Goal: Task Accomplishment & Management: Complete application form

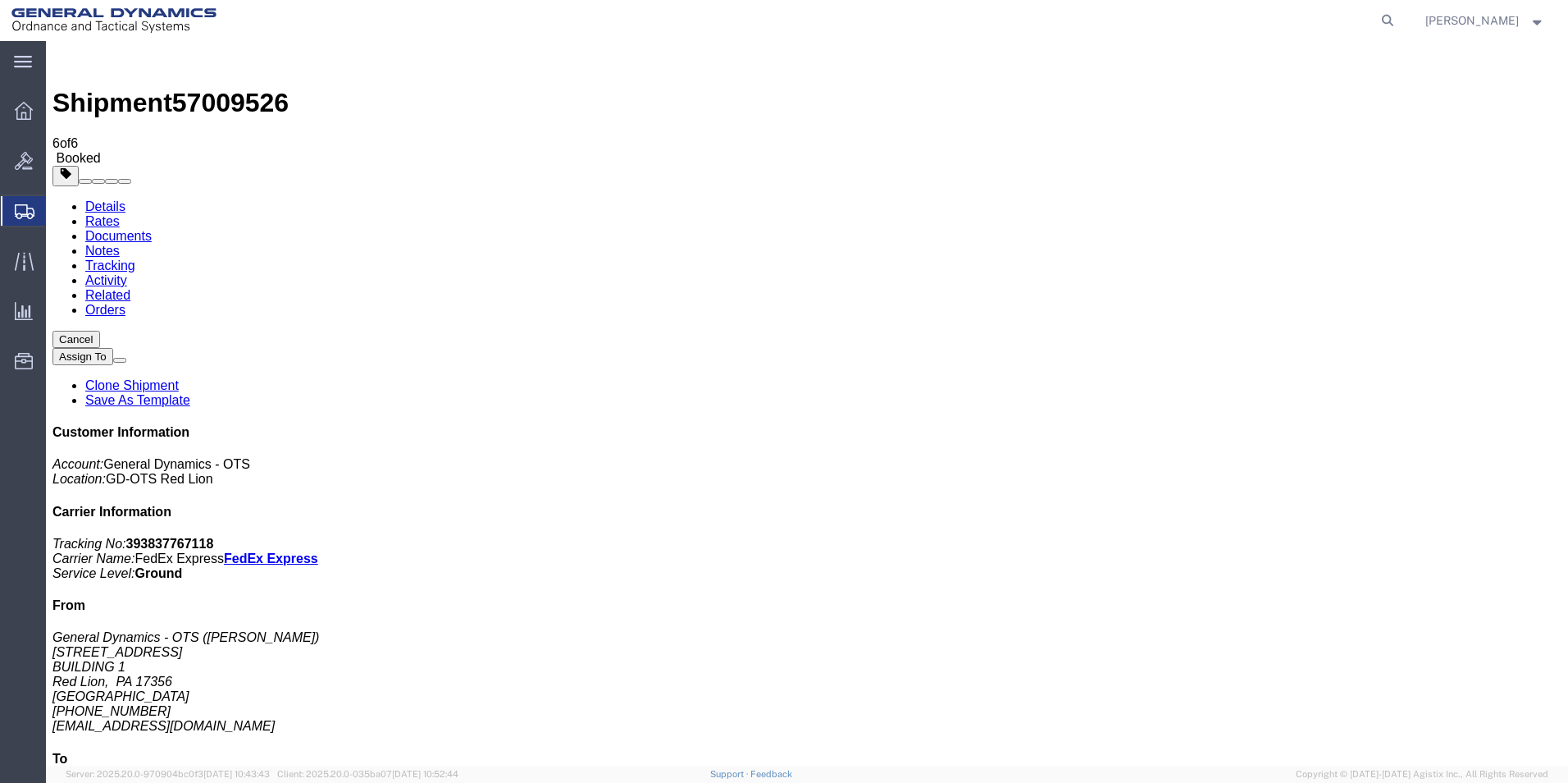
click at [0, 0] on span "Create Shipment" at bounding box center [0, 0] width 0 height 0
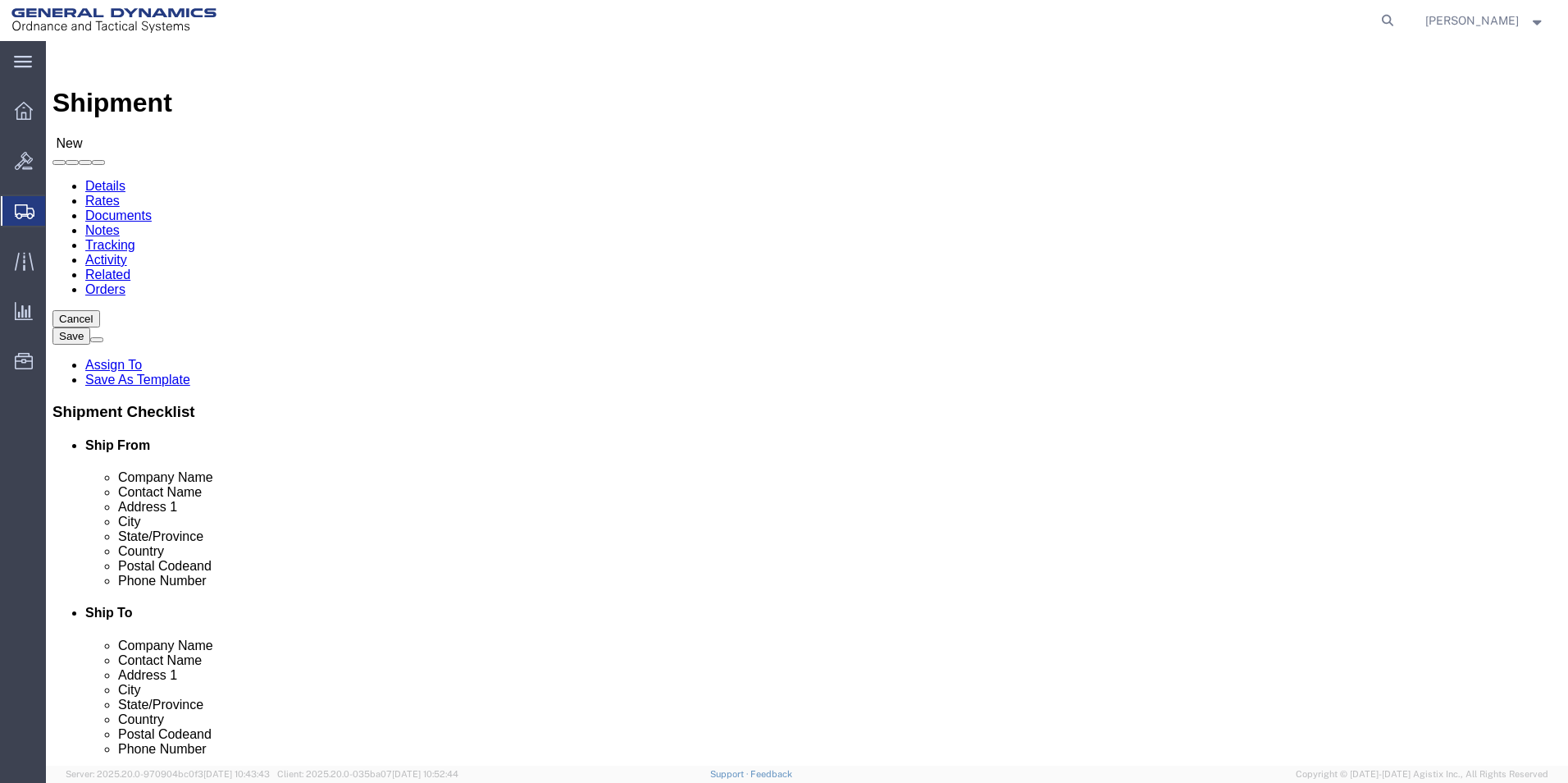
scroll to position [3, 0]
select select "310"
select select "PA"
drag, startPoint x: 281, startPoint y: 269, endPoint x: 86, endPoint y: 251, distance: 195.8
click div "Location GD-OTS Red Lion Select My Profile Location GD-OTS [GEOGRAPHIC_DATA] (C…"
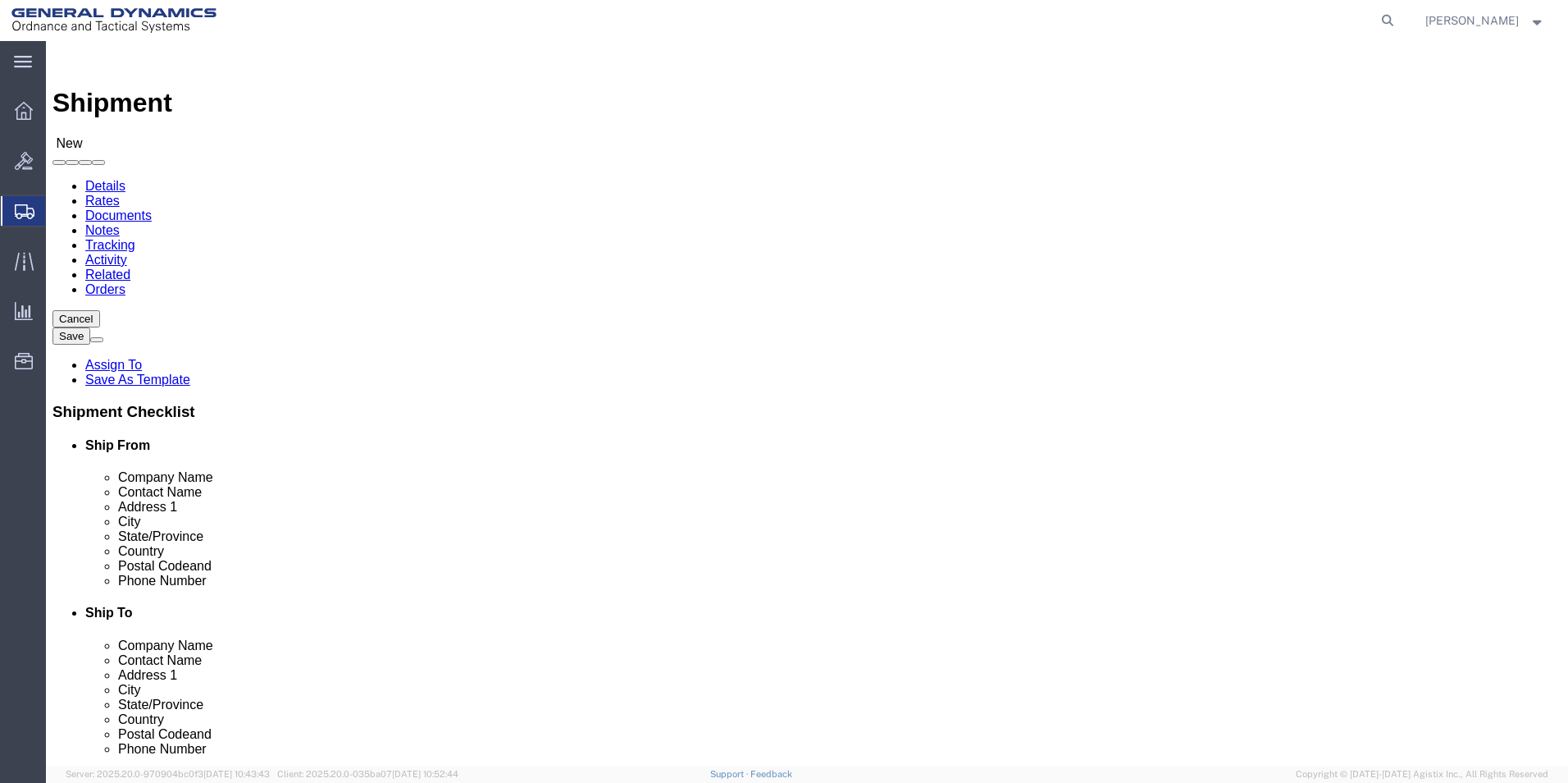
type input "REDLPAHIG0"
click input "text"
type input "[PERSON_NAME]"
click input "text"
type input "BUILDING 1"
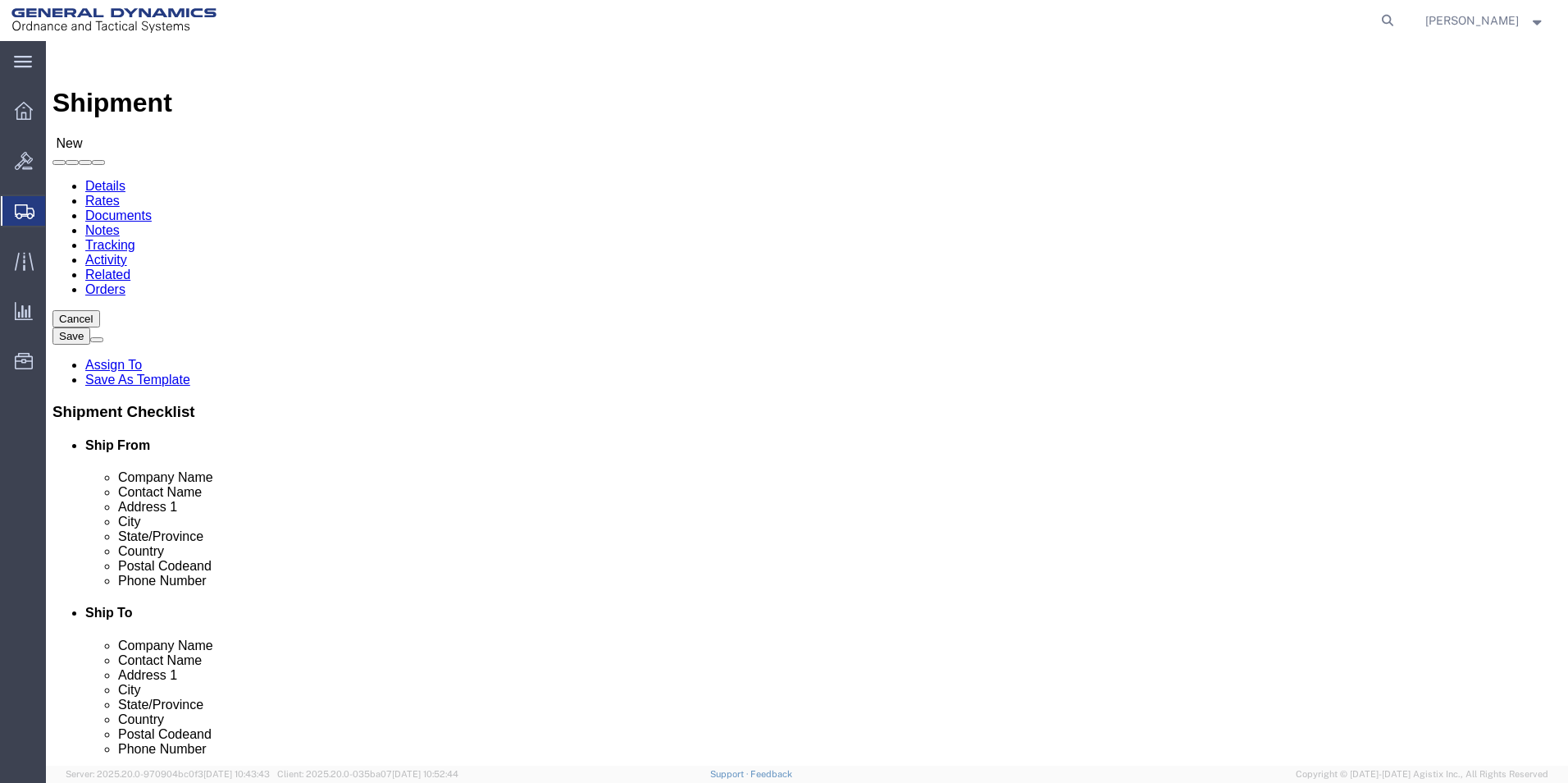
click input "text"
type input "[EMAIL_ADDRESS][DOMAIN_NAME]"
click input "text"
type input "SUBCOM"
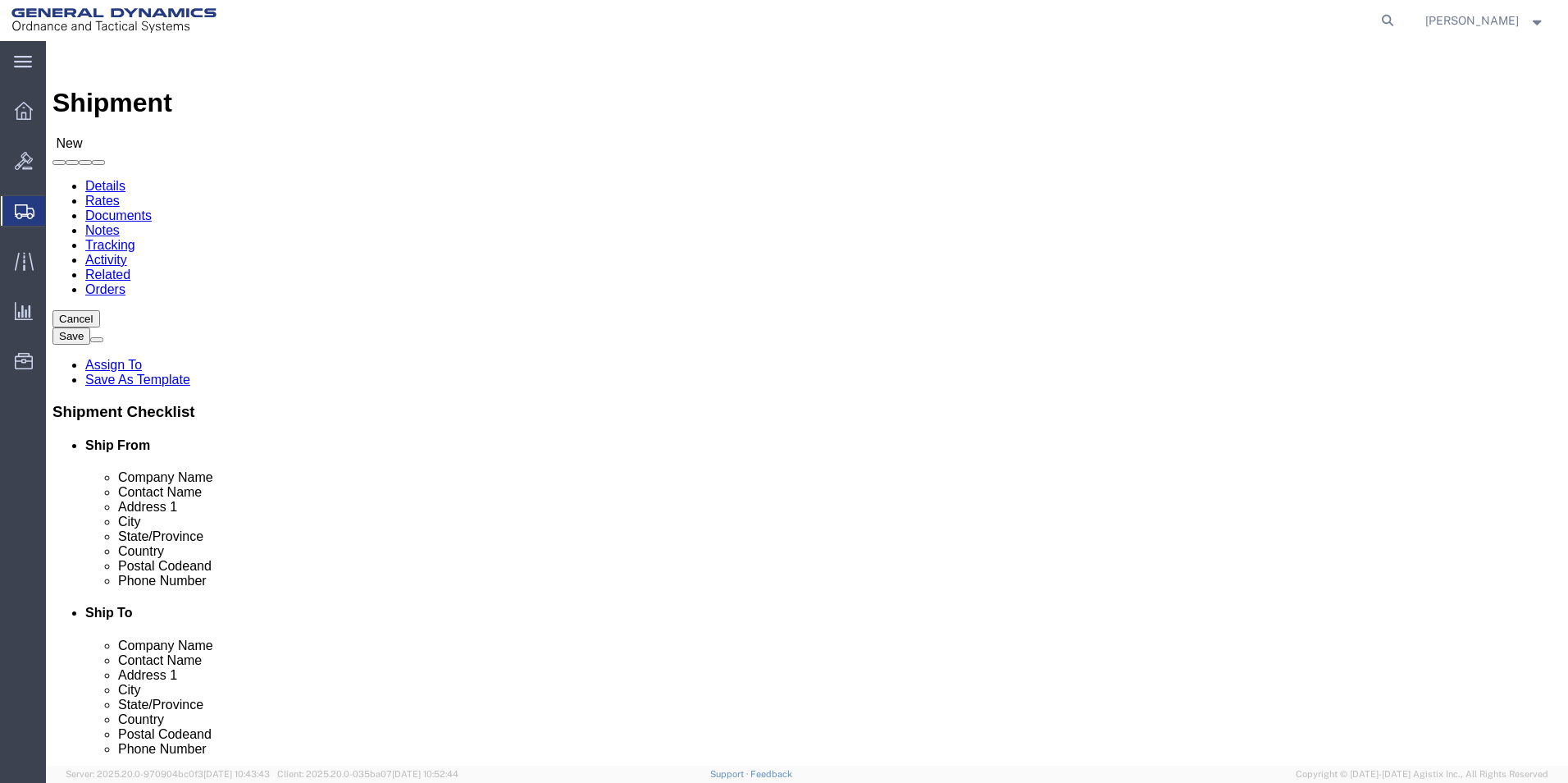
click p "- SUBCOM - ([PERSON_NAME]) [STREET_ADDRESS][PERSON_NAME]"
select select "NH"
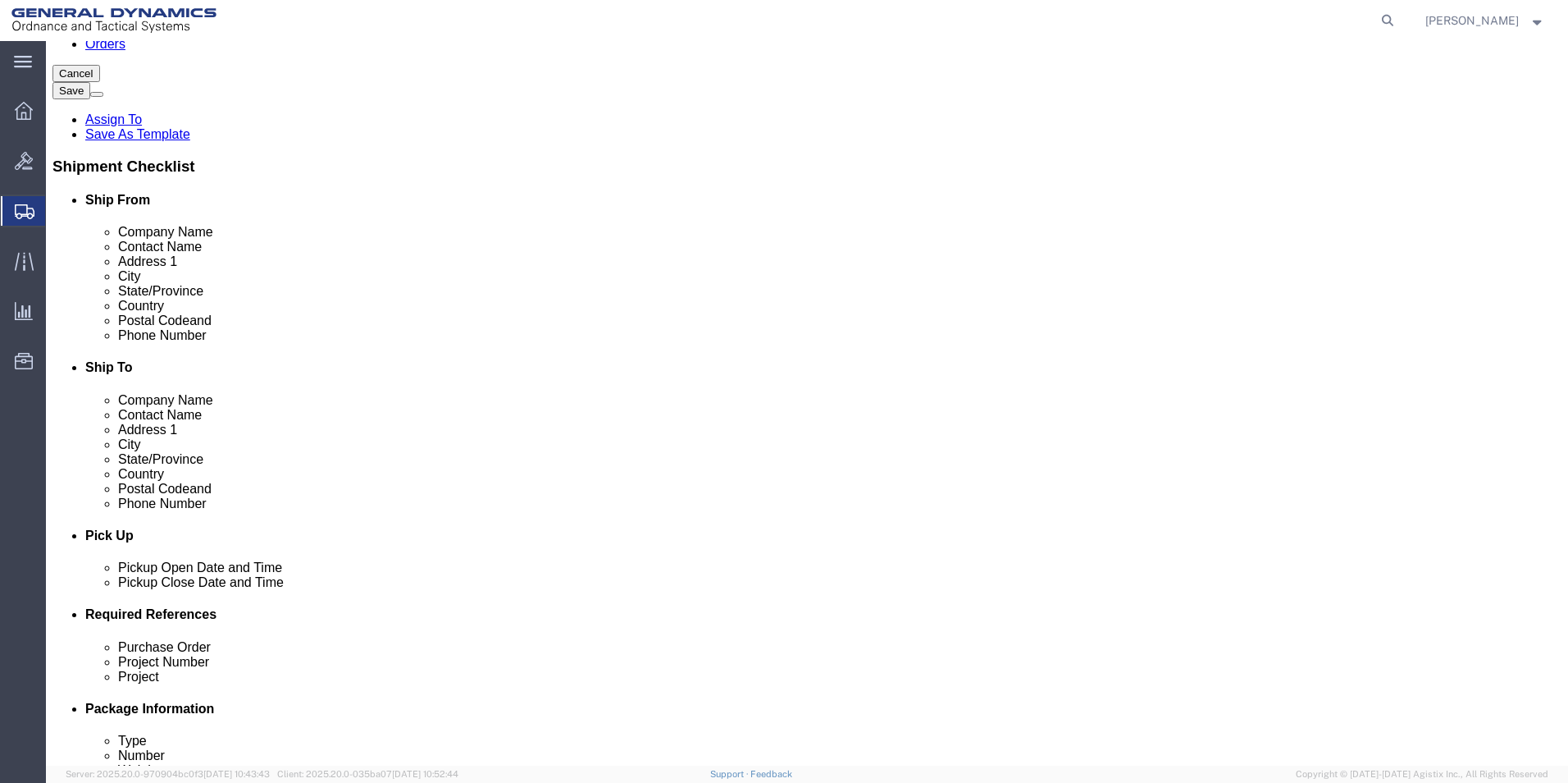
scroll to position [246, 0]
type input "SUBCOM"
click div "[DATE] 2:00 PM"
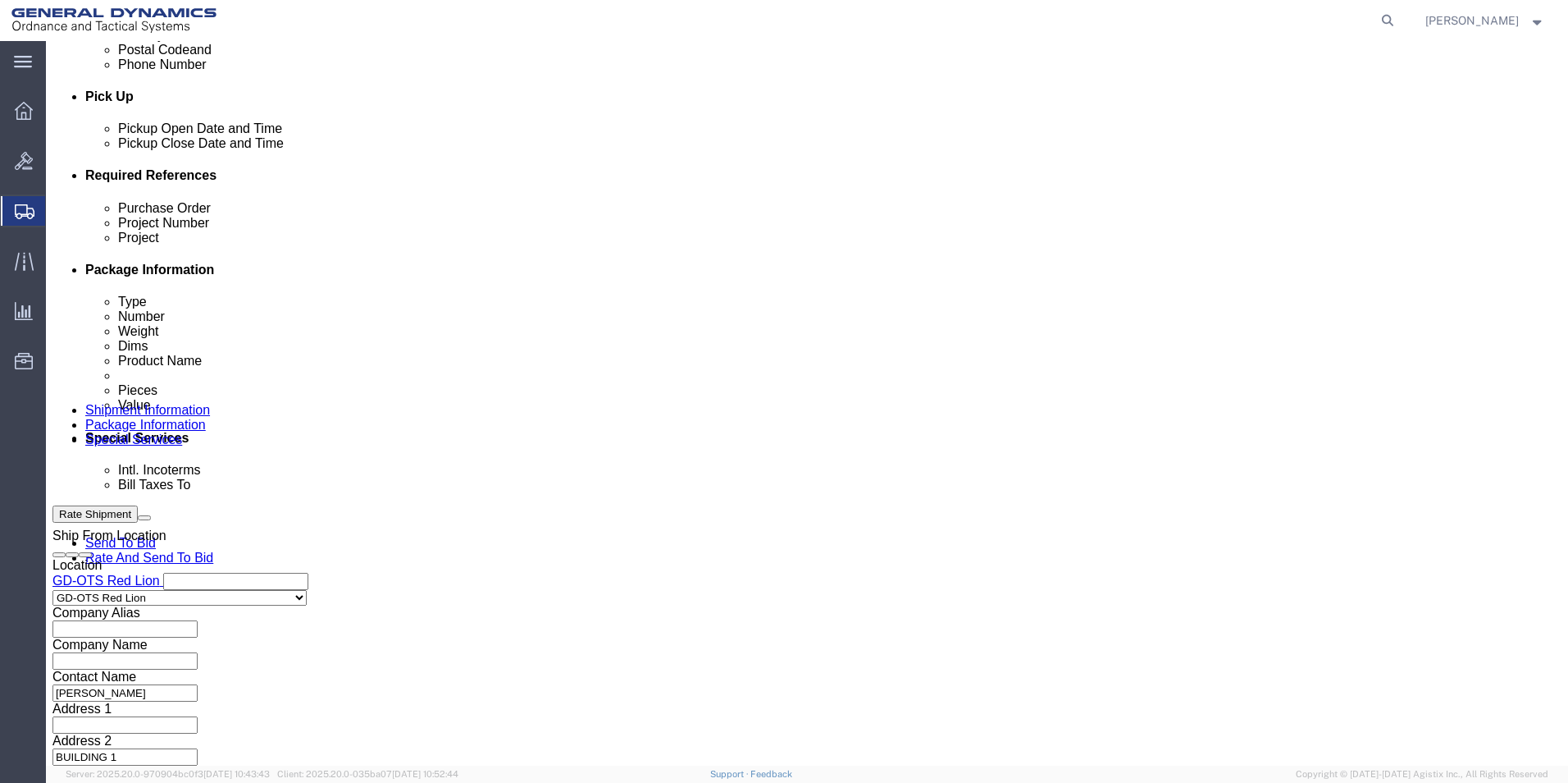
click input "4:00 PM"
type input "4:30 PM"
click button "Apply"
click input "text"
drag, startPoint x: 302, startPoint y: 328, endPoint x: 136, endPoint y: 307, distance: 167.3
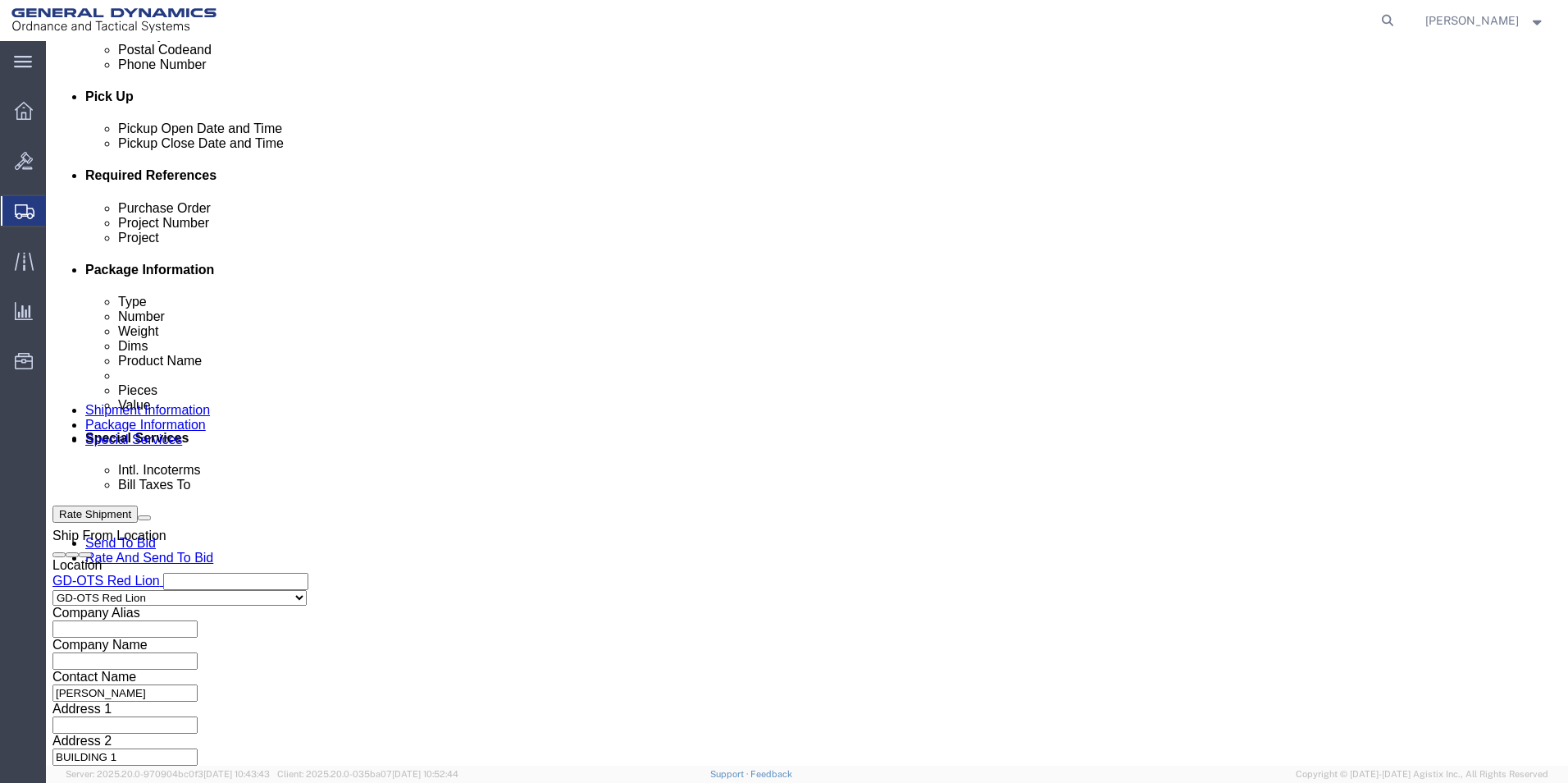
click div "Purchase Order 64610-900 Project Number Project Select Account Type Activity ID…"
type input "64610-900"
click input "text"
paste input "64610-900"
type input "64610-900"
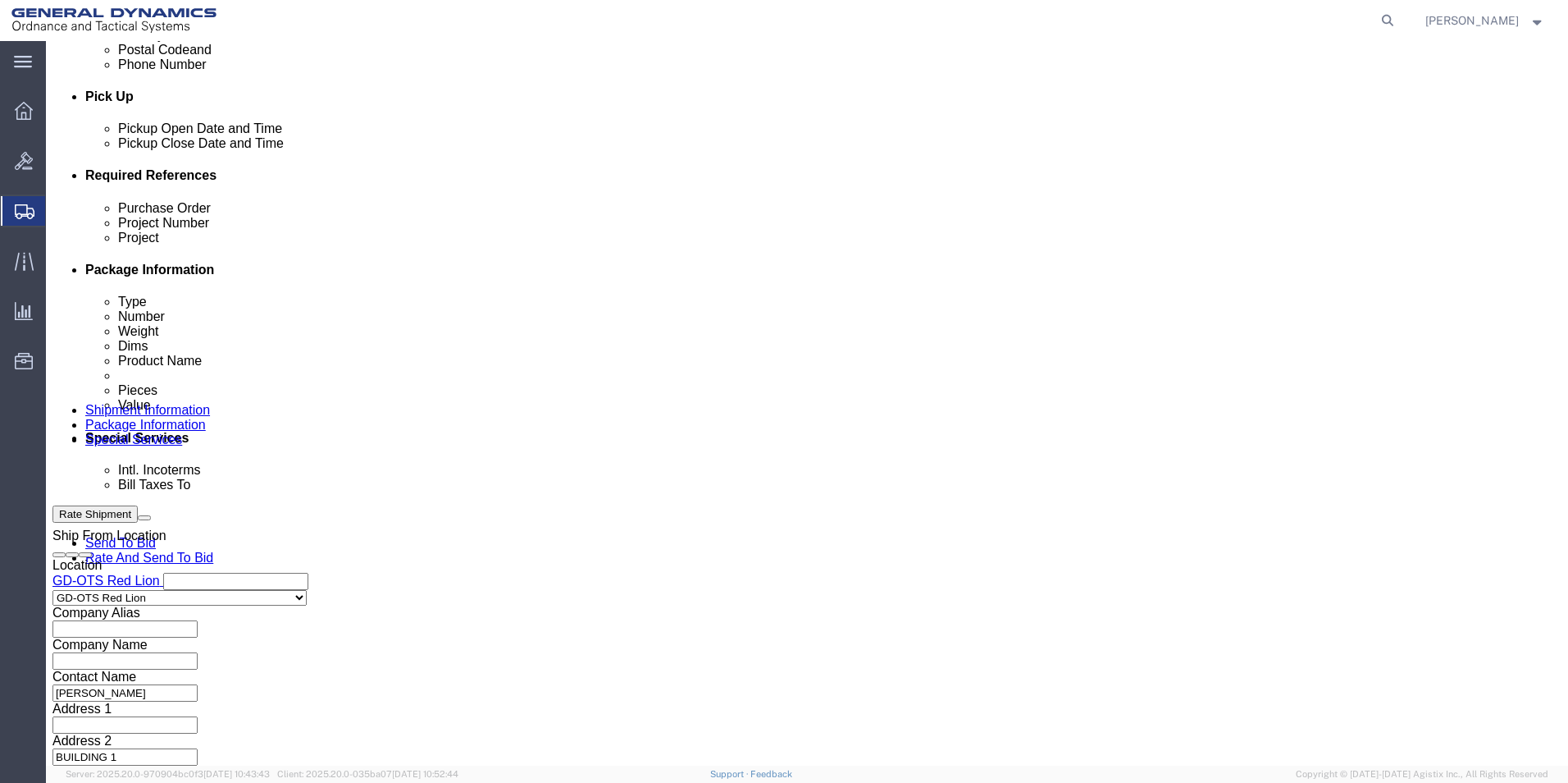
click input "text"
paste input "64610-900"
type input "64610-900"
drag, startPoint x: 256, startPoint y: 327, endPoint x: 142, endPoint y: 295, distance: 118.4
click div "Purchase Order 64610-900 Project Number 64610-900 Project 64610-900 Select Acco…"
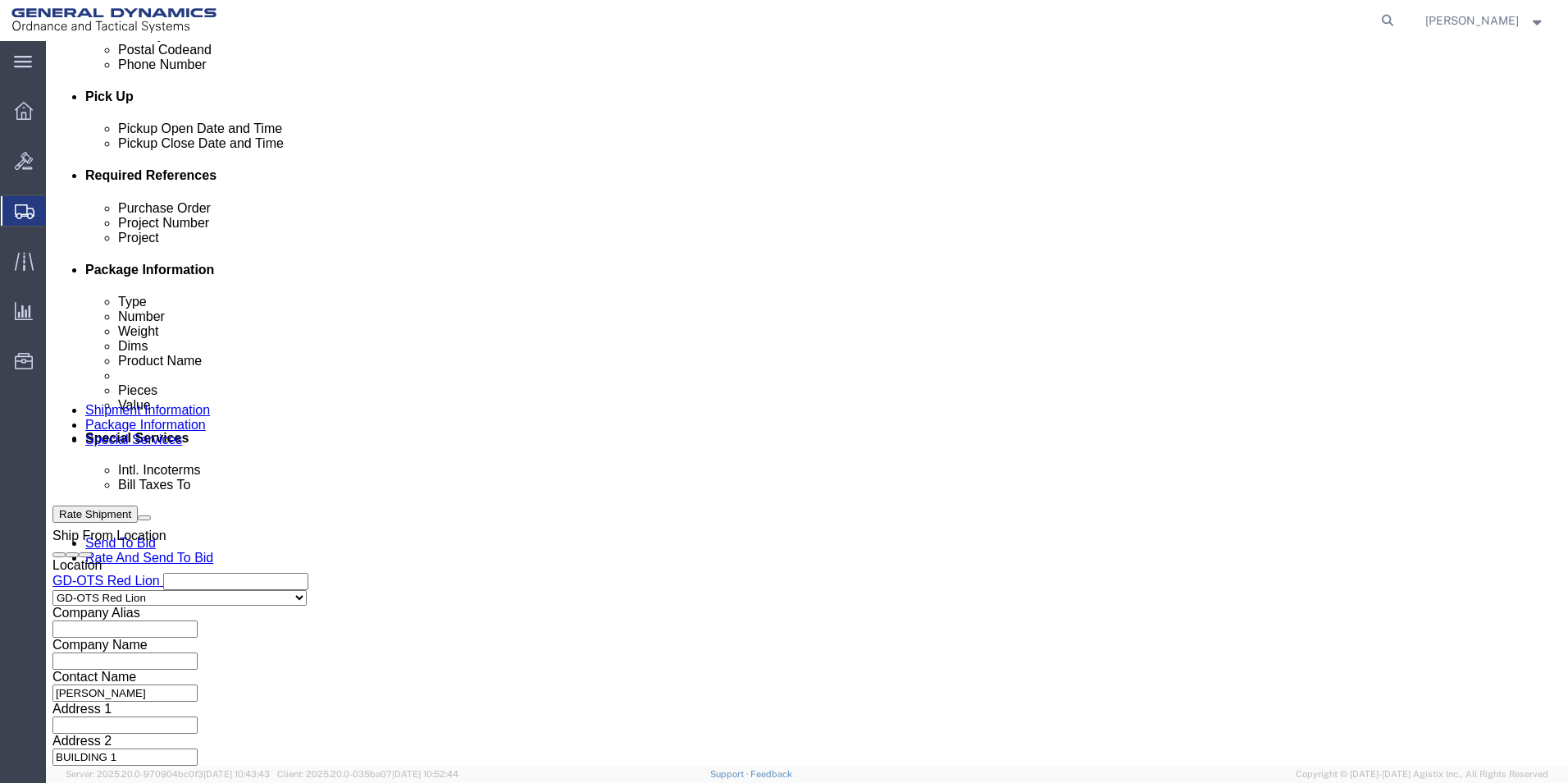
type input "109651"
click button "Continue"
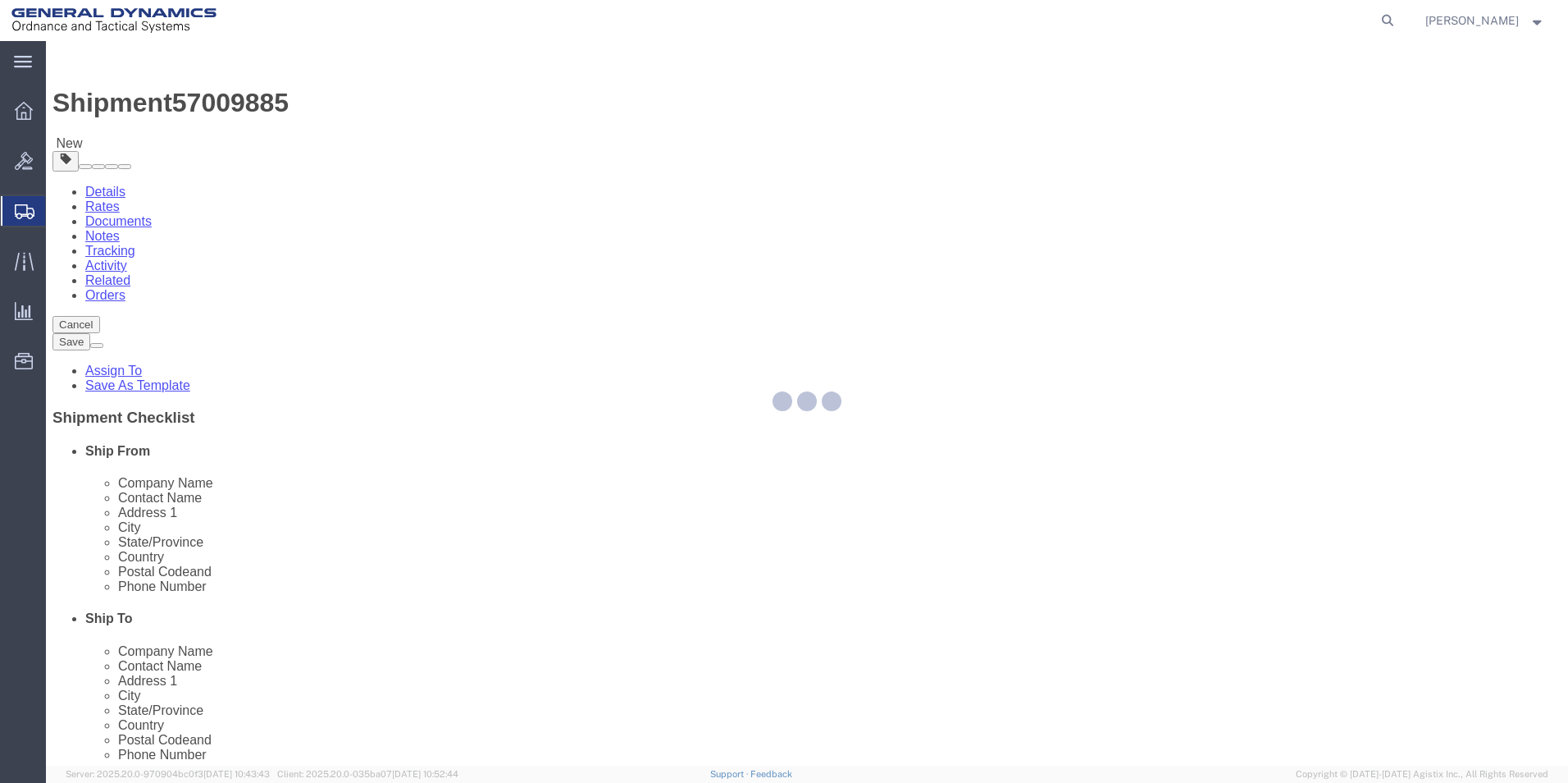
select select "CBOX"
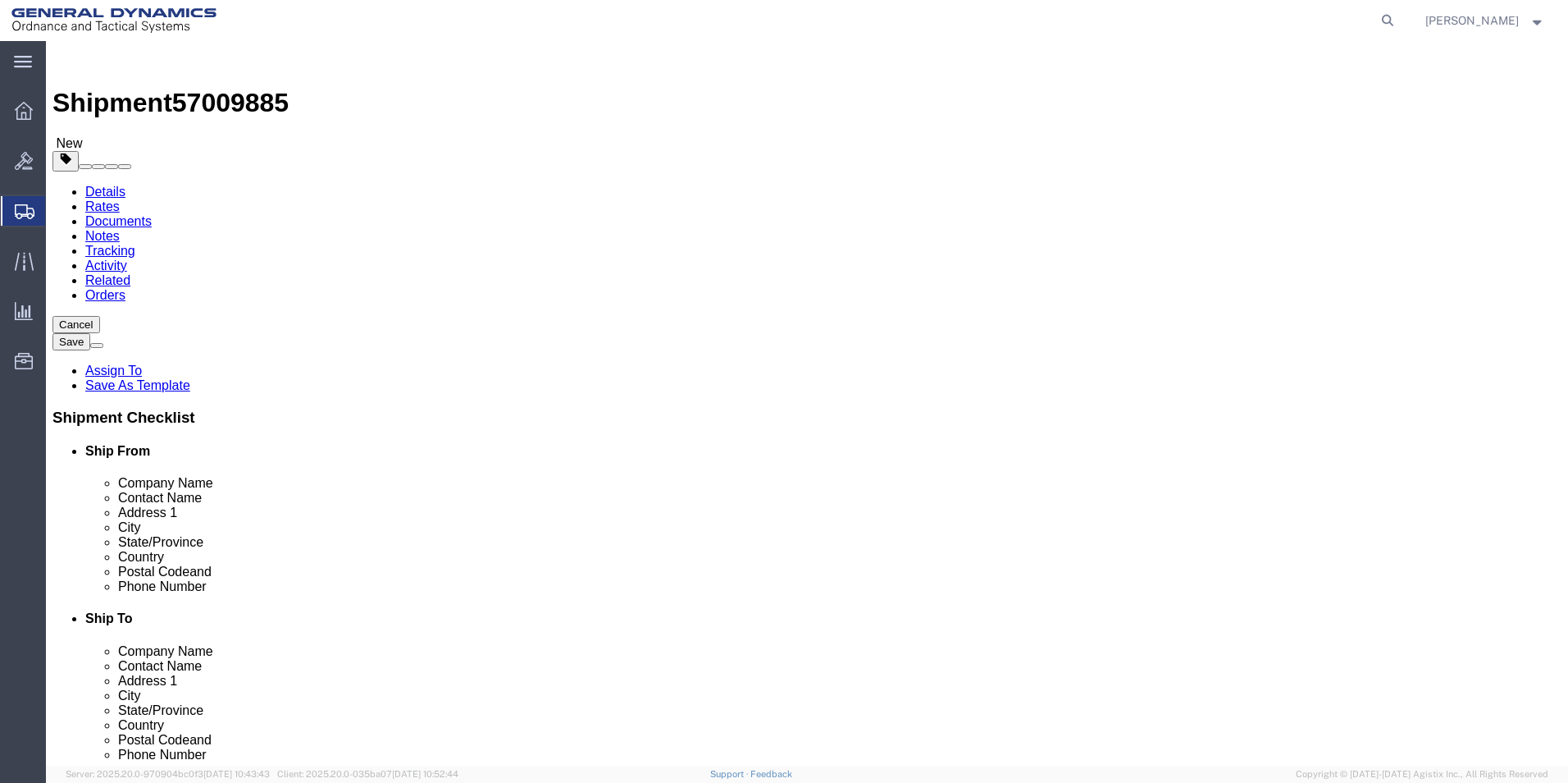
click input "text"
type input "12"
click input "text"
type input "12"
click input "text"
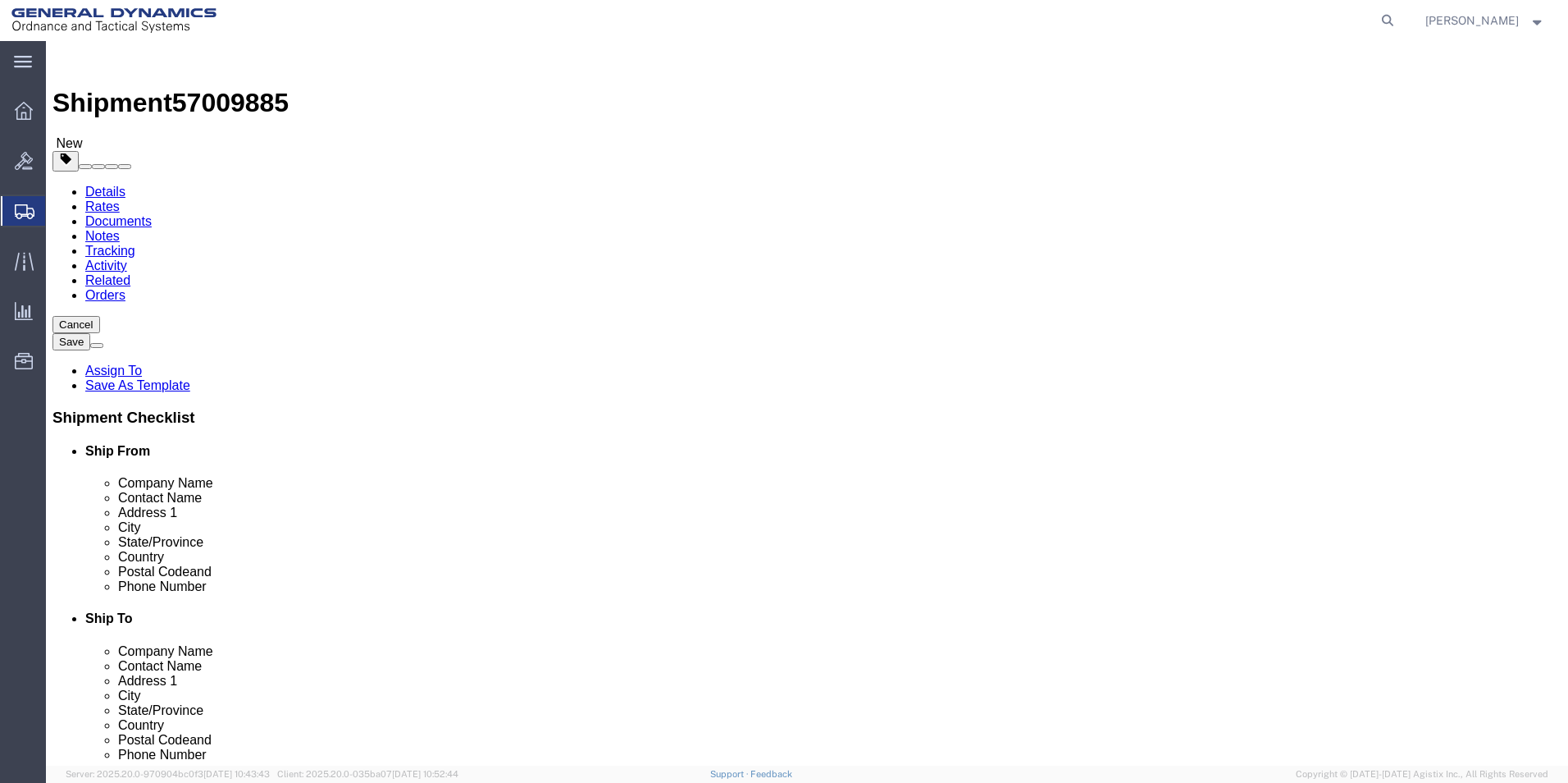
type input "12"
click input "0.00"
type input "20.00"
click link "Add Content"
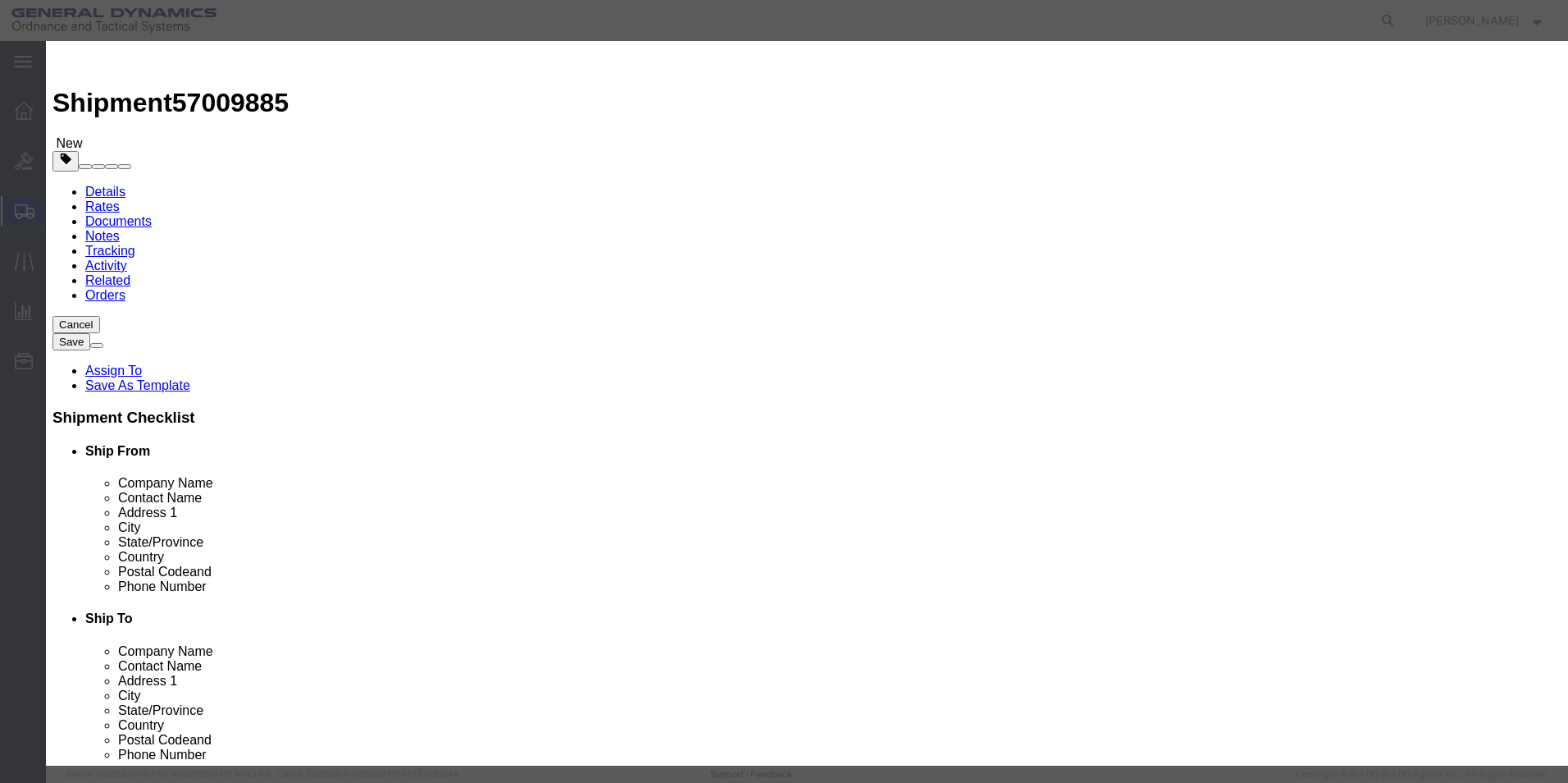
click input "text"
type input "TRAY ASY CAP HOLD UP 2 RCM EBU"
select select "US"
drag, startPoint x: 517, startPoint y: 161, endPoint x: 404, endPoint y: 137, distance: 115.5
click div "Product Name TRAY ASY CAP HOLD UP 2 RCM EBU TRAY ASY CAP HOLD Pieces 0 Select B…"
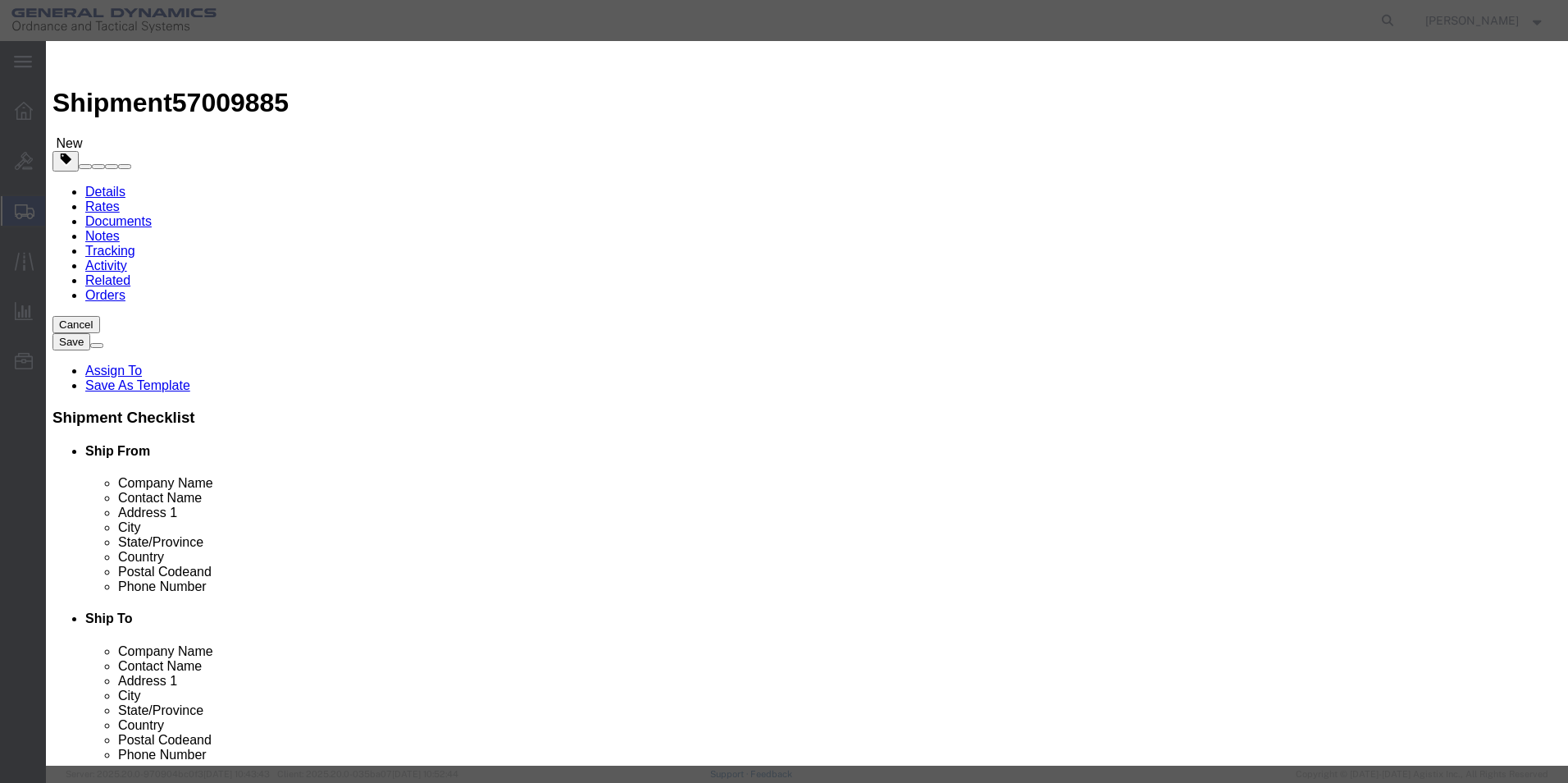
type input "5"
click input "text"
type input "100"
click div "Commodity library"
click button "Save & Close"
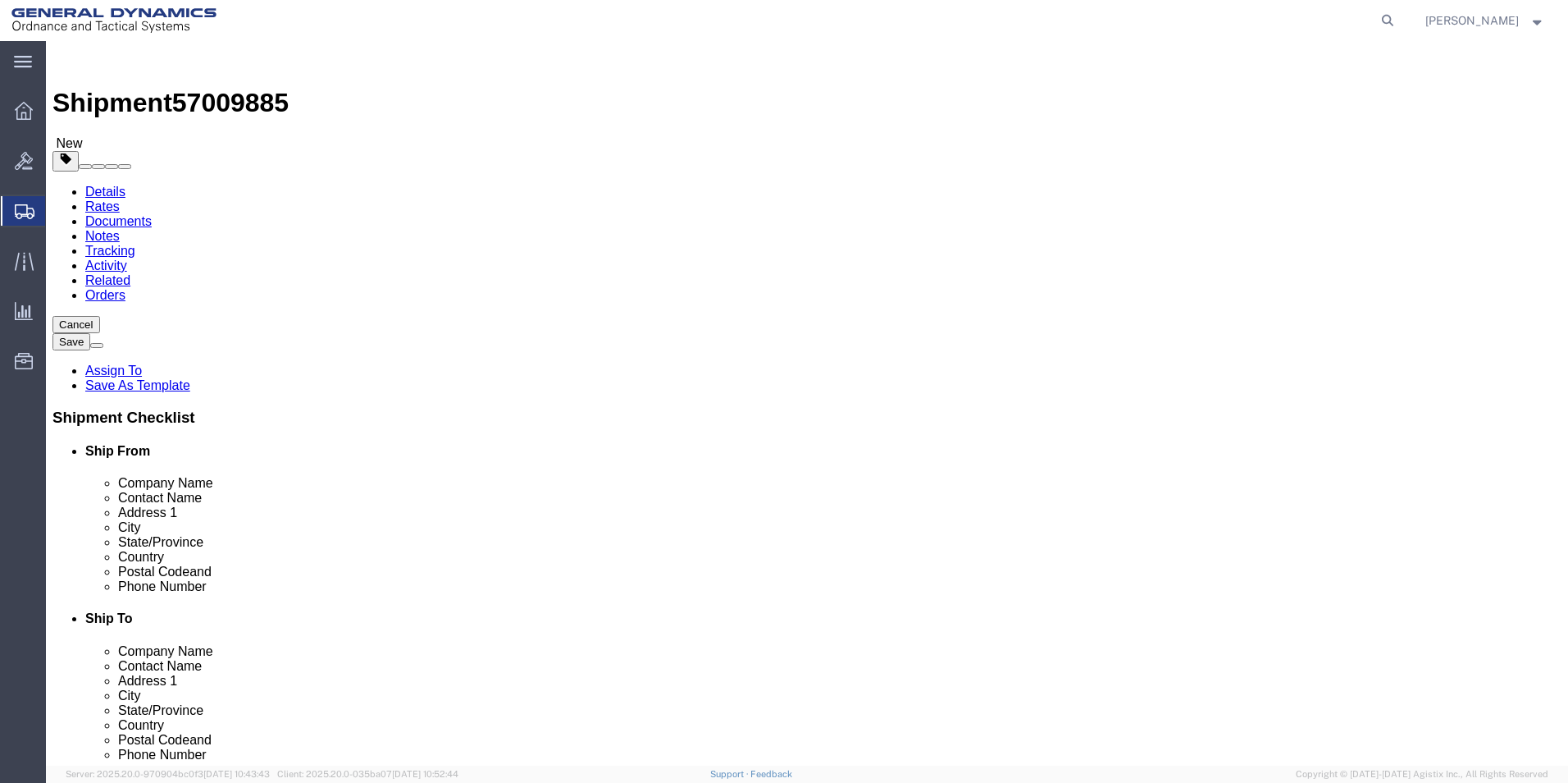
click span "button"
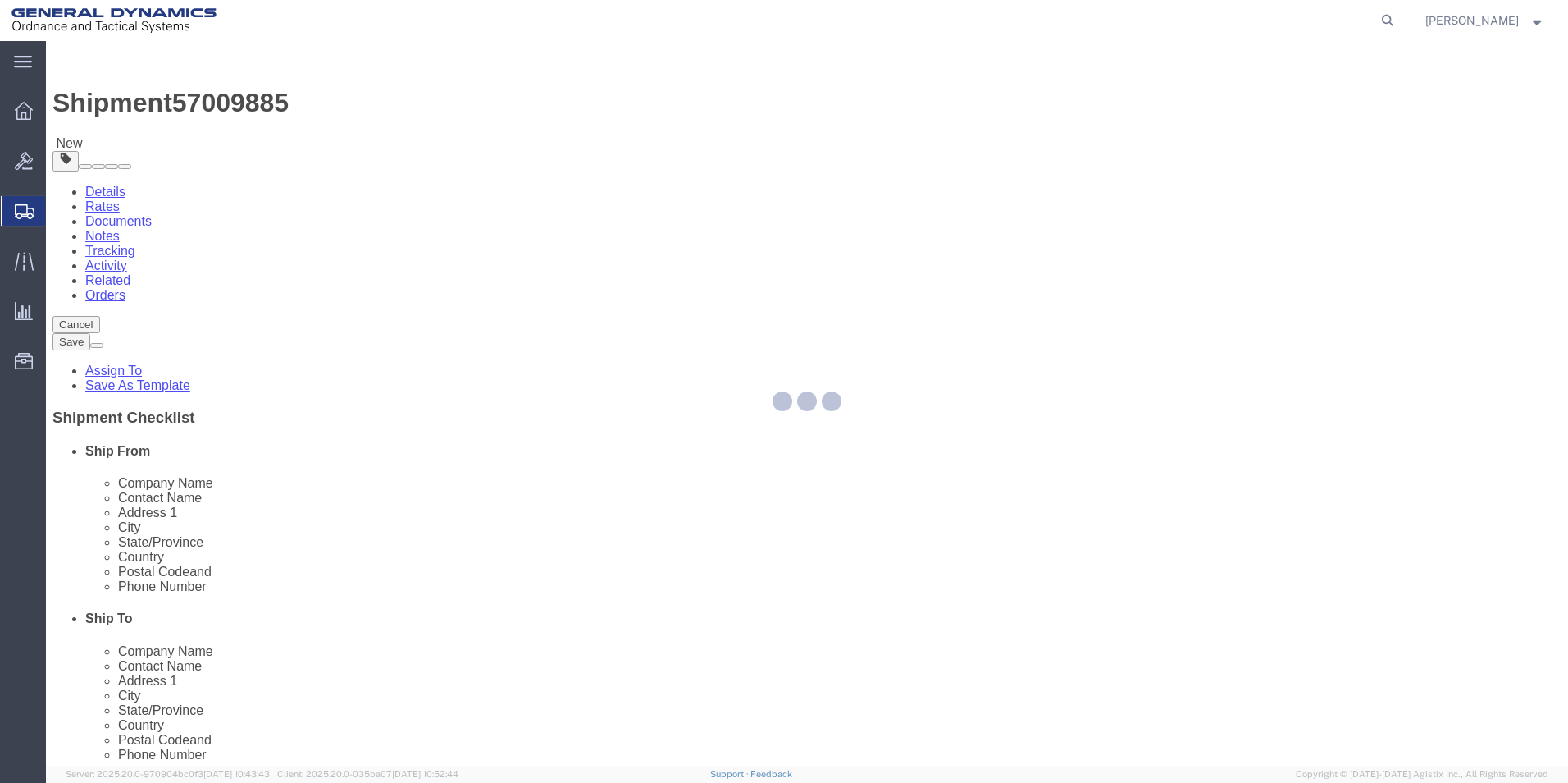
select select "CBOX"
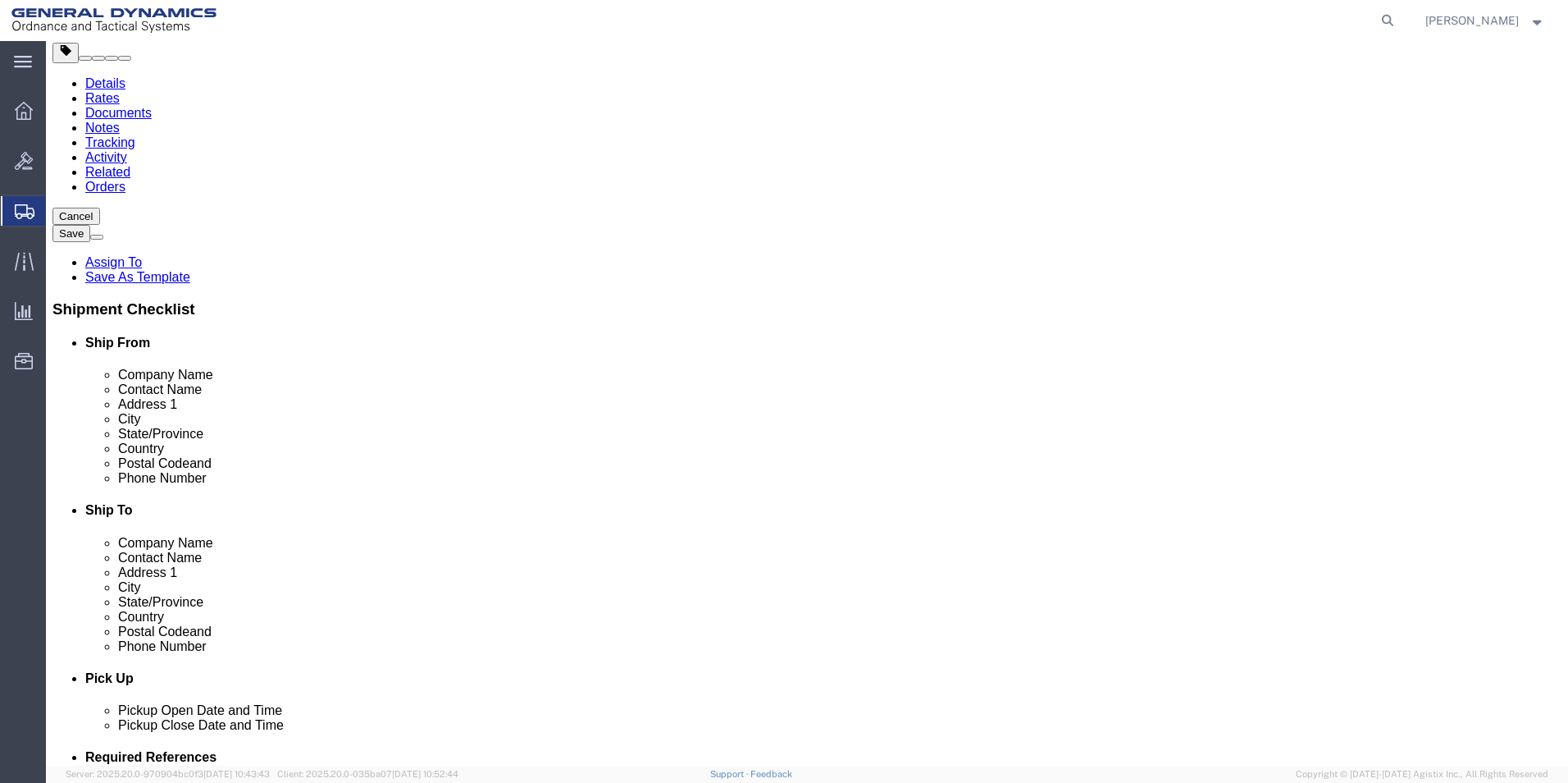
scroll to position [109, 0]
click button "Continue"
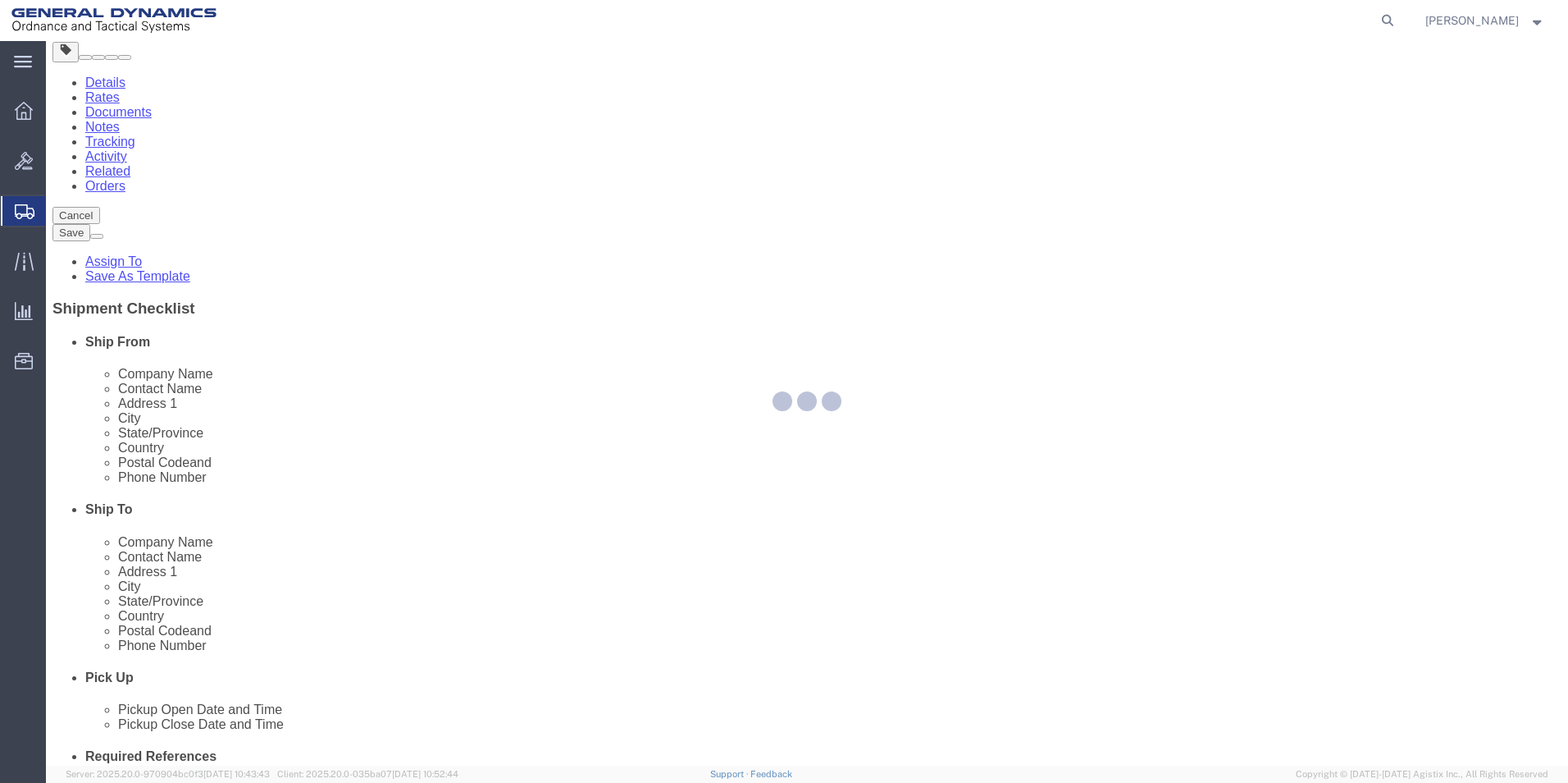
select select
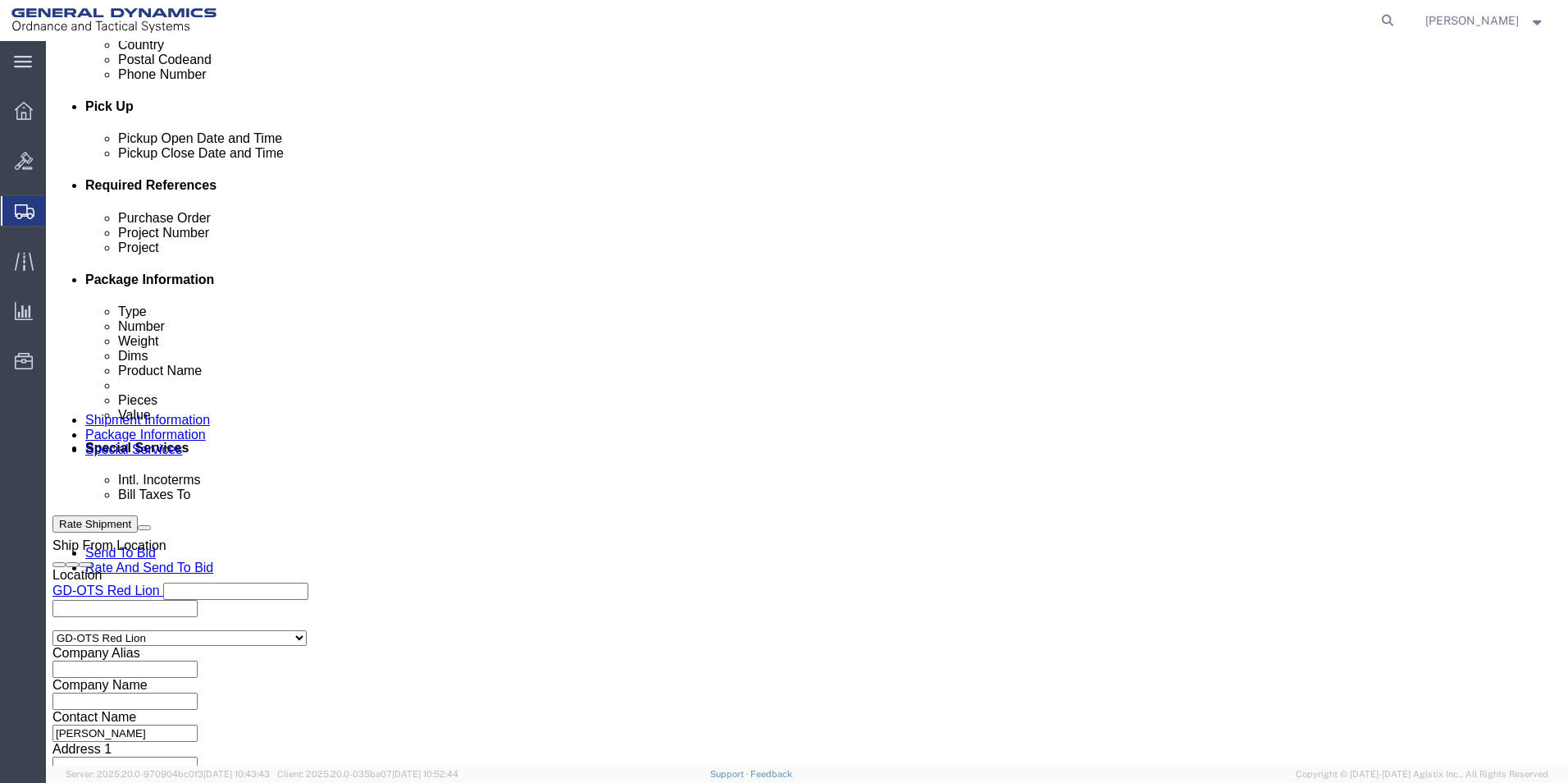
scroll to position [683, 0]
drag, startPoint x: 575, startPoint y: 398, endPoint x: 551, endPoint y: 411, distance: 27.3
click select "Select Recipient Account Sender/Shipper Third Party Account"
select select "RCPN"
click select "Select Recipient Account Sender/Shipper Third Party Account"
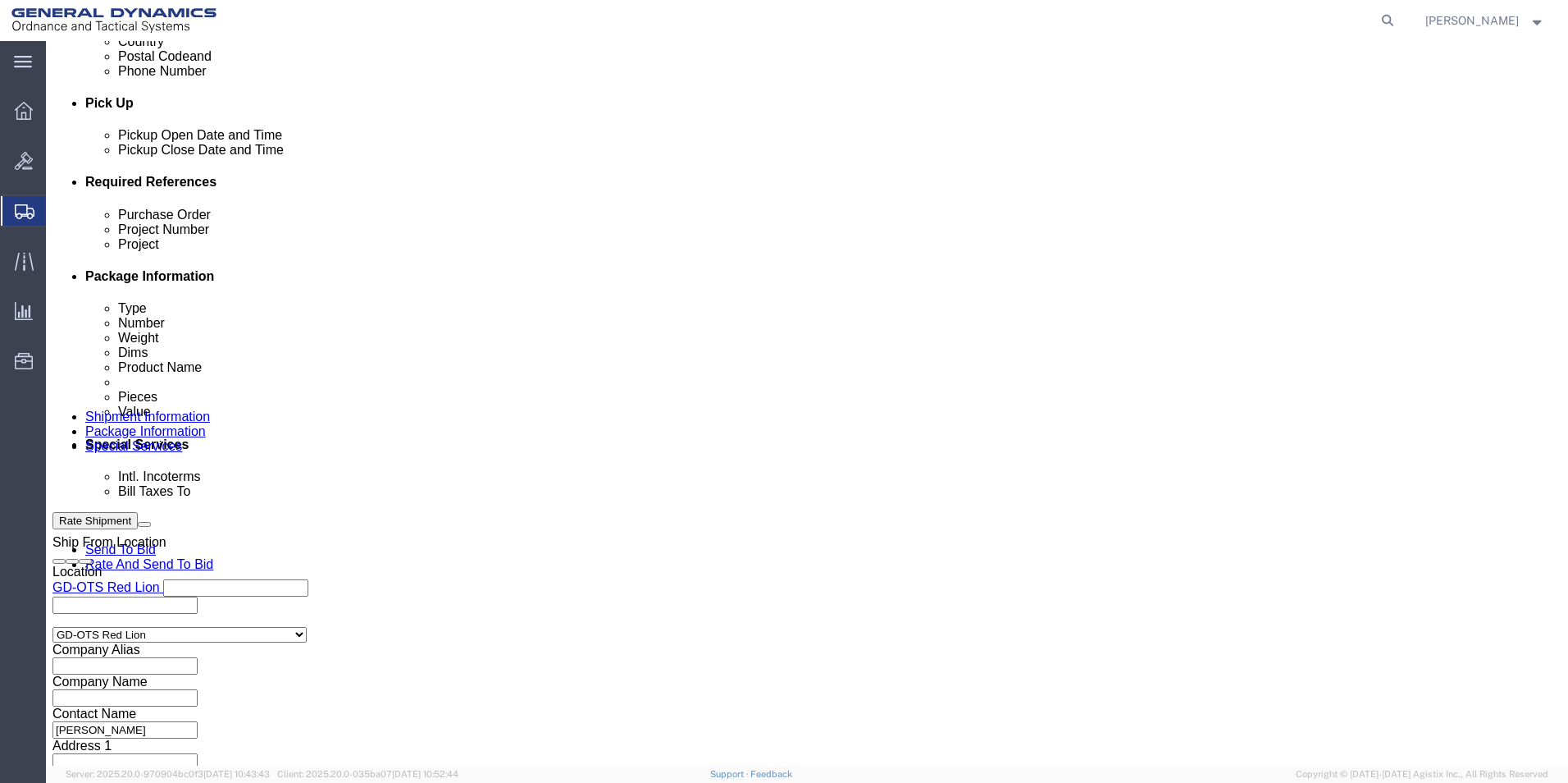
type input "SUBCOM"
type input "[STREET_ADDRESS][PERSON_NAME]"
select select "US"
select select "NH"
type input "[PHONE_NUMBER]"
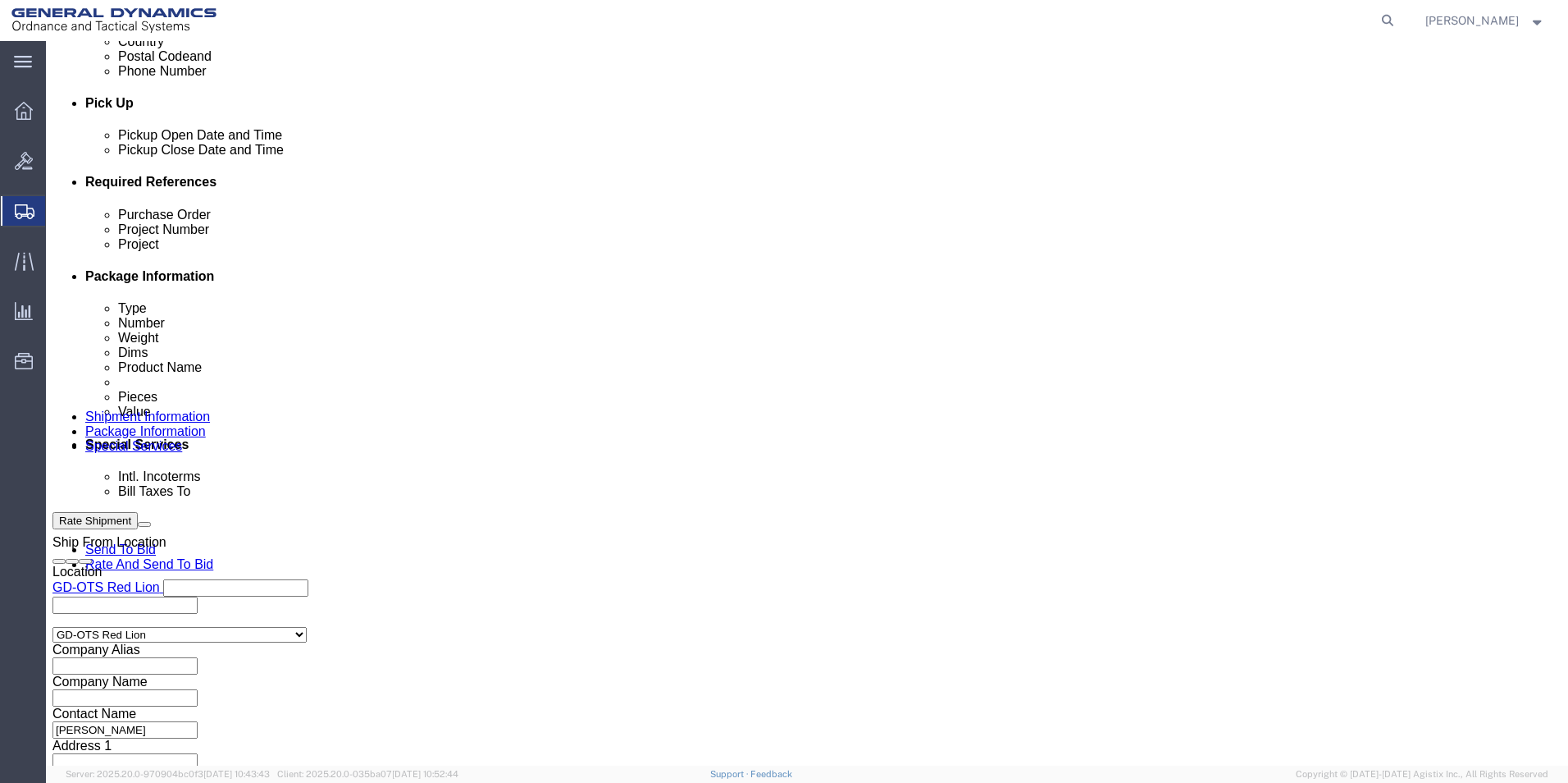
type input "[PERSON_NAME]"
type input "NEWINGTON"
type input "03801"
click select "Select DHL FedEx Express UPS"
select select "FedEx Express"
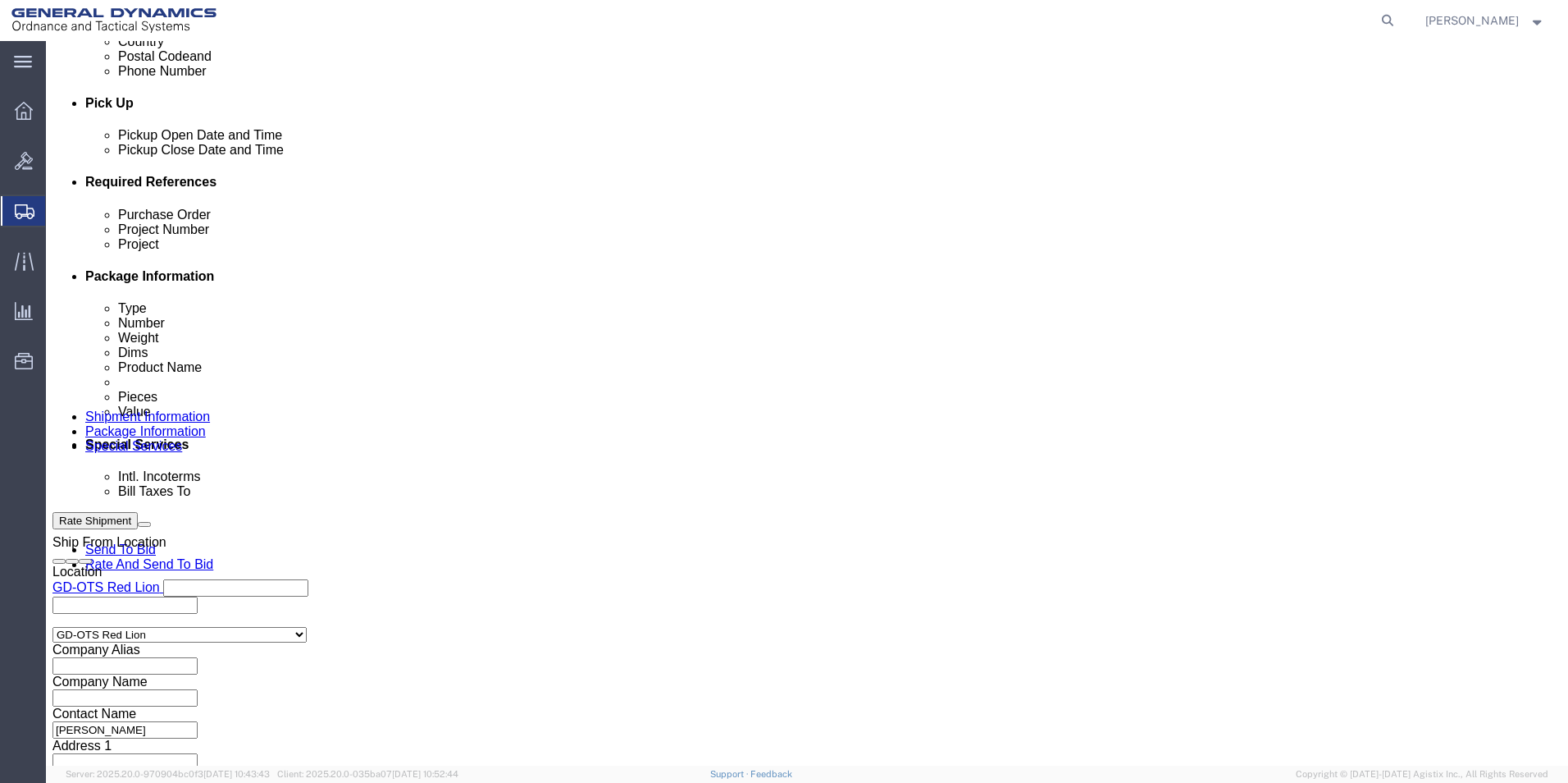
click select "Select DHL FedEx Express UPS"
click input "text"
type input "003105903"
click div "Billing Location Select Select My Profile Location GD-OTS [GEOGRAPHIC_DATA] (Co…"
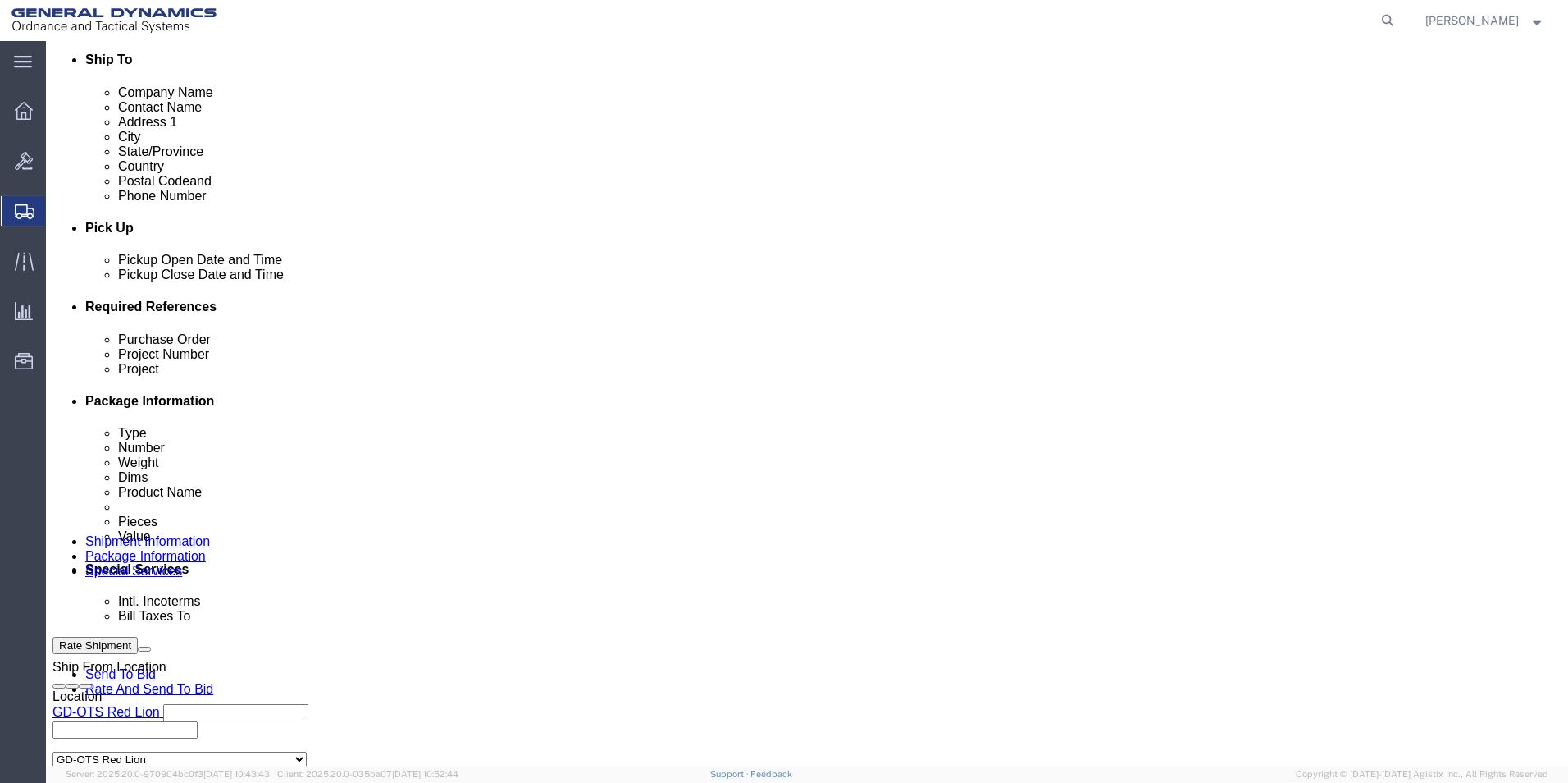
scroll to position [437, 0]
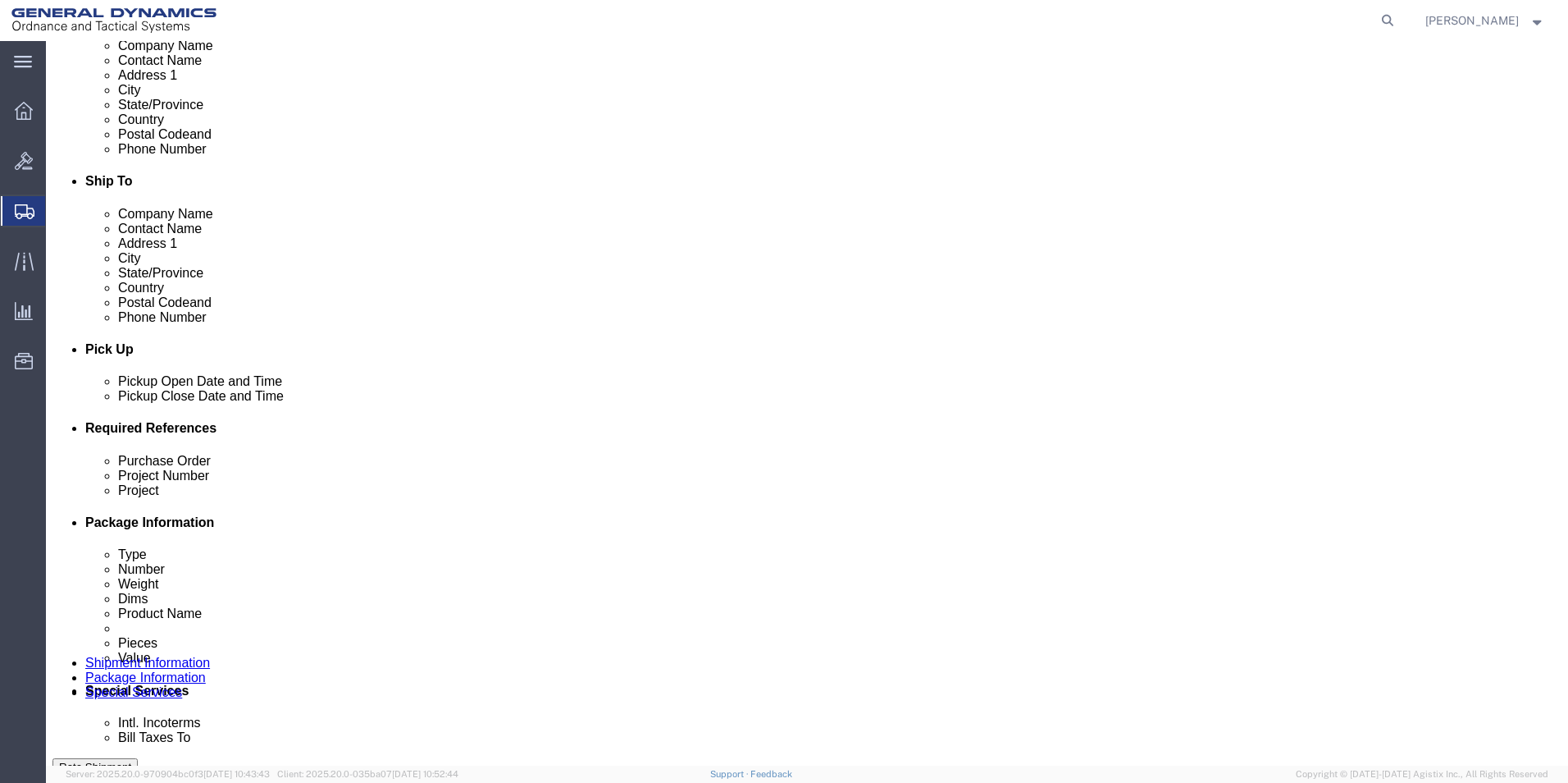
click icon
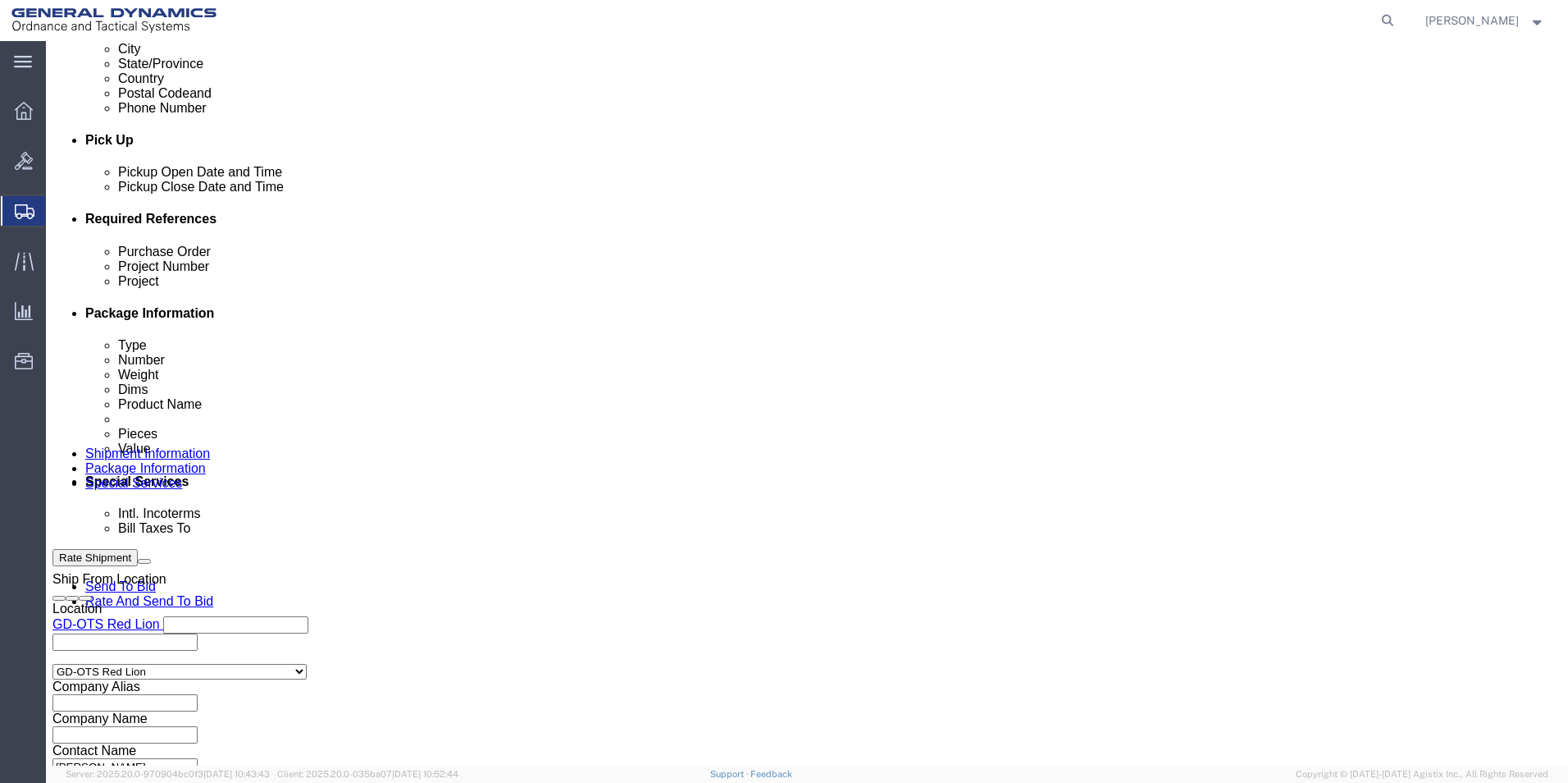
scroll to position [656, 0]
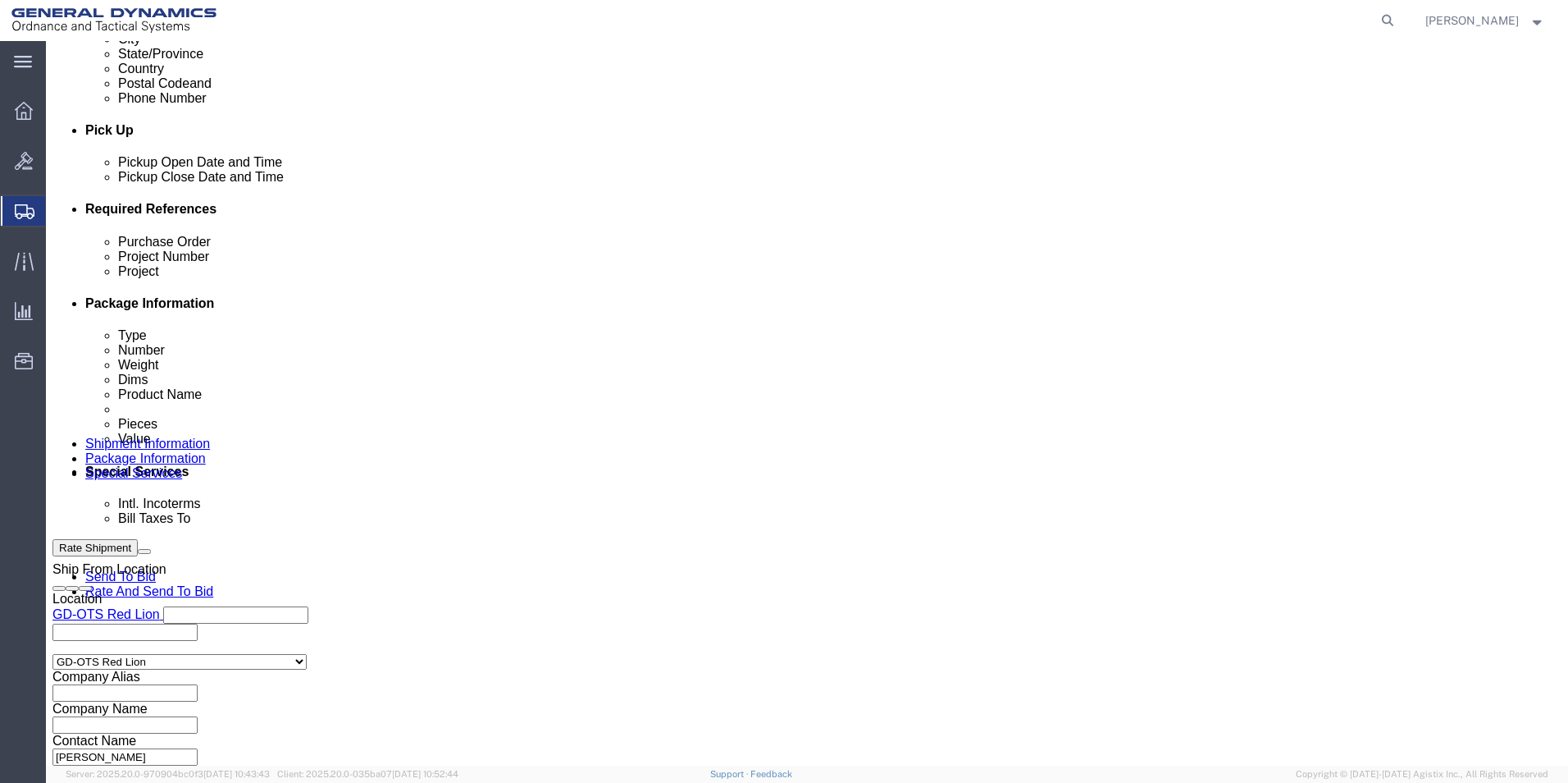
click button "Continue"
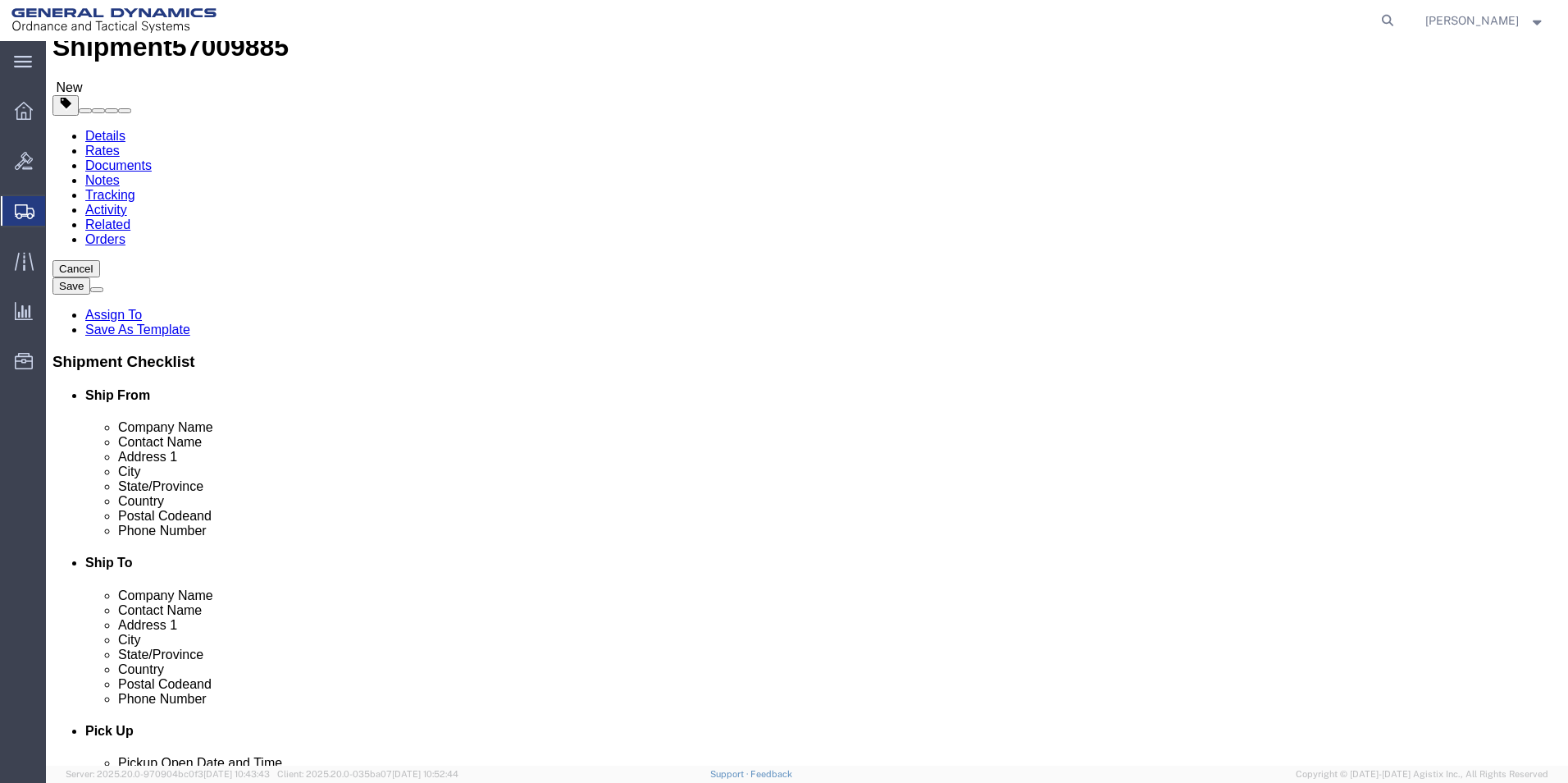
scroll to position [109, 0]
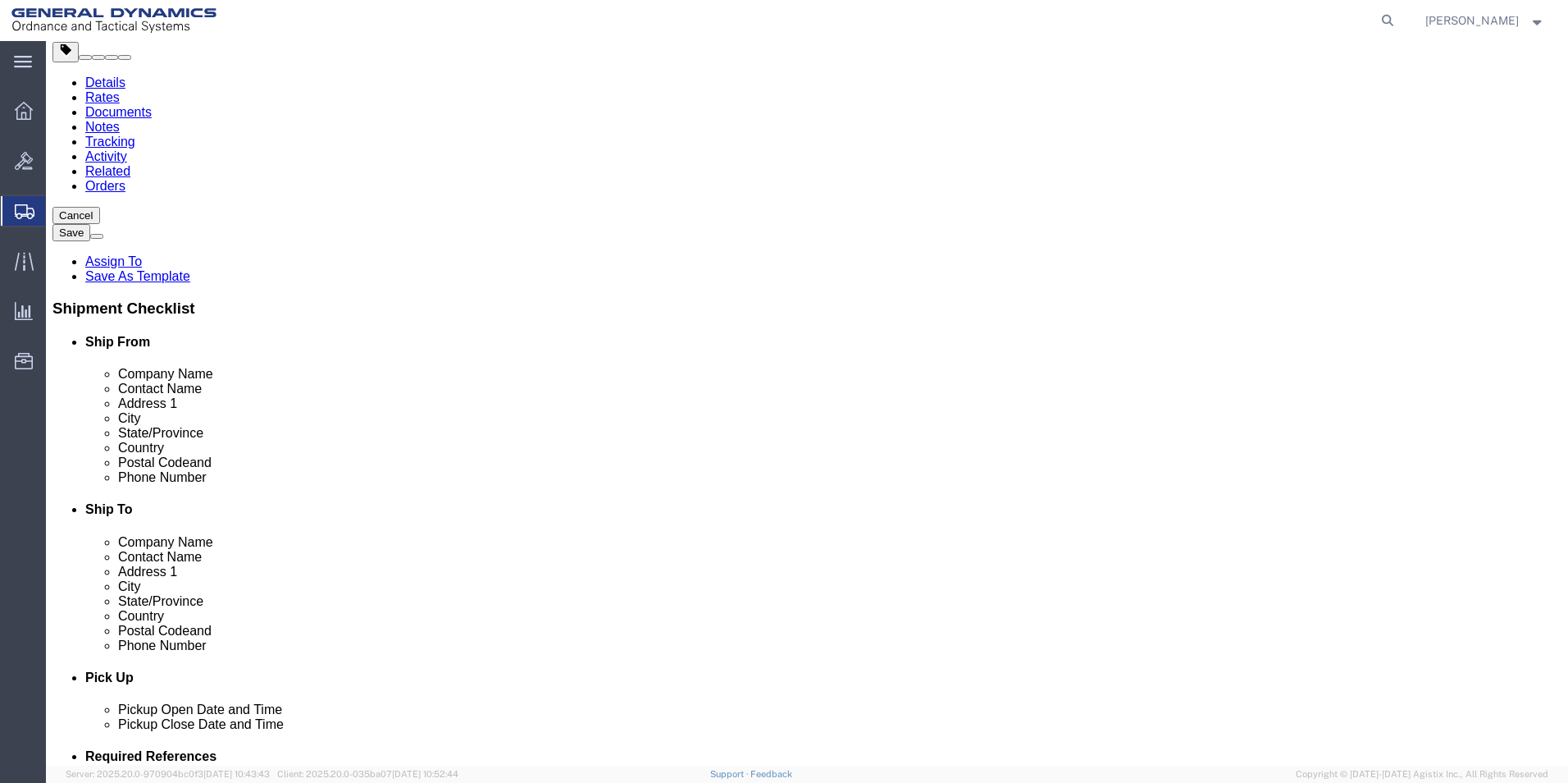
click button "Continue"
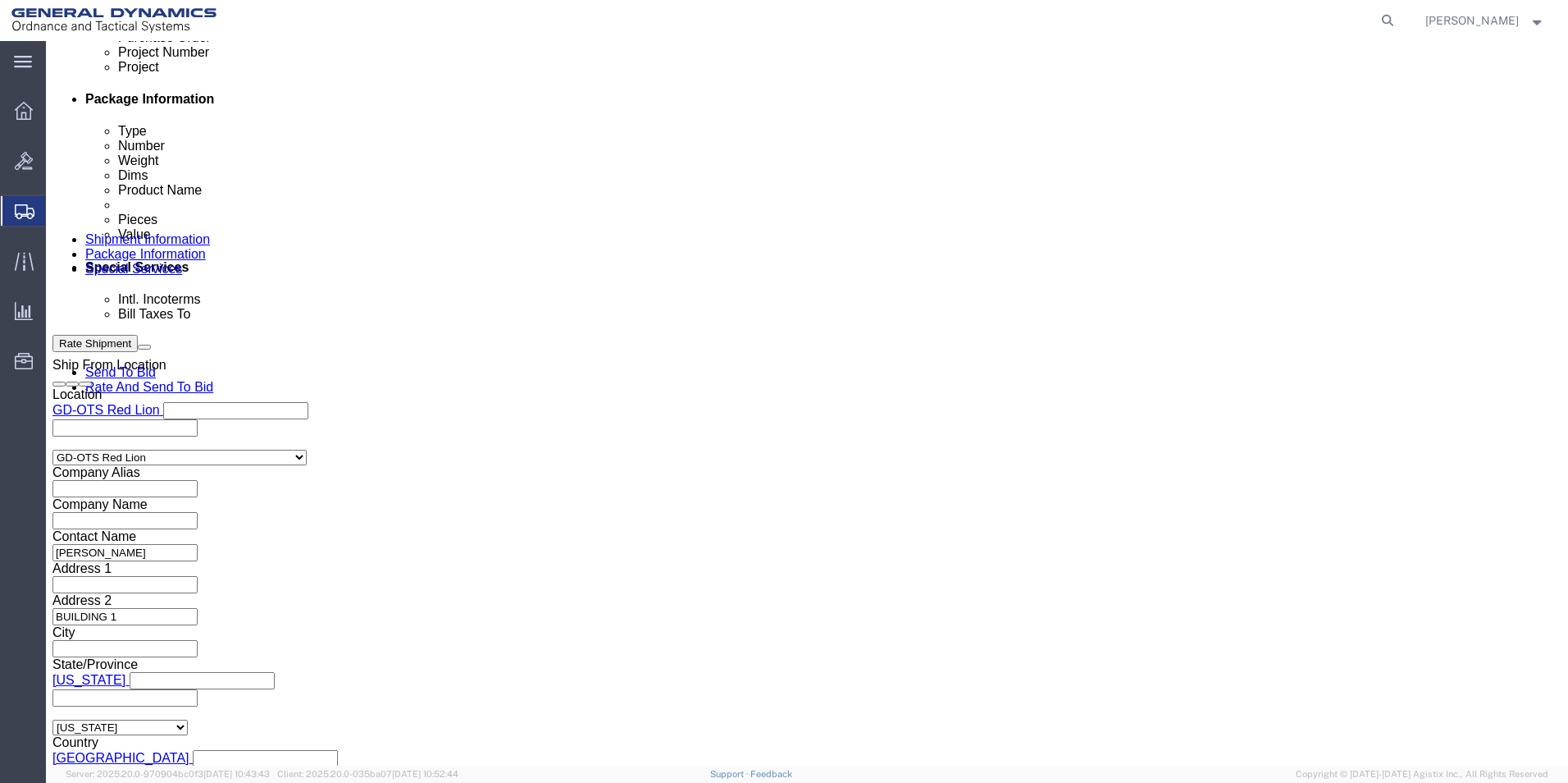
scroll to position [985, 0]
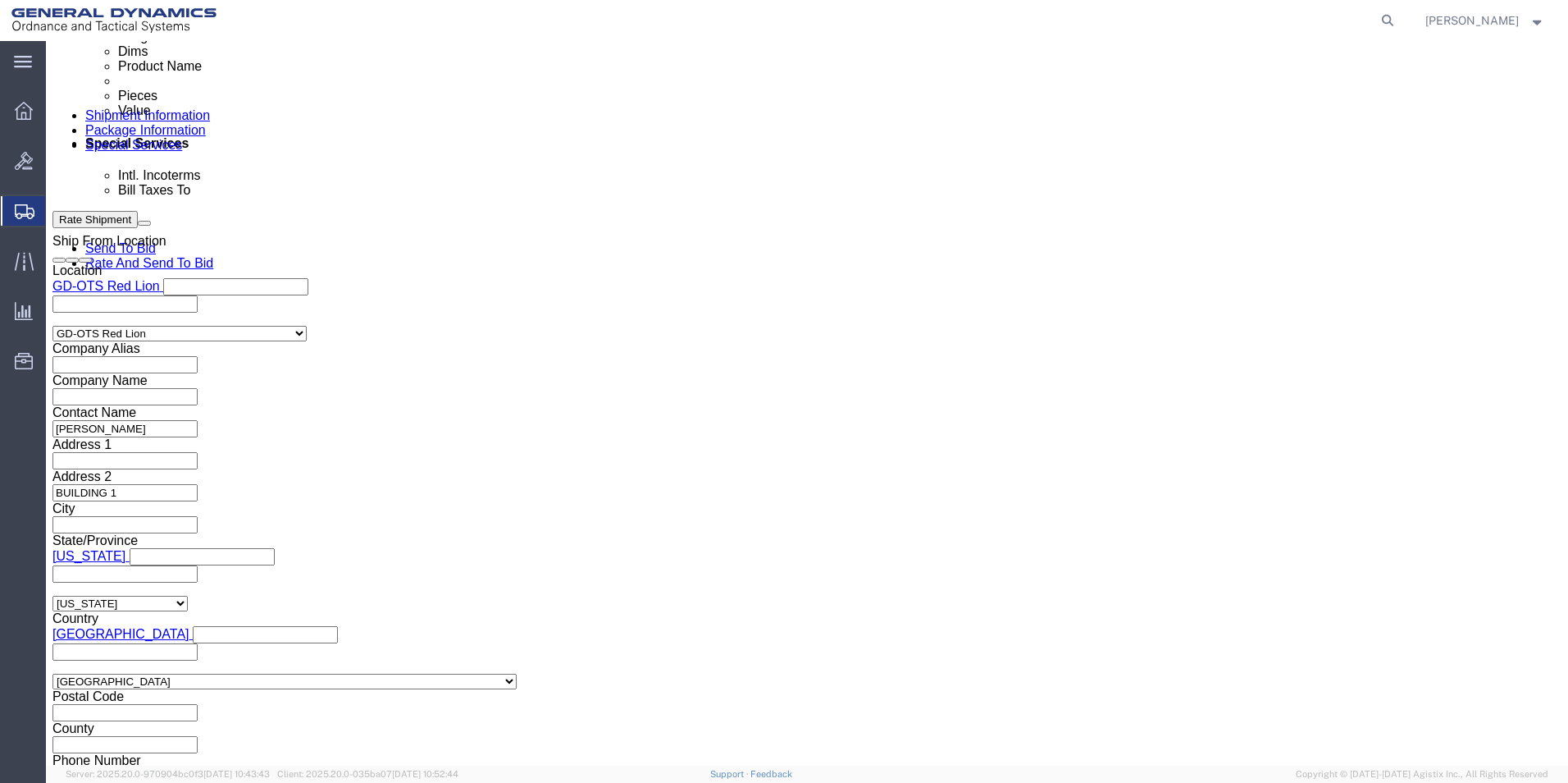
click button "Rate Shipment"
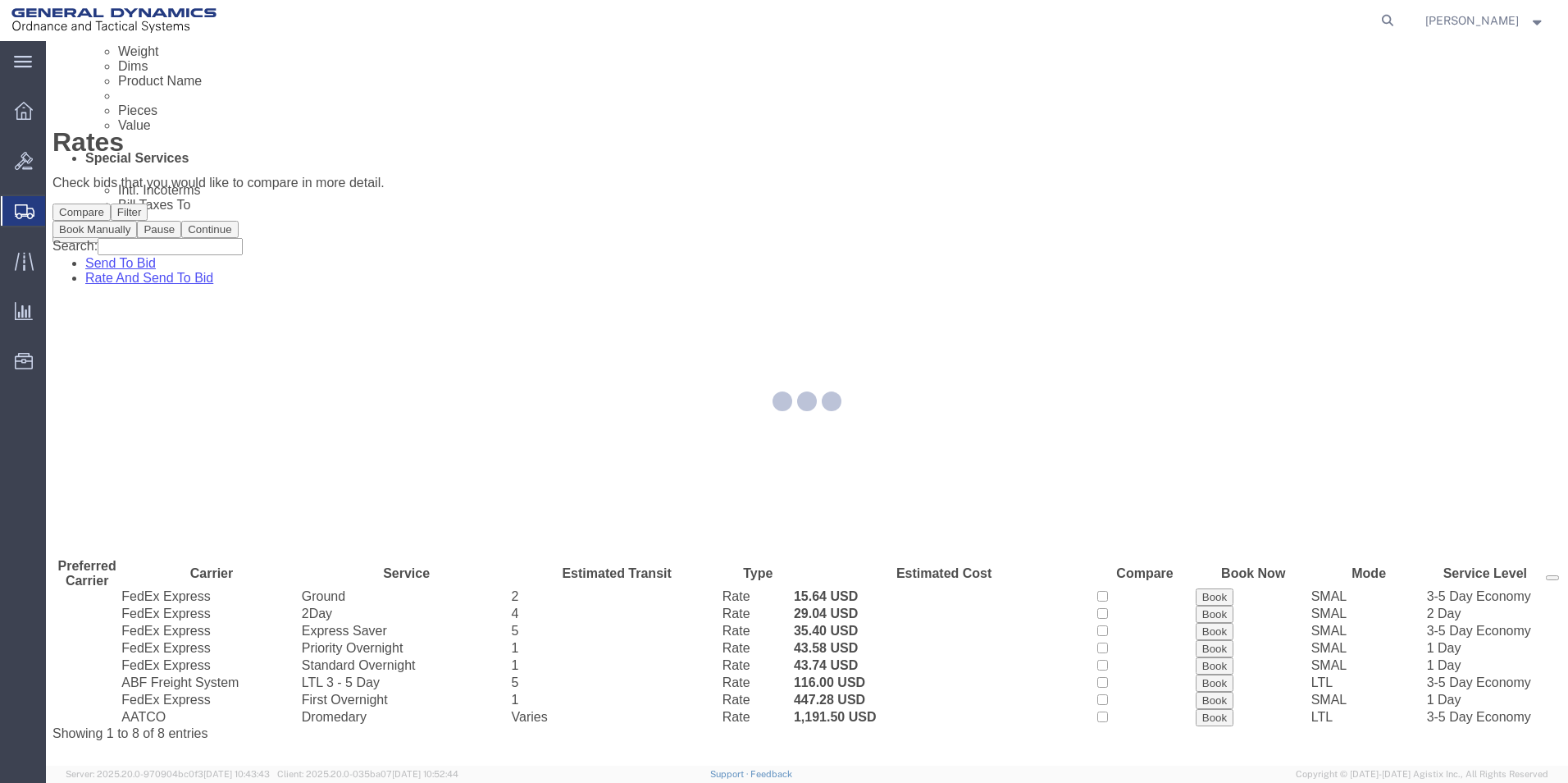
scroll to position [0, 0]
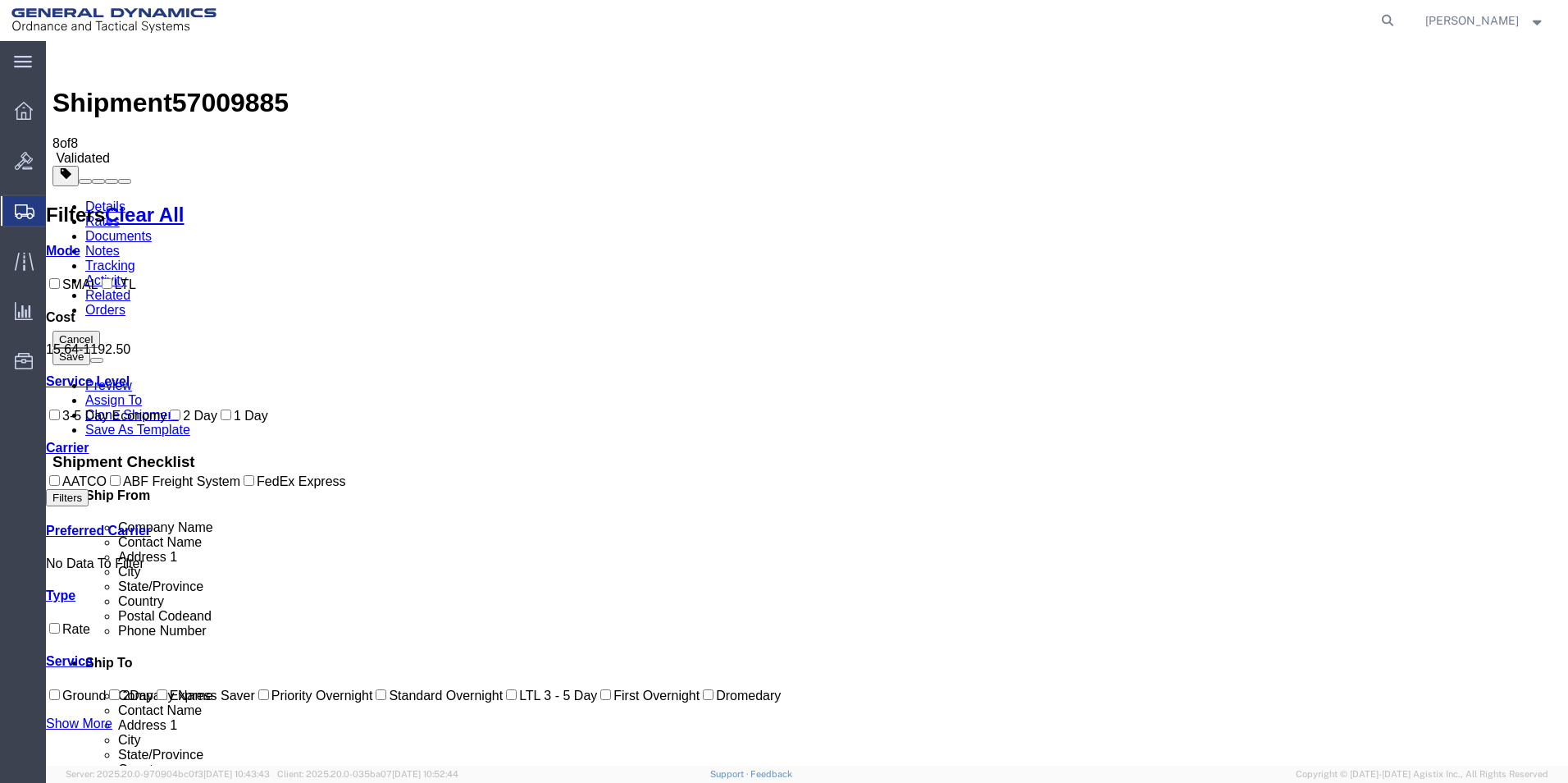
click at [93, 199] on link "Details" at bounding box center [105, 206] width 40 height 14
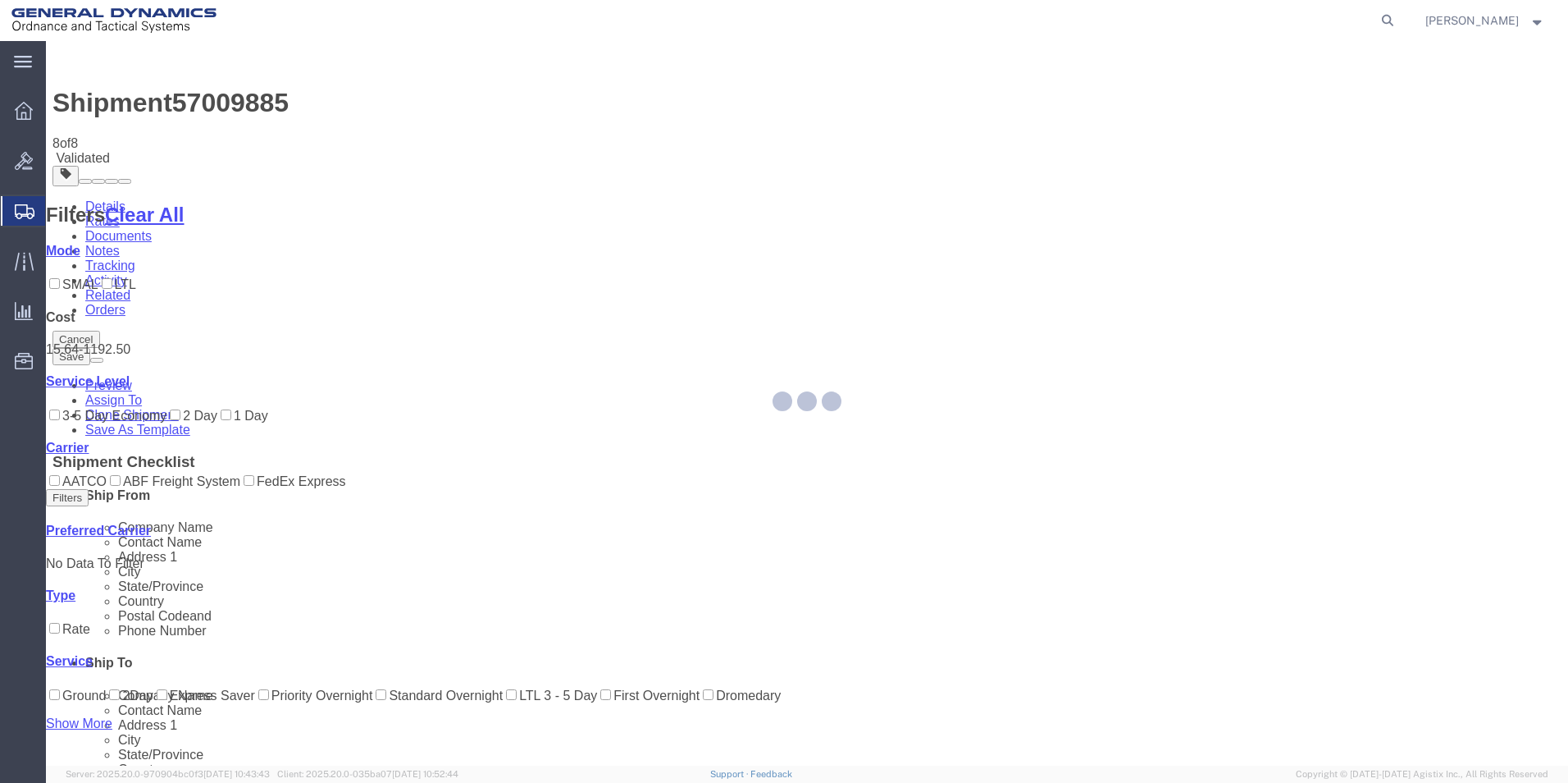
select select "310"
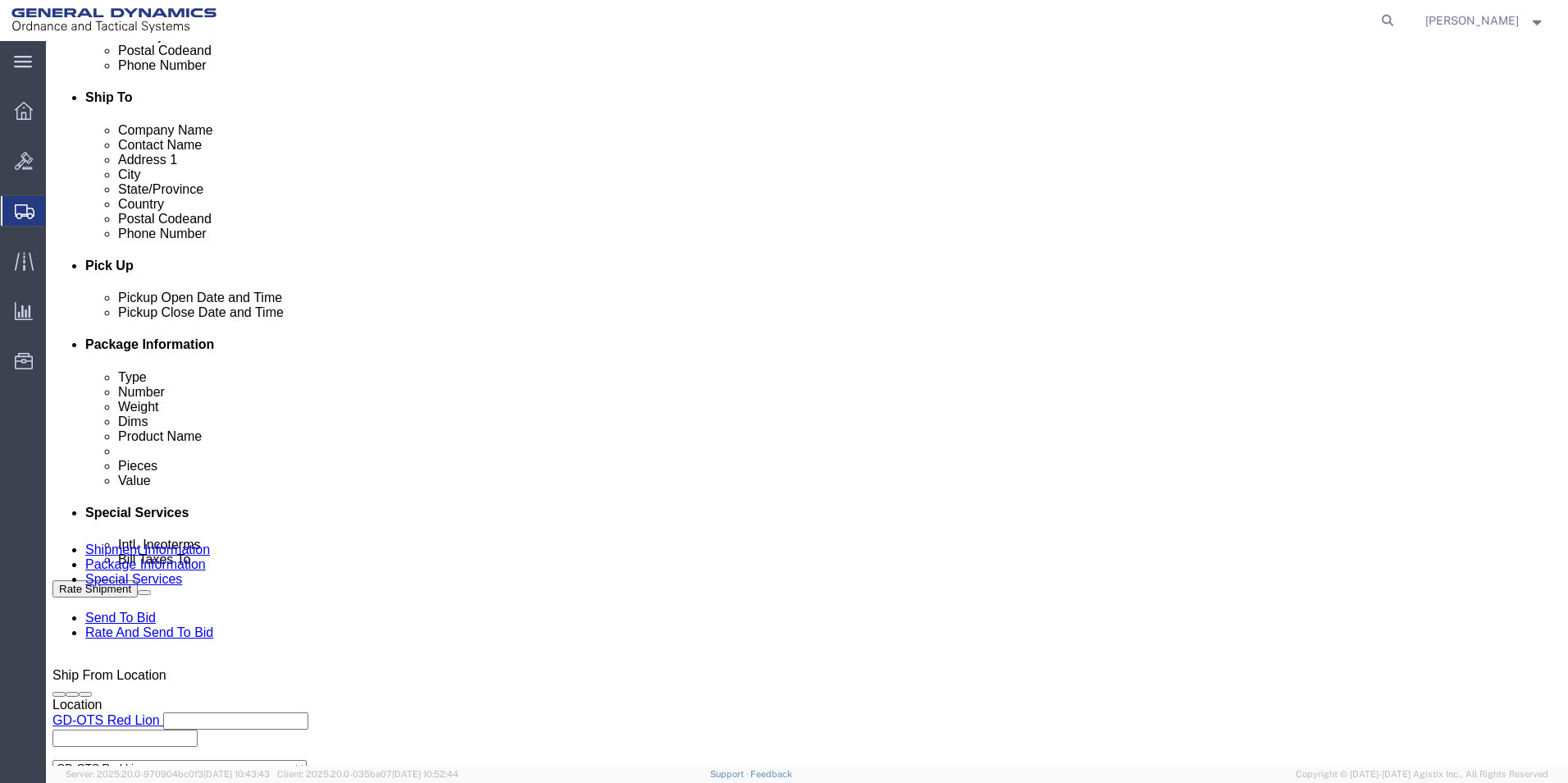
scroll to position [684, 0]
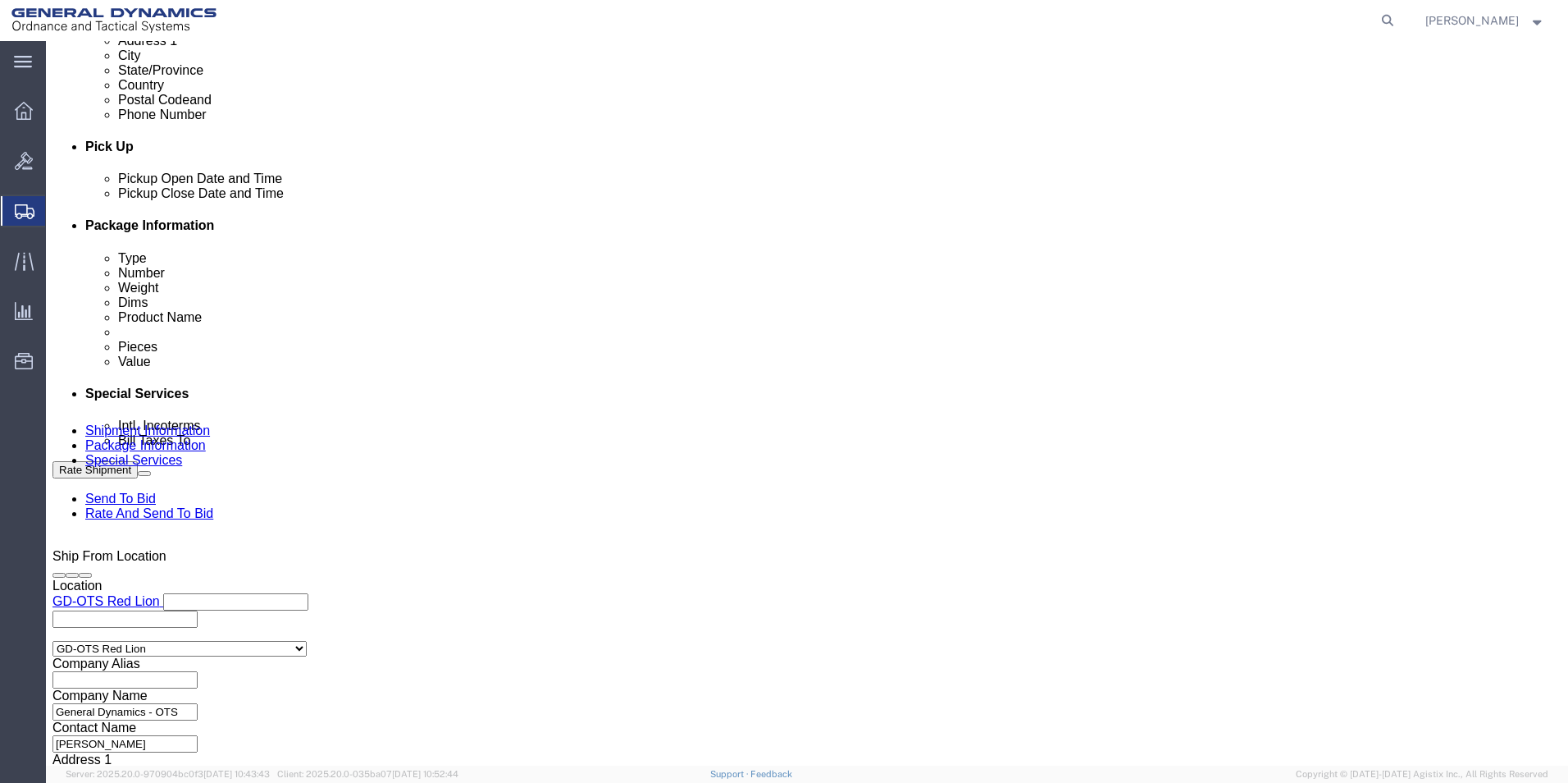
click button "Continue"
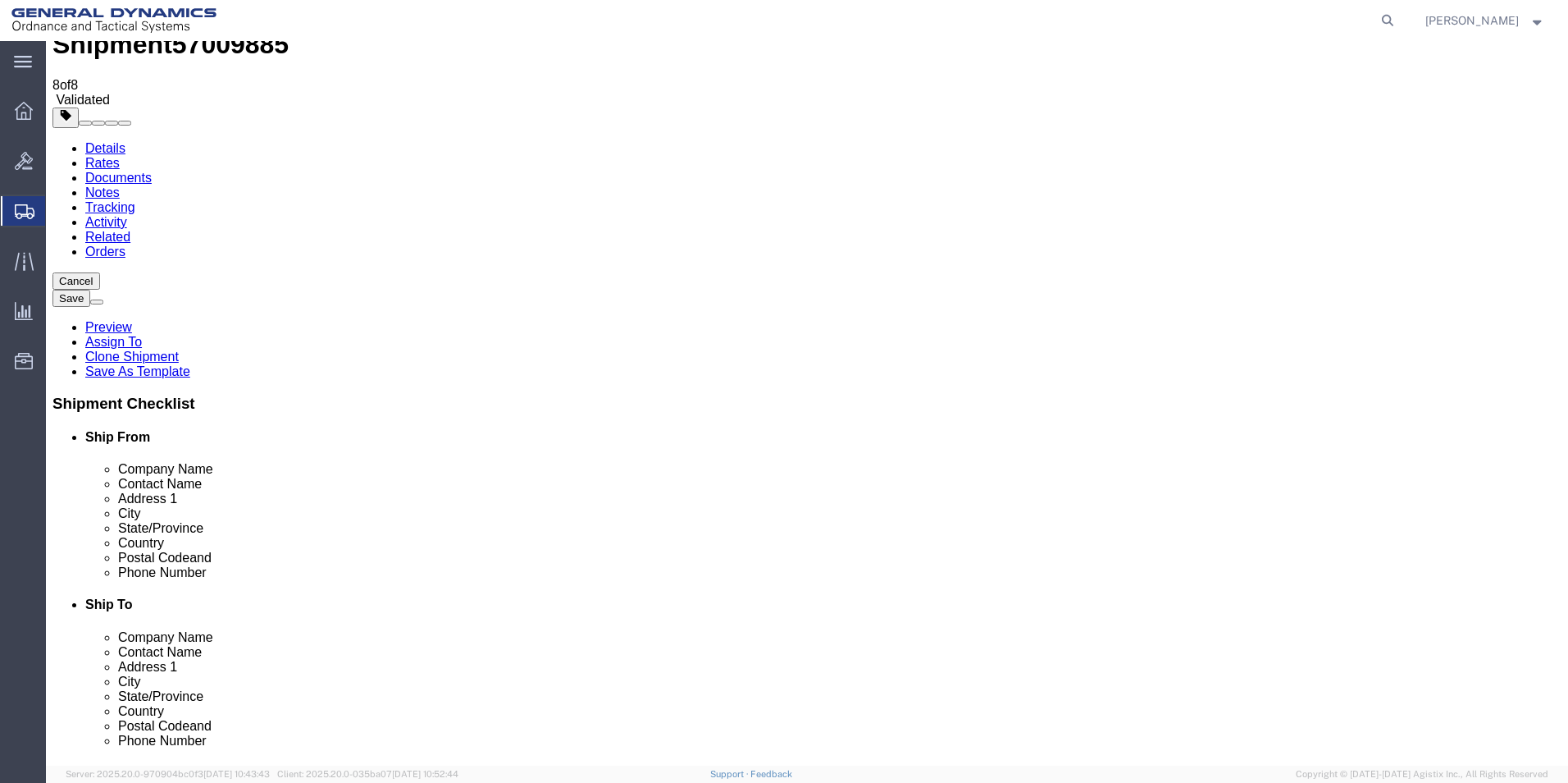
scroll to position [0, 0]
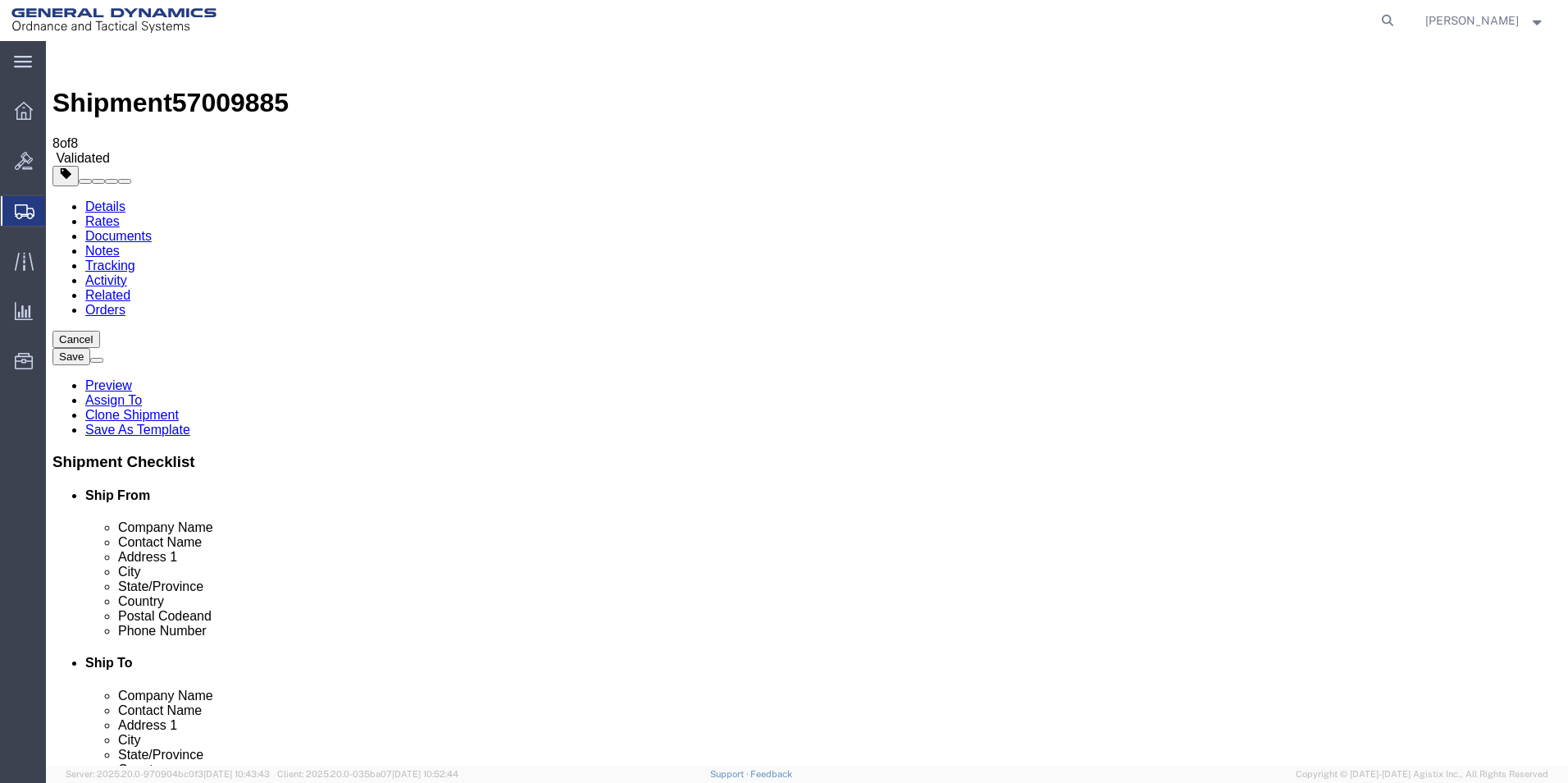
click span "button"
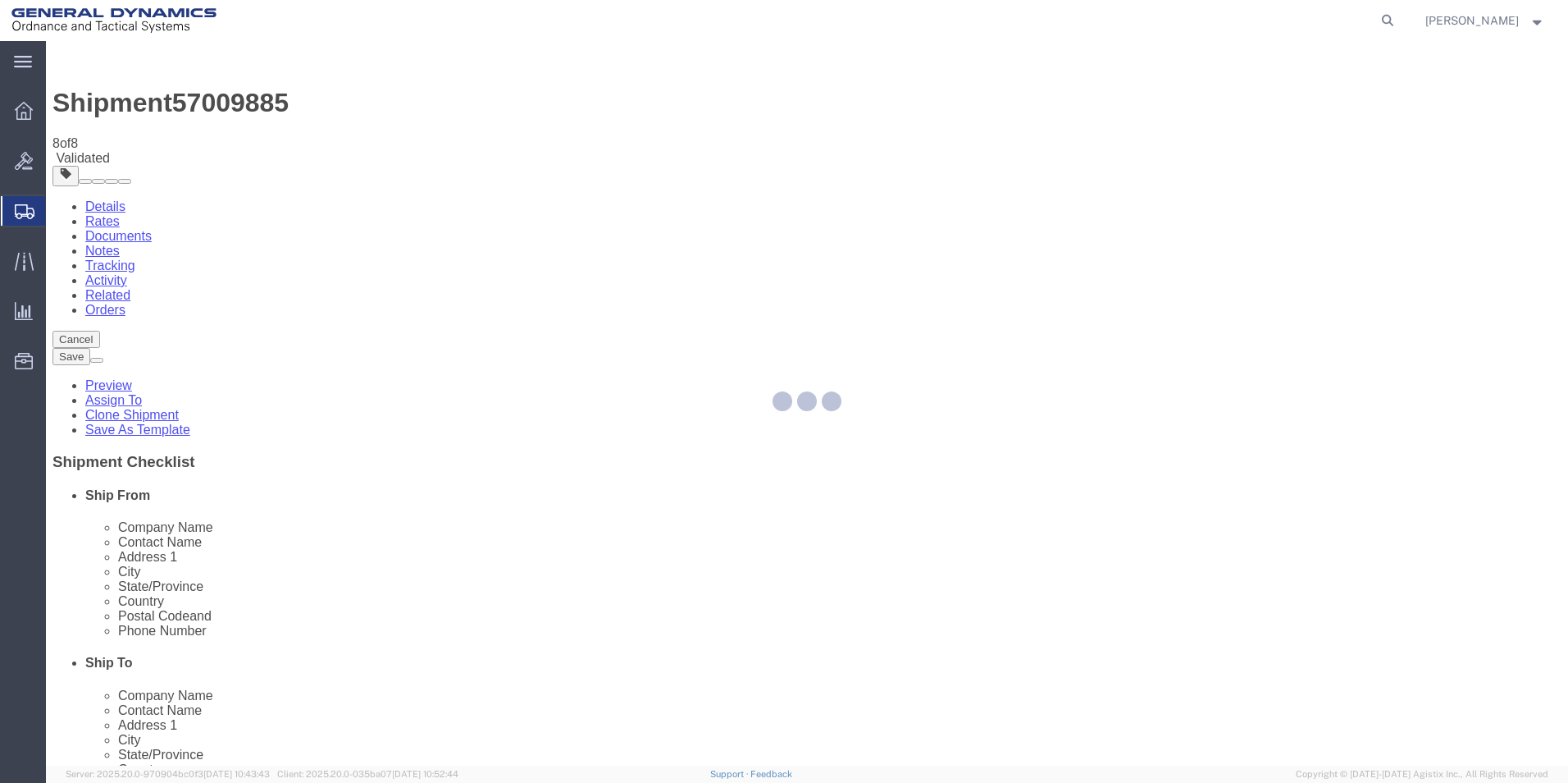
select select "CBOX"
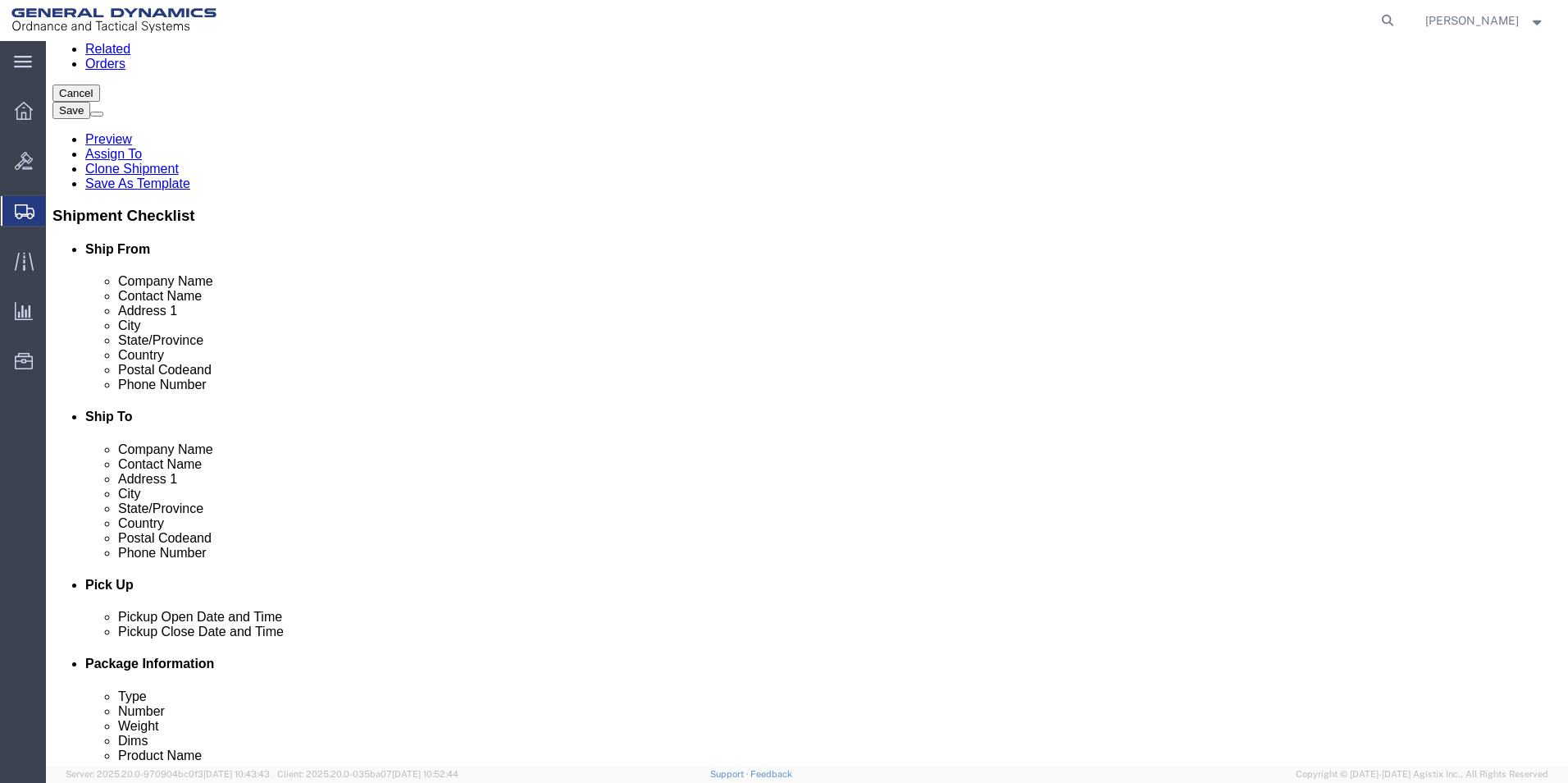
scroll to position [380, 0]
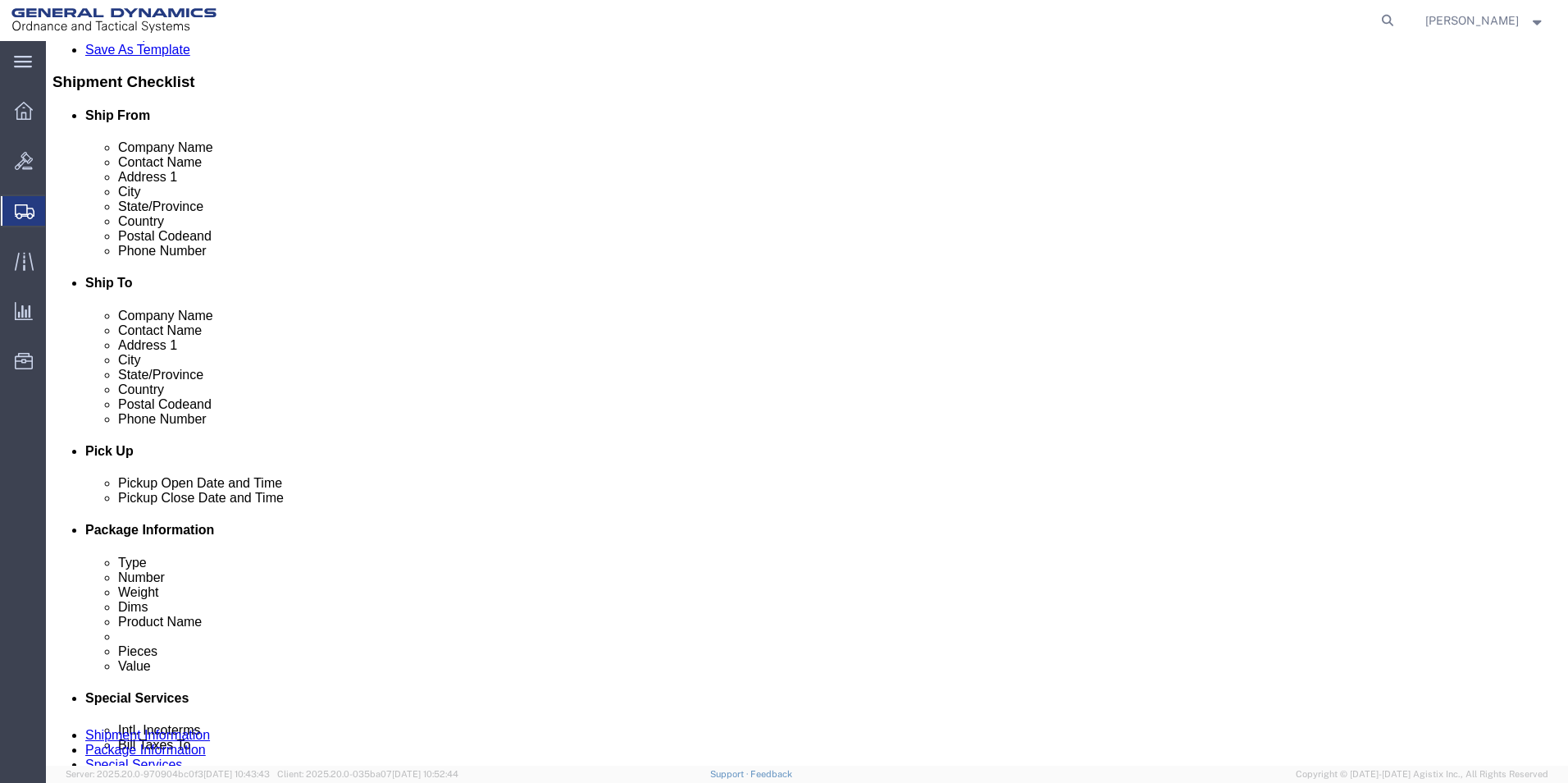
click button "Continue"
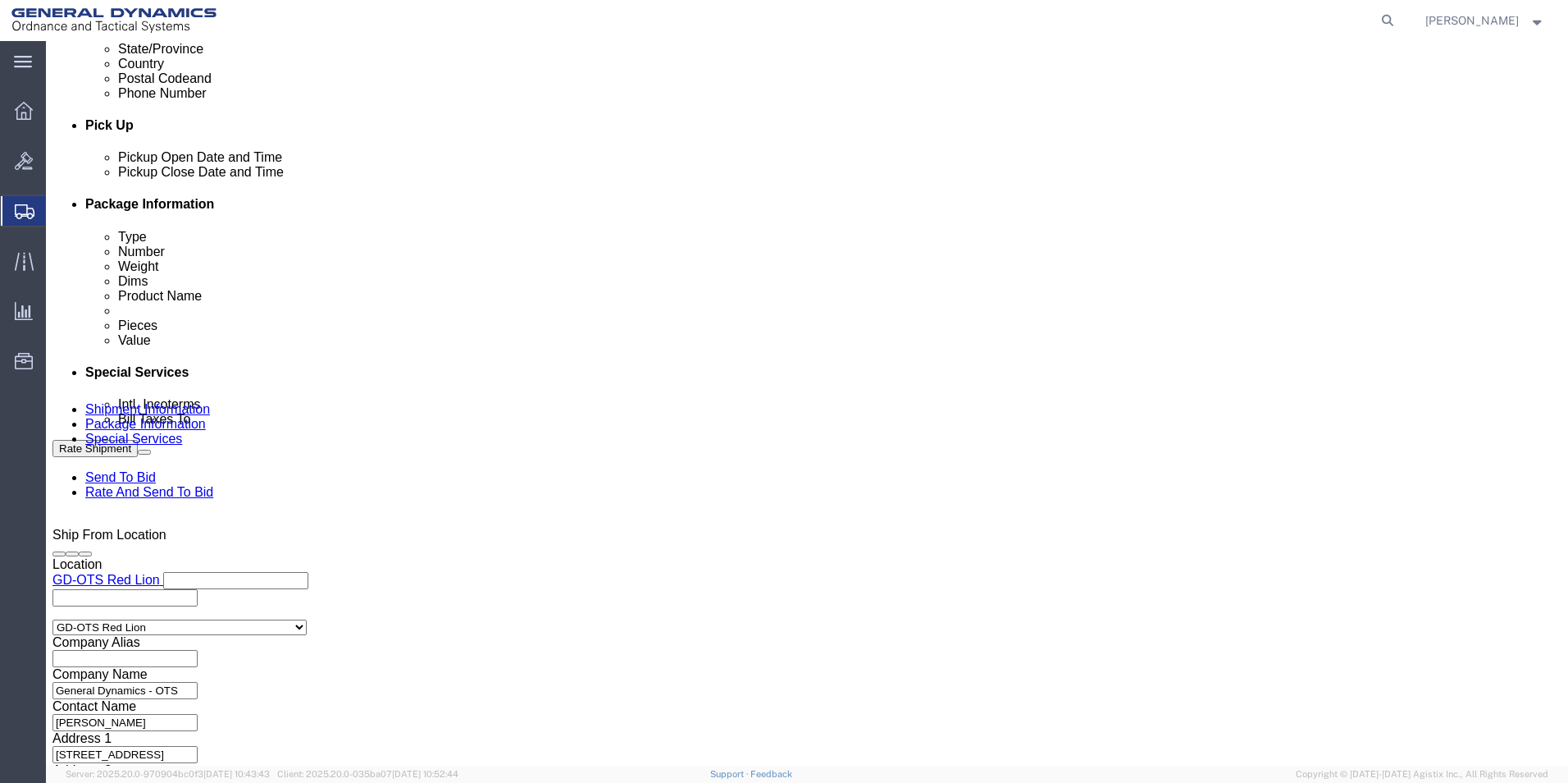
scroll to position [859, 0]
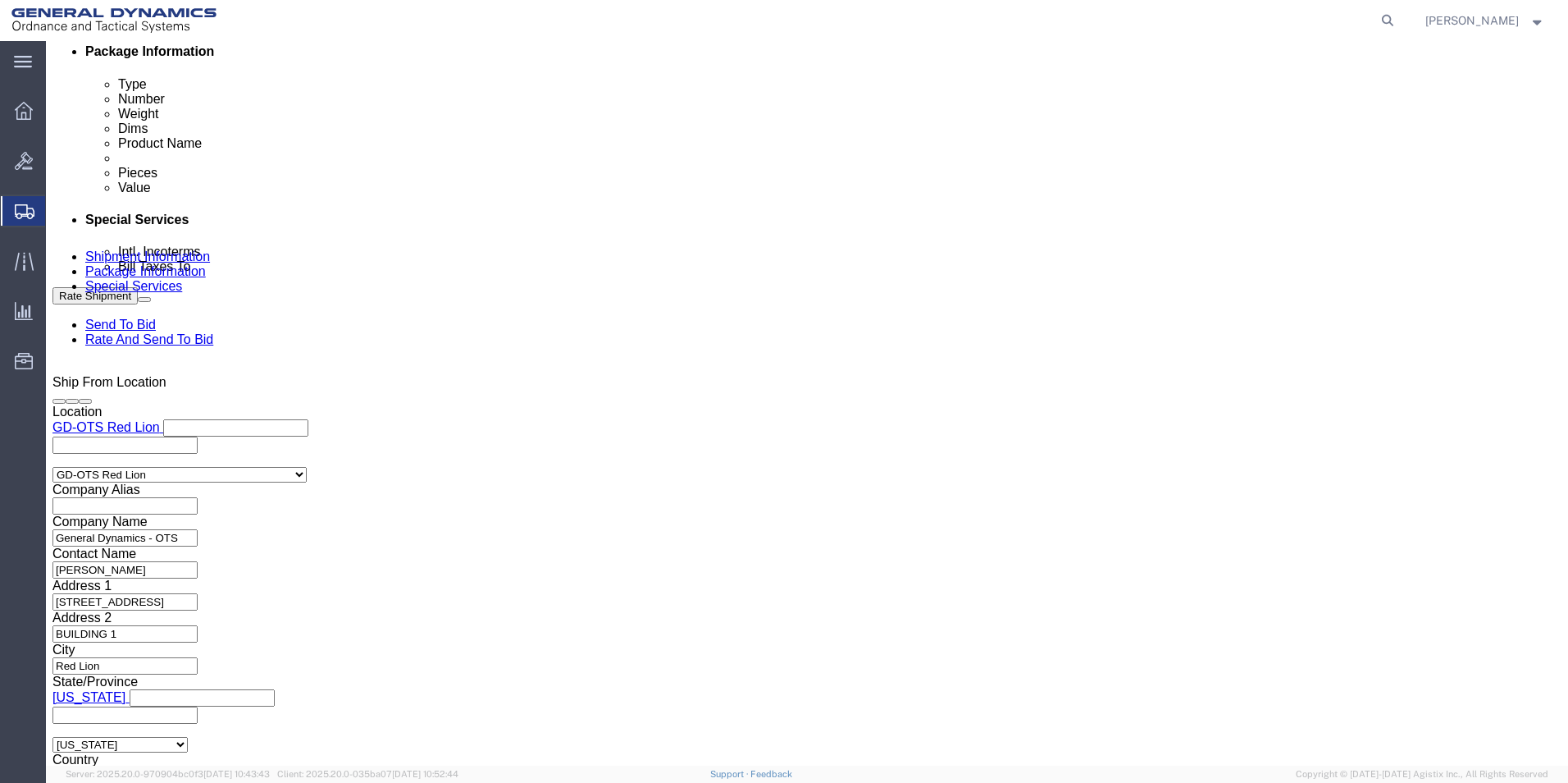
click button "Rate Shipment"
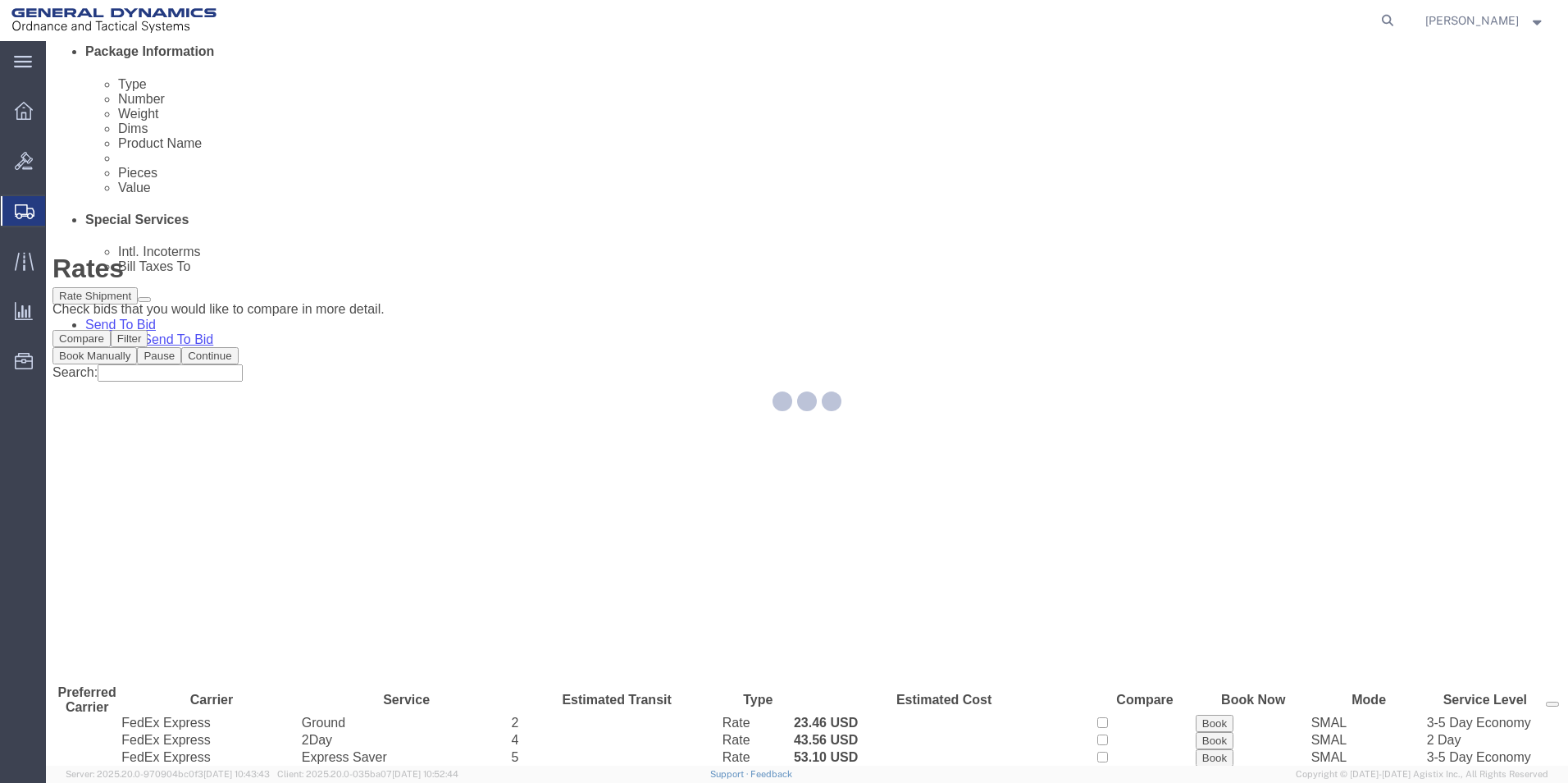
scroll to position [0, 0]
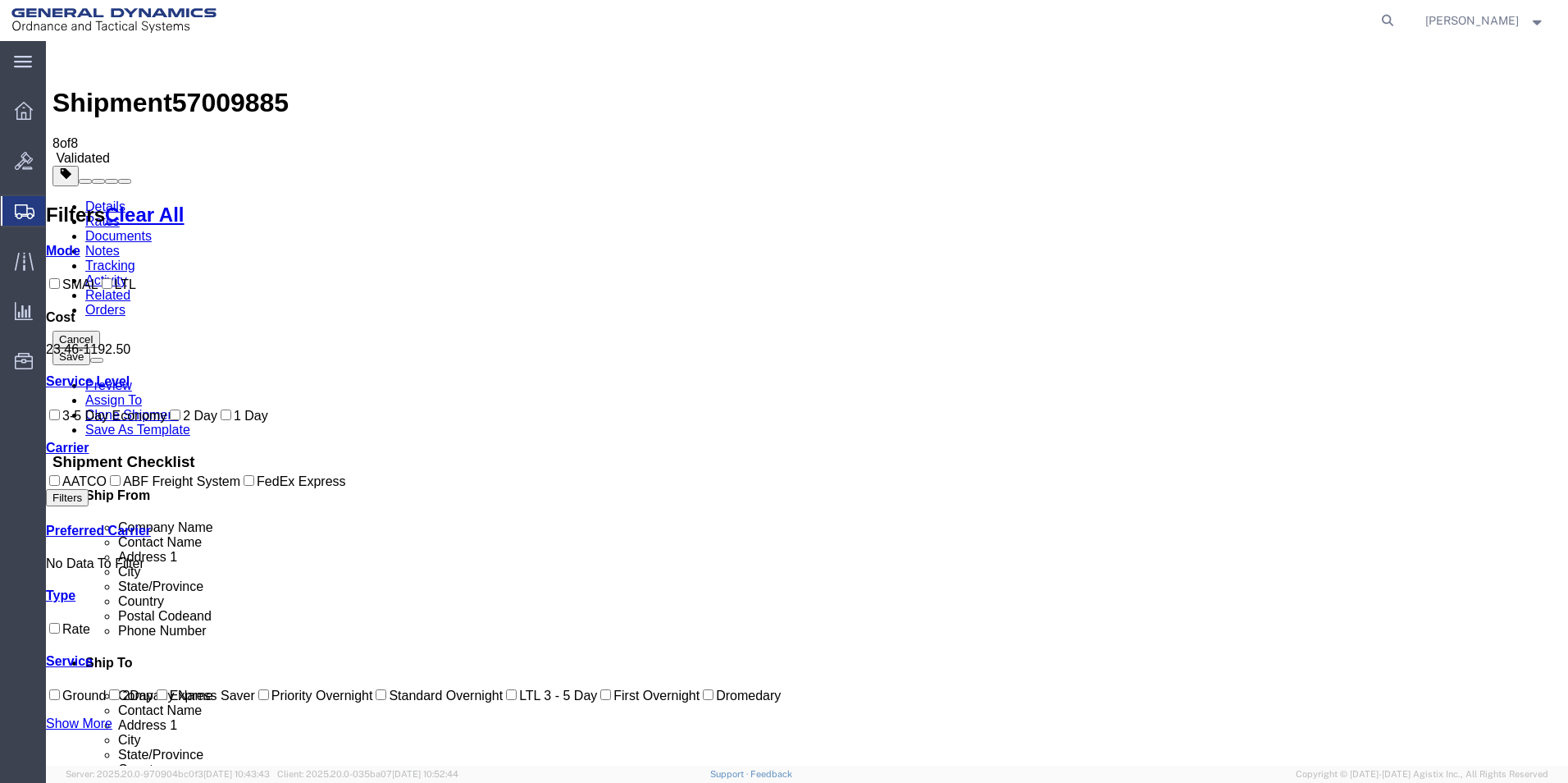
click at [95, 199] on link "Details" at bounding box center [105, 206] width 40 height 14
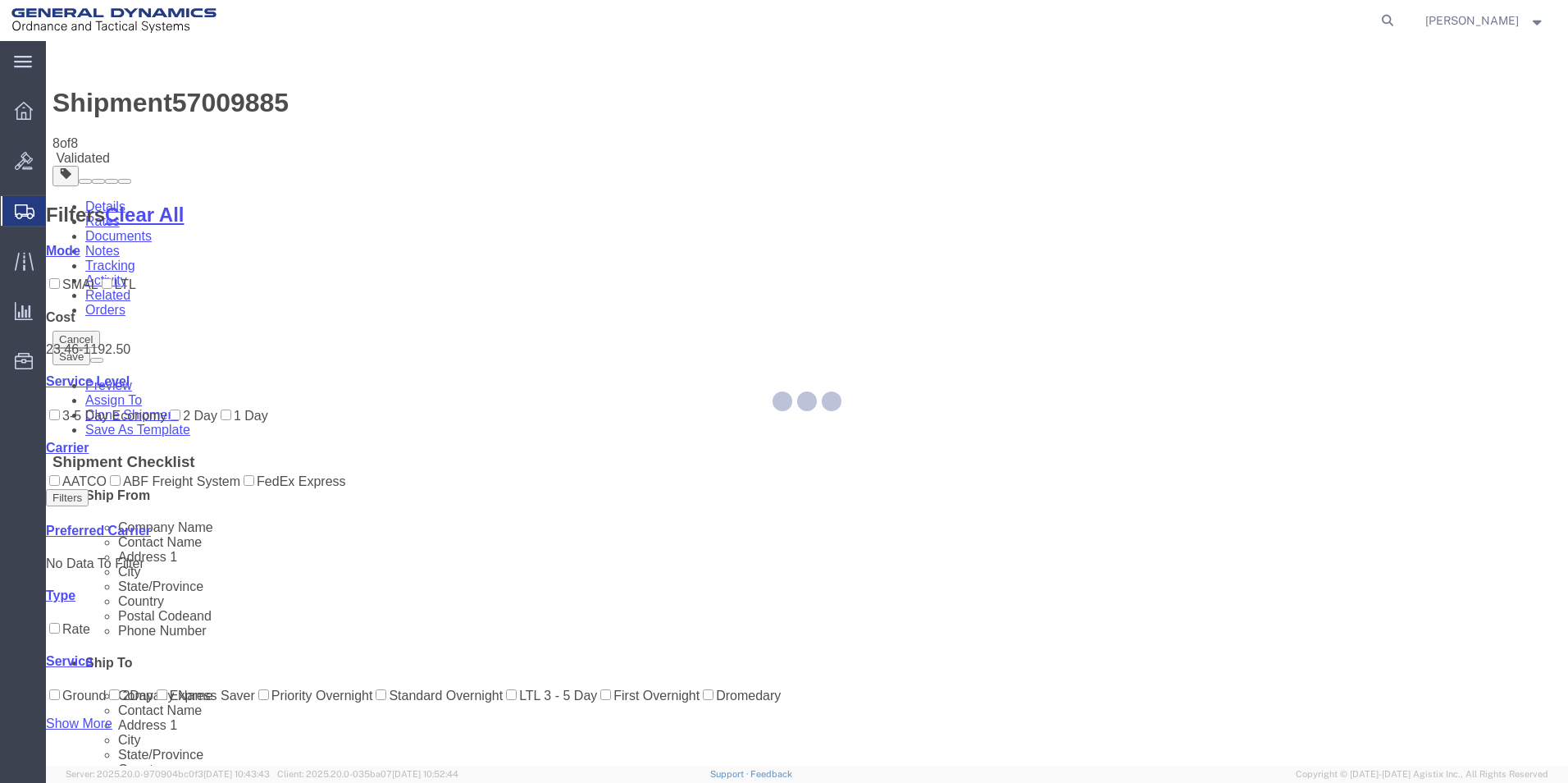
select select "310"
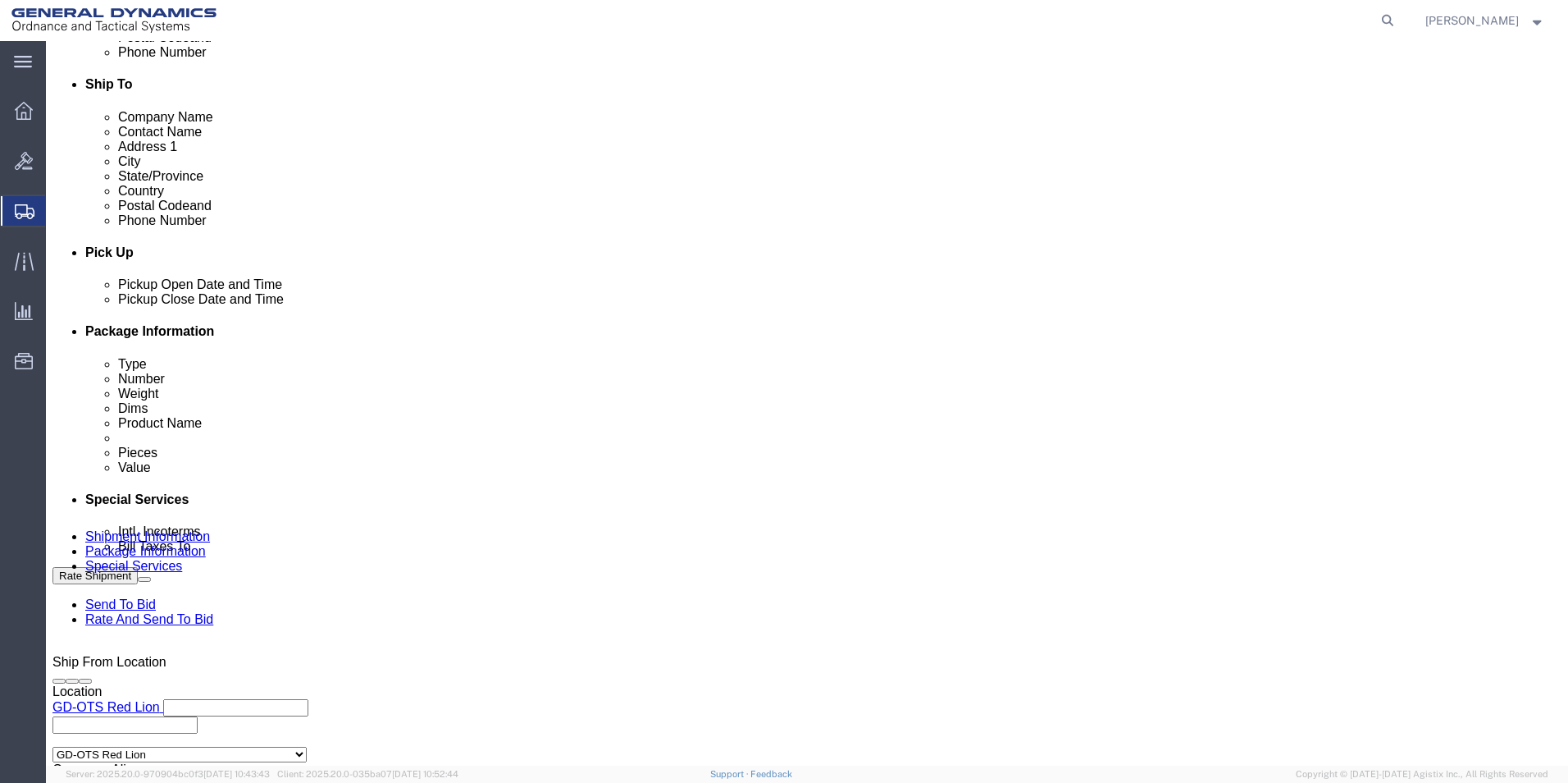
scroll to position [684, 0]
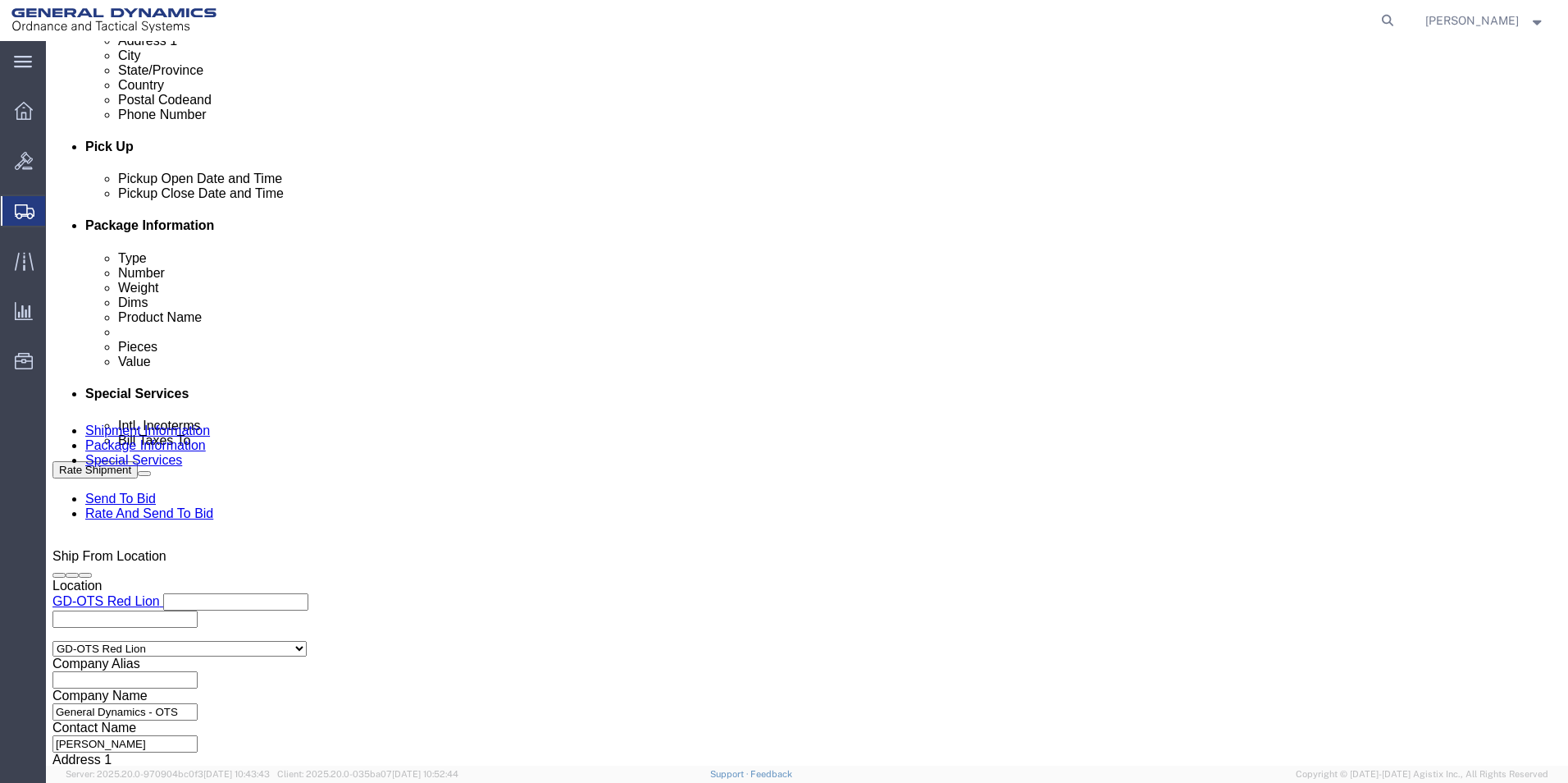
click button "Continue"
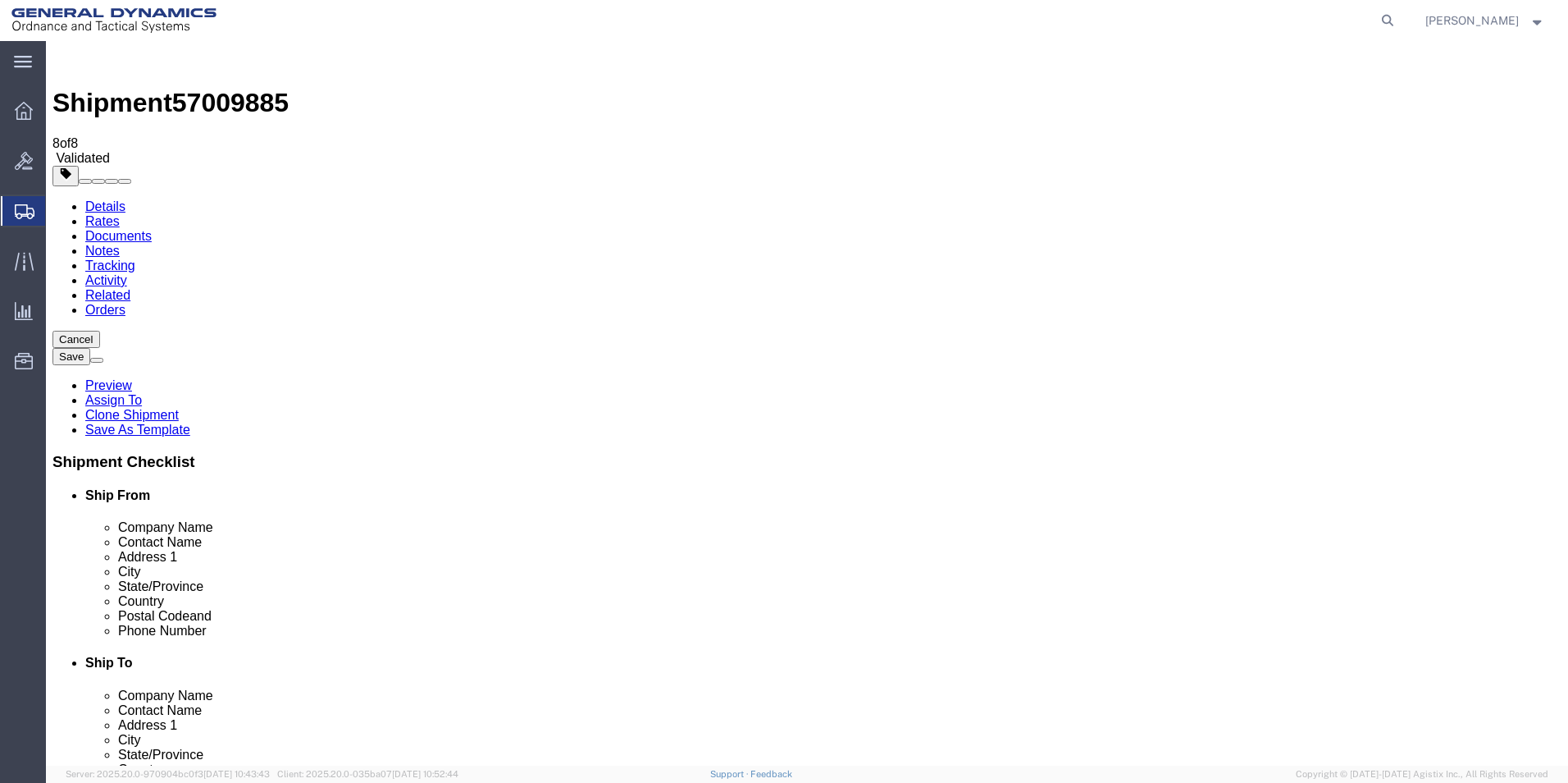
click button "Rate Shipment"
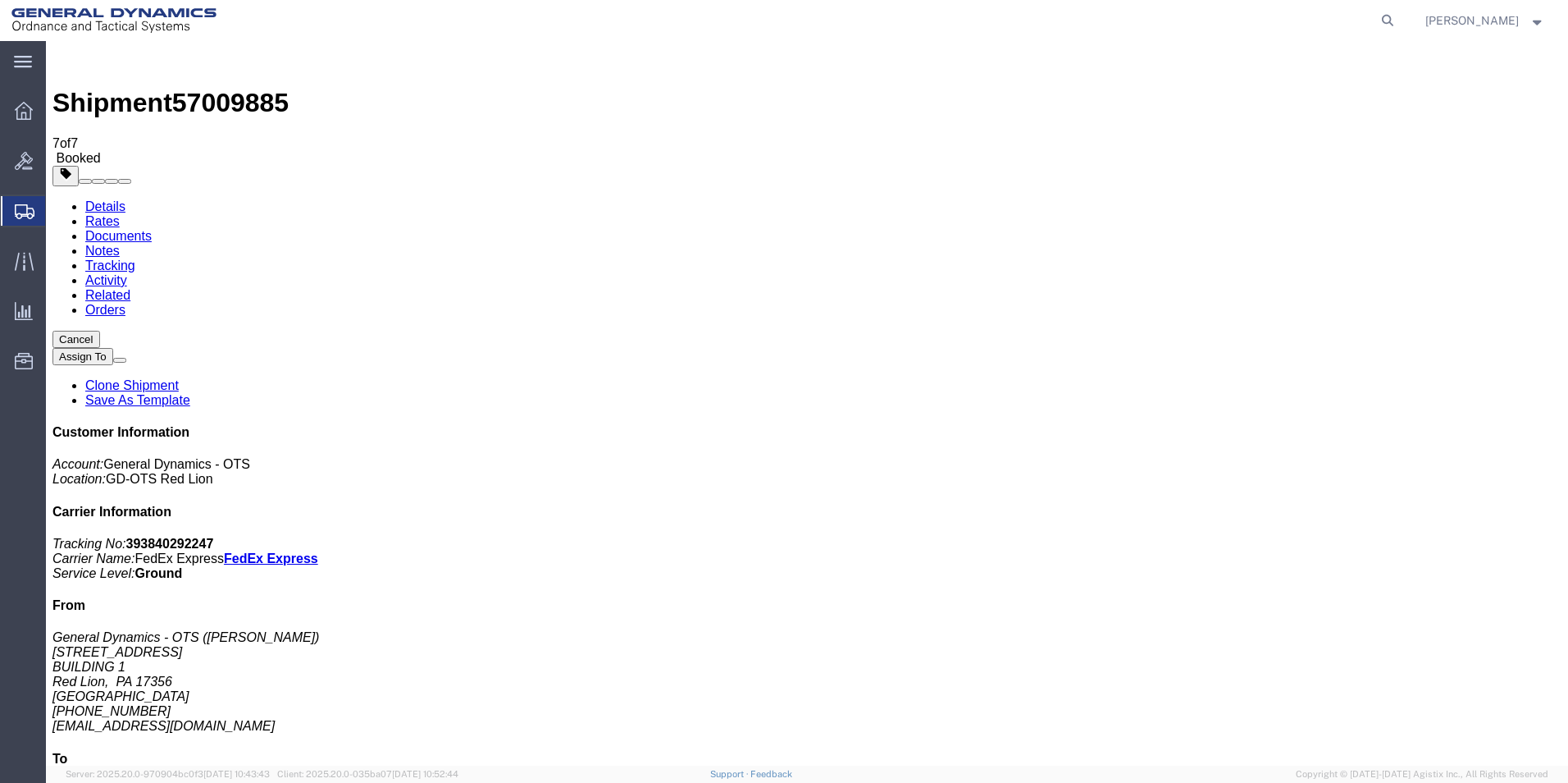
drag, startPoint x: 684, startPoint y: 353, endPoint x: 680, endPoint y: 361, distance: 8.9
click at [1399, 14] on icon at bounding box center [1387, 20] width 23 height 23
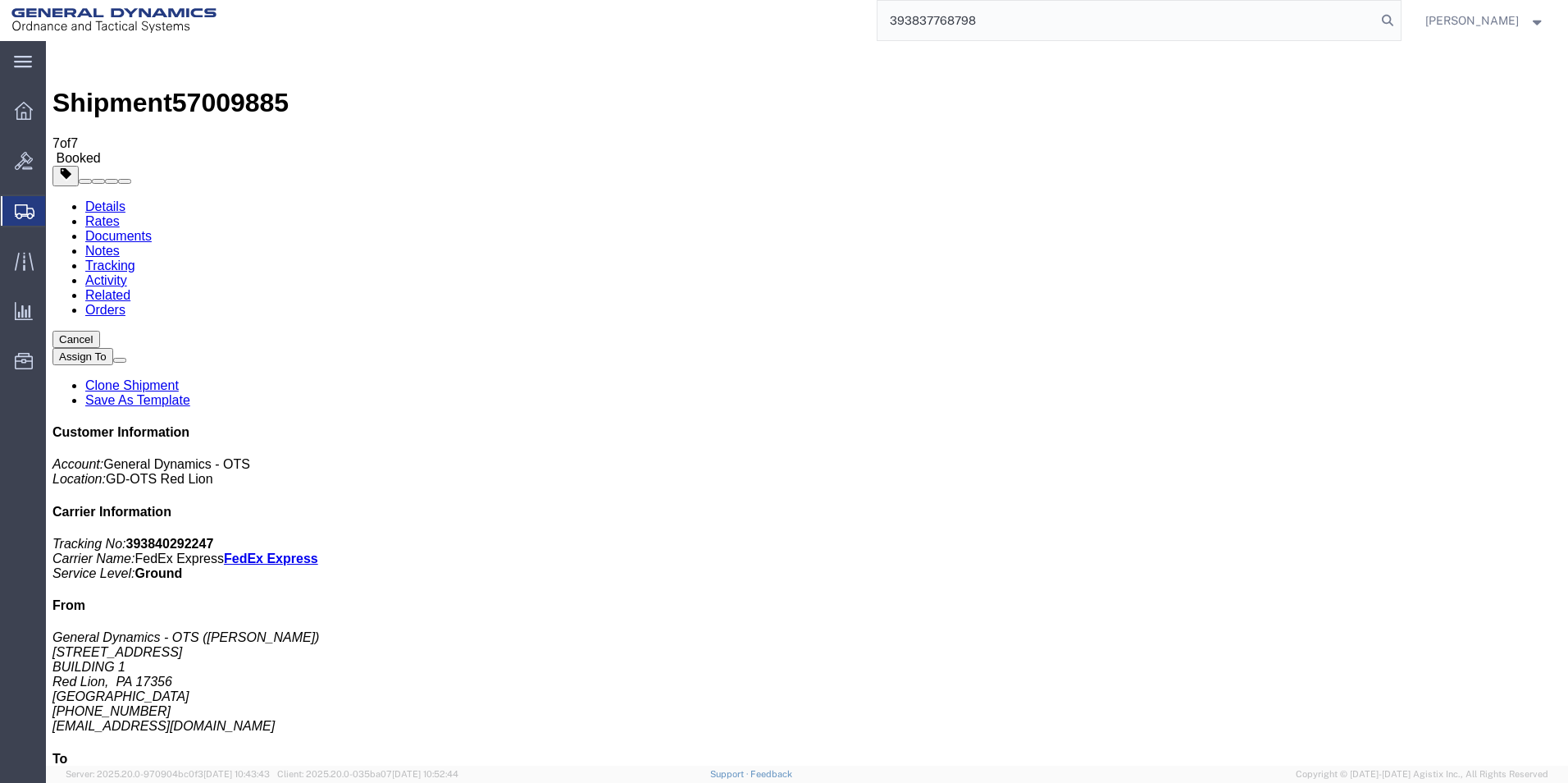
type input "393837768798"
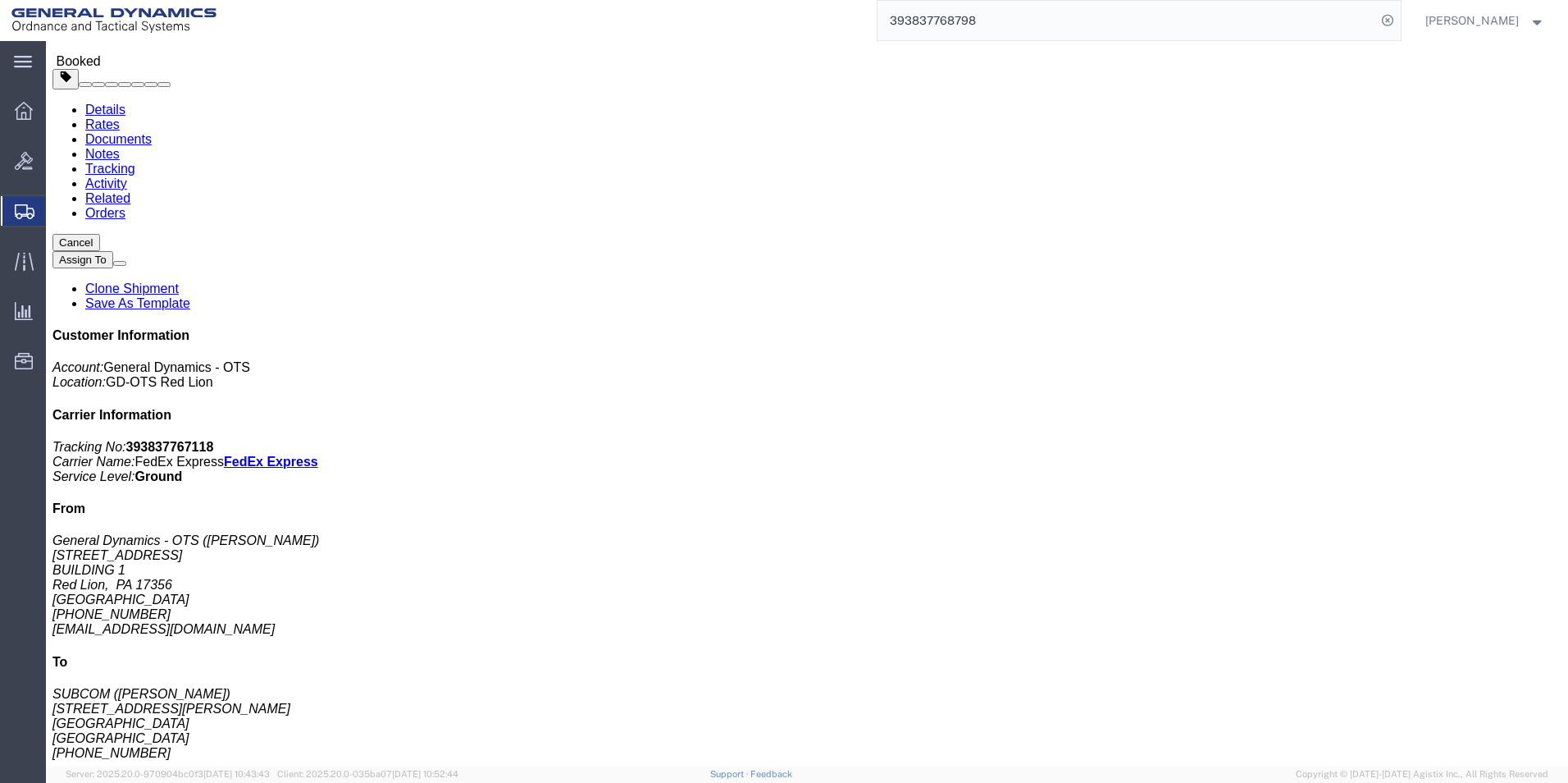
scroll to position [164, 0]
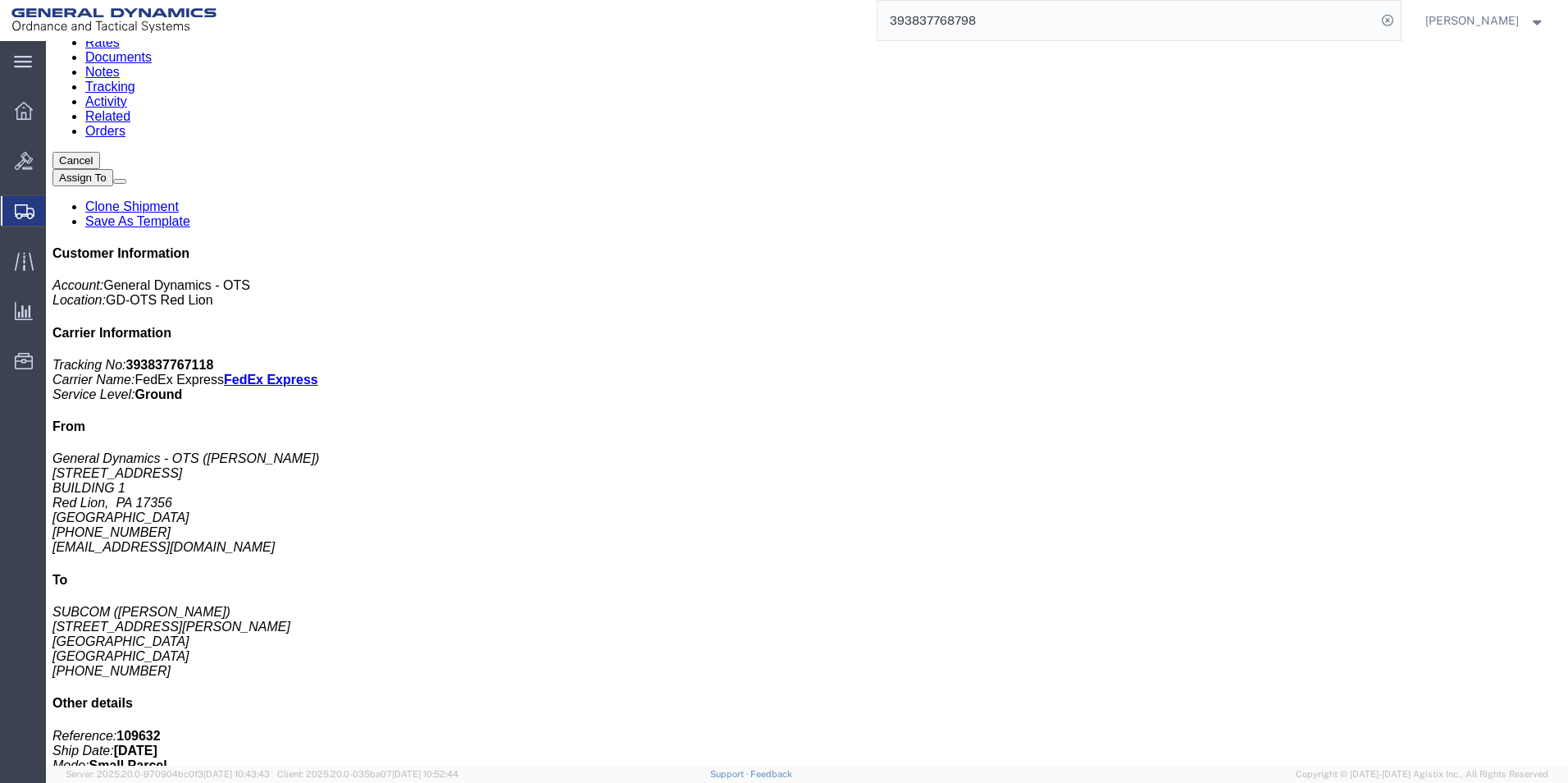
click link "Documents"
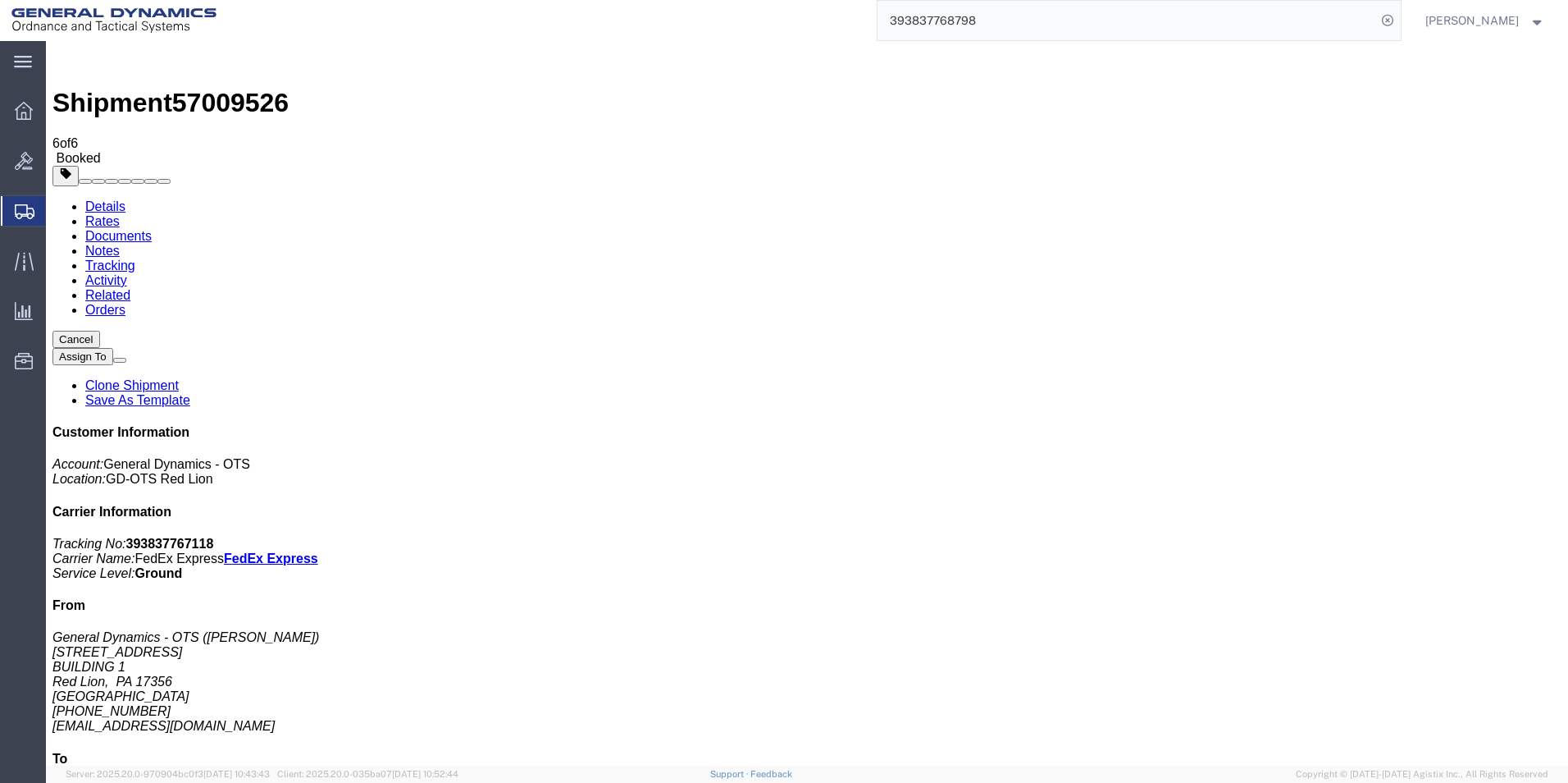
click at [0, 0] on span "Create Shipment" at bounding box center [0, 0] width 0 height 0
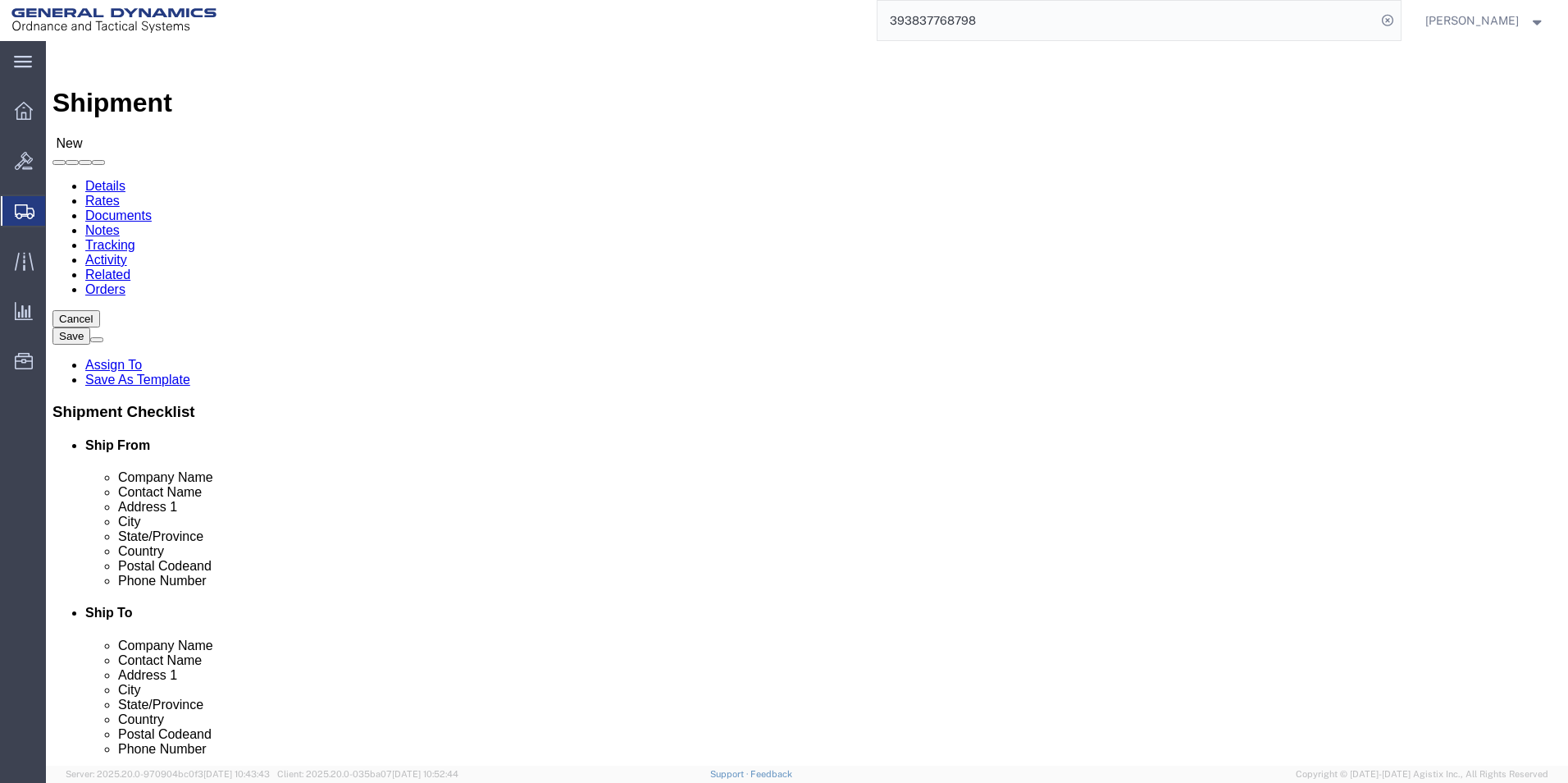
scroll to position [3, 0]
select select "310"
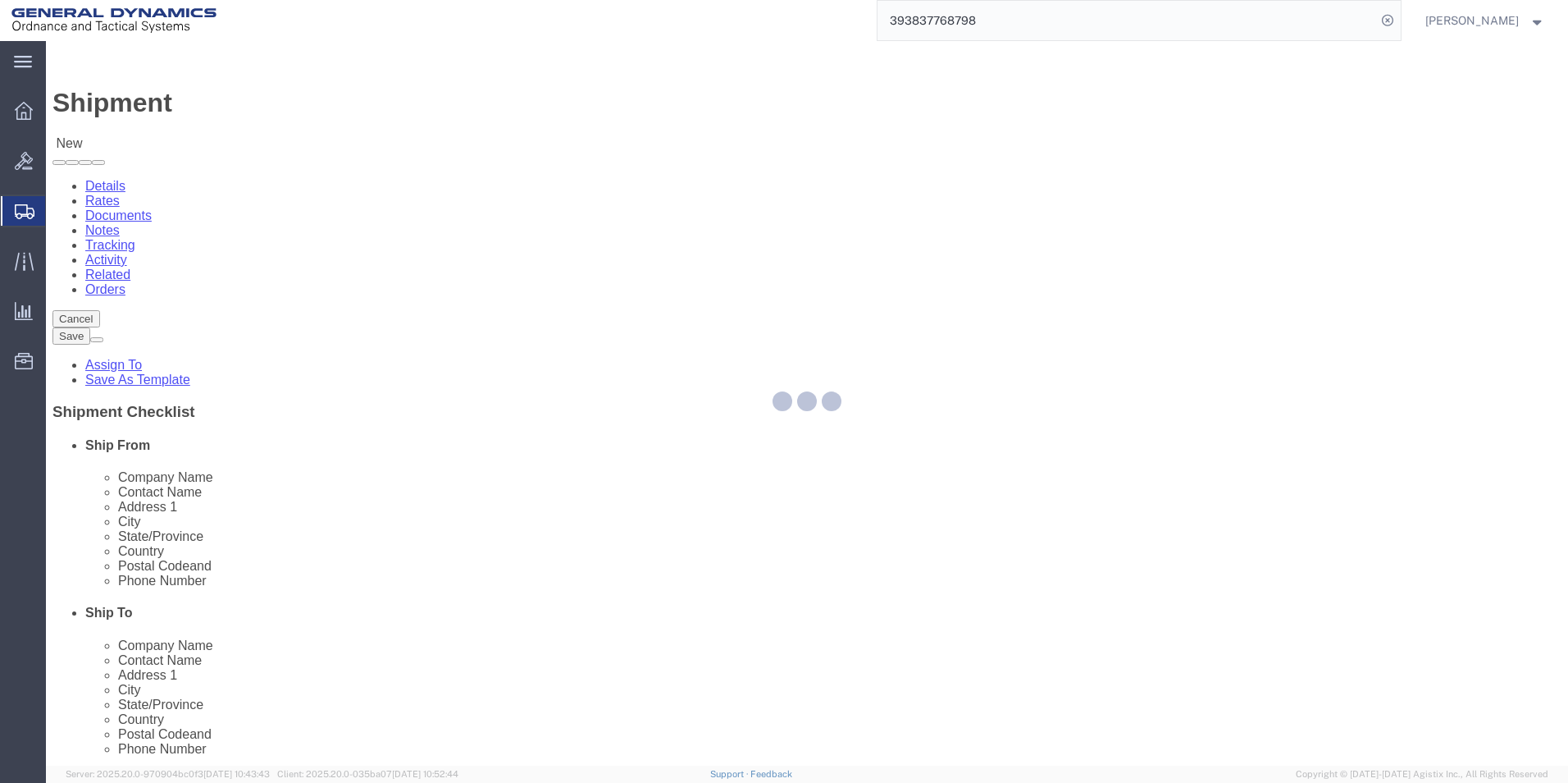
select select "PA"
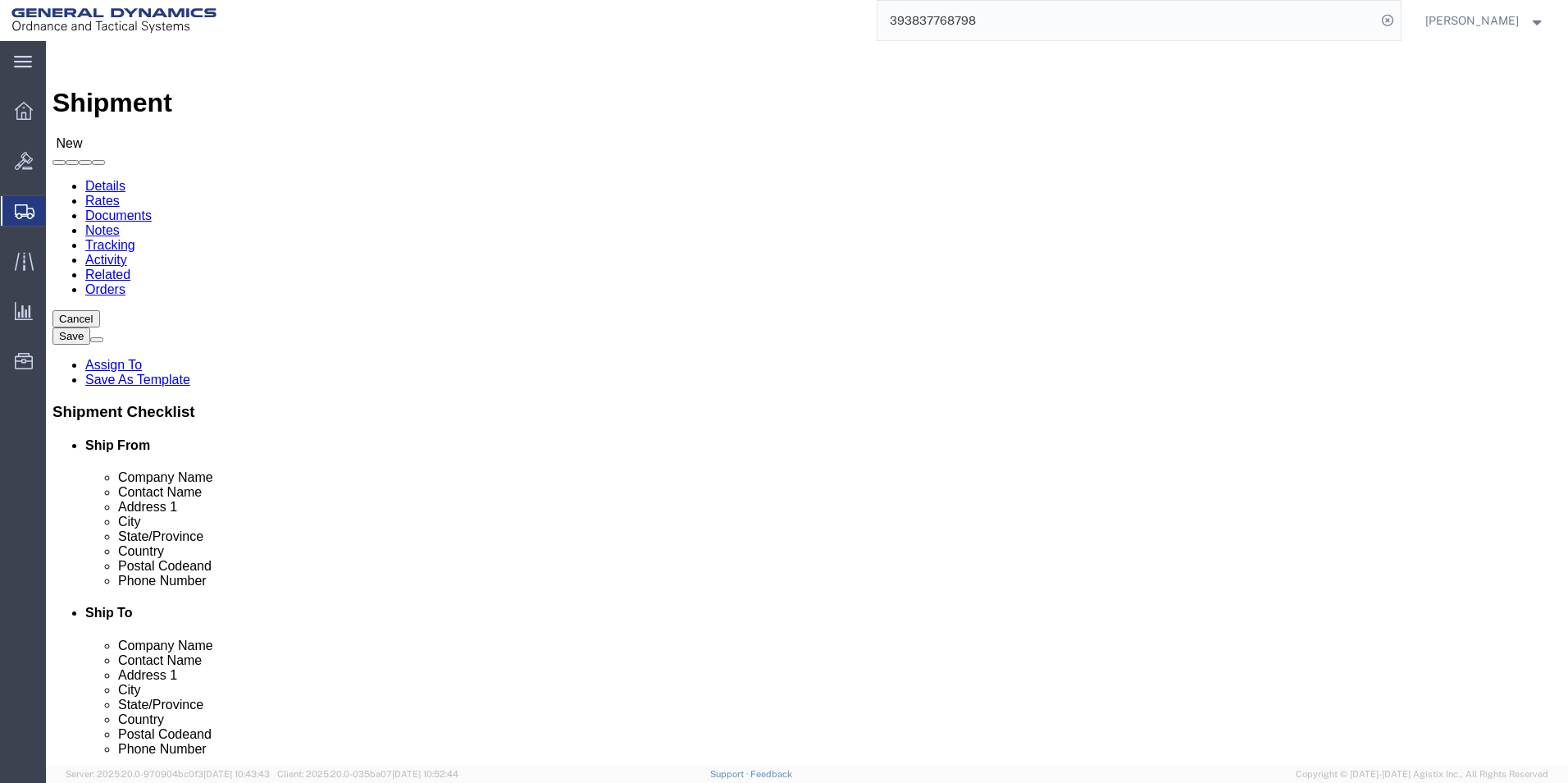
drag, startPoint x: 357, startPoint y: 282, endPoint x: -50, endPoint y: 236, distance: 409.6
click html "Shipment New Details Rates Documents Notes Tracking Activity Related Orders Can…"
type input "REDLPAHIG0"
click input "text"
type input "[PERSON_NAME]"
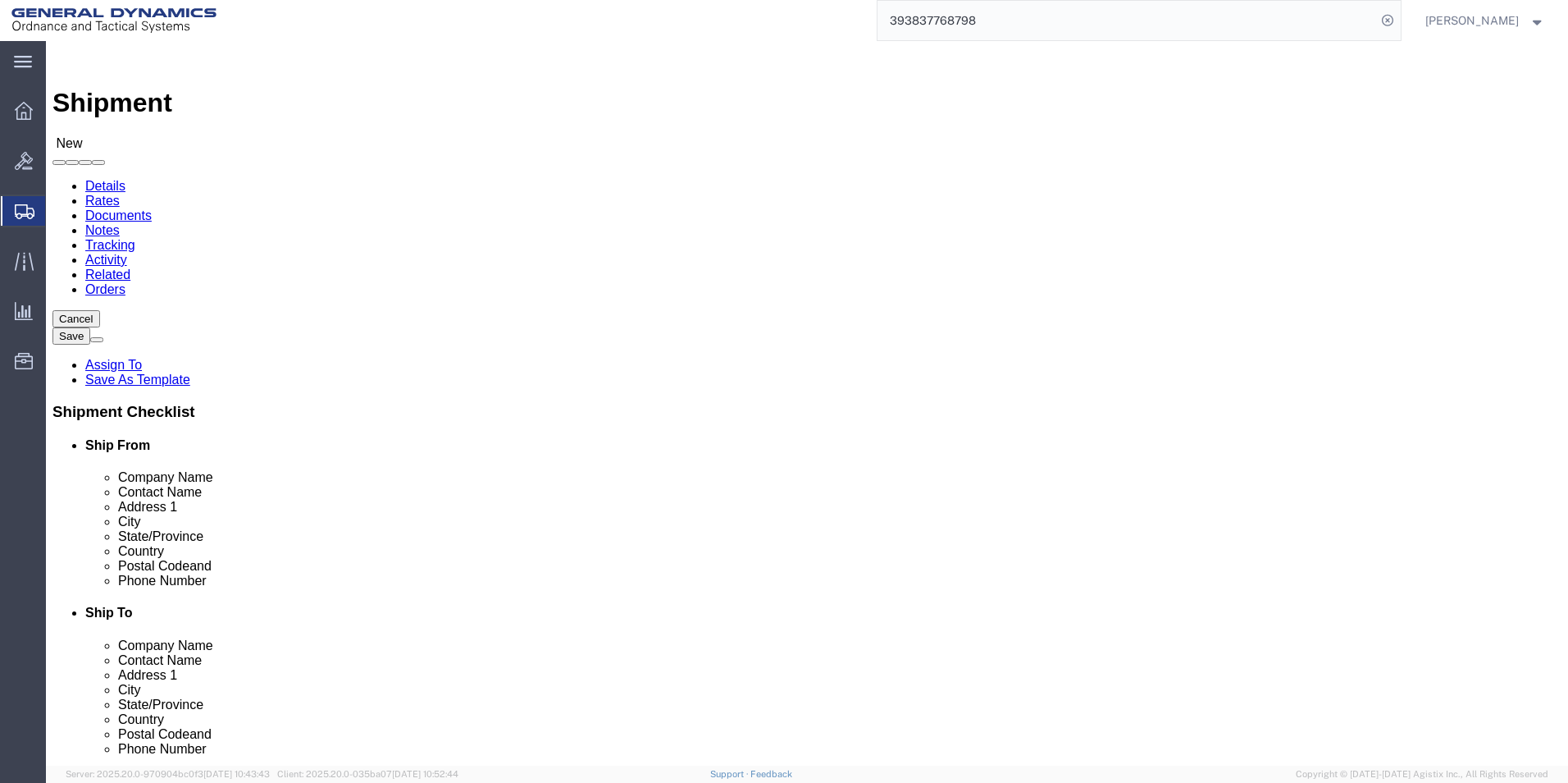
click input "text"
type input "BUILDING 1"
click input "text"
type input "[EMAIL_ADDRESS][DOMAIN_NAME]"
click input "text"
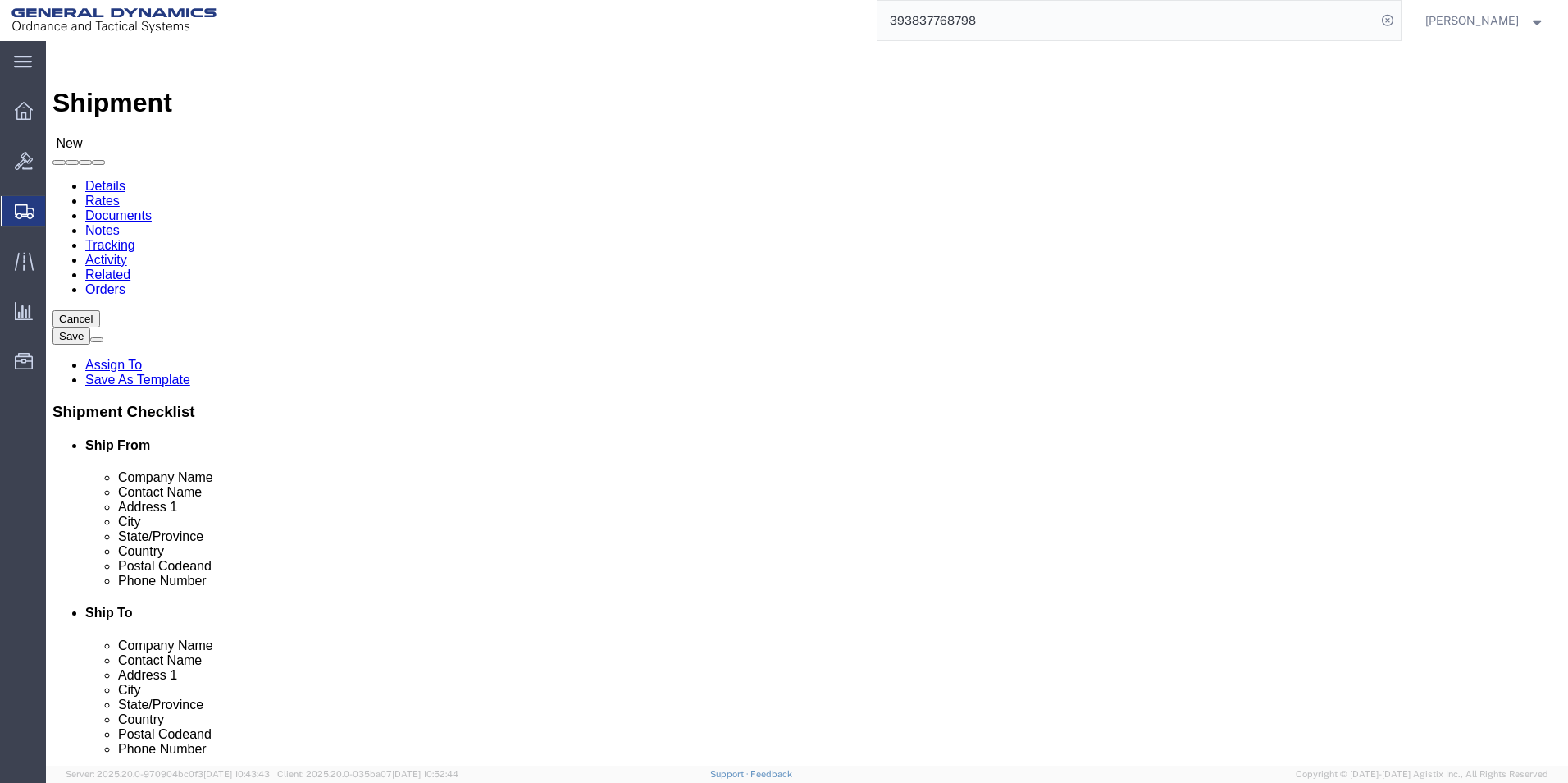
type input "[GEOGRAPHIC_DATA]"
click p "- PHILADELPHIA RUST- PROOF CO. - (PHILADELPHIA RUST) [STREET_ADDRESS][PERSON_NA…"
select select "PA"
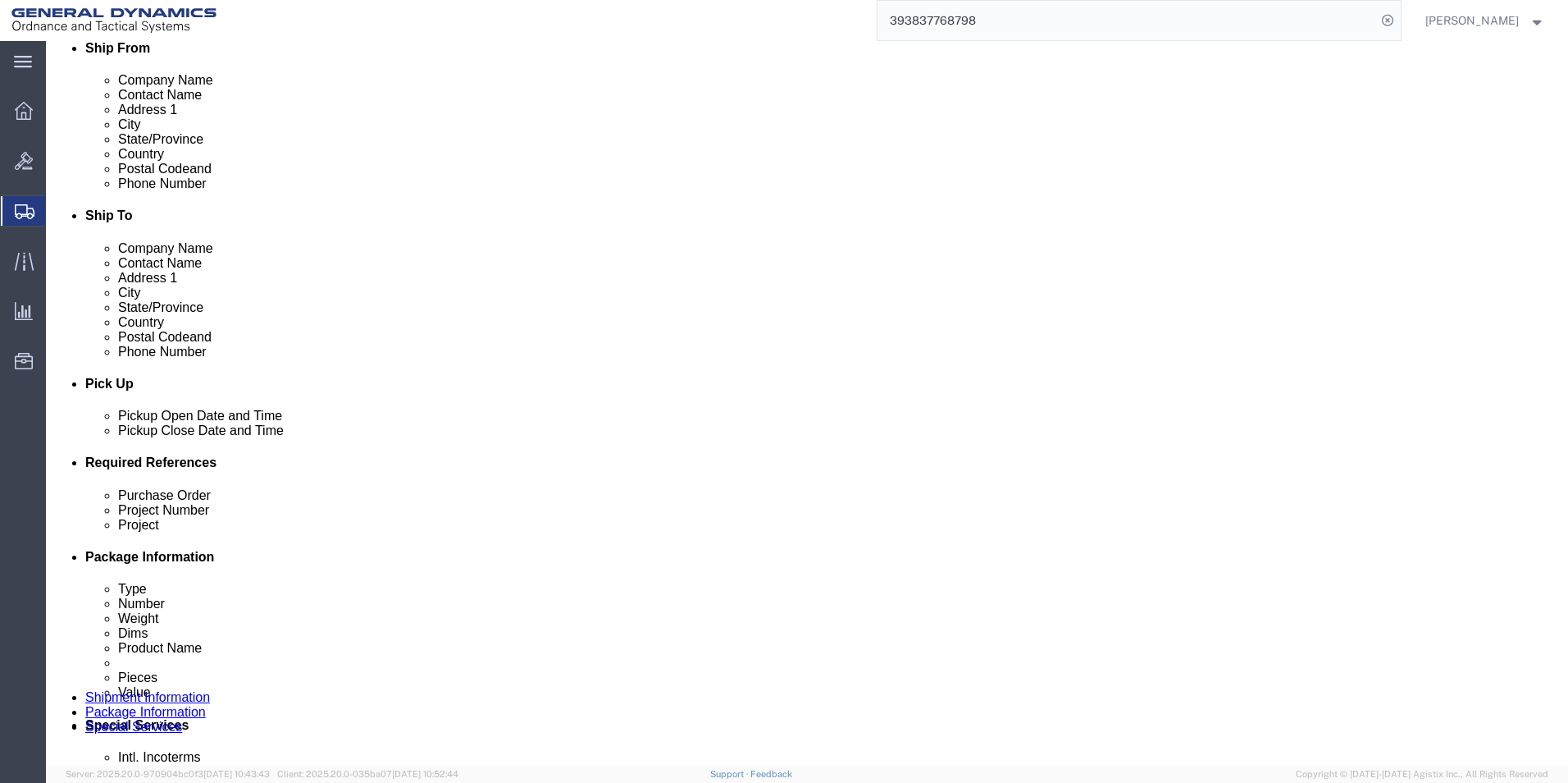
scroll to position [410, 0]
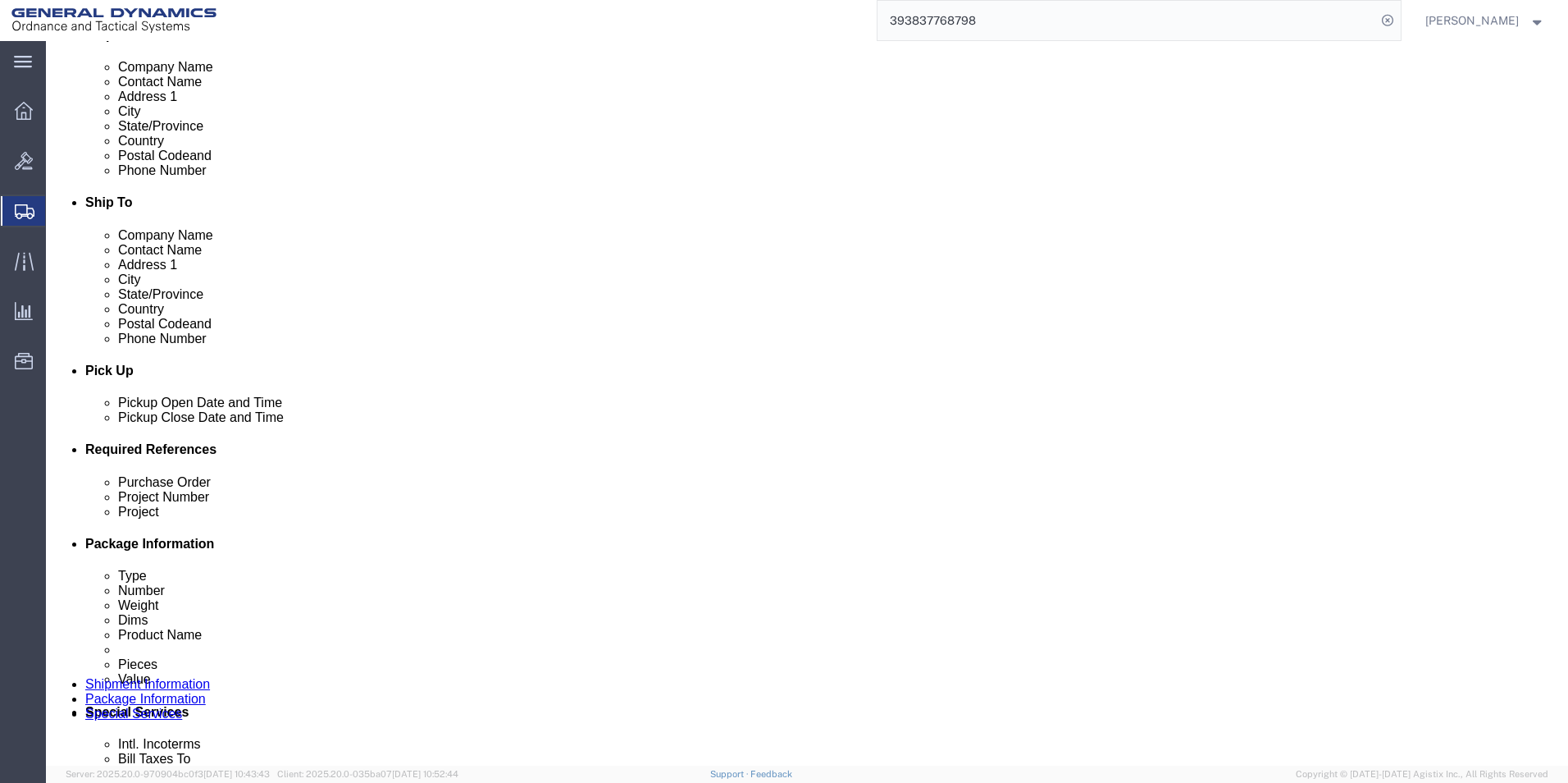
type input "PHILADELPHIA RUST- PROOF CO."
click div "[DATE] 2:00 PM"
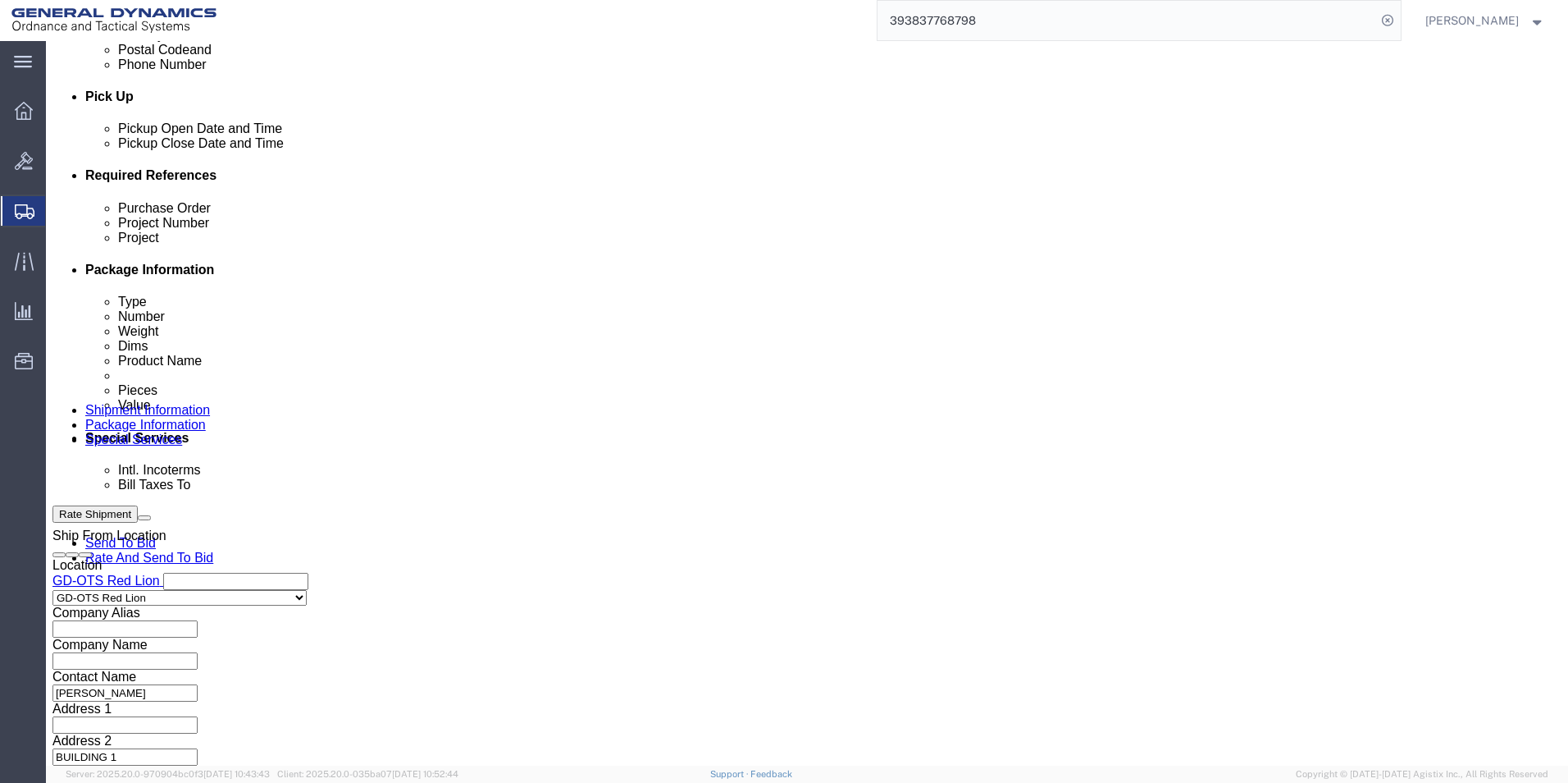
click input "4:00 PM"
type input "4:30 PM"
click button "Apply"
click input "text"
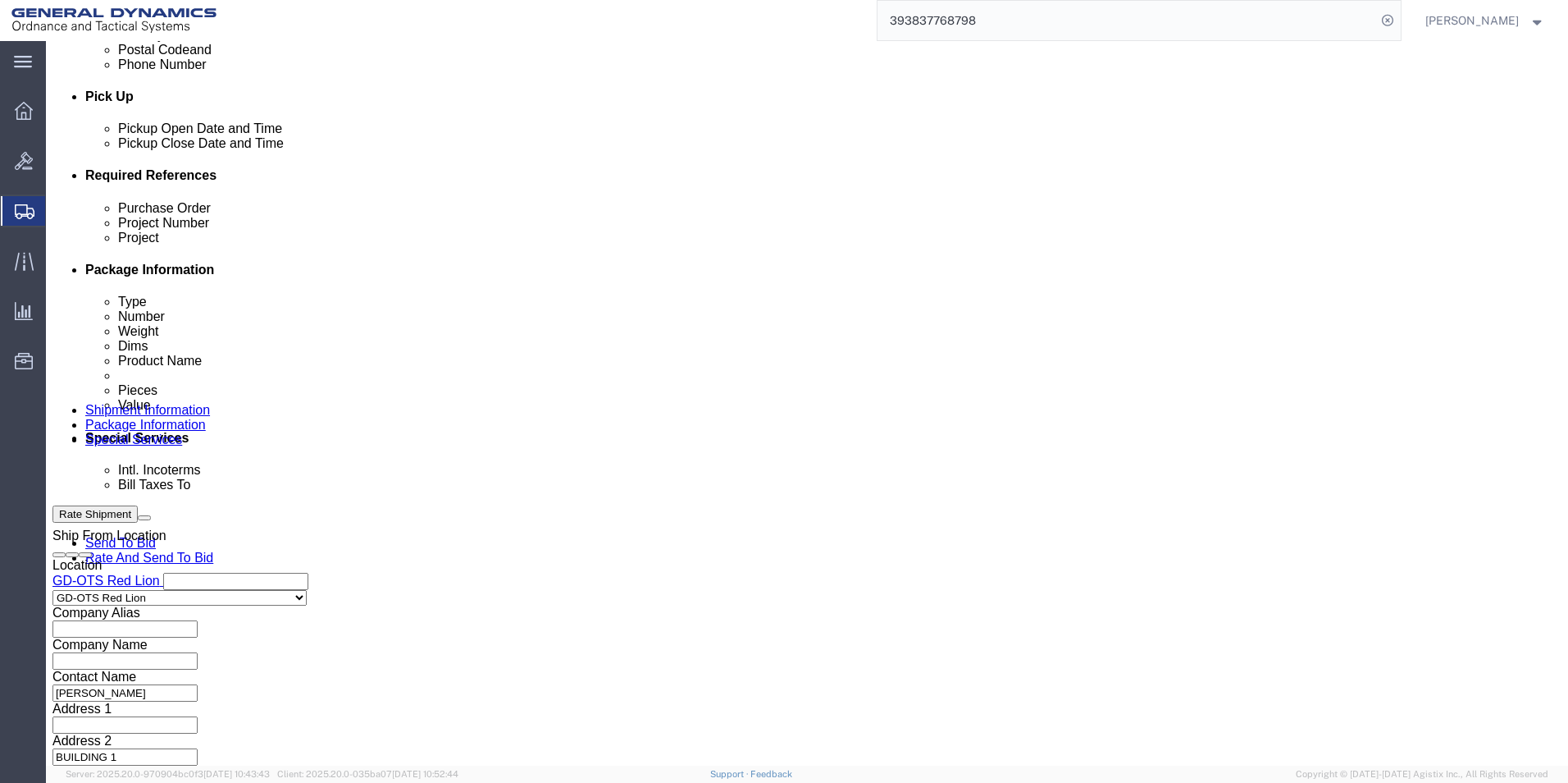
type input "140675R/140709R"
click input "text"
type input "64289-1/64287-1"
click input "text"
type input "6"
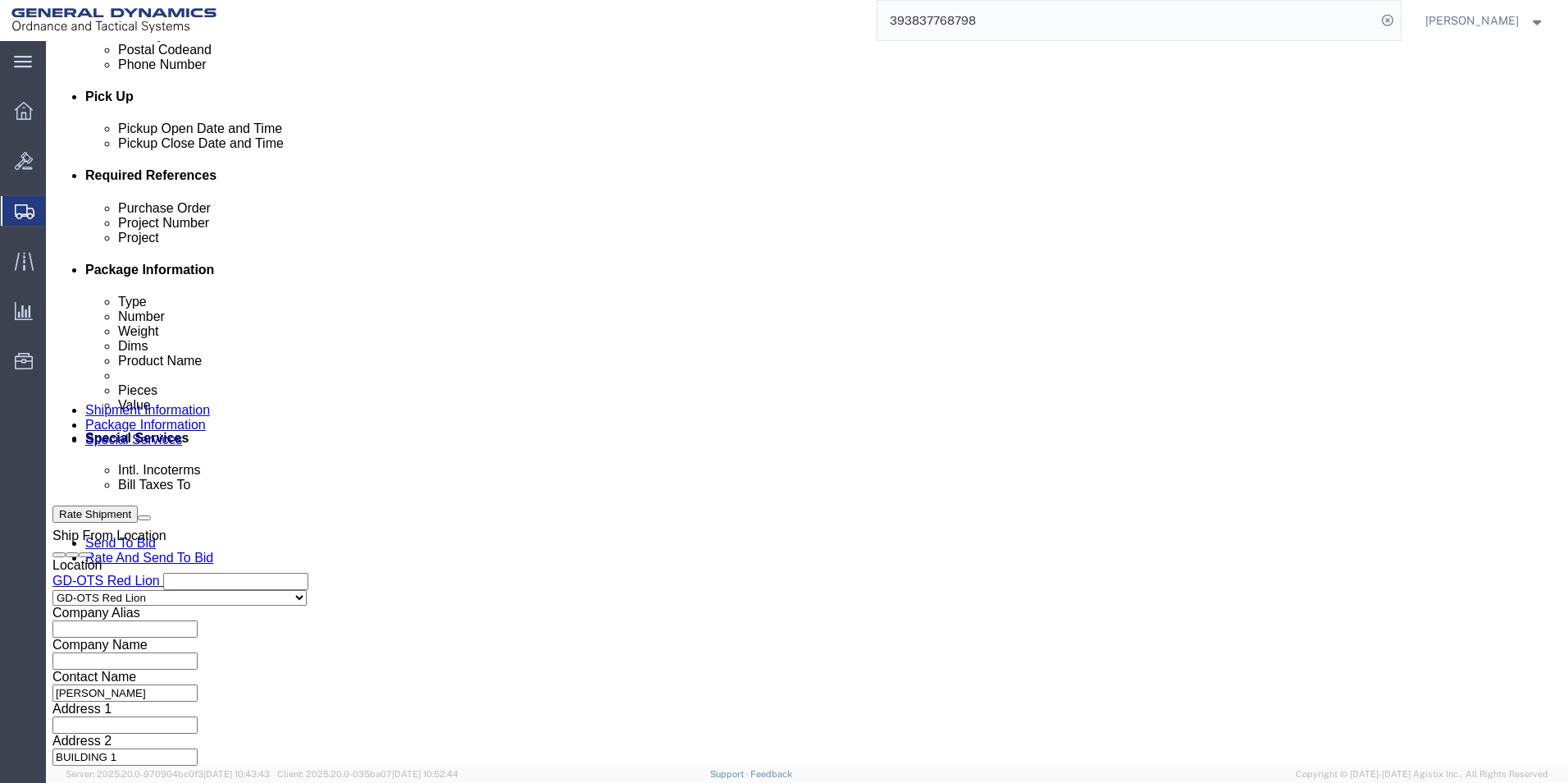
click input "64289-1/64287-1"
drag, startPoint x: 741, startPoint y: 322, endPoint x: 489, endPoint y: 324, distance: 252.0
click div "Project Number 64289-1/64287-1/64595-1/64596-1/[PHONE_NUMBER]/64595-1/64596-1/6…"
type input "64289-1/64287-1/64595-1/64596-1/[PHONE_NUMBER]/64595-1/64596-1/64577-1/64594-1/"
click input "text"
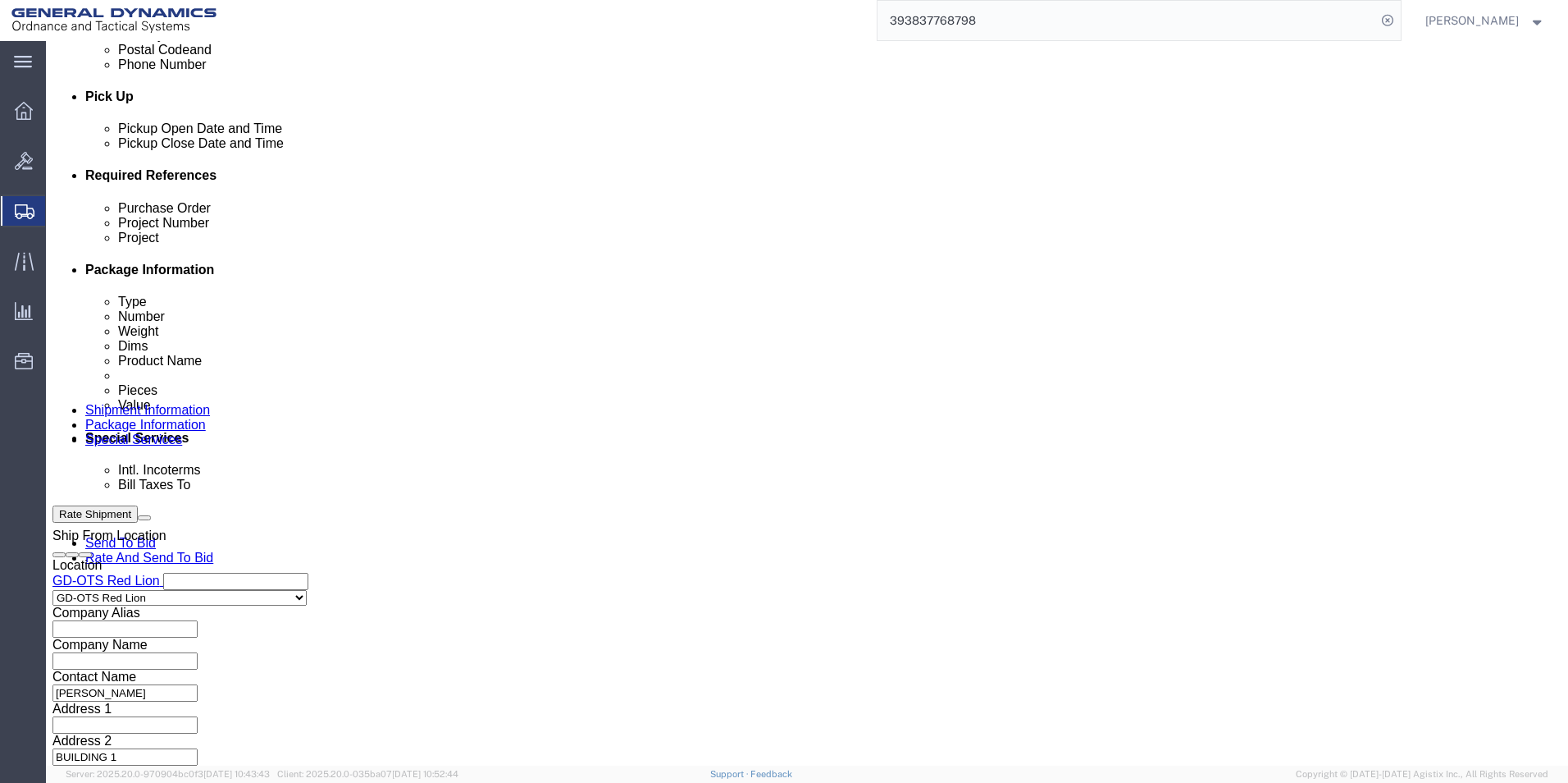
paste input "64289-1/64287-1/64595-1/64596-1/[PHONE_NUMBER]/64595-1/64596-1/64577-1/64594-1/"
type input "64289-1/64287-1/64595-1/64596-1/[PHONE_NUMBER]/64595-1/64596-1/64577-1/64594-1/"
click button "Continue"
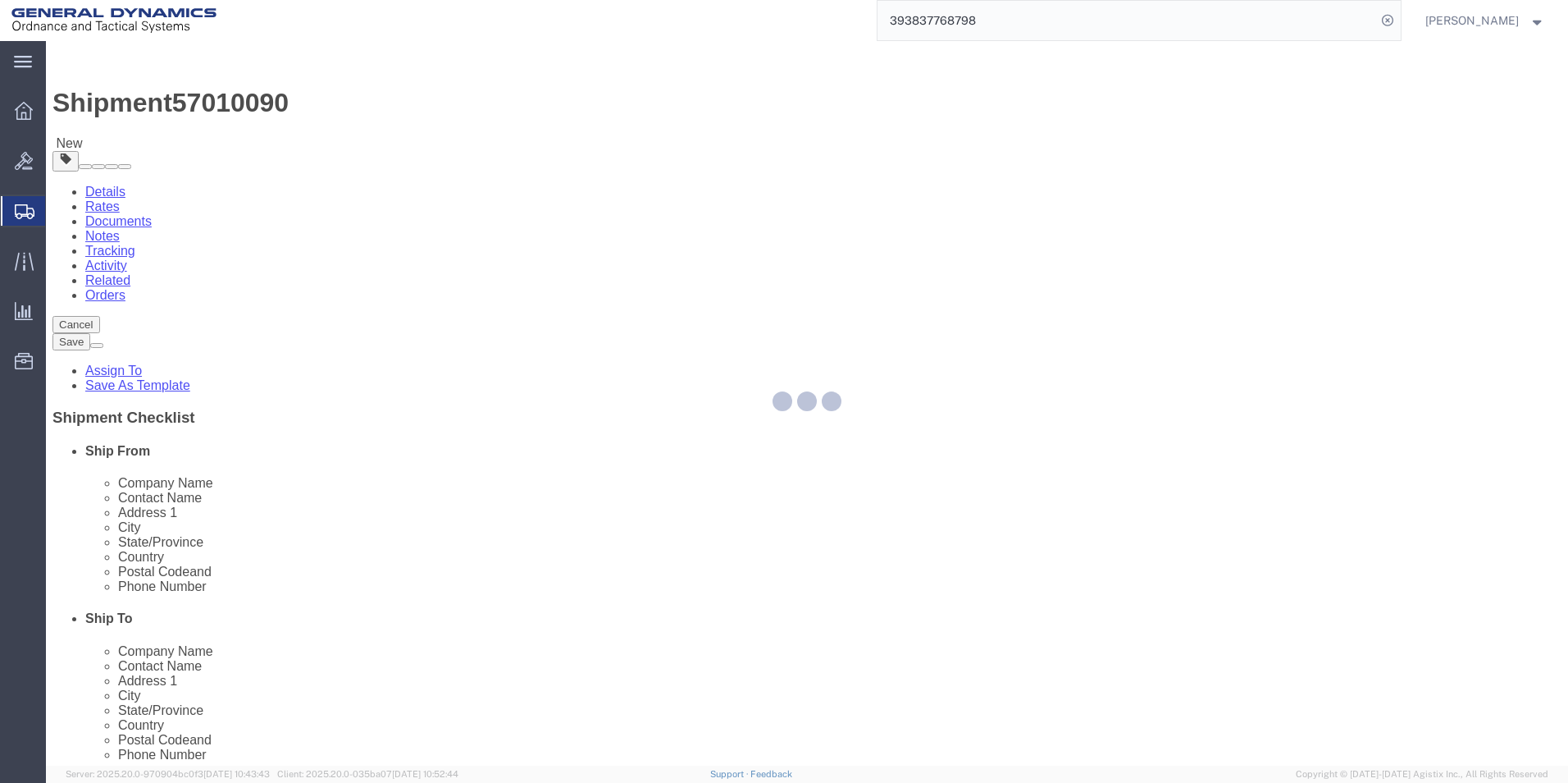
select select "CBOX"
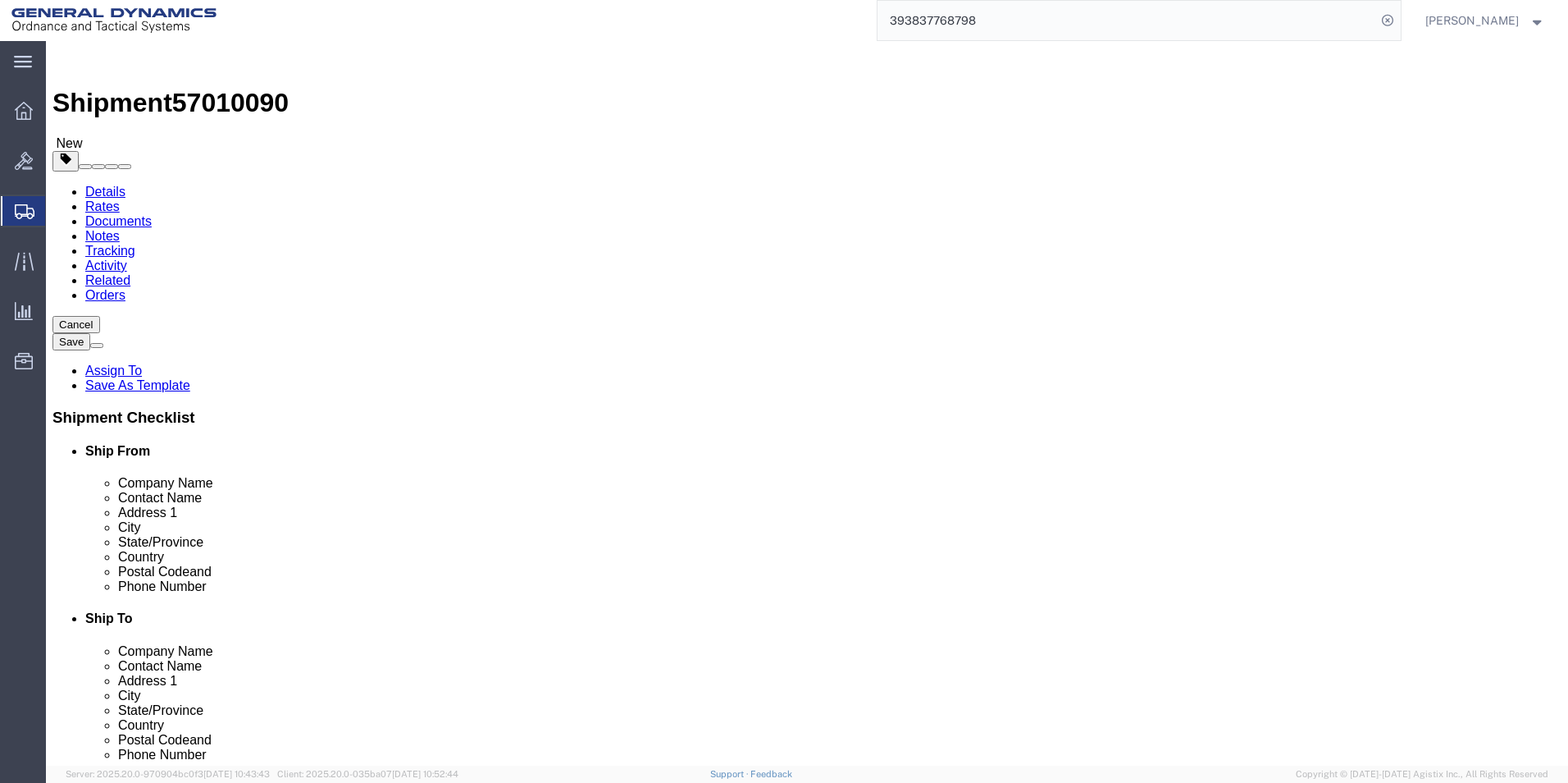
click input "text"
type input "8"
click input "text"
type input "8"
click input "text"
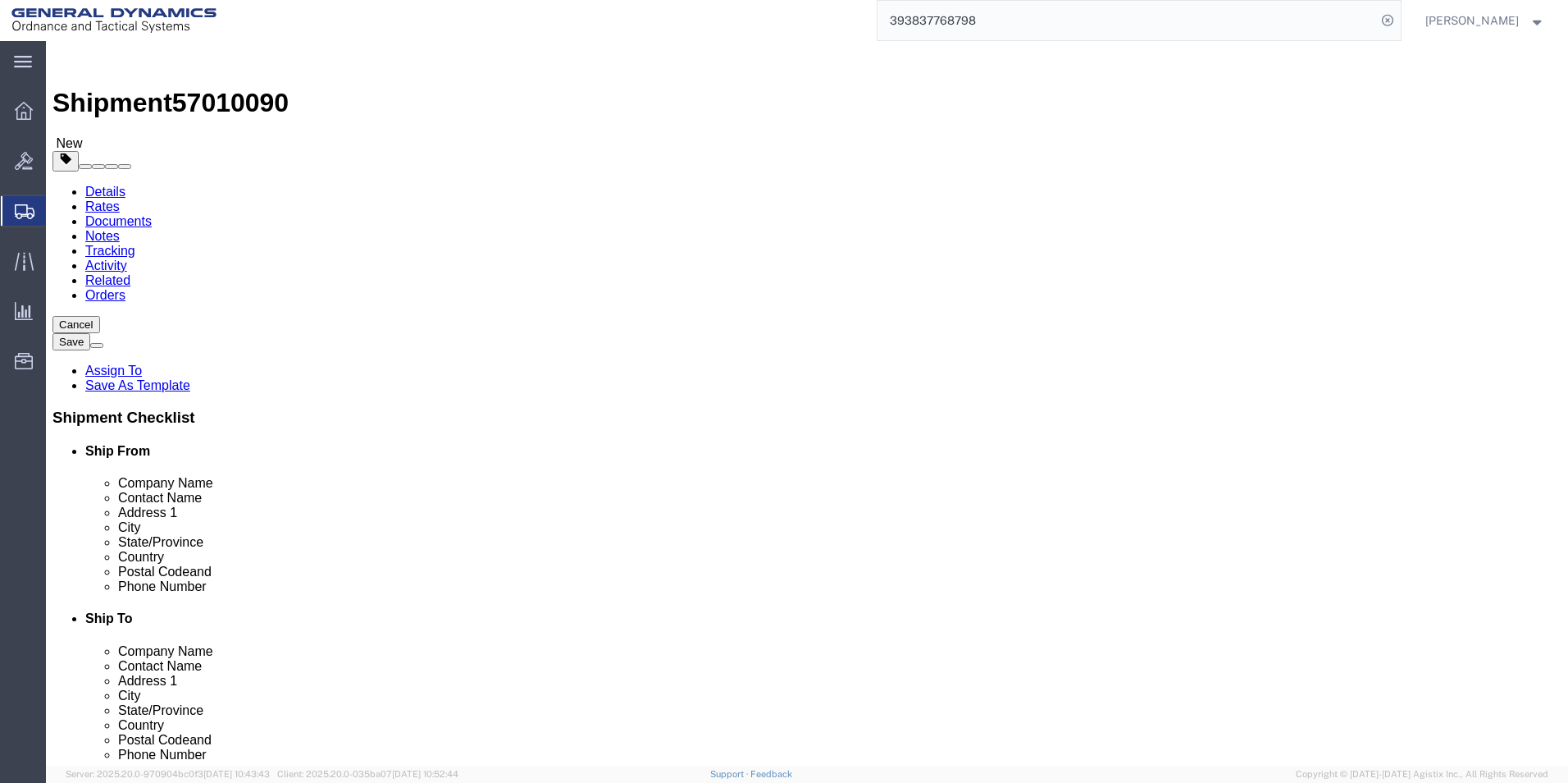
type input "8"
drag, startPoint x: 231, startPoint y: 375, endPoint x: 175, endPoint y: 344, distance: 64.0
click div "Weight 0.00 Select kgs lbs Ship. t°"
type input "3.00"
click link "Add Content"
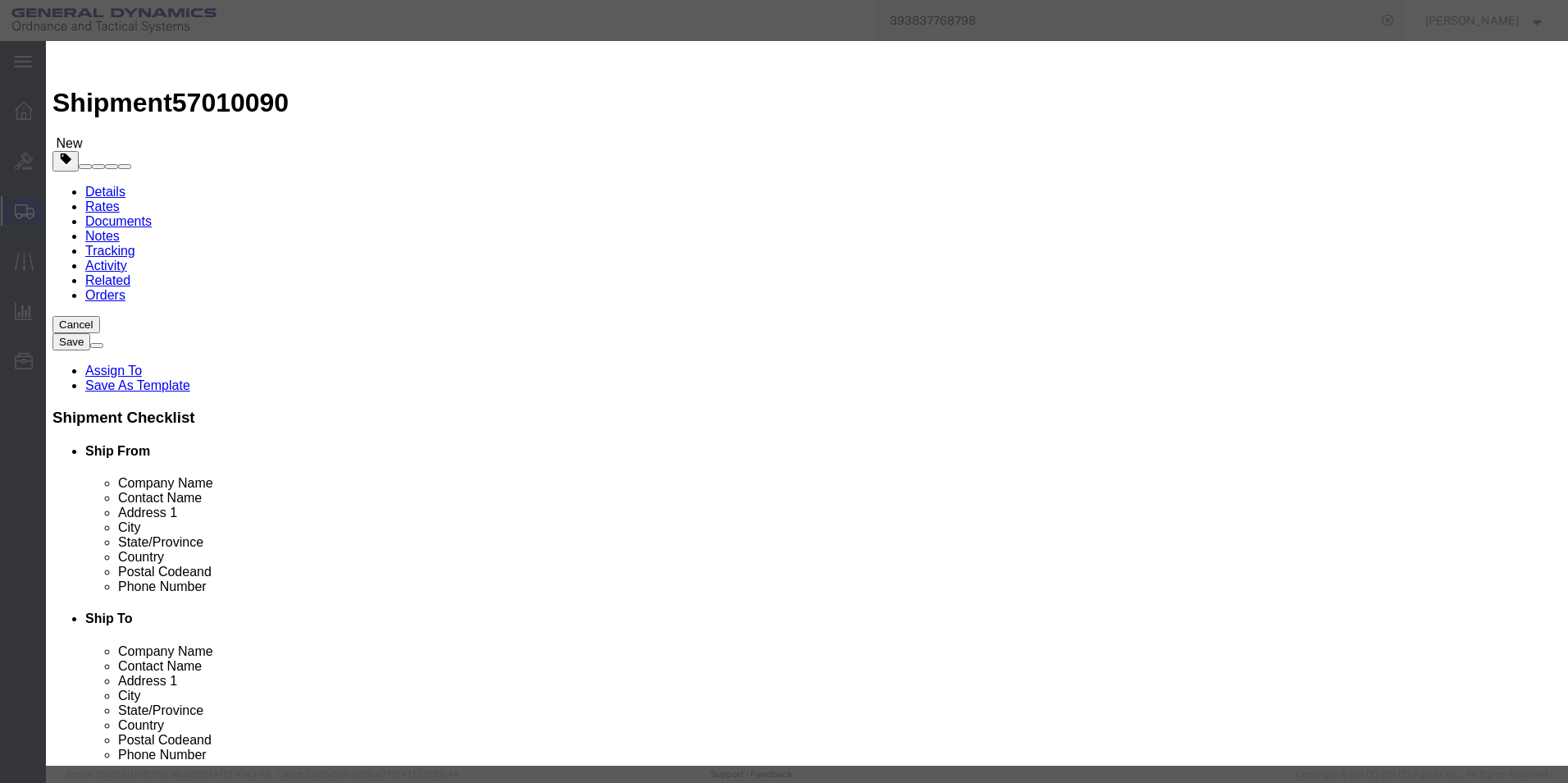
click input "text"
type input "STATIONARY CONTACT"
select select "US"
drag, startPoint x: 504, startPoint y: 150, endPoint x: 360, endPoint y: 152, distance: 144.0
click div "Pieces 0 Select Bag Barrels 100Board Feet Bottle Box Blister Pack Carats Can Ca…"
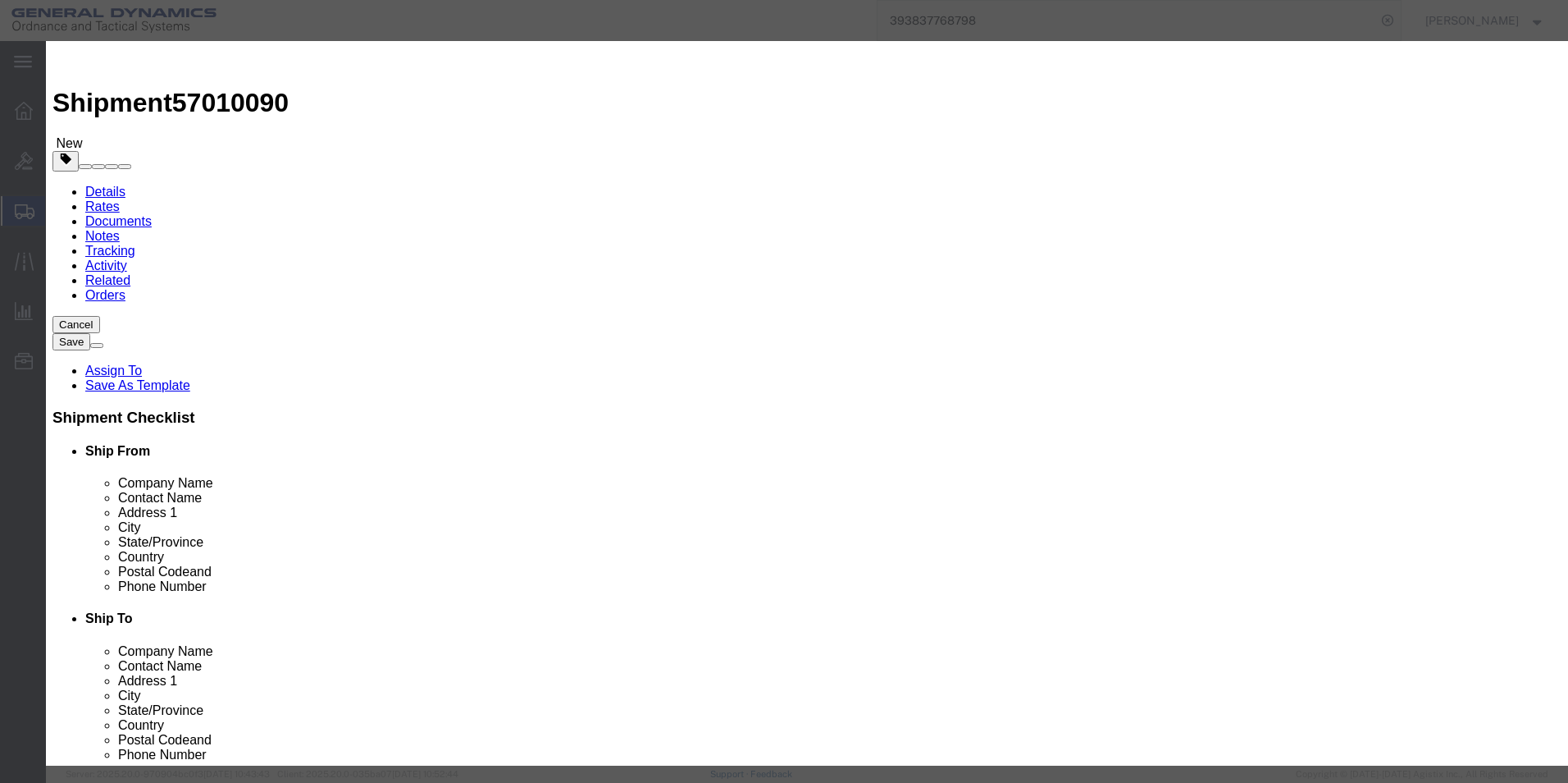
type input "238"
click input "text"
type input "100"
click div "Commodity library Product Name STATIONARY CONTACT STA Pieces 238 Select Bag Bar…"
click button "Save & Close"
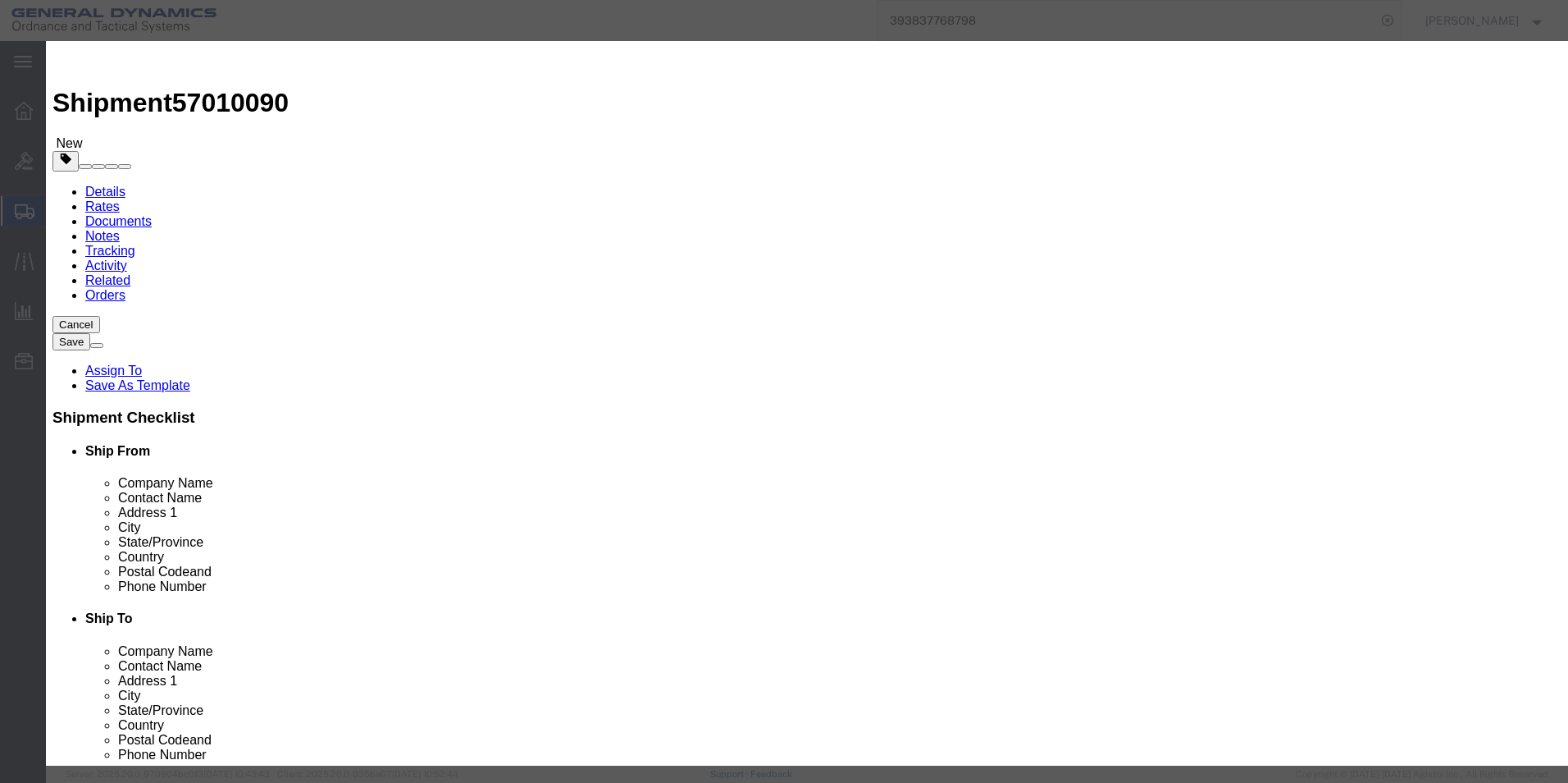
click div
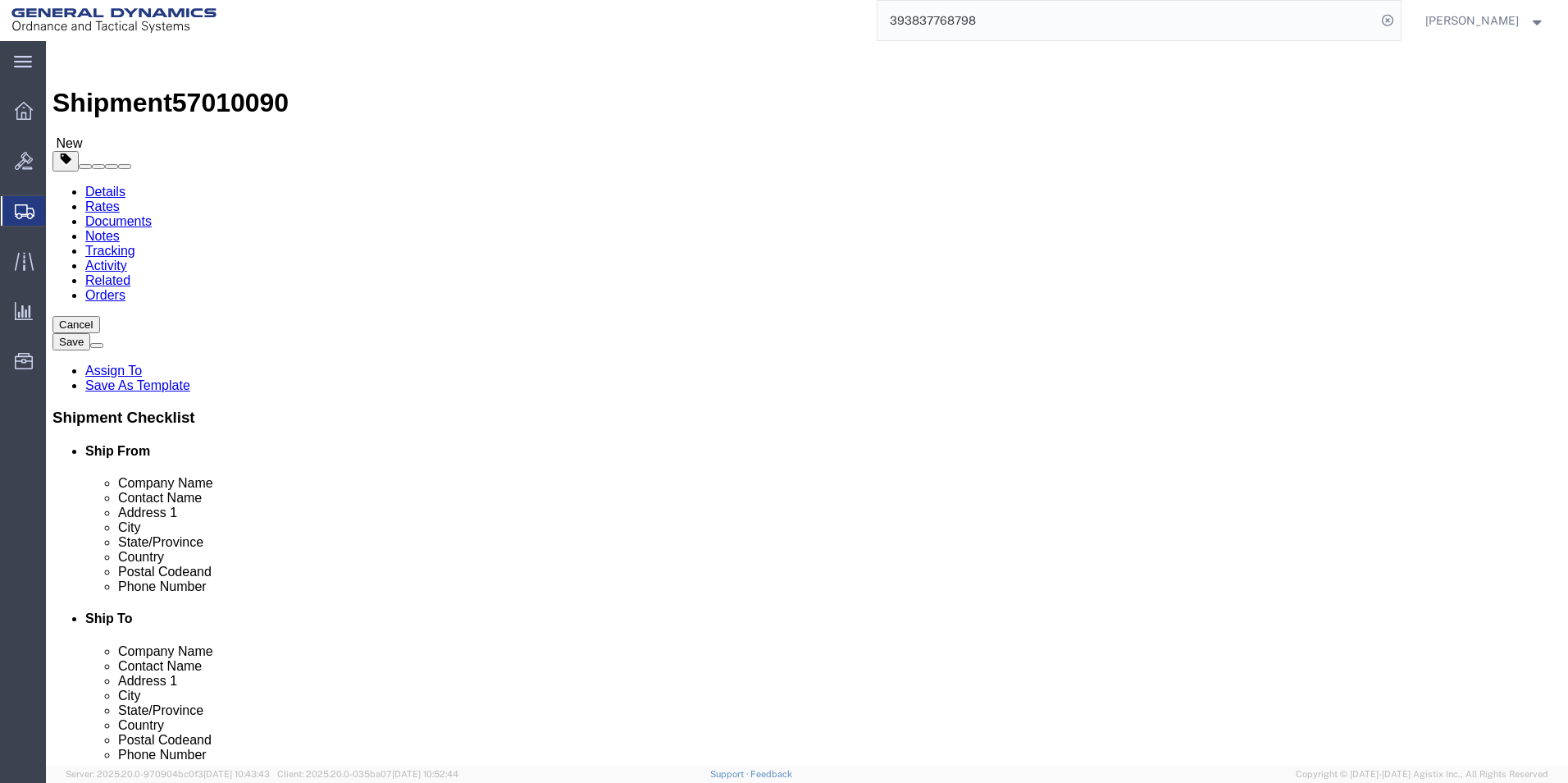
click button "Continue"
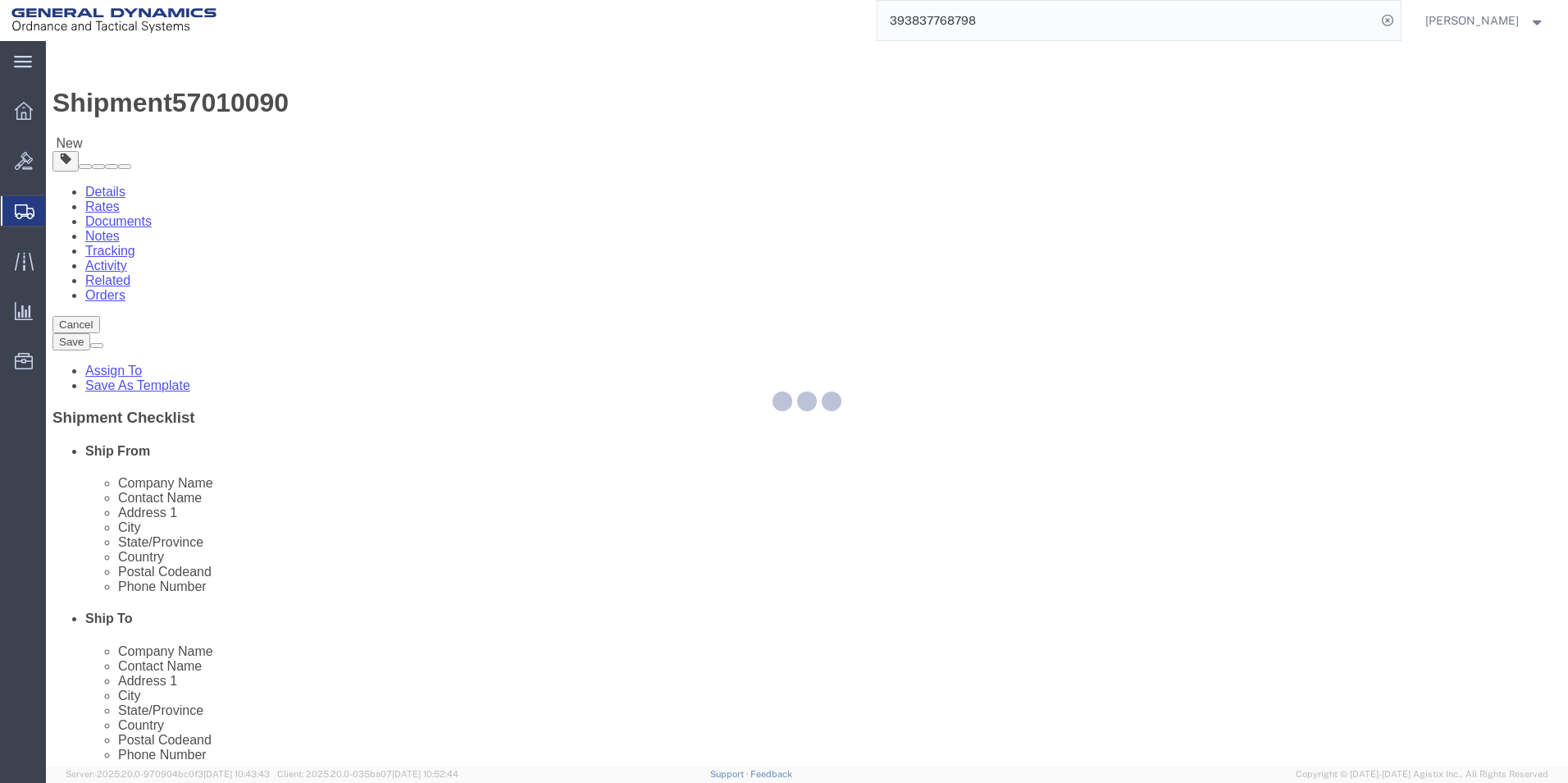
select select
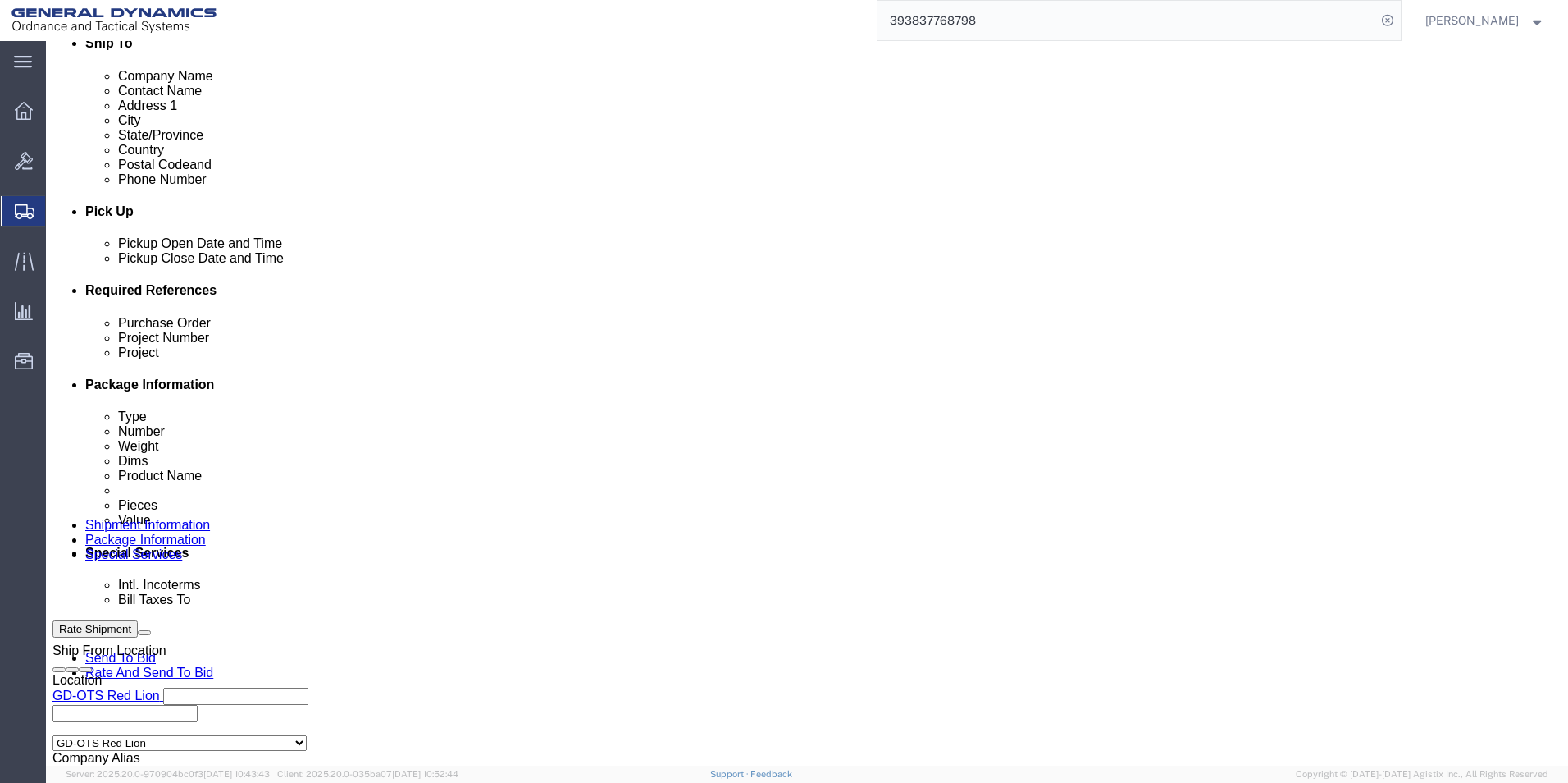
scroll to position [656, 0]
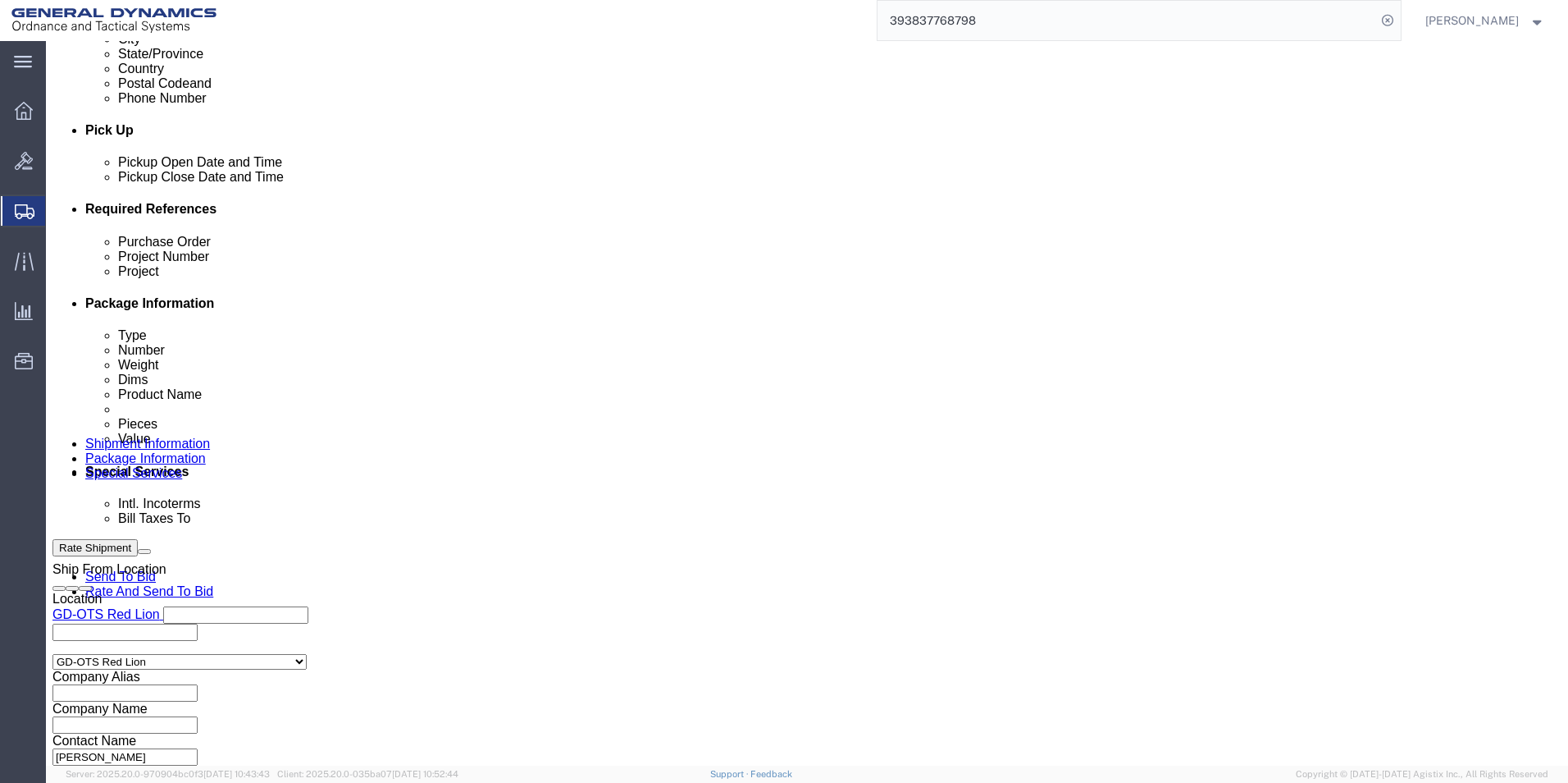
click select "Select Recipient Account Sender/Shipper Third Party Account"
select select "RCPN"
click select "Select Recipient Account Sender/Shipper Third Party Account"
type input "PHILADELPHIA RUST- PROOF CO."
type input "[STREET_ADDRESS][PERSON_NAME]"
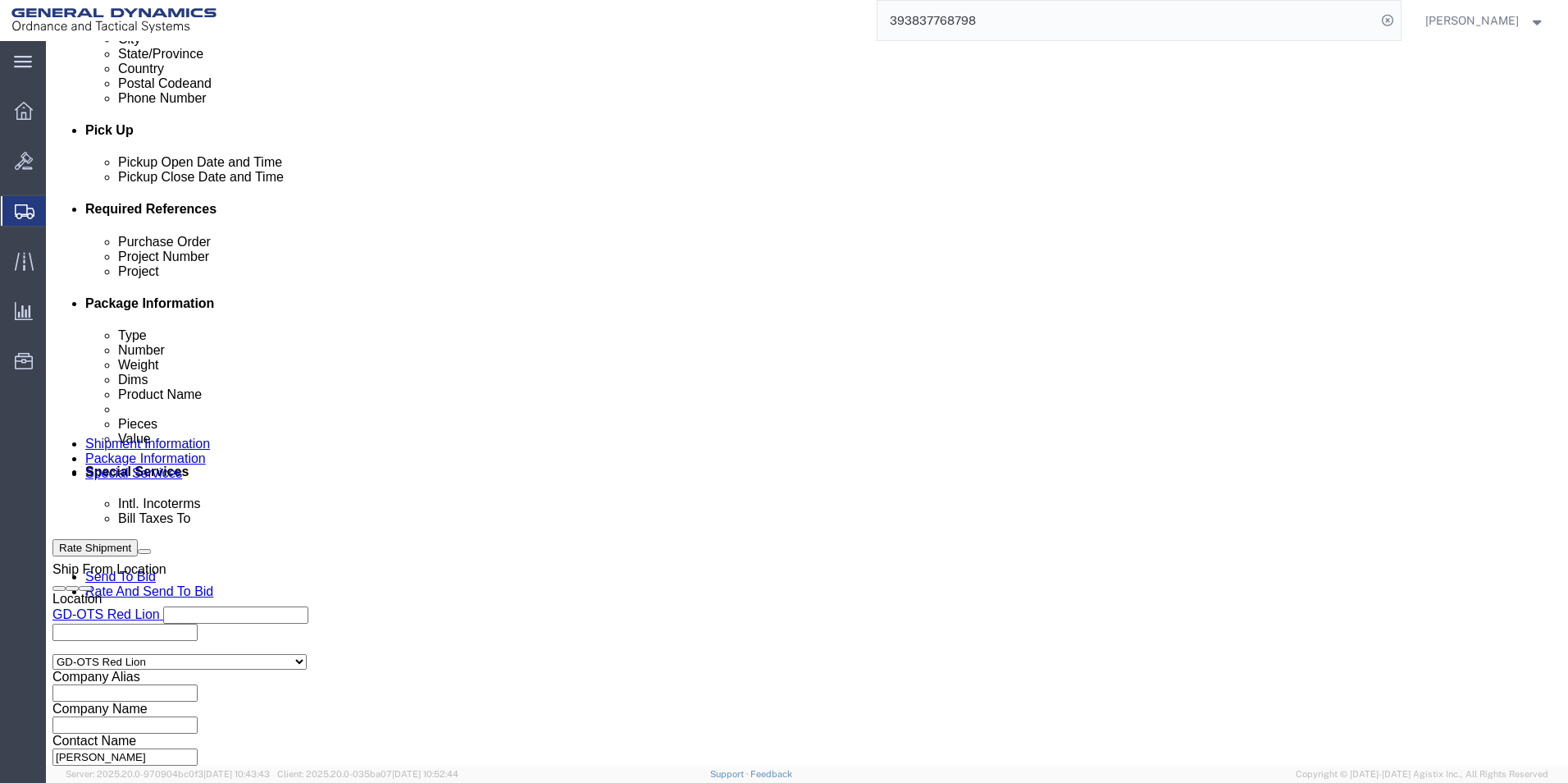
select select "US"
select select "PA"
type input "8006338445"
type input "PHILADELPHIA RUST"
type input "[GEOGRAPHIC_DATA]"
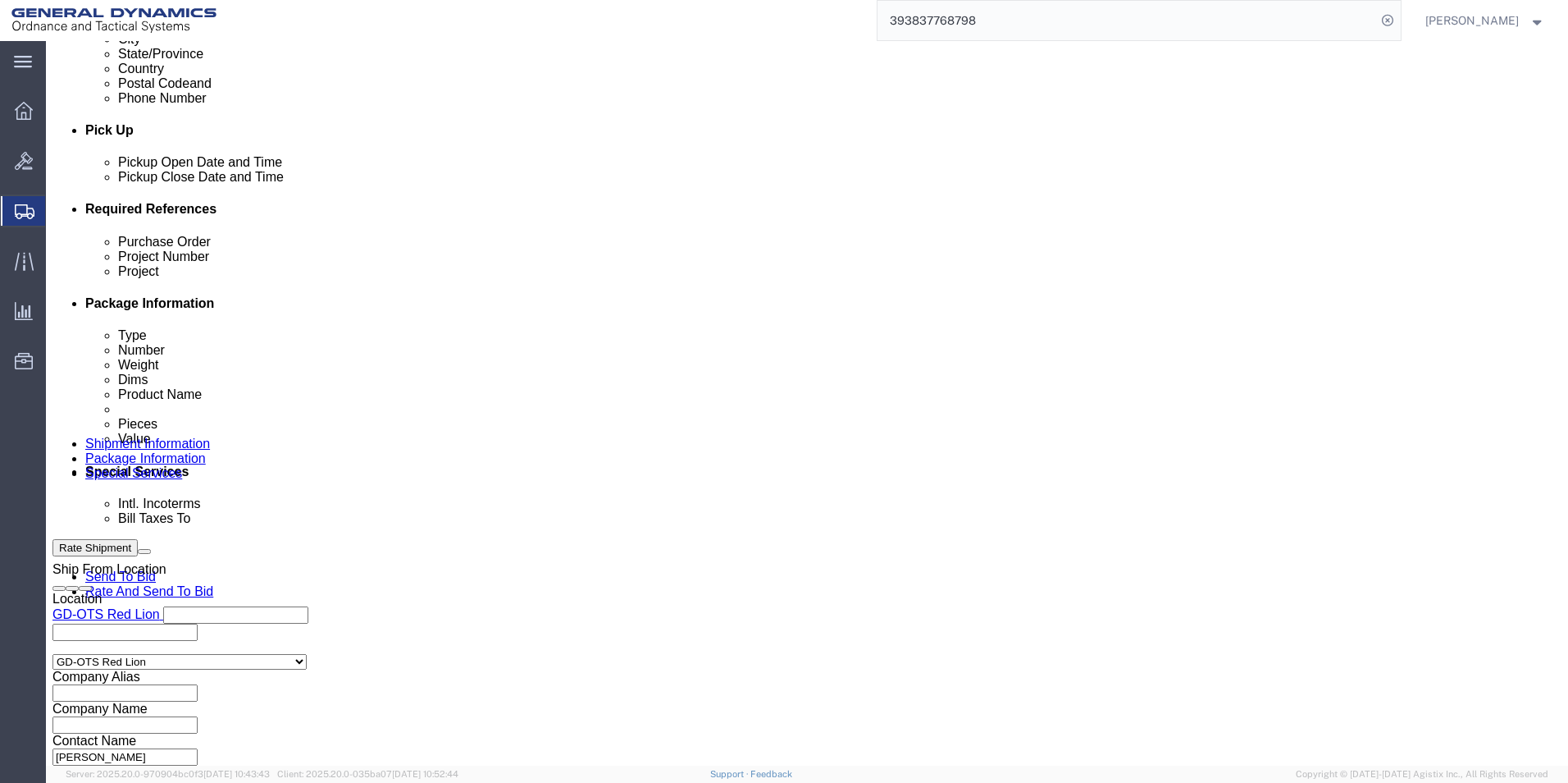
type input "19134"
drag, startPoint x: 576, startPoint y: 461, endPoint x: 566, endPoint y: 459, distance: 10.2
click select "Select DHL FedEx Express UPS"
drag, startPoint x: 725, startPoint y: 501, endPoint x: 702, endPoint y: 483, distance: 29.2
click div "Billing Location Select Select My Profile Location GD-OTS [GEOGRAPHIC_DATA] (Co…"
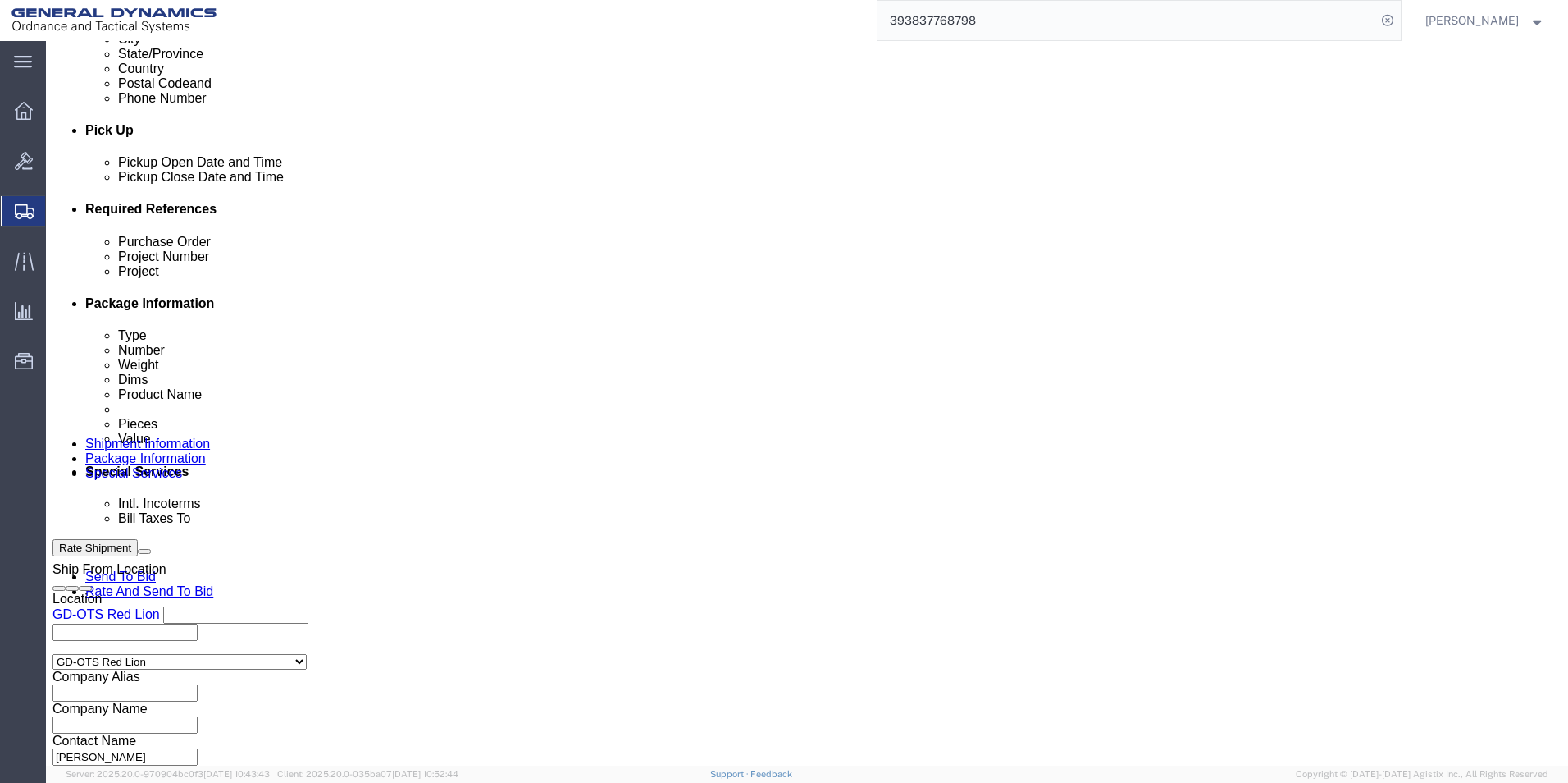
click select "Select Recipient Account Sender/Shipper Third Party Account"
select select "SHIP"
click select "Select Recipient Account Sender/Shipper Third Party Account"
click link "Rates"
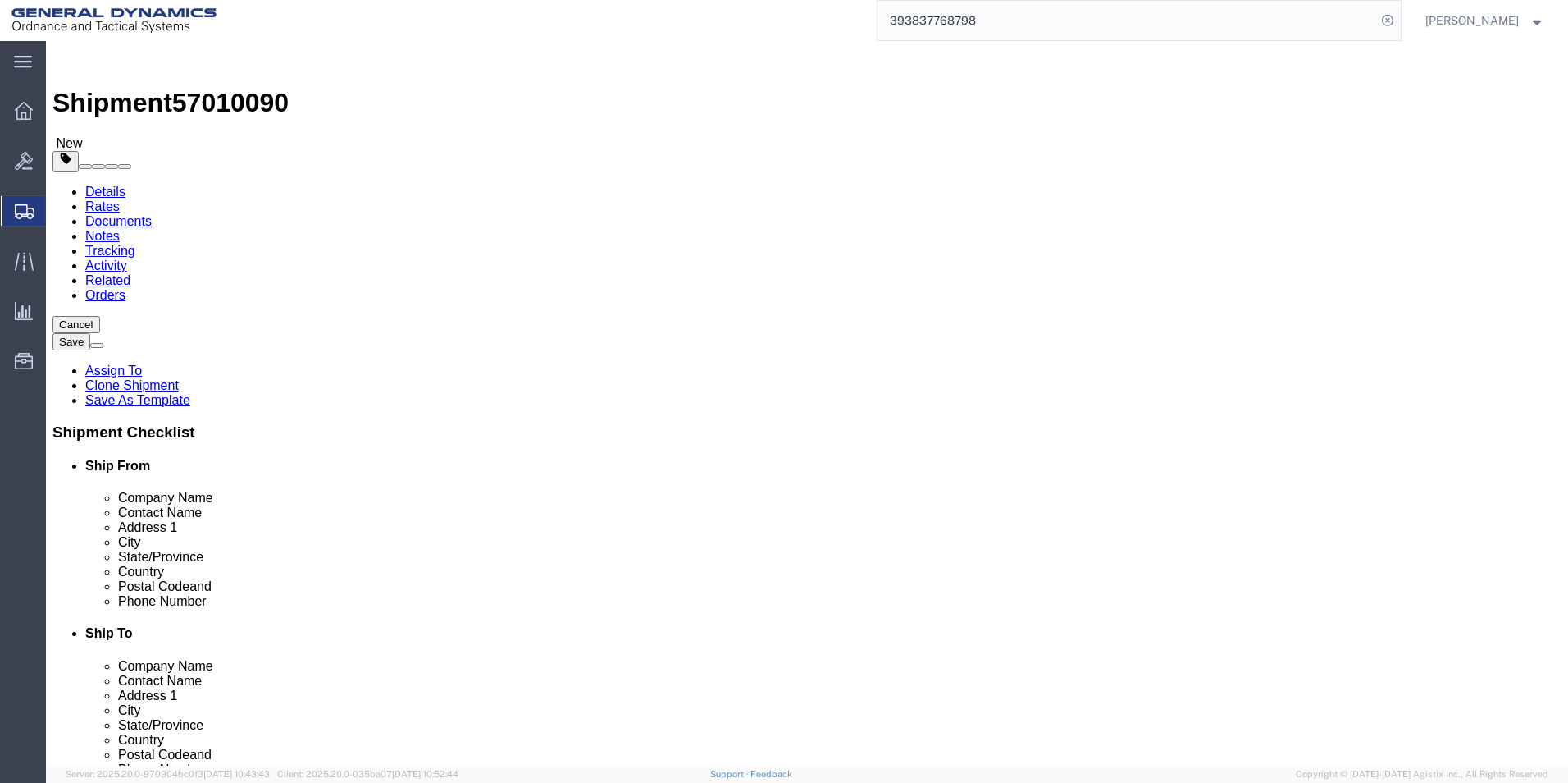
click at [152, 214] on link "Documents" at bounding box center [118, 221] width 66 height 14
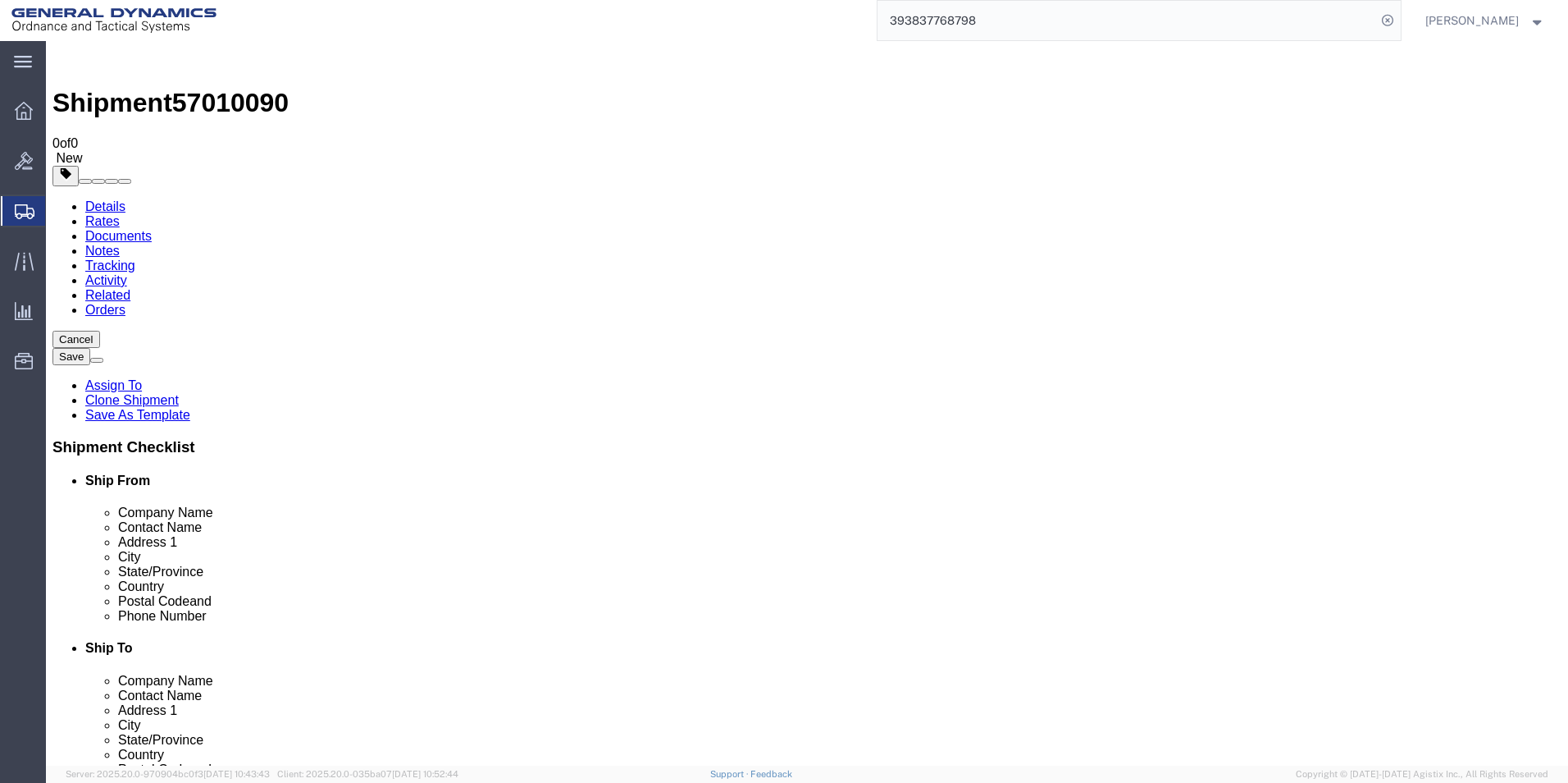
click at [117, 199] on link "Details" at bounding box center [105, 206] width 40 height 14
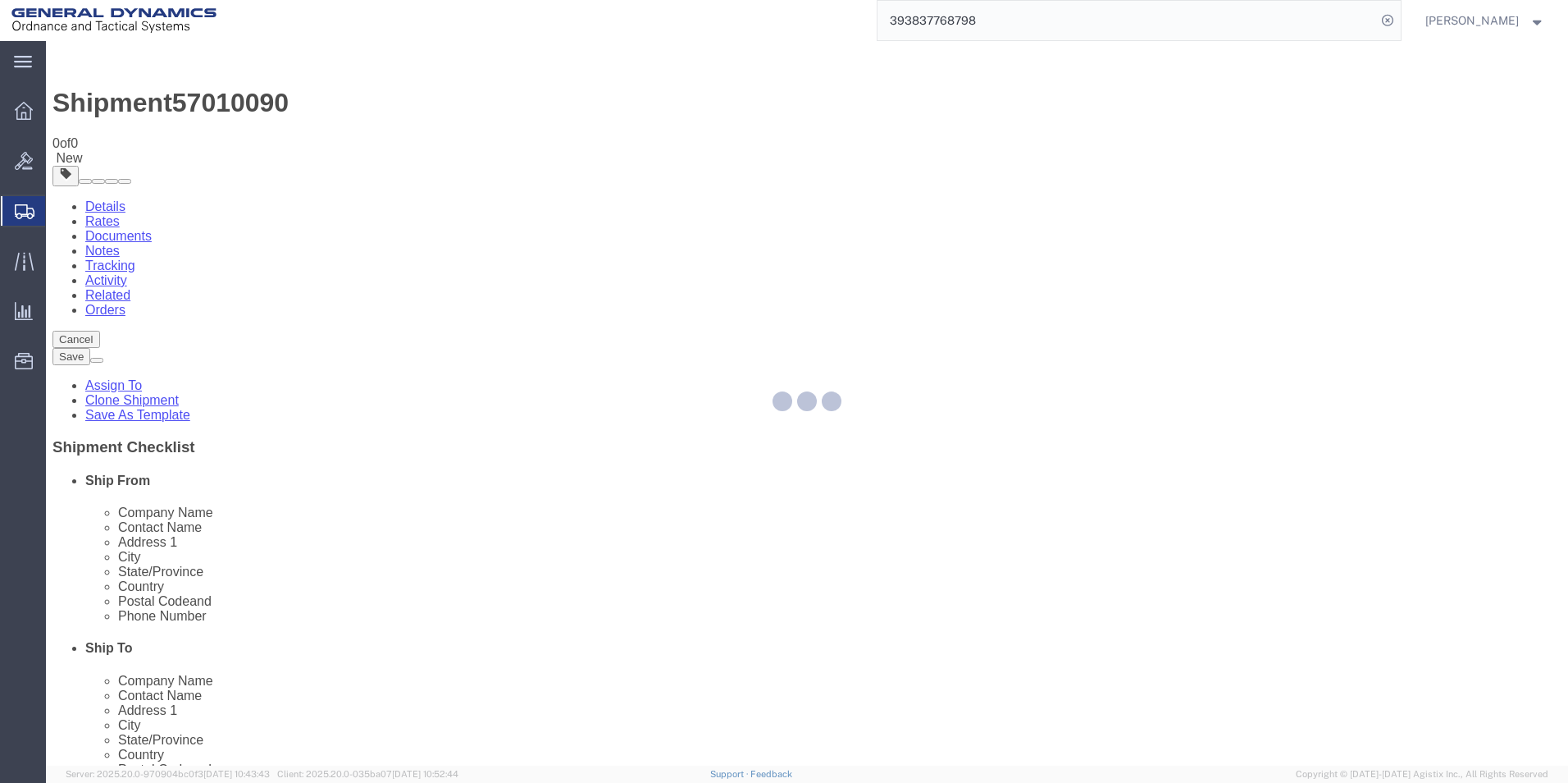
select select "310"
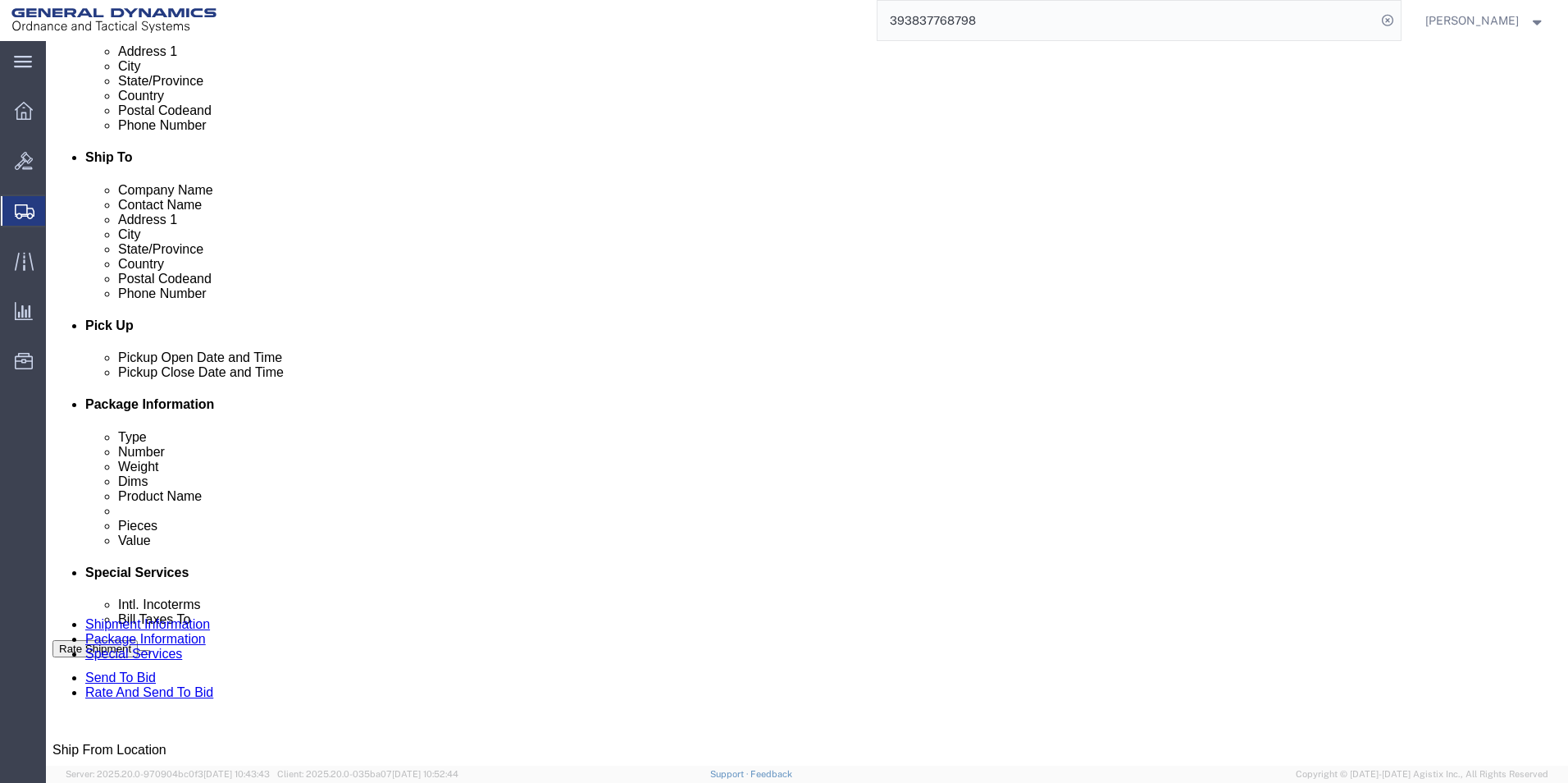
scroll to position [684, 0]
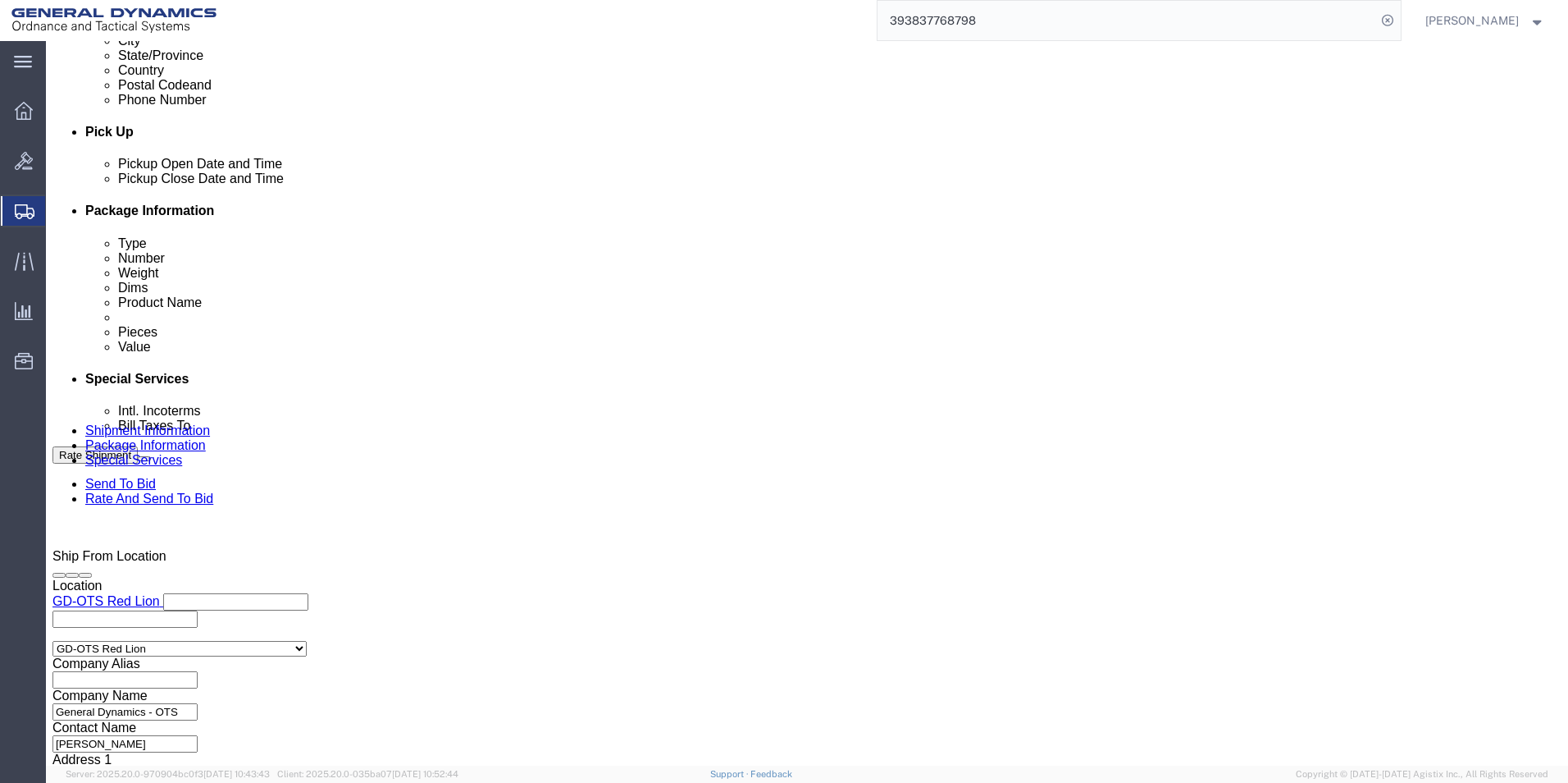
click button "Continue"
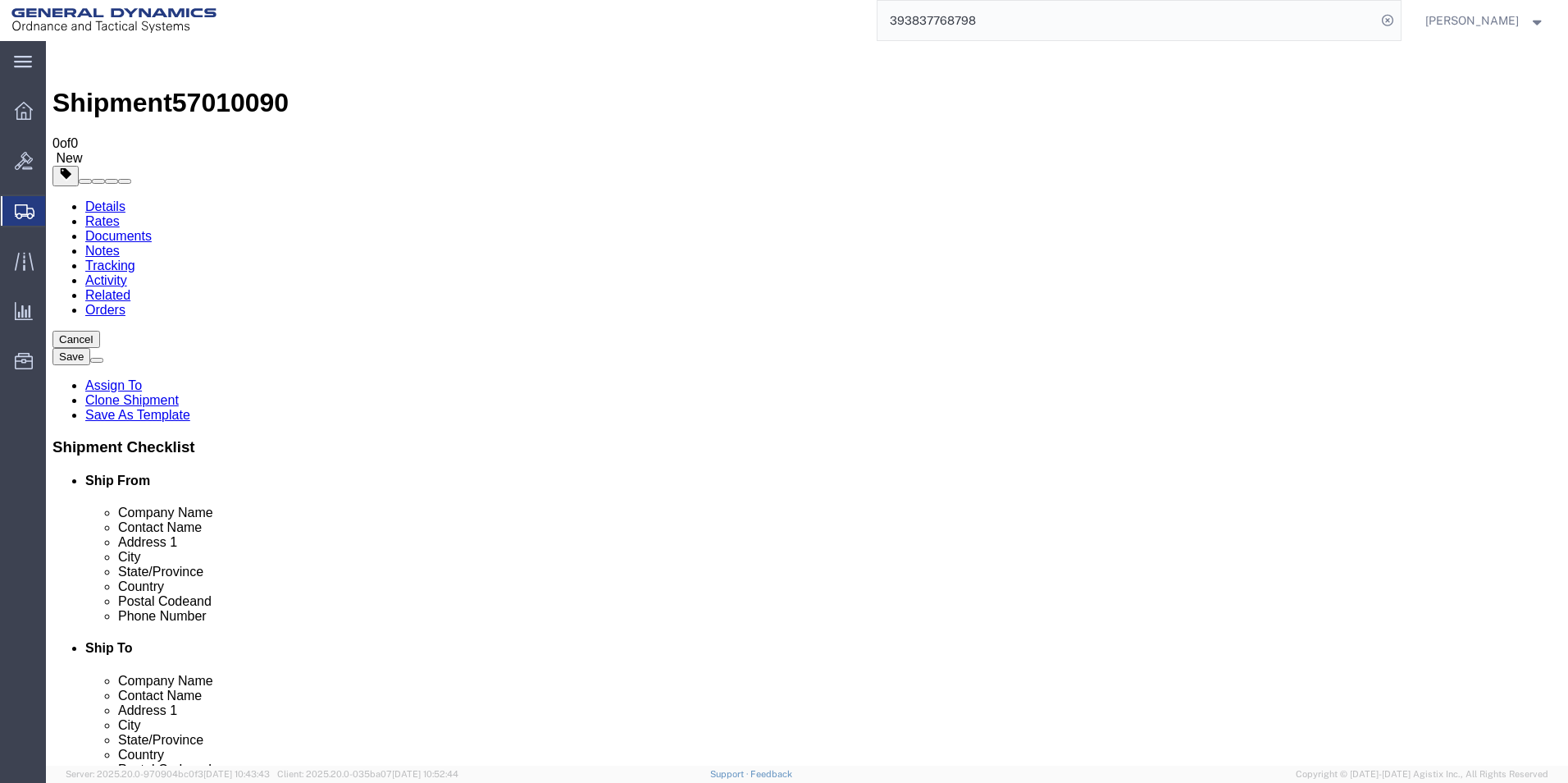
click button "Continue"
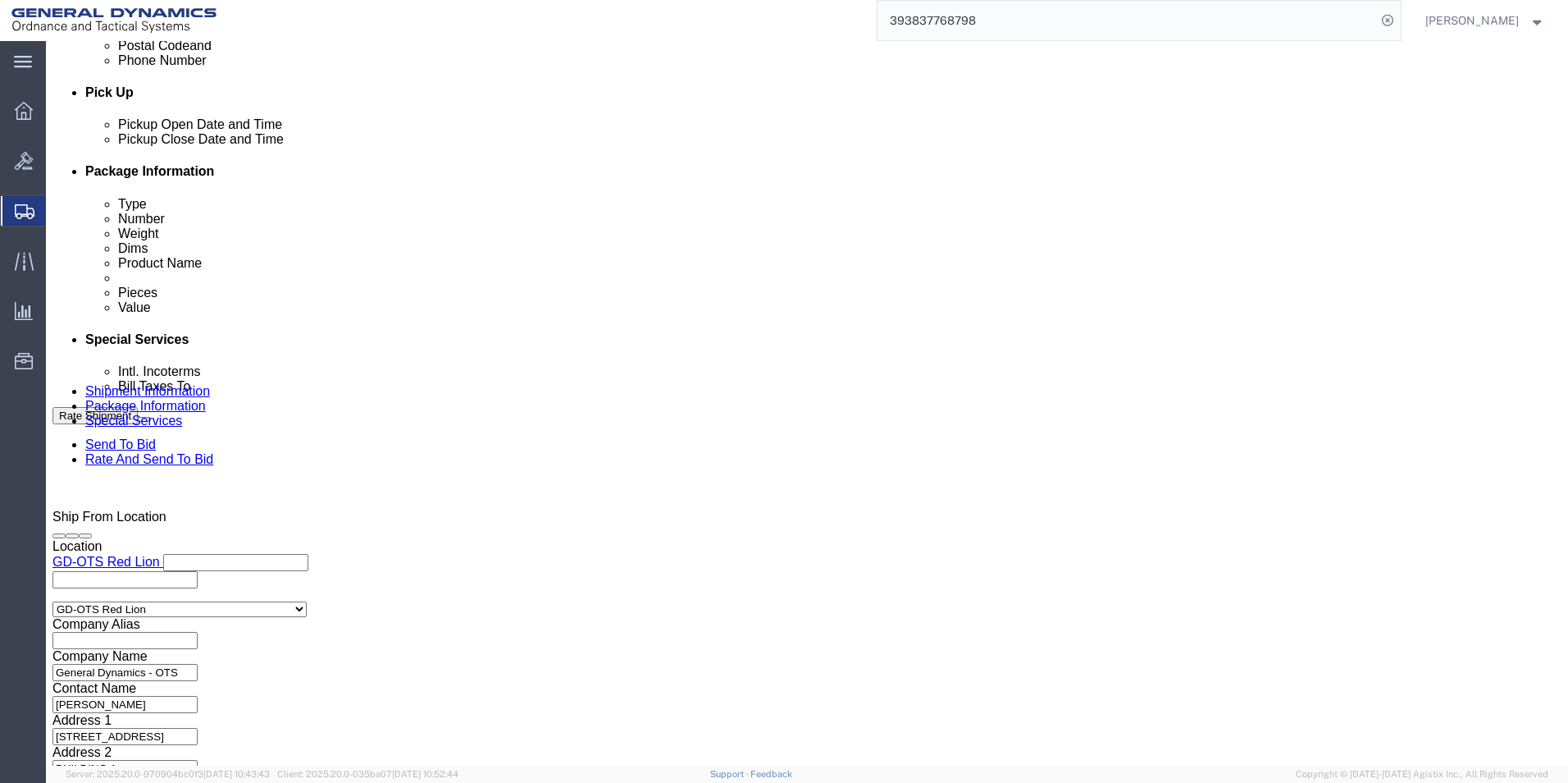
scroll to position [574, 0]
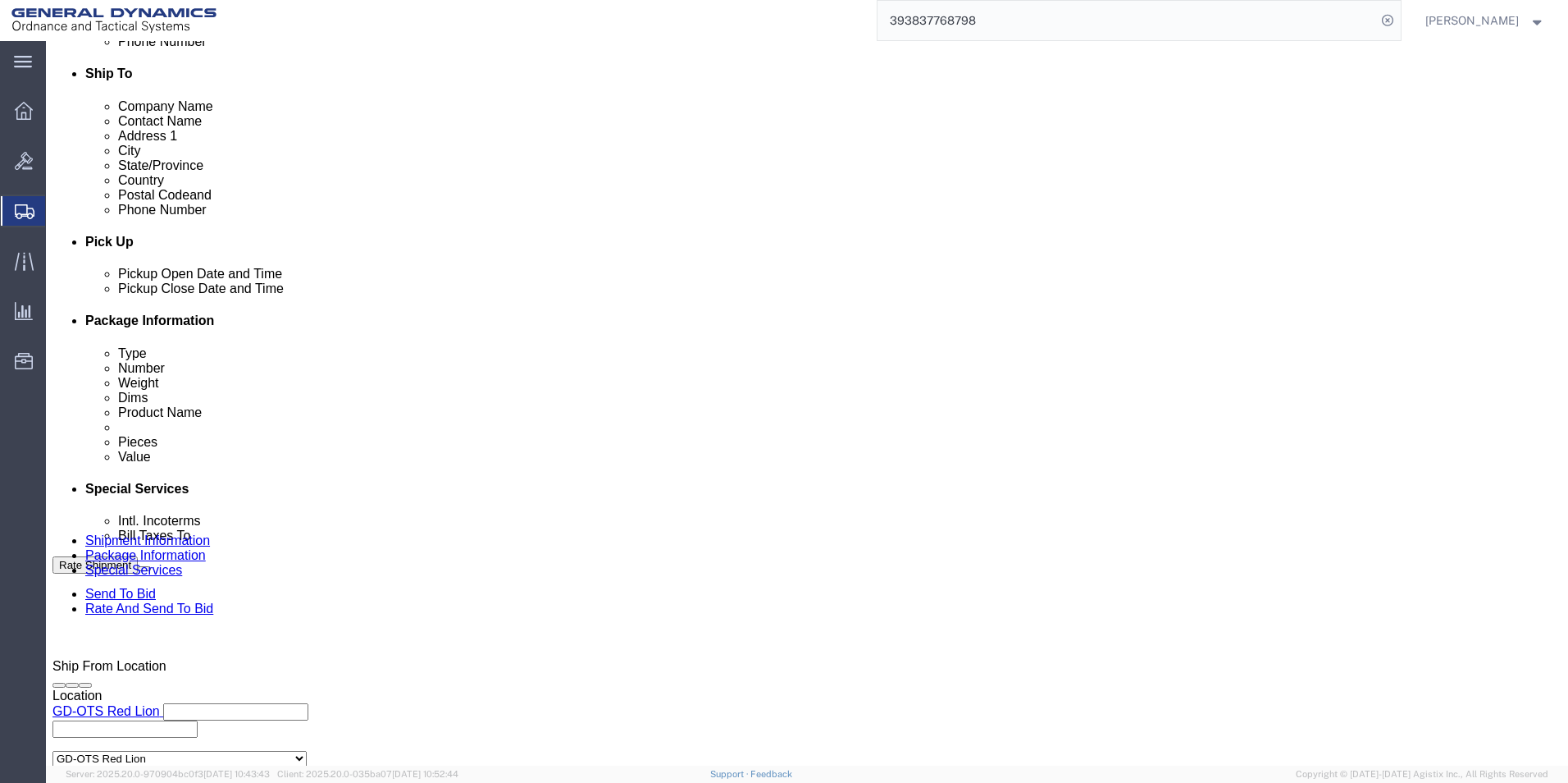
drag, startPoint x: 572, startPoint y: 500, endPoint x: 570, endPoint y: 508, distance: 8.2
click select "Select Recipient Account Sender/Shipper Third Party Account"
select select "RCPN"
click select "Select Recipient Account Sender/Shipper Third Party Account"
type input "PHILADELPHIA RUST- PROOF CO."
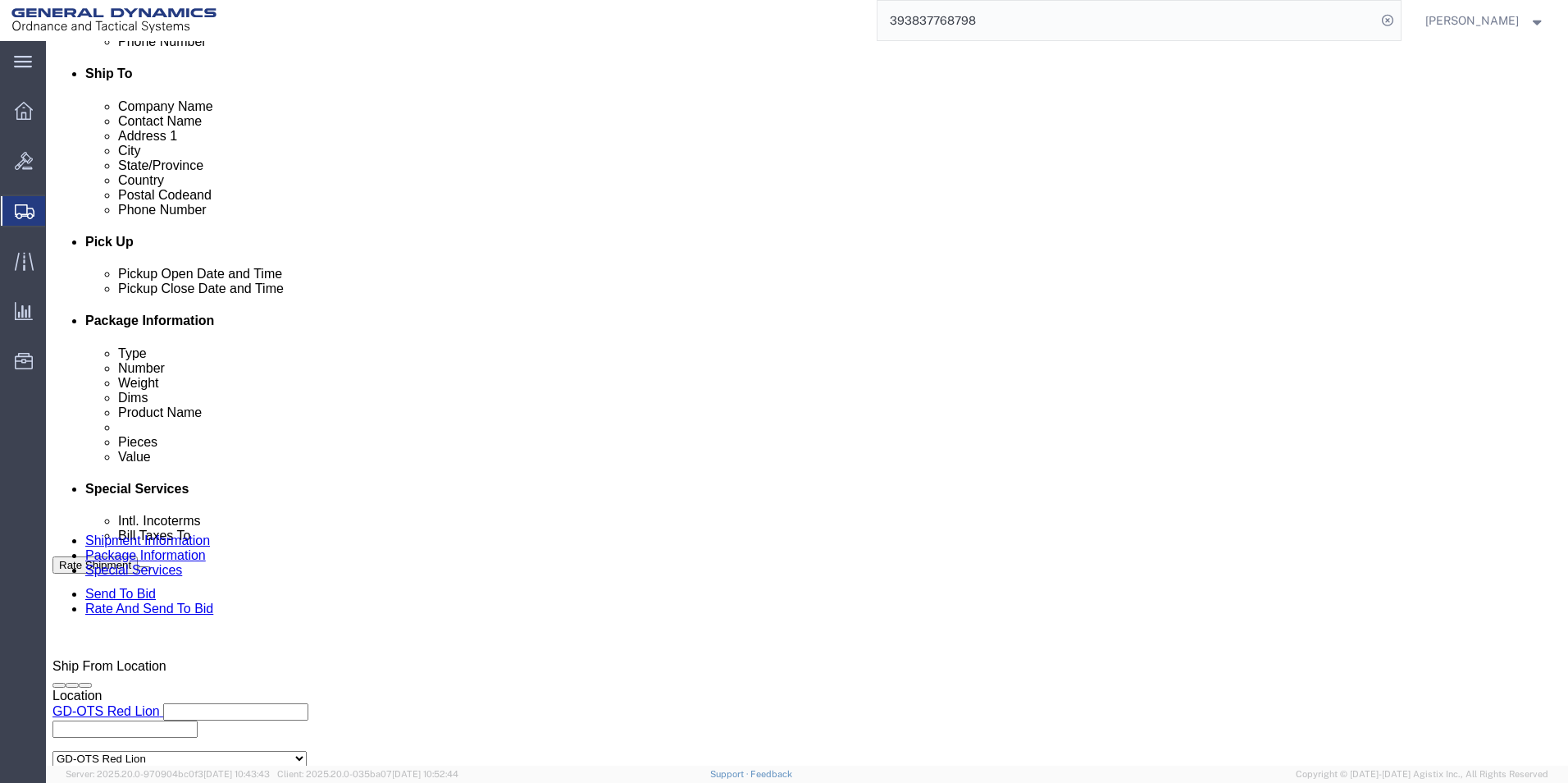
type input "[STREET_ADDRESS][PERSON_NAME]"
select select "US"
select select "PA"
type input "8006338445"
type input "PHILADELPHIA RUST"
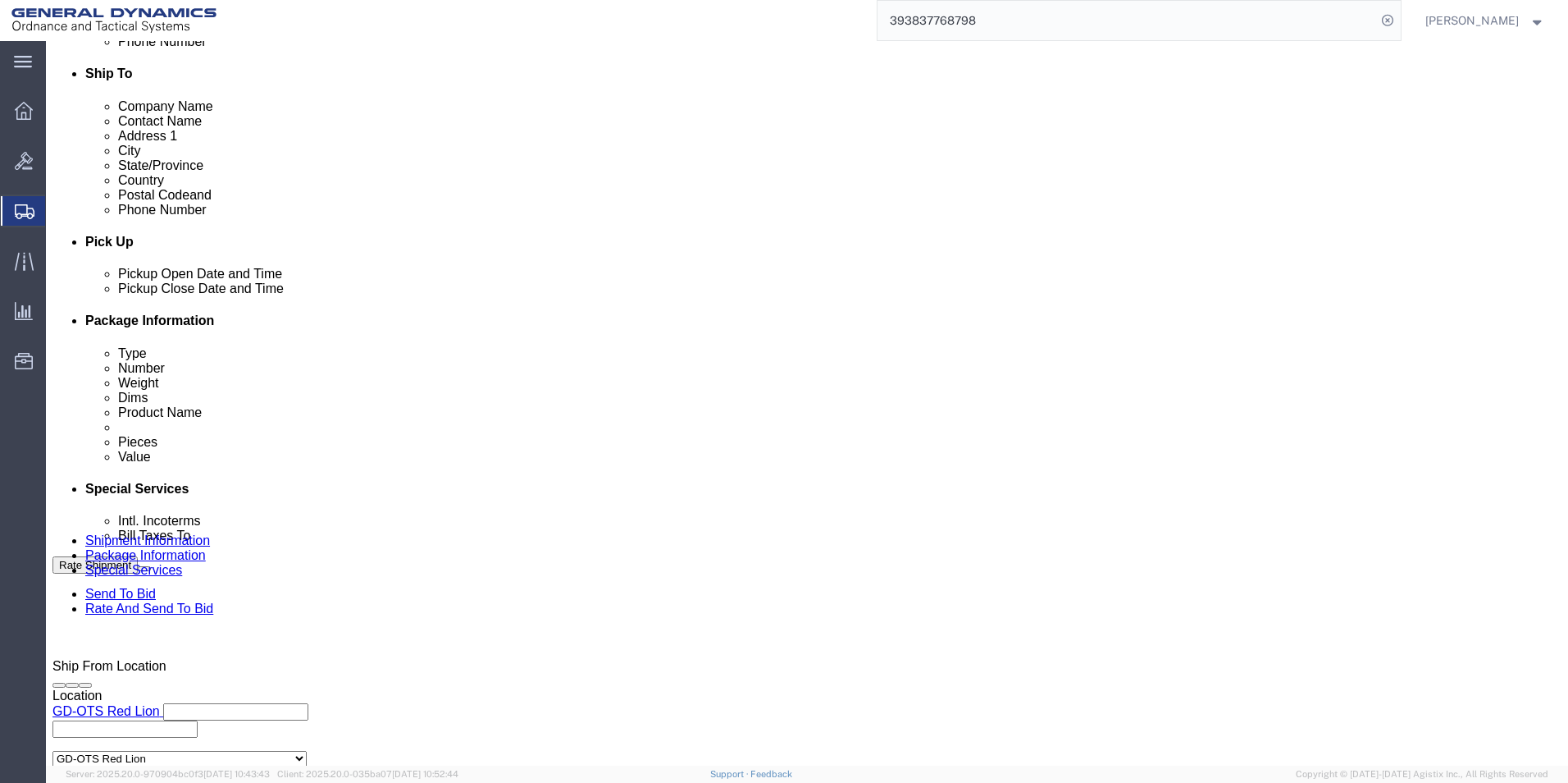
type input "[GEOGRAPHIC_DATA]"
type input "19134"
click button
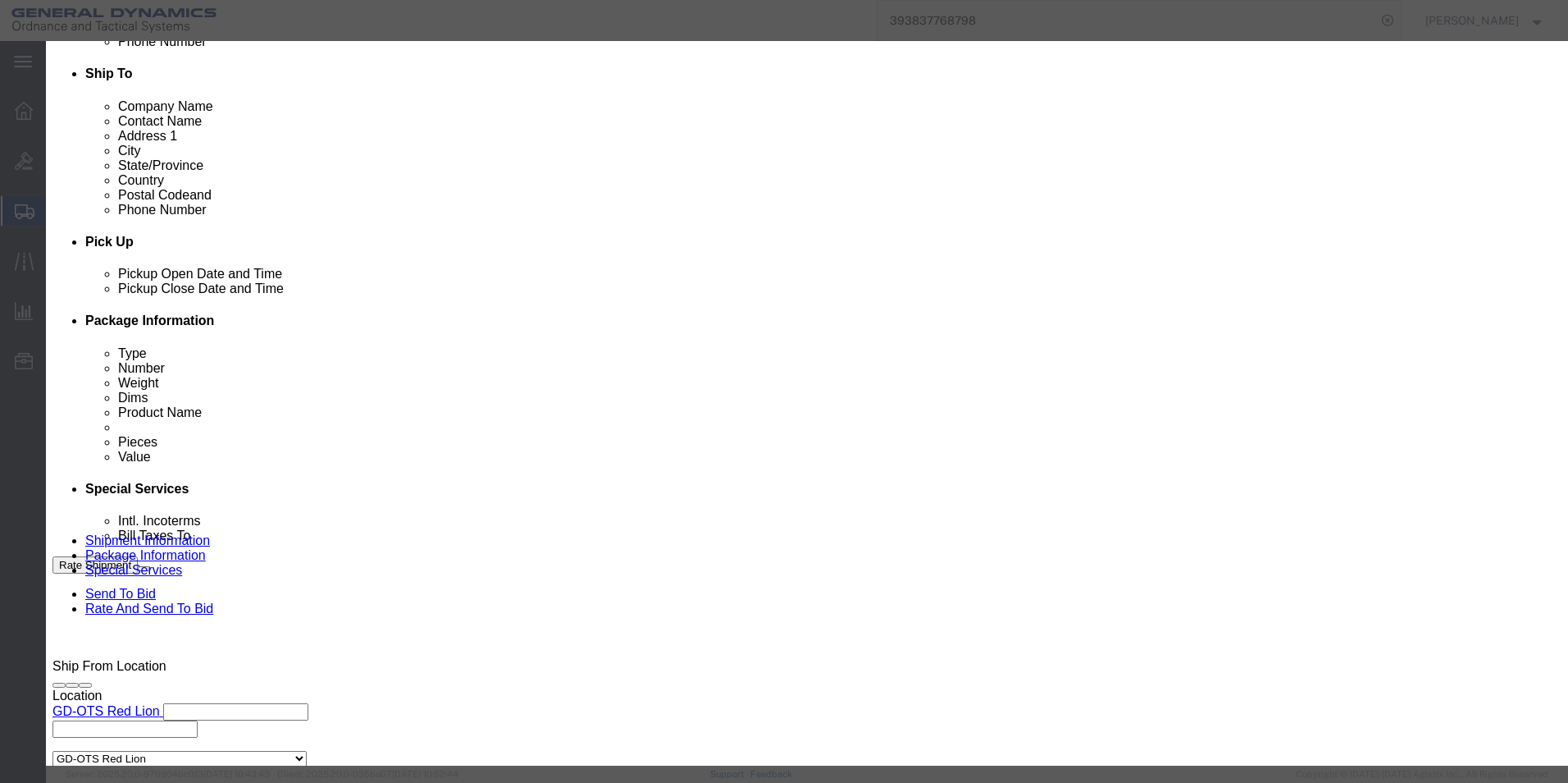
click link "C"
click button "Select"
type input "c/o Data2Logistics"
type input "[EMAIL_ADDRESS][DOMAIN_NAME]"
type input "[PHONE_NUMBER]"
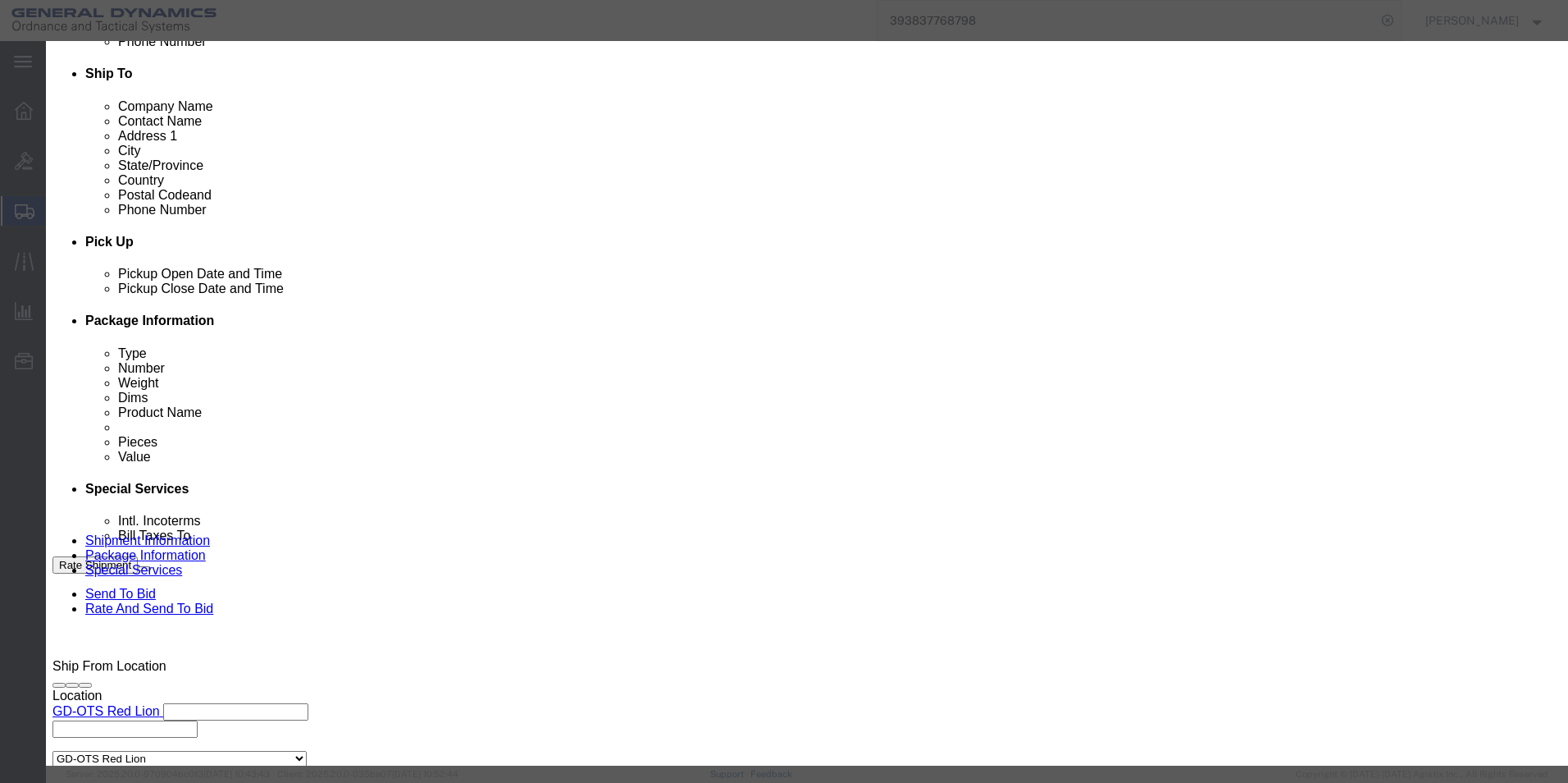
type input "GD OTS"
type input "P.O. Box 61050"
type input "[GEOGRAPHIC_DATA][PERSON_NAME]"
type input "33906"
select select "FL"
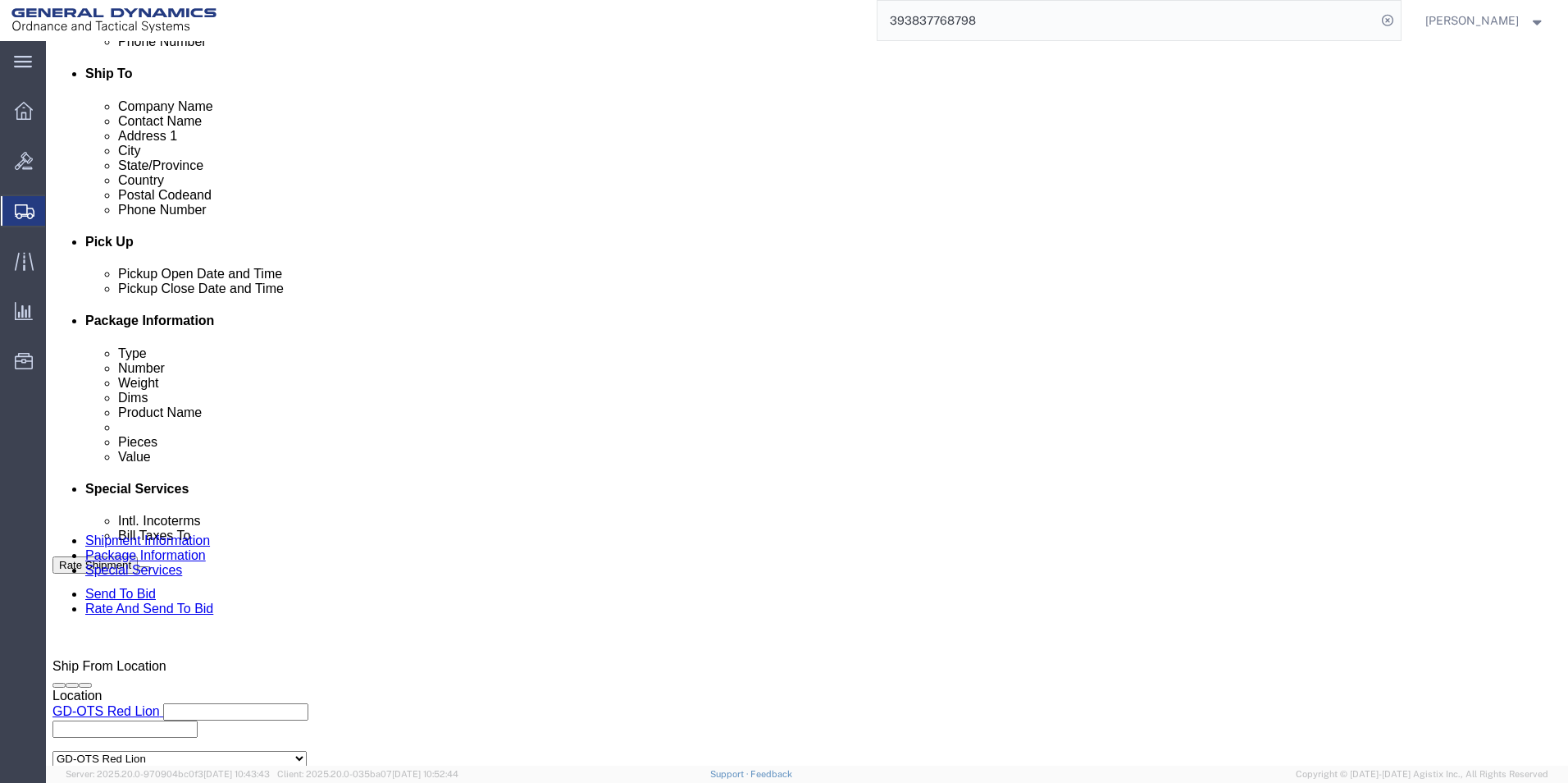
click select "Select Recipient Account Sender/Shipper Third Party Account"
select select "SHIP"
click select "Select Recipient Account Sender/Shipper Third Party Account"
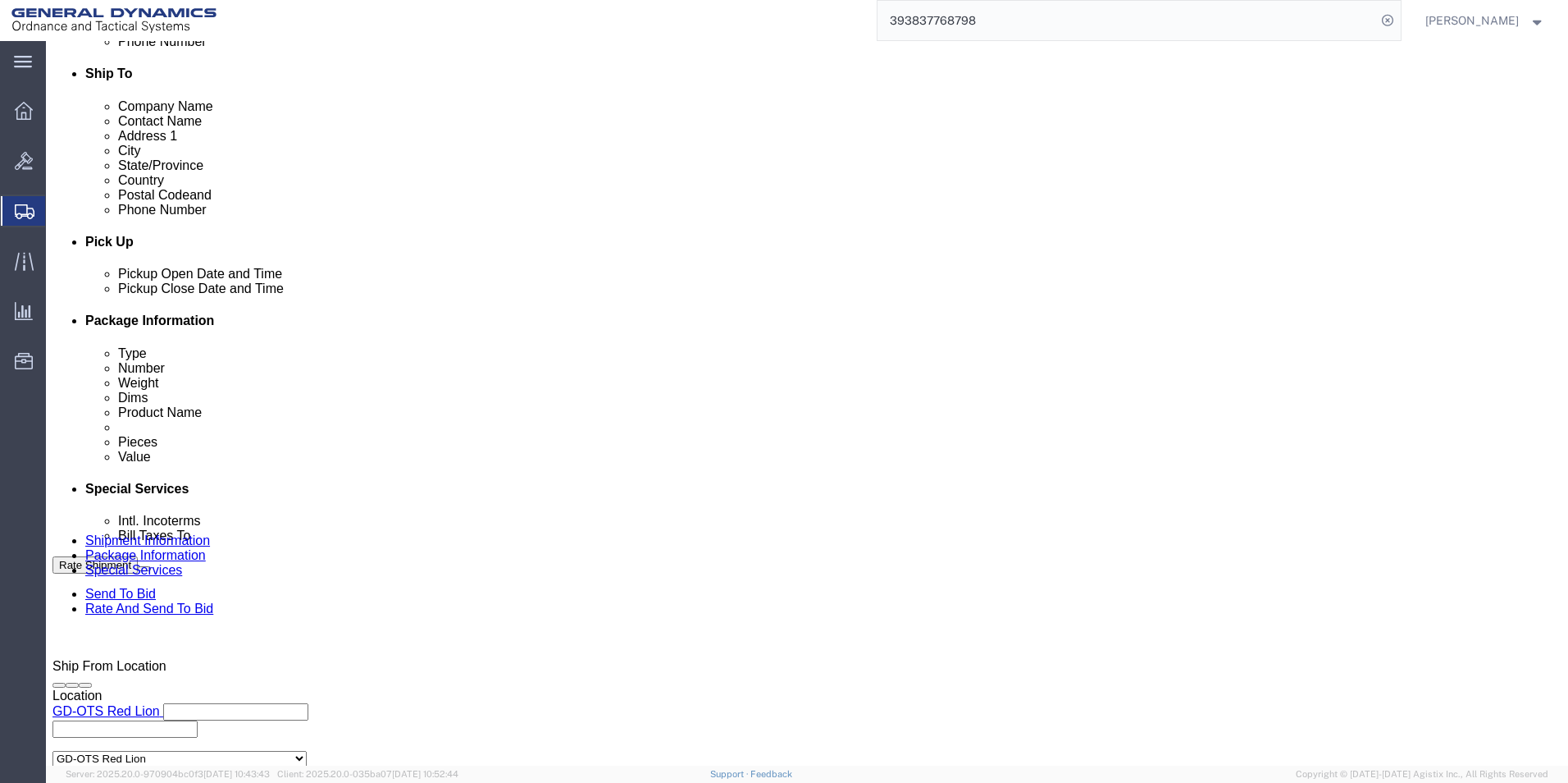
click select "Select Recipient Account Sender/Shipper Third Party Account"
select select "THRD"
click select "Select Recipient Account Sender/Shipper Third Party Account"
click select "Select DHL FedEx Express UPS"
click div "Billing Location Select Select My Profile Location GD-OTS [GEOGRAPHIC_DATA] (Co…"
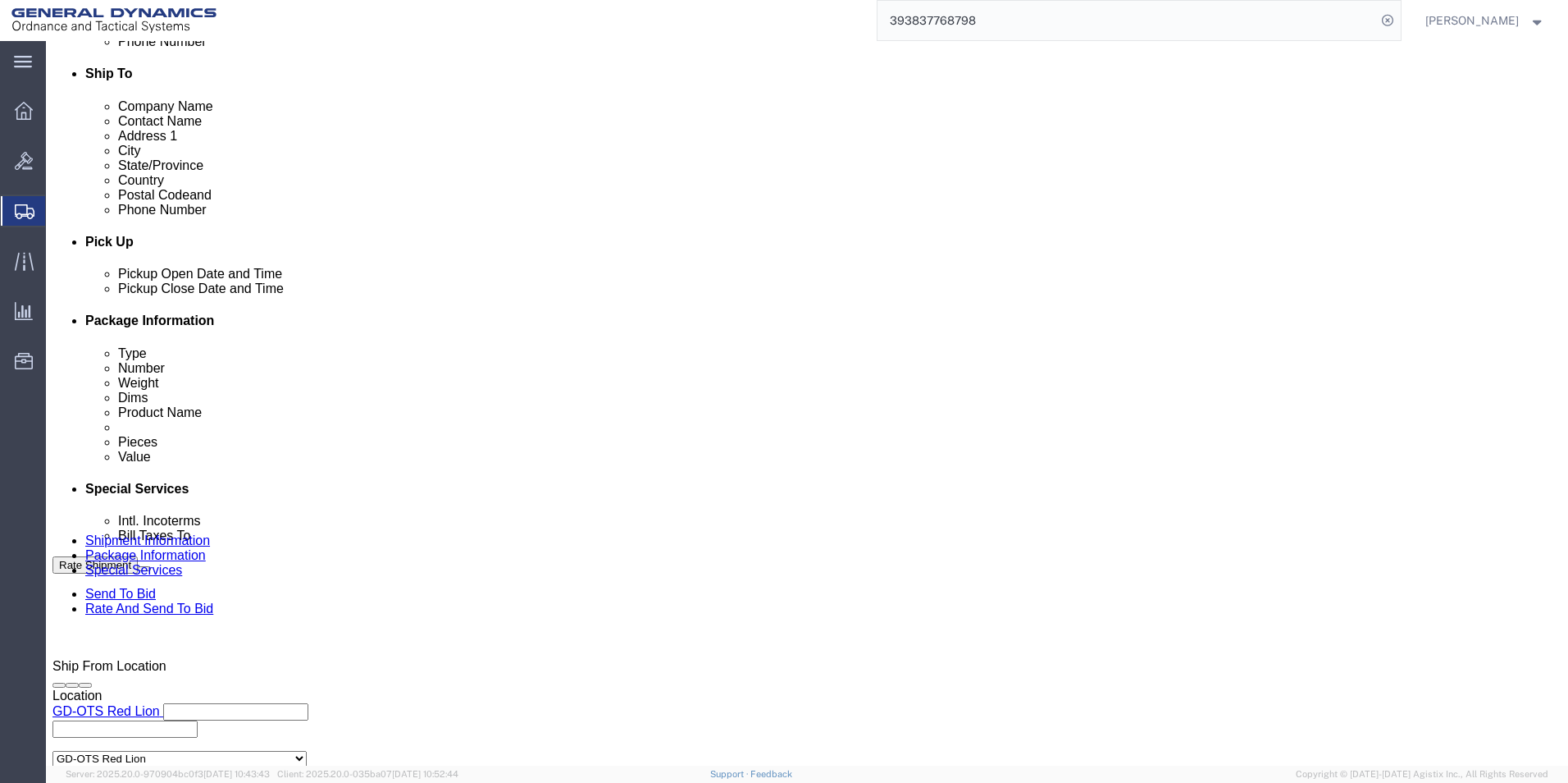
click span
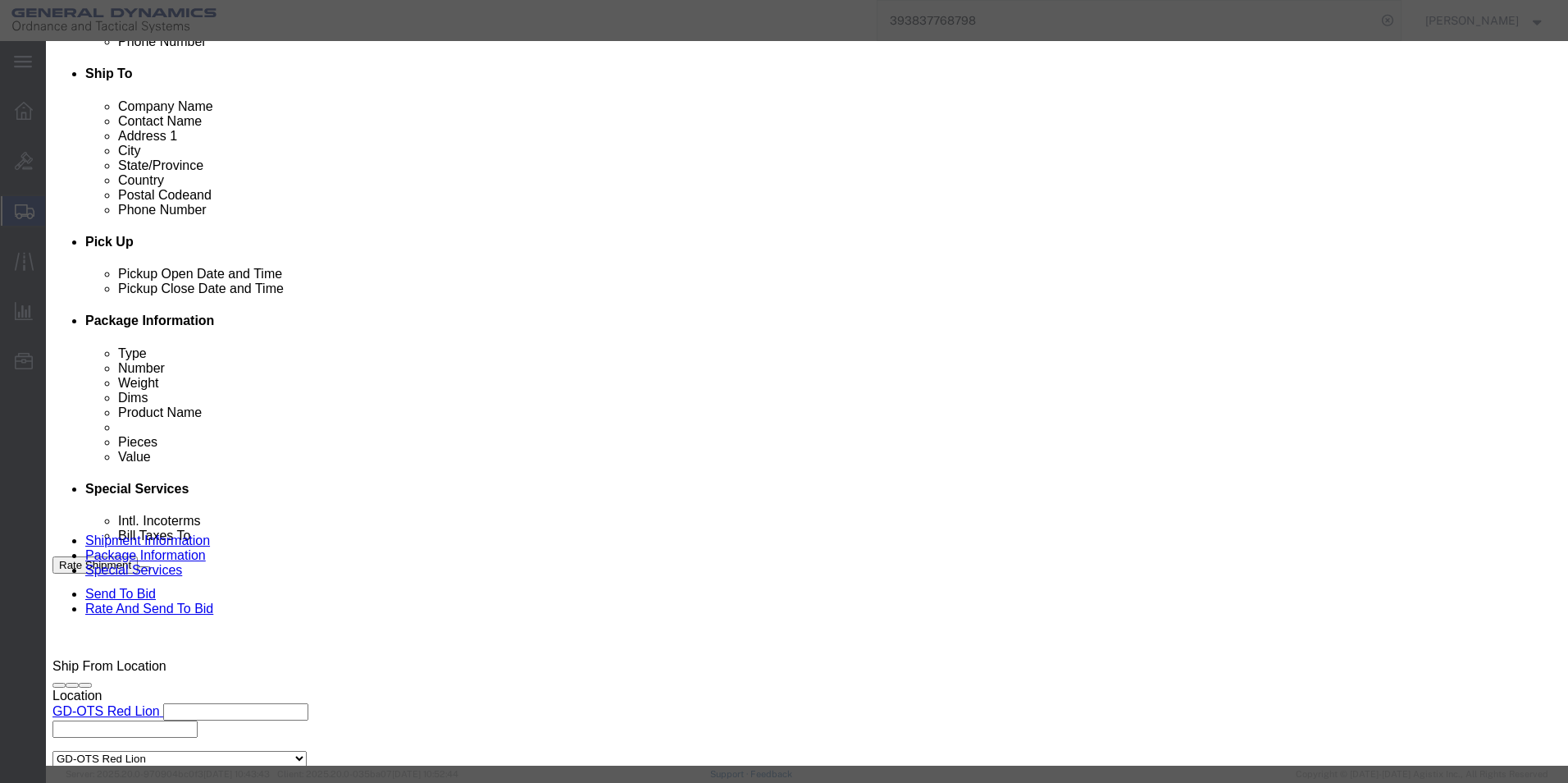
click link "C"
click button "Select"
type input "c/o Data2Logistics"
type input "[EMAIL_ADDRESS][DOMAIN_NAME]"
select select "US"
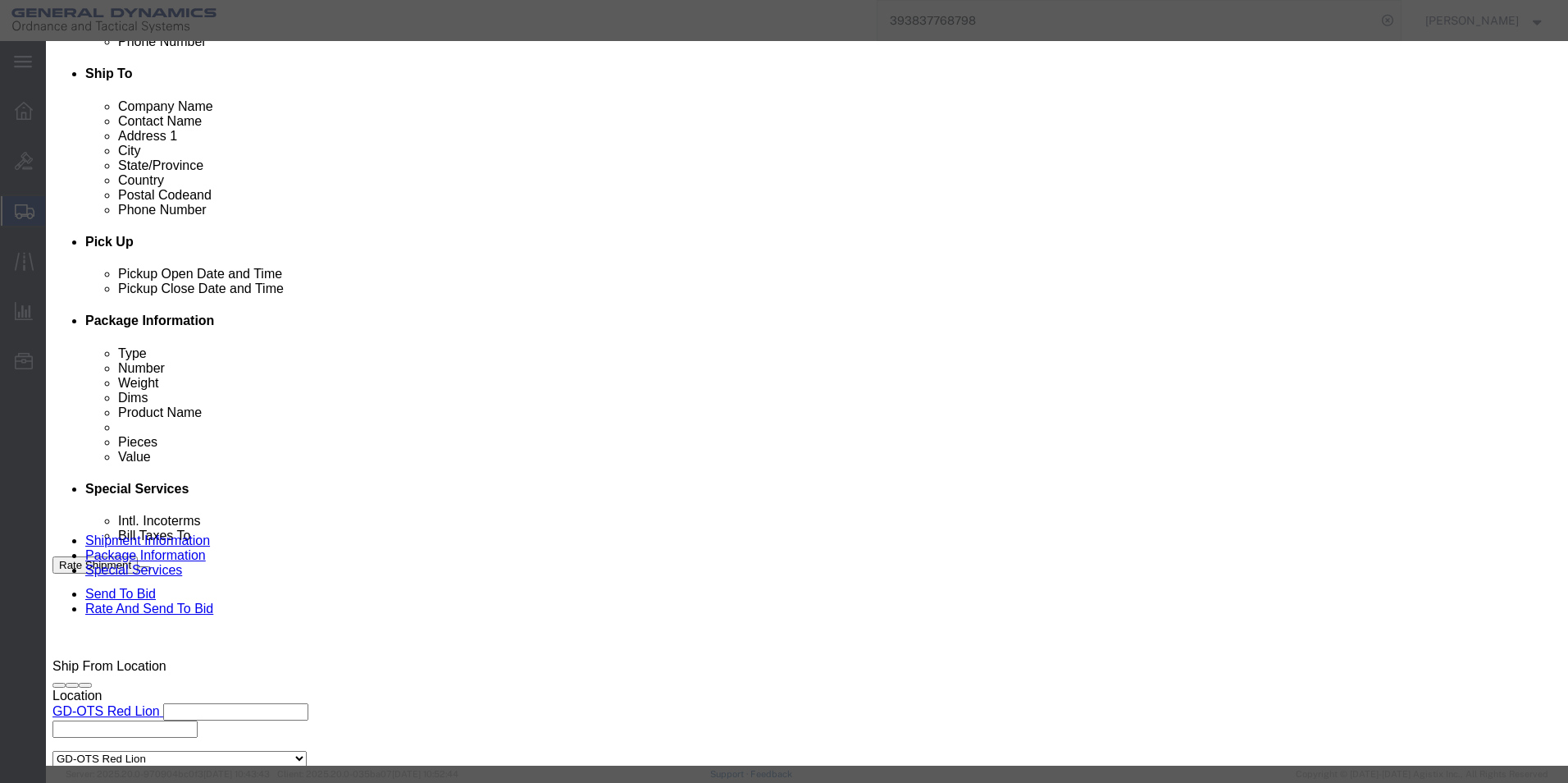
select select "FL"
type input "[PHONE_NUMBER]"
type input "GD OTS"
type input "P.O. Box 61050"
type input "[GEOGRAPHIC_DATA][PERSON_NAME]"
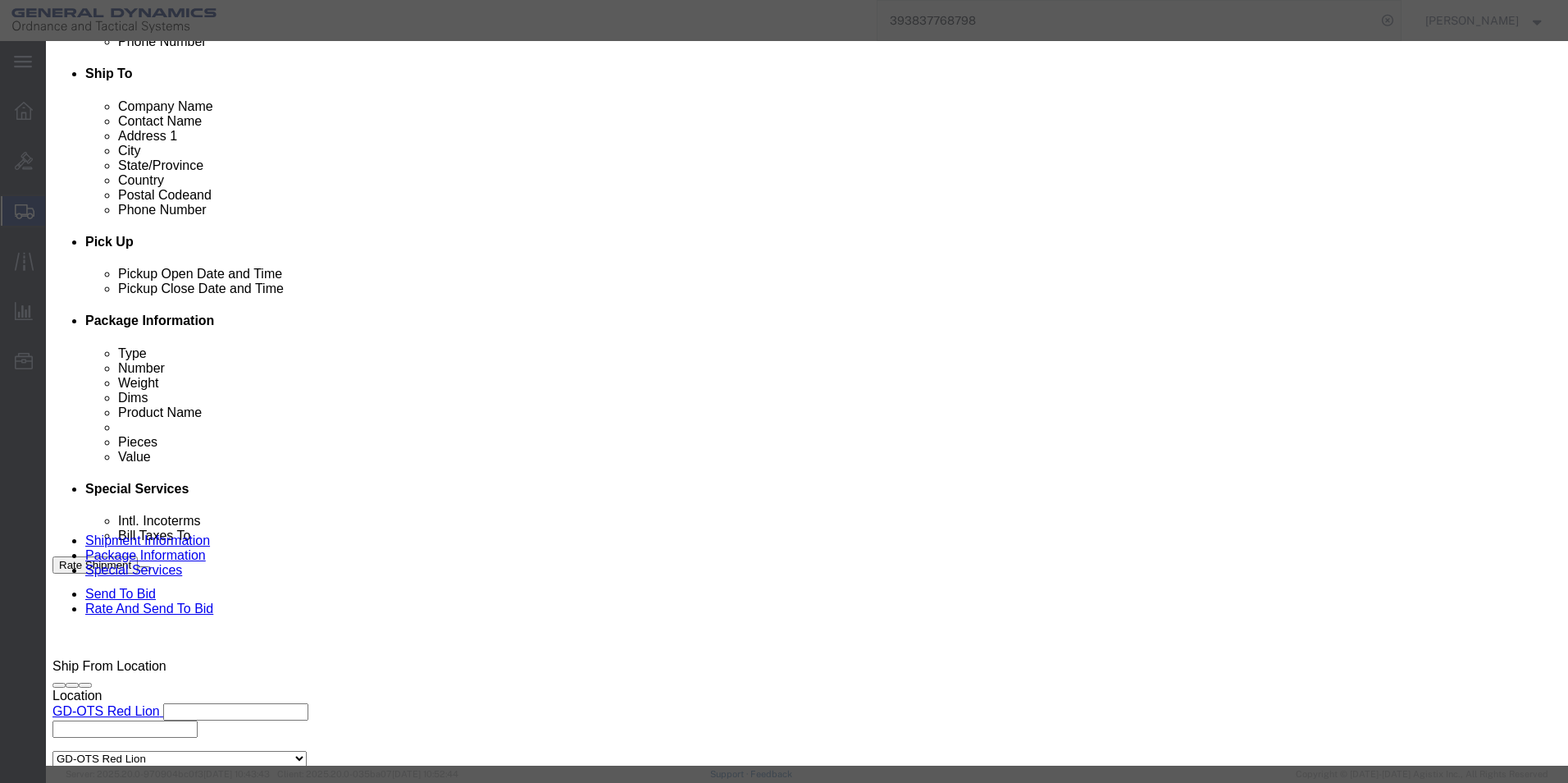
type input "33906"
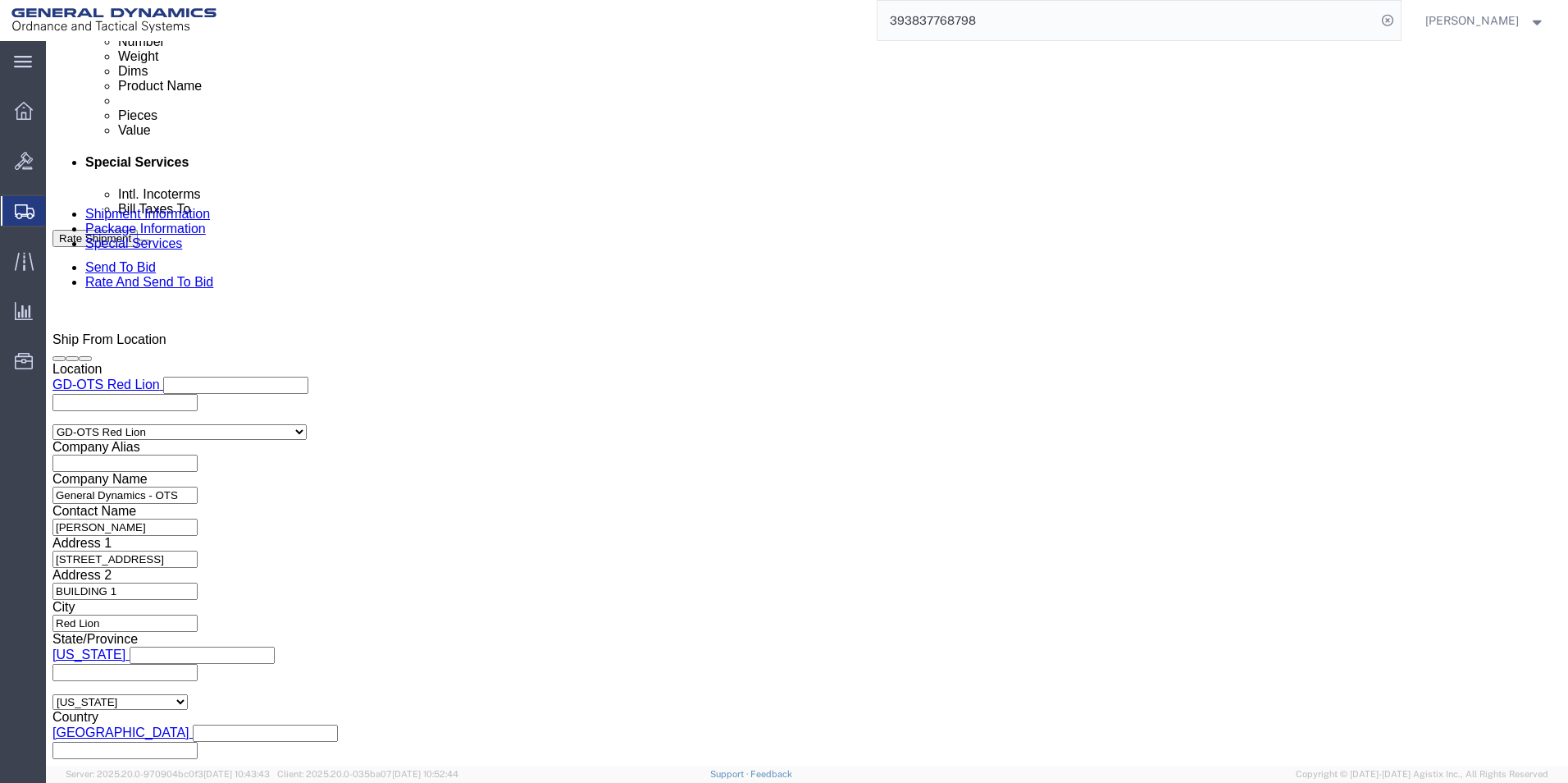
scroll to position [903, 0]
click button "Rate Shipment"
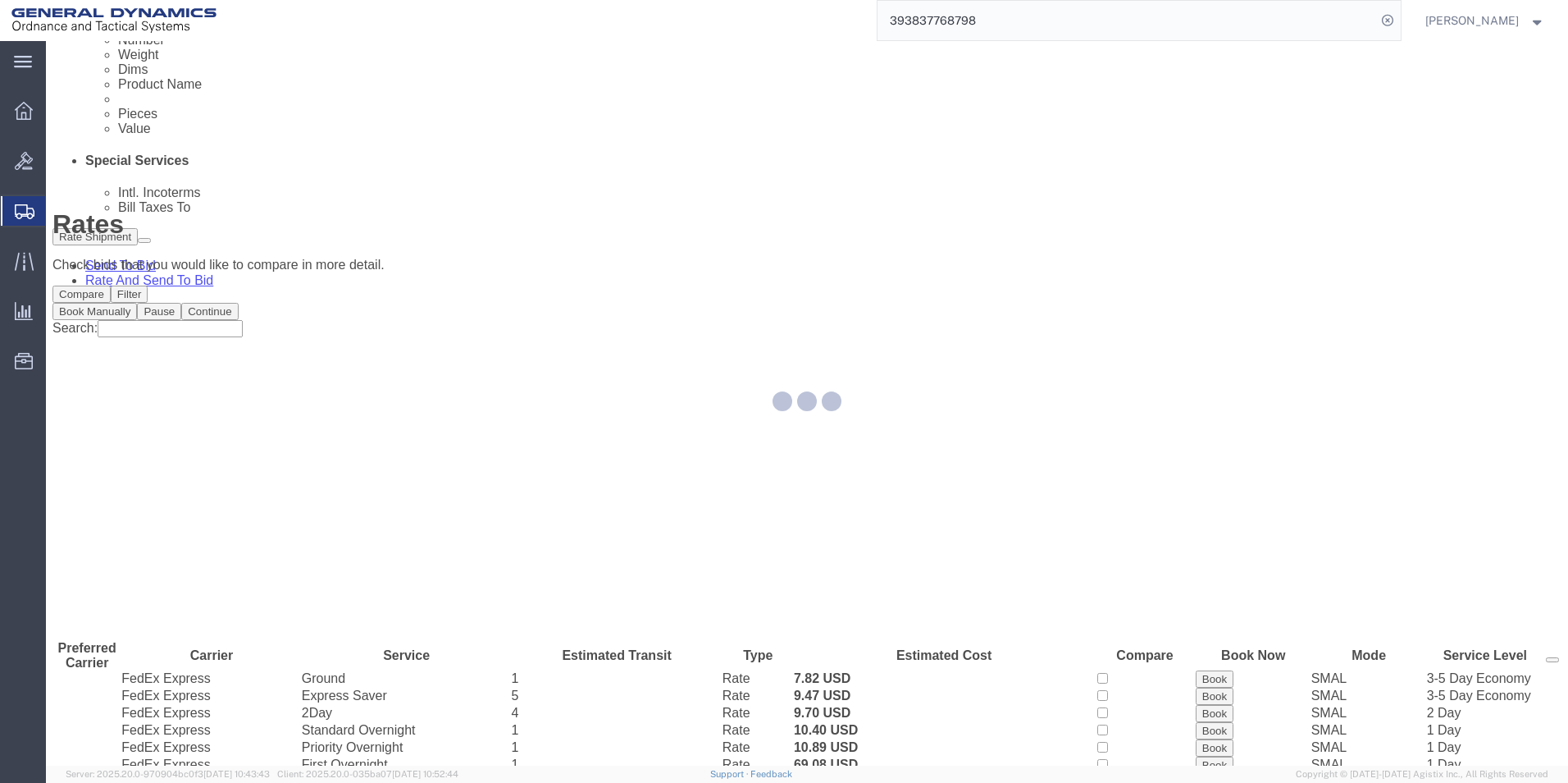
scroll to position [0, 0]
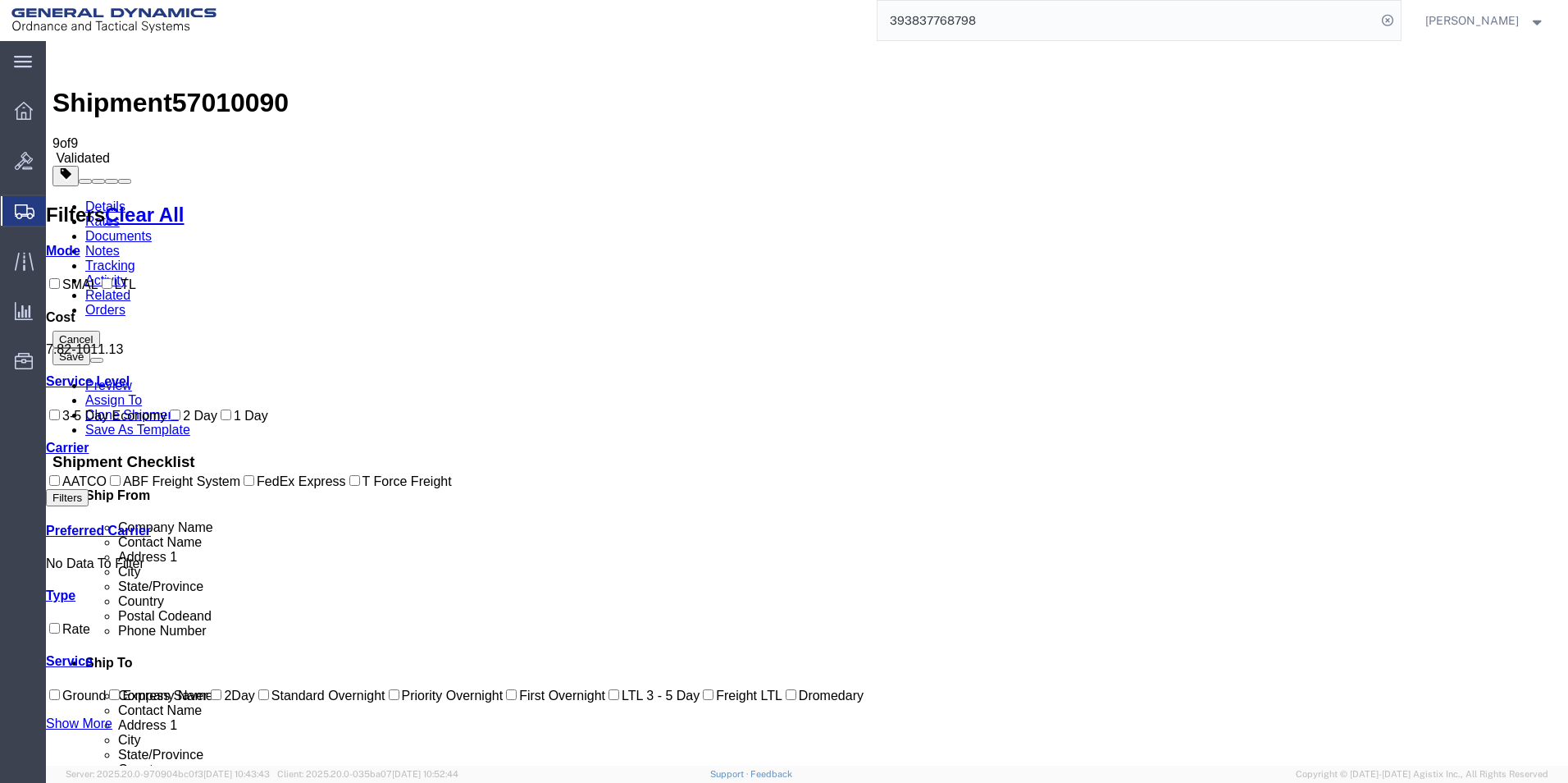
click at [111, 199] on link "Details" at bounding box center [105, 206] width 40 height 14
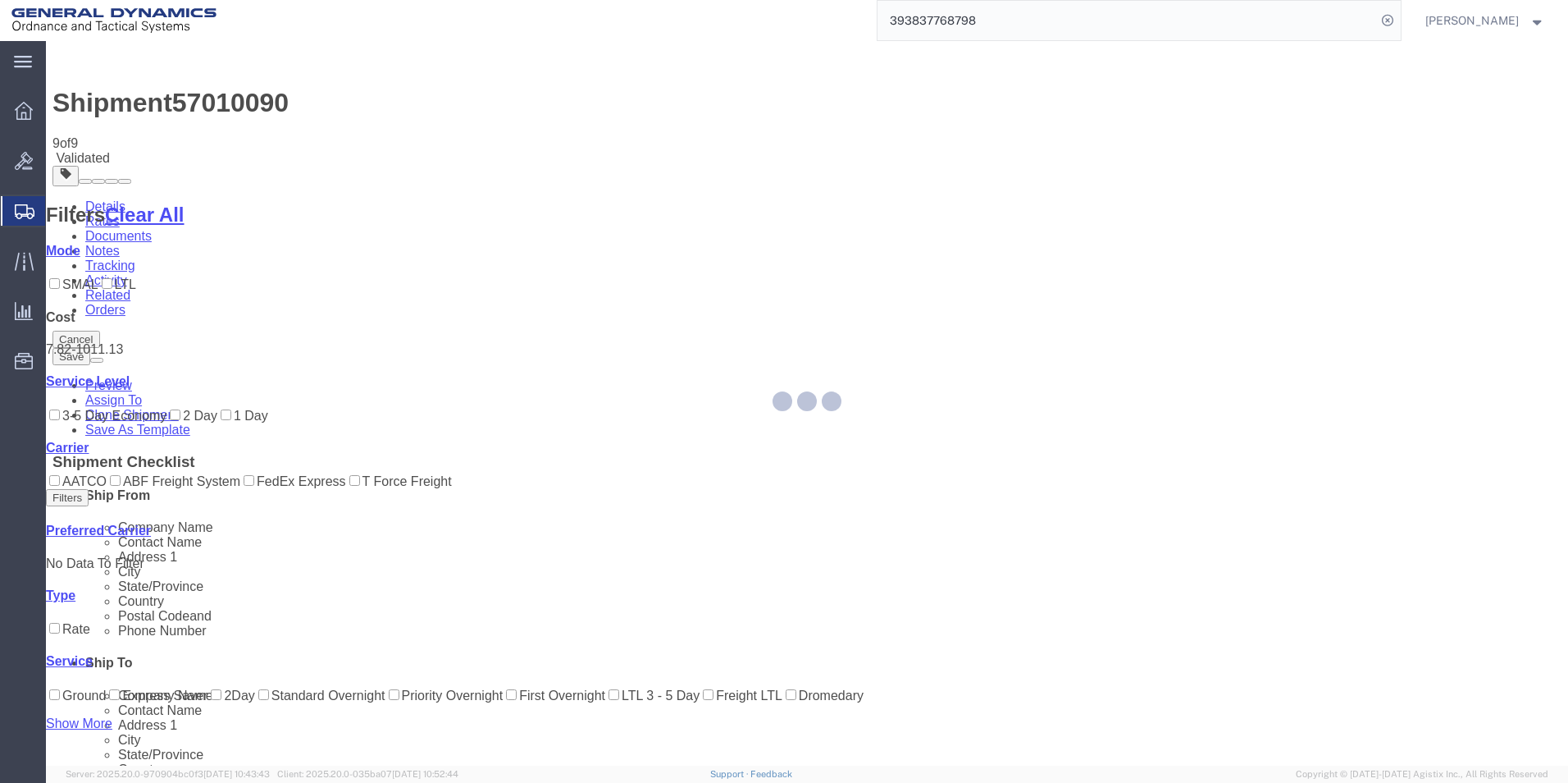
select select "310"
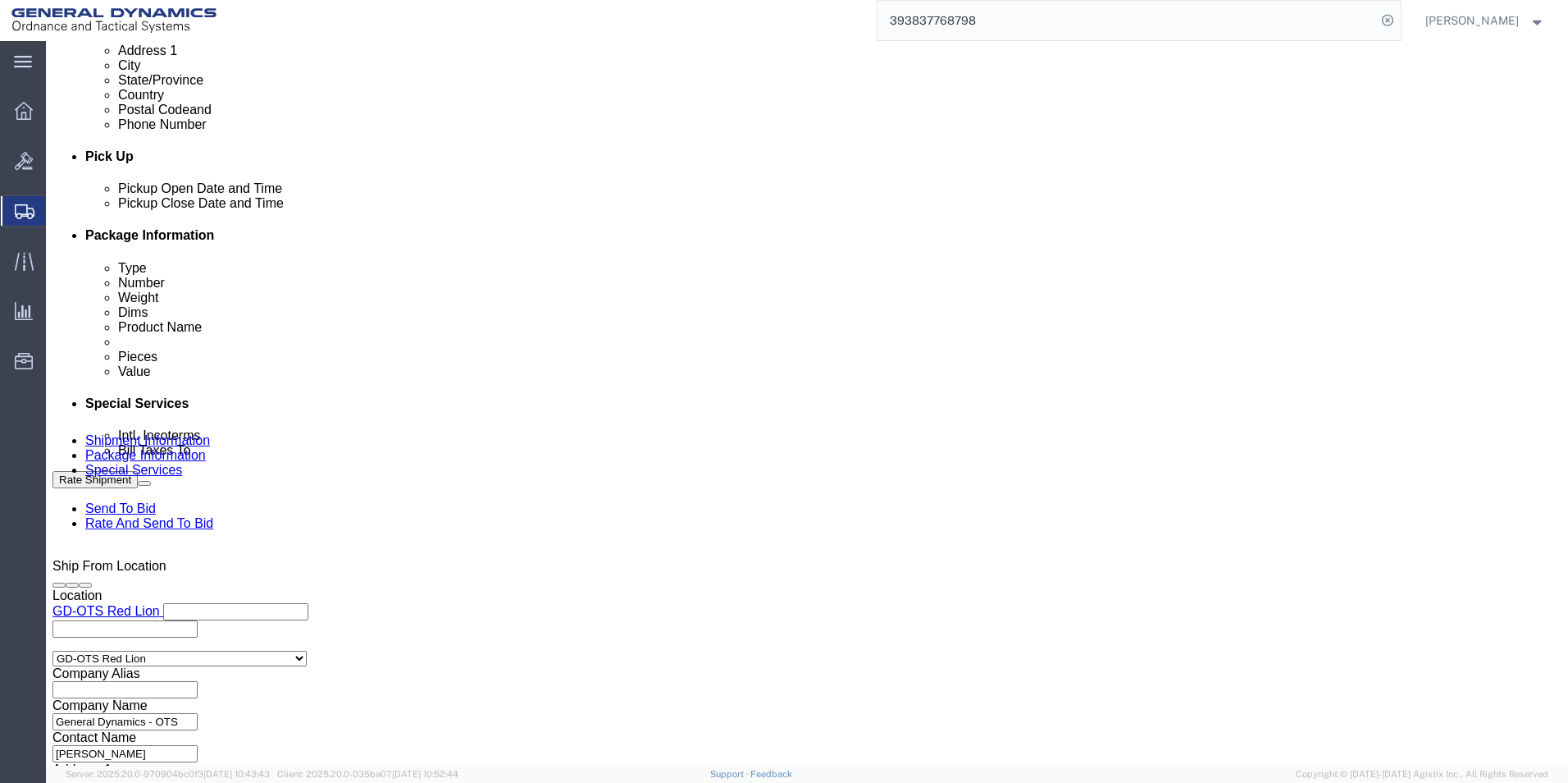
scroll to position [684, 0]
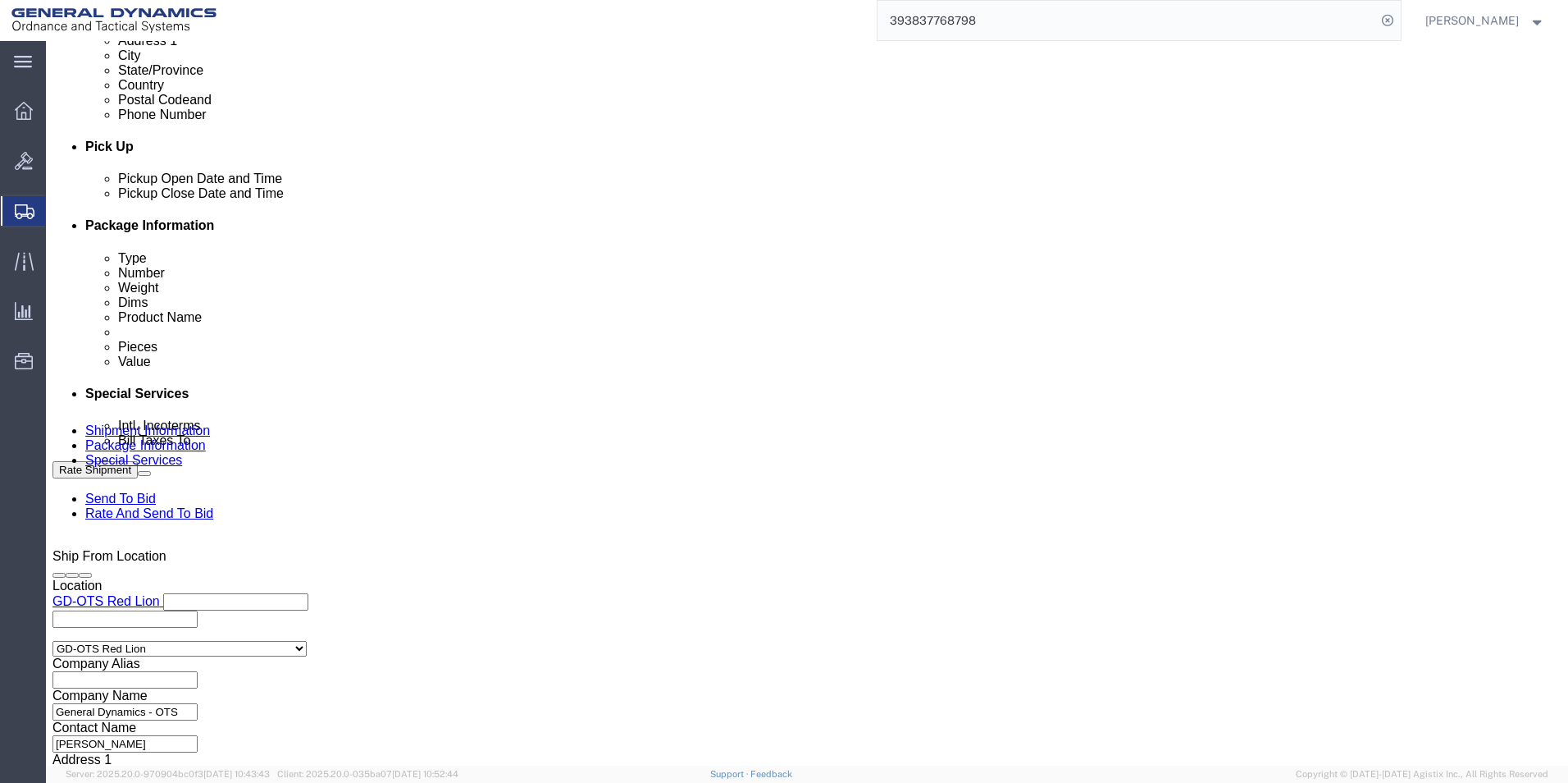
click button "Continue"
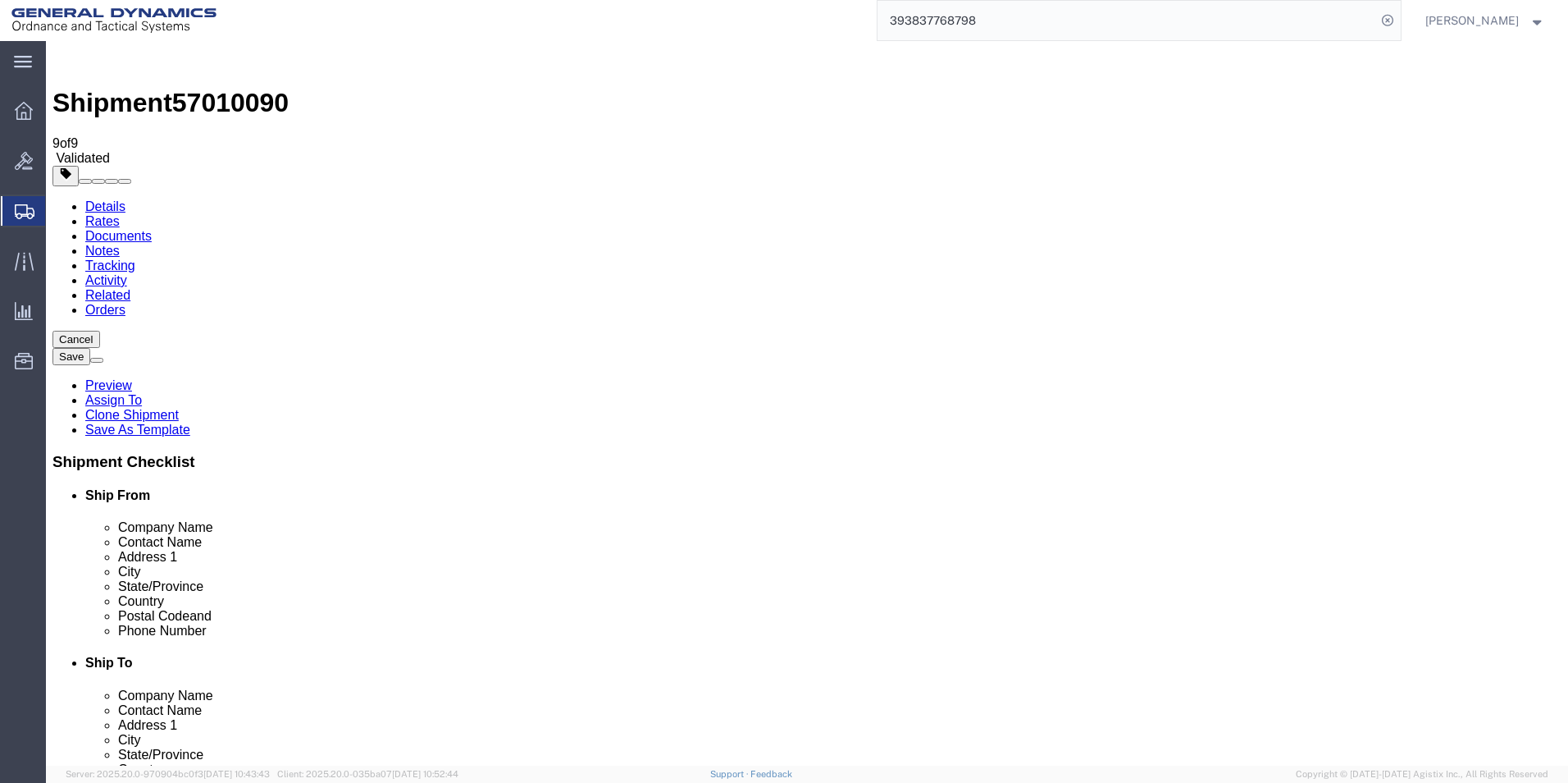
click button "Continue"
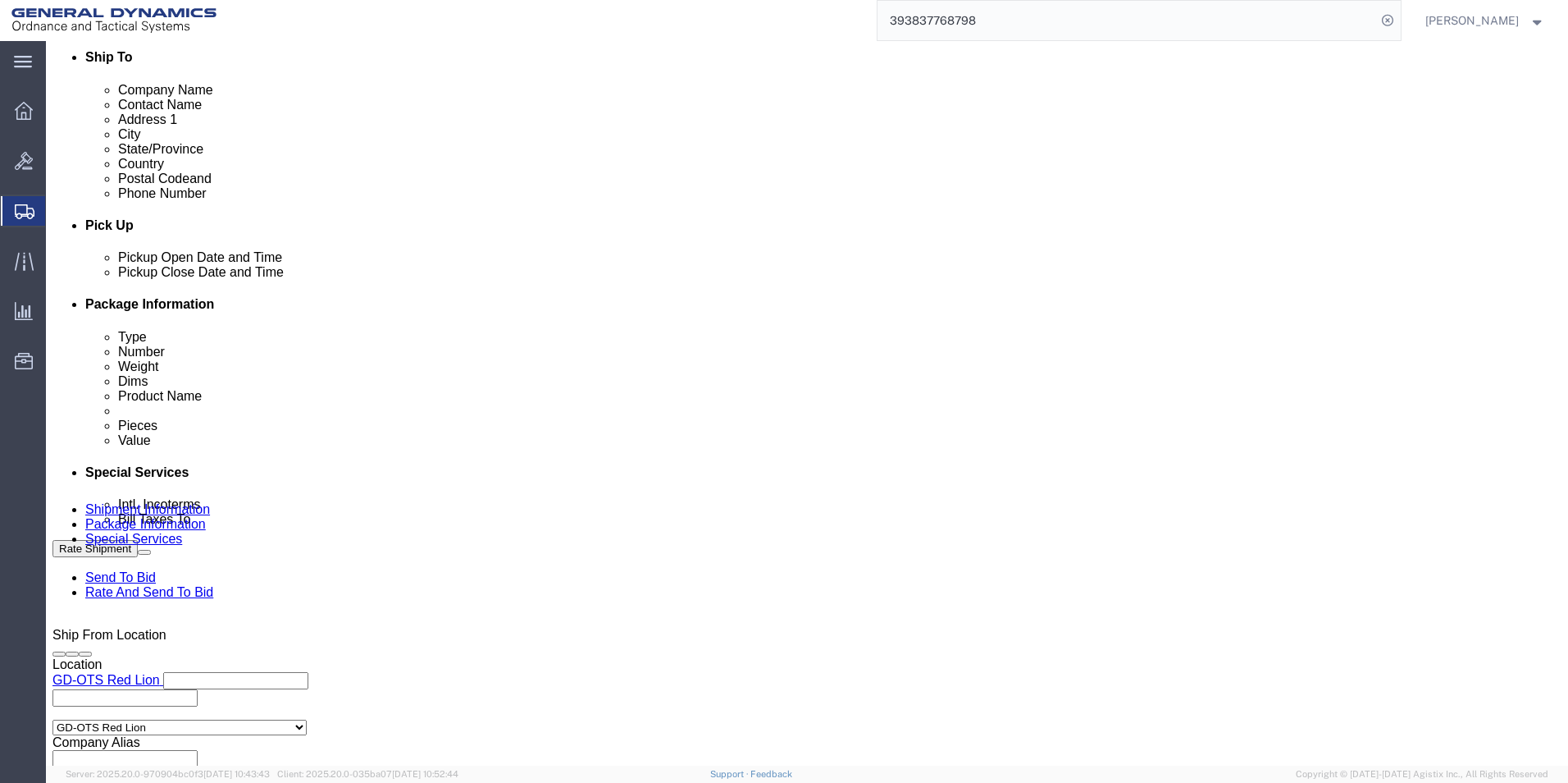
scroll to position [656, 0]
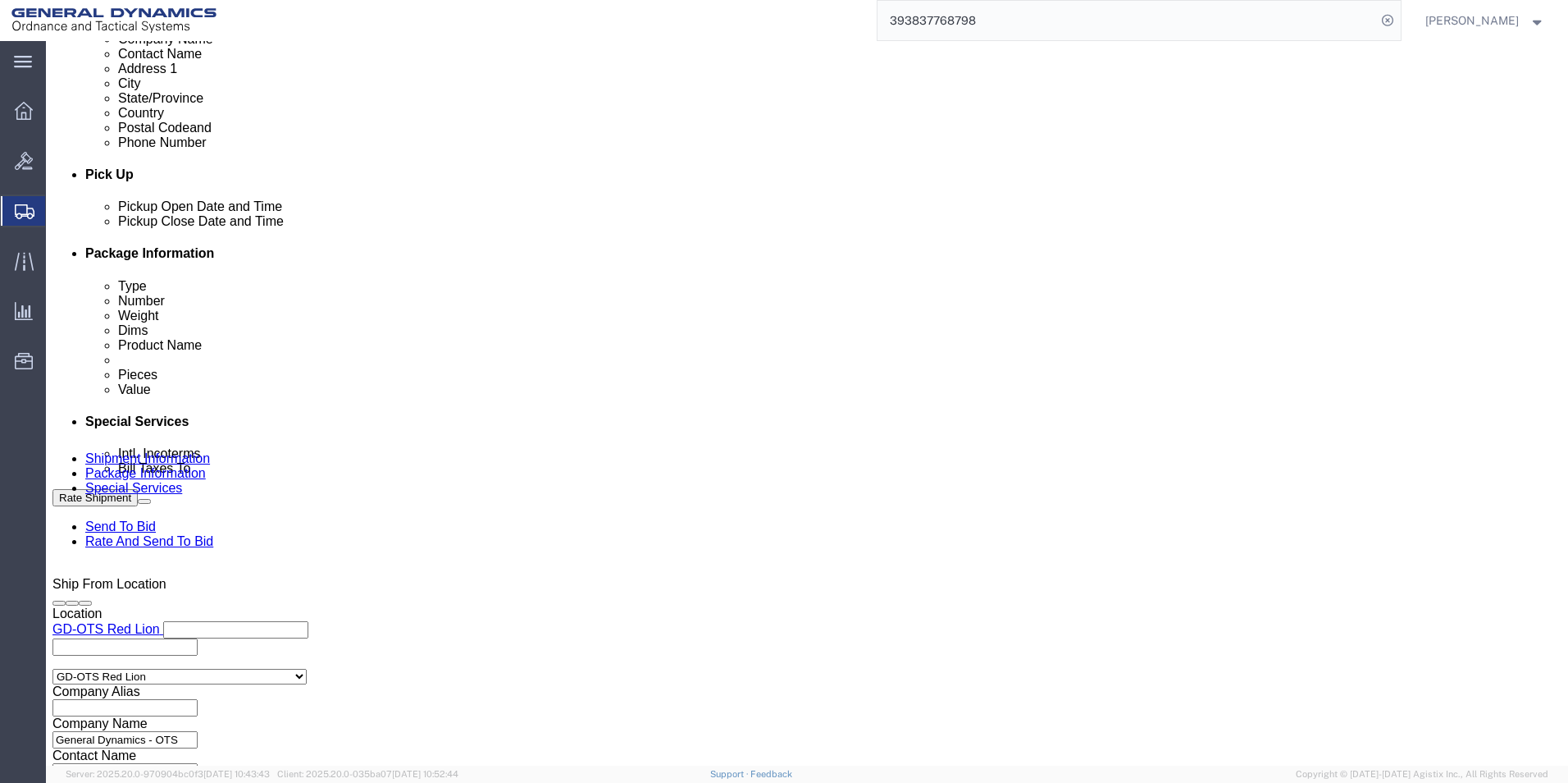
click select "Select Recipient Account Sender/Shipper Third Party Account"
select select "RCPN"
click select "Select Recipient Account Sender/Shipper Third Party Account"
type input "[STREET_ADDRESS][PERSON_NAME]"
select select "US"
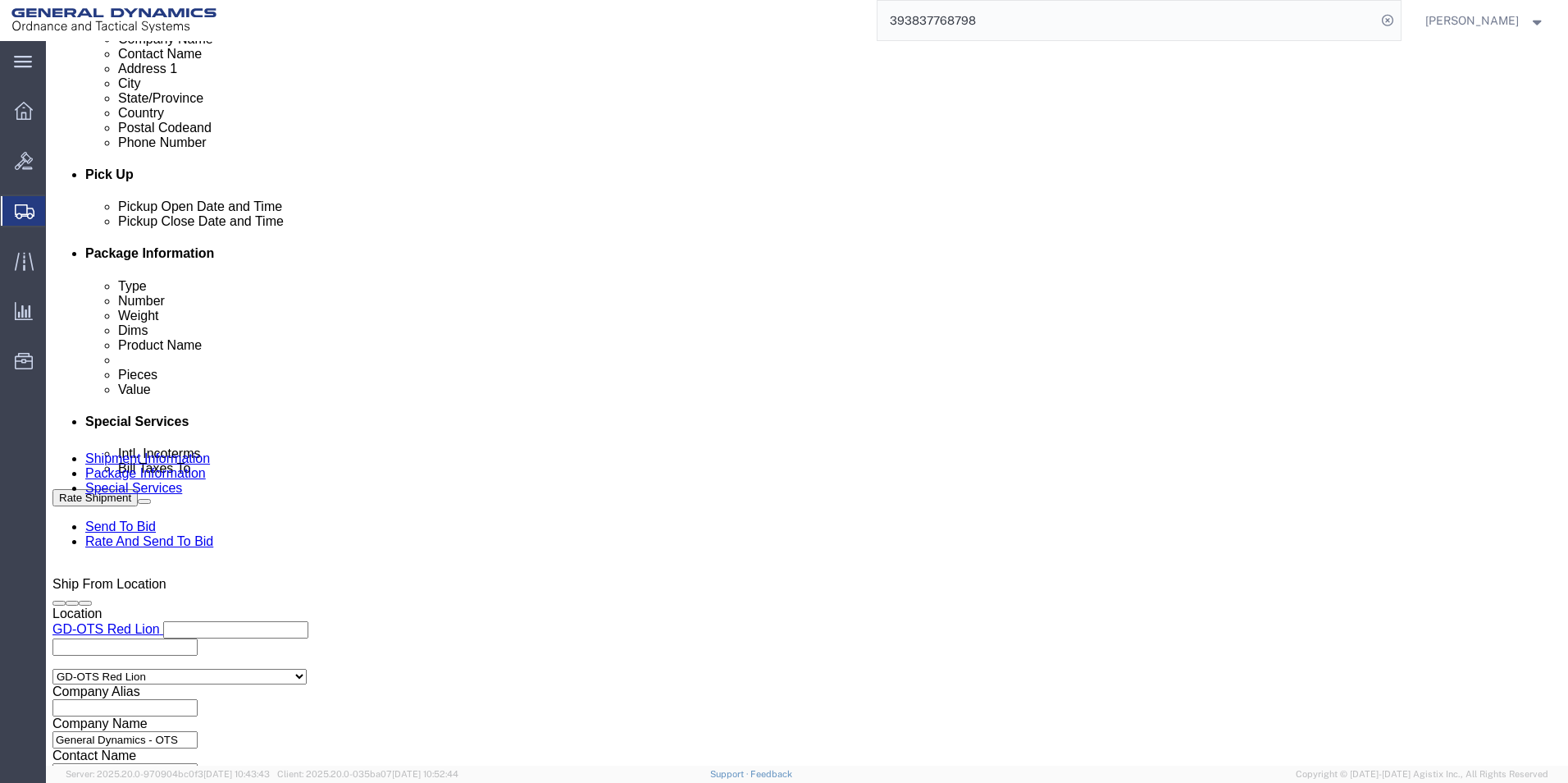
select select "PA"
type input "8006338445"
type input "PHILADELPHIA RUST"
type input "[GEOGRAPHIC_DATA]"
type input "19134"
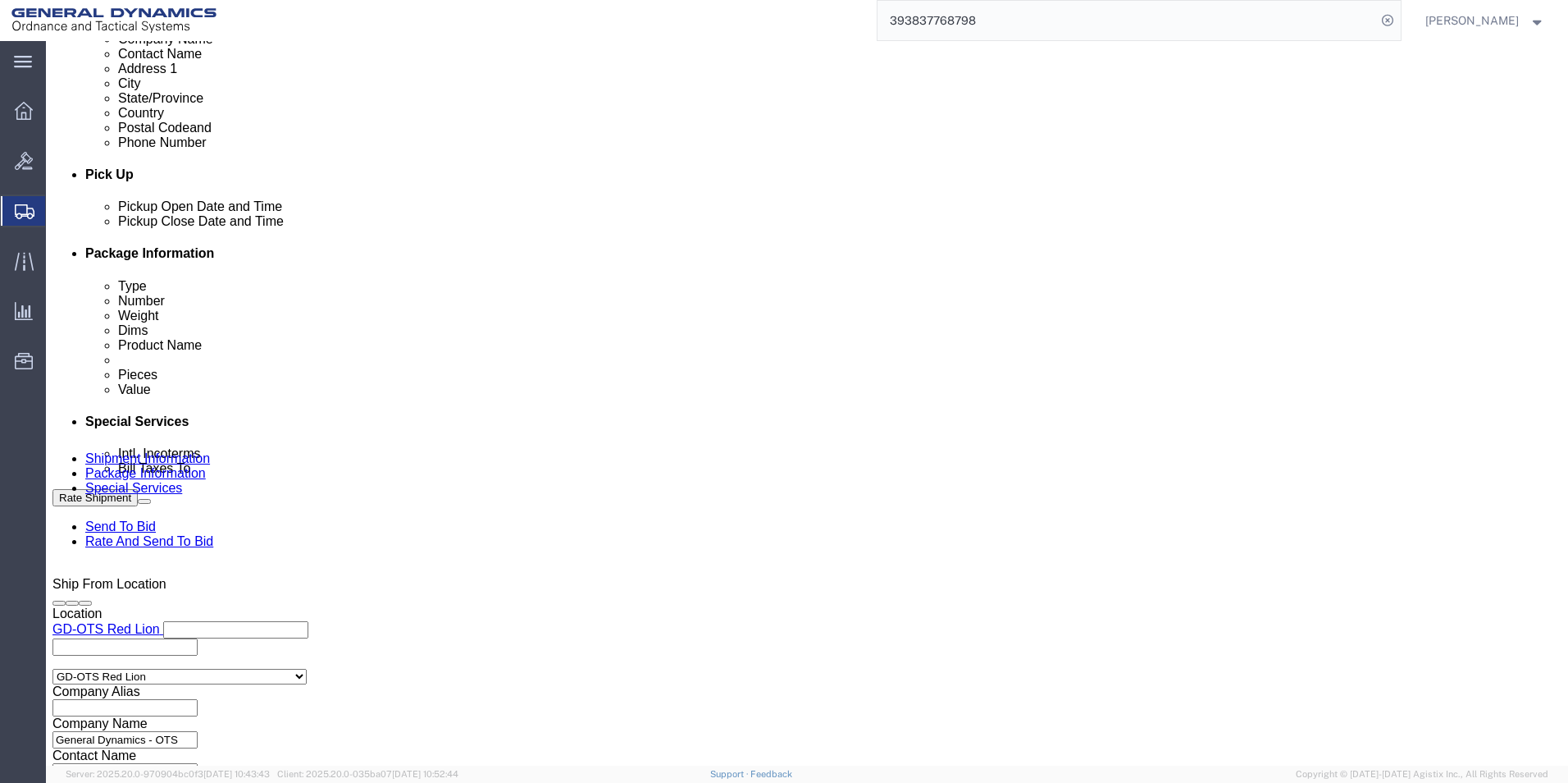
click span
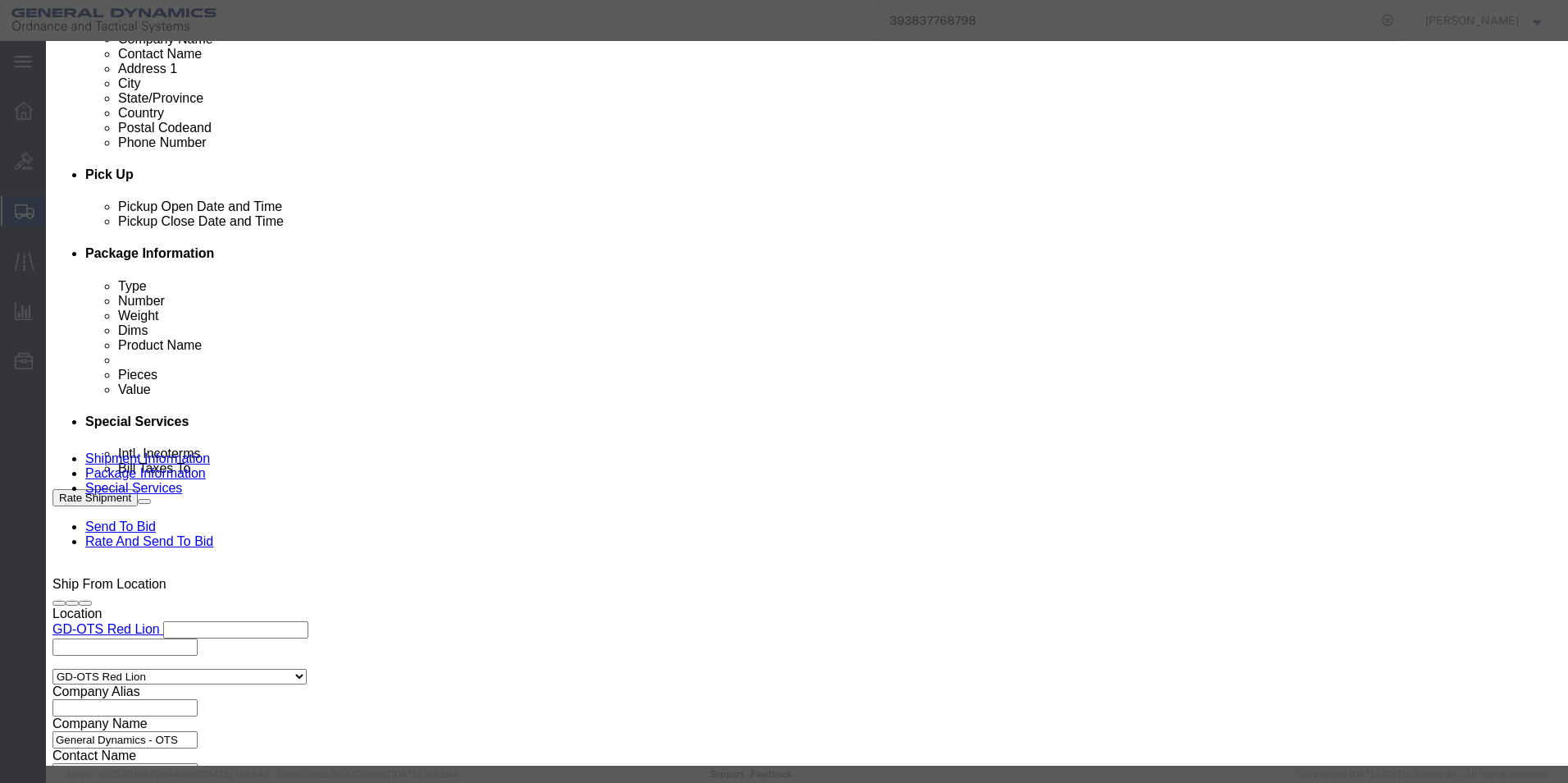
click link "C"
click button "Select"
type input "[EMAIL_ADDRESS][DOMAIN_NAME]"
type input "[PHONE_NUMBER]"
type input "GD OTS"
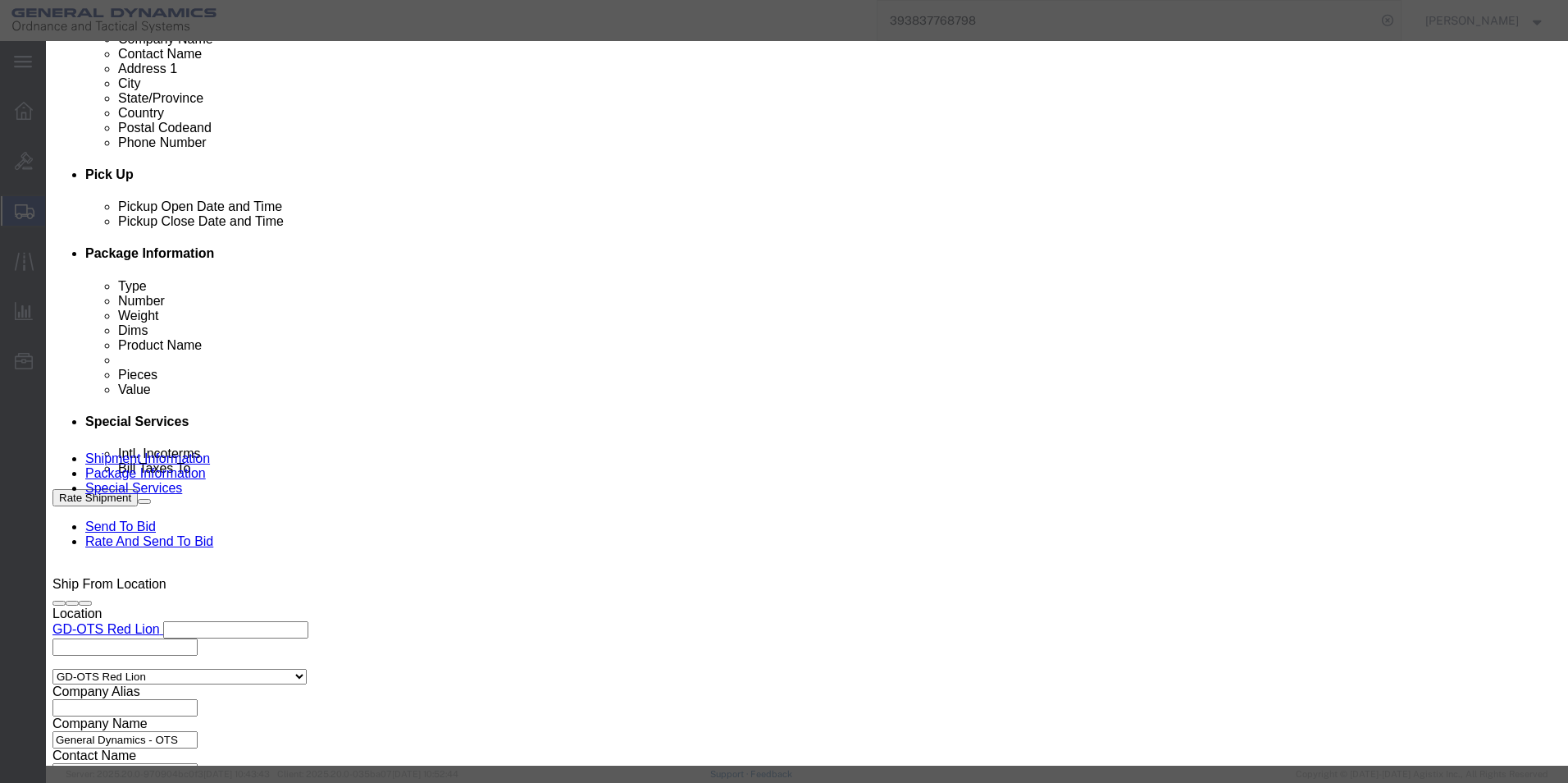
type input "P.O. Box 61050"
type input "[GEOGRAPHIC_DATA][PERSON_NAME]"
type input "33906"
select select "FL"
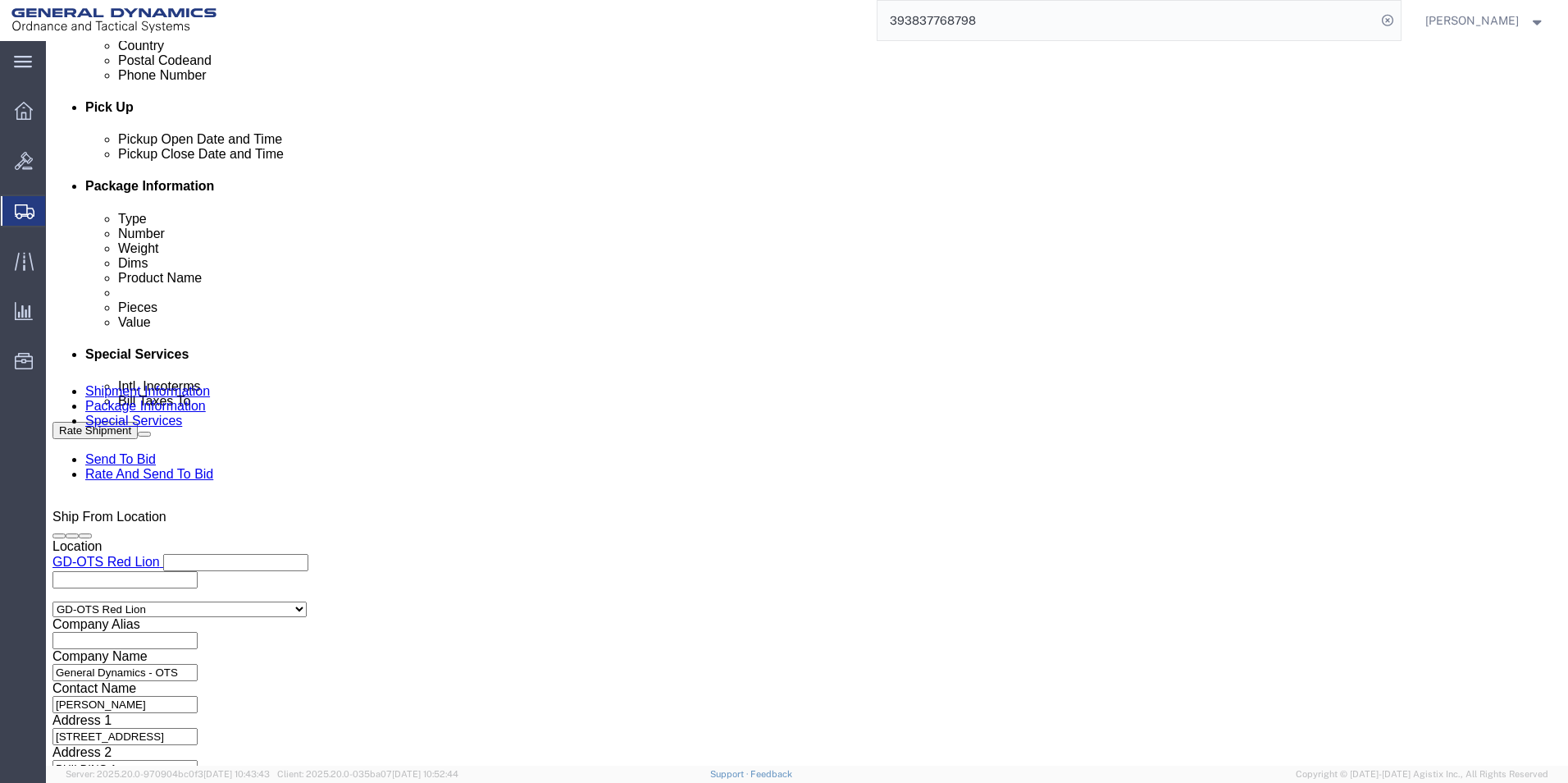
scroll to position [903, 0]
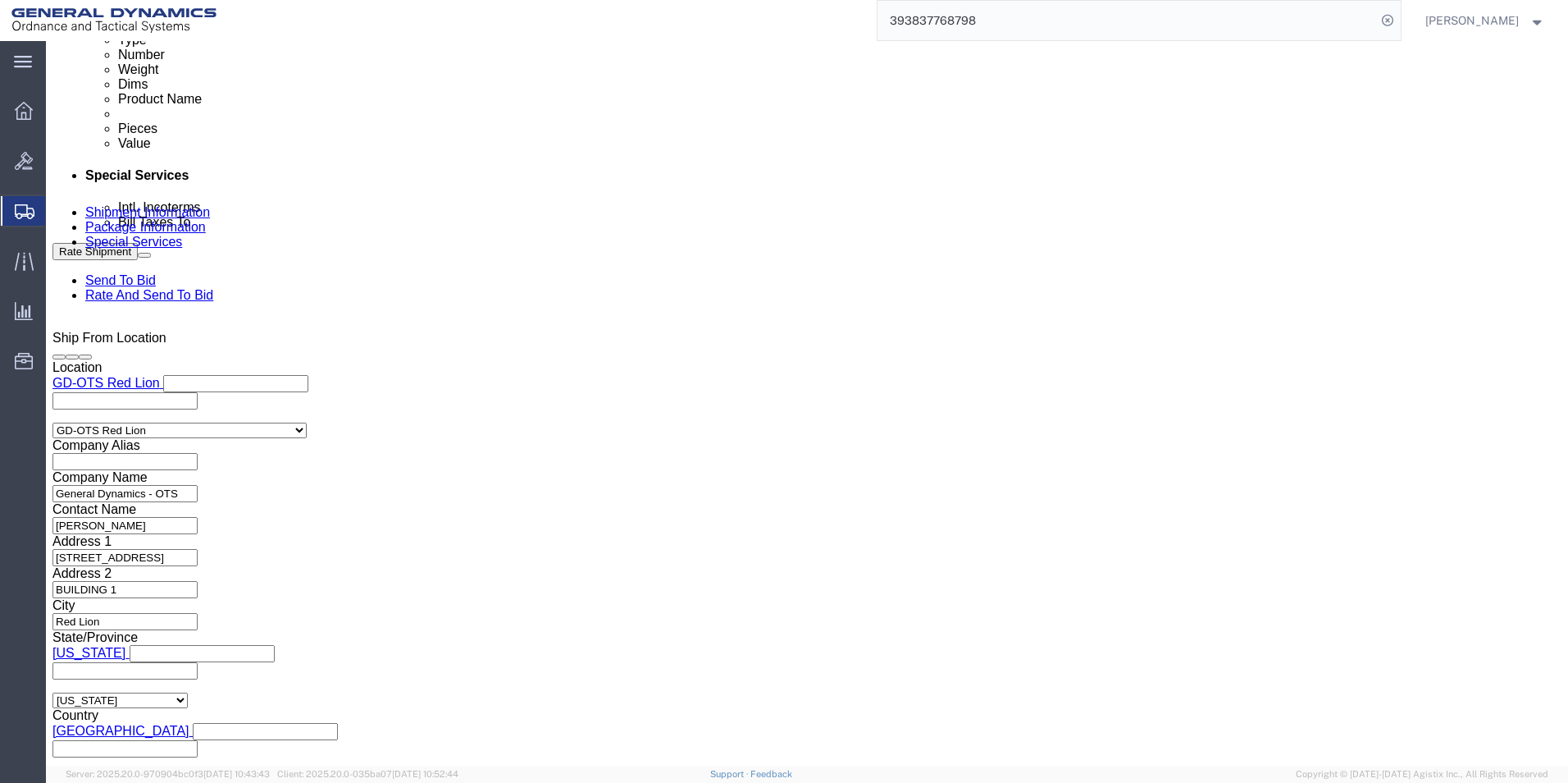
click button "Rate Shipment"
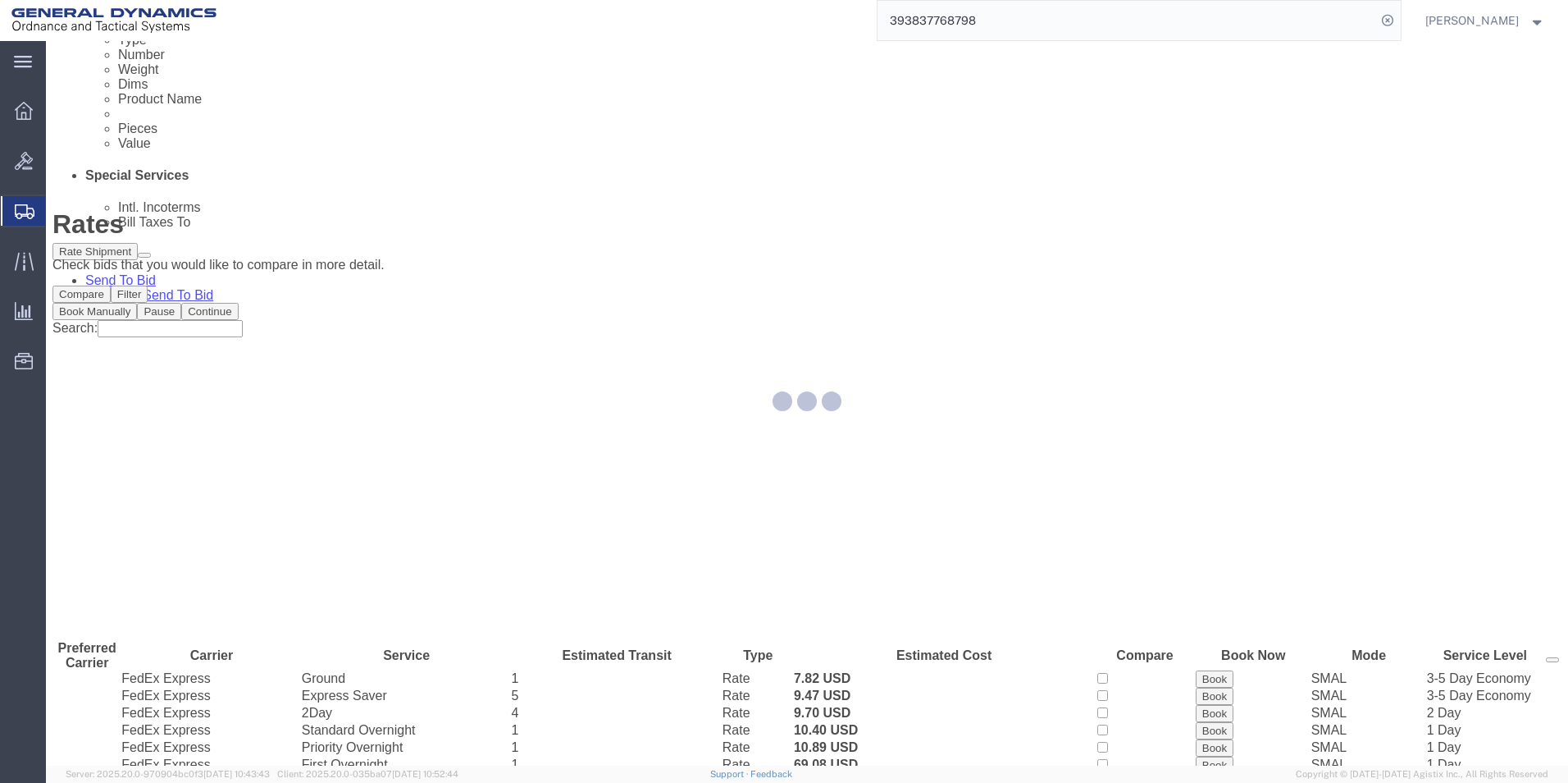
scroll to position [0, 0]
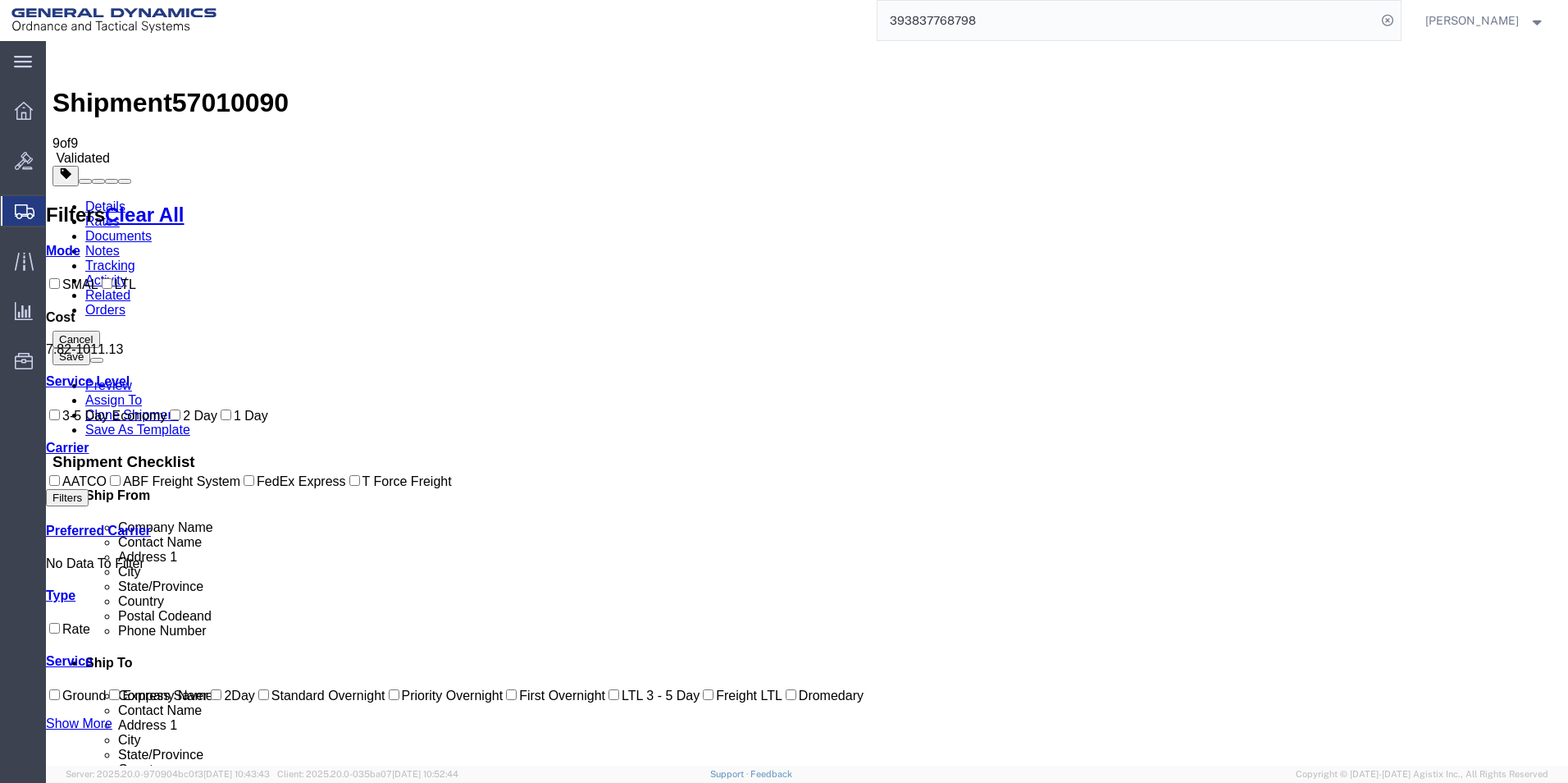
click at [97, 199] on link "Details" at bounding box center [105, 206] width 40 height 14
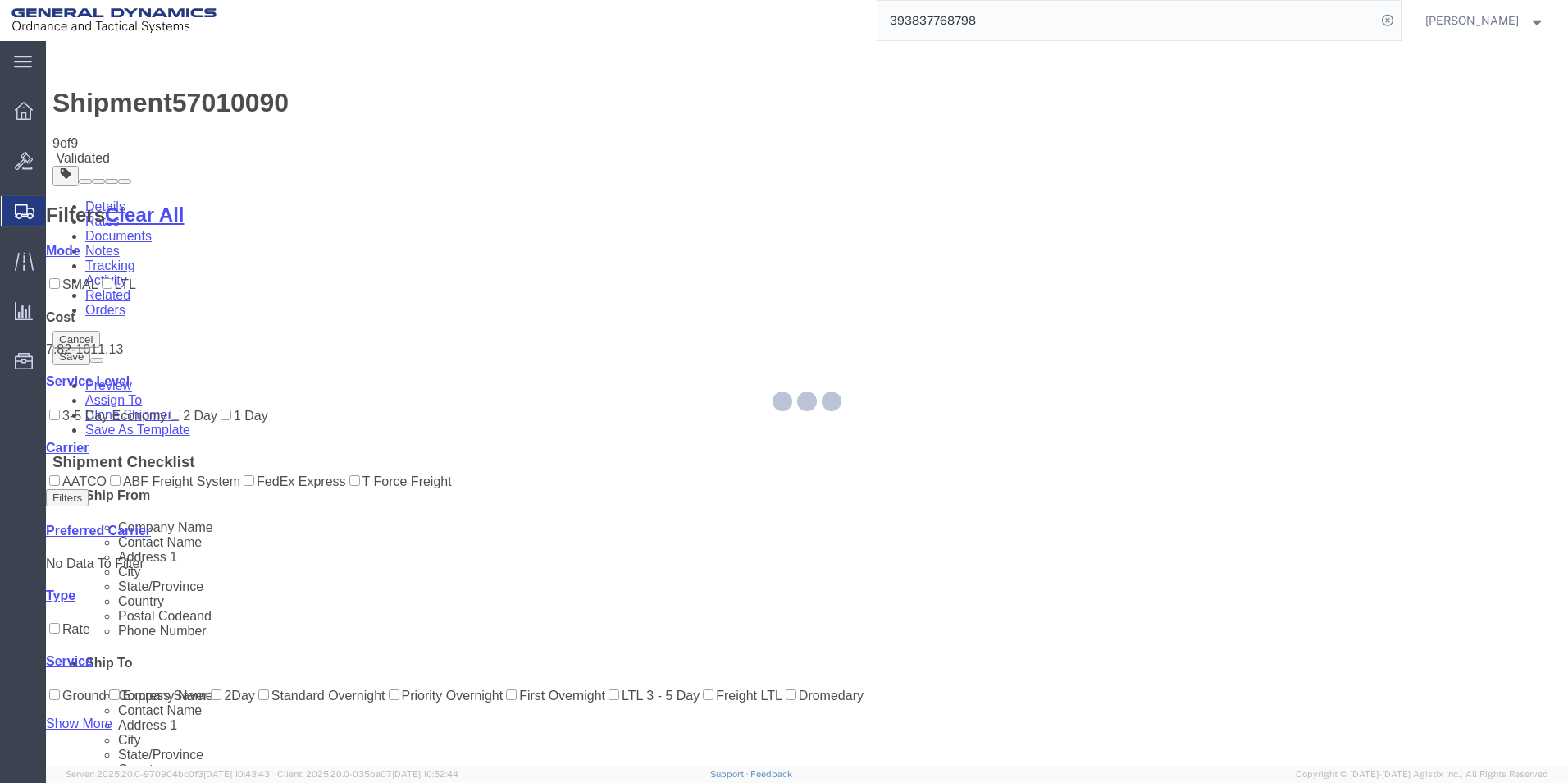
select select "310"
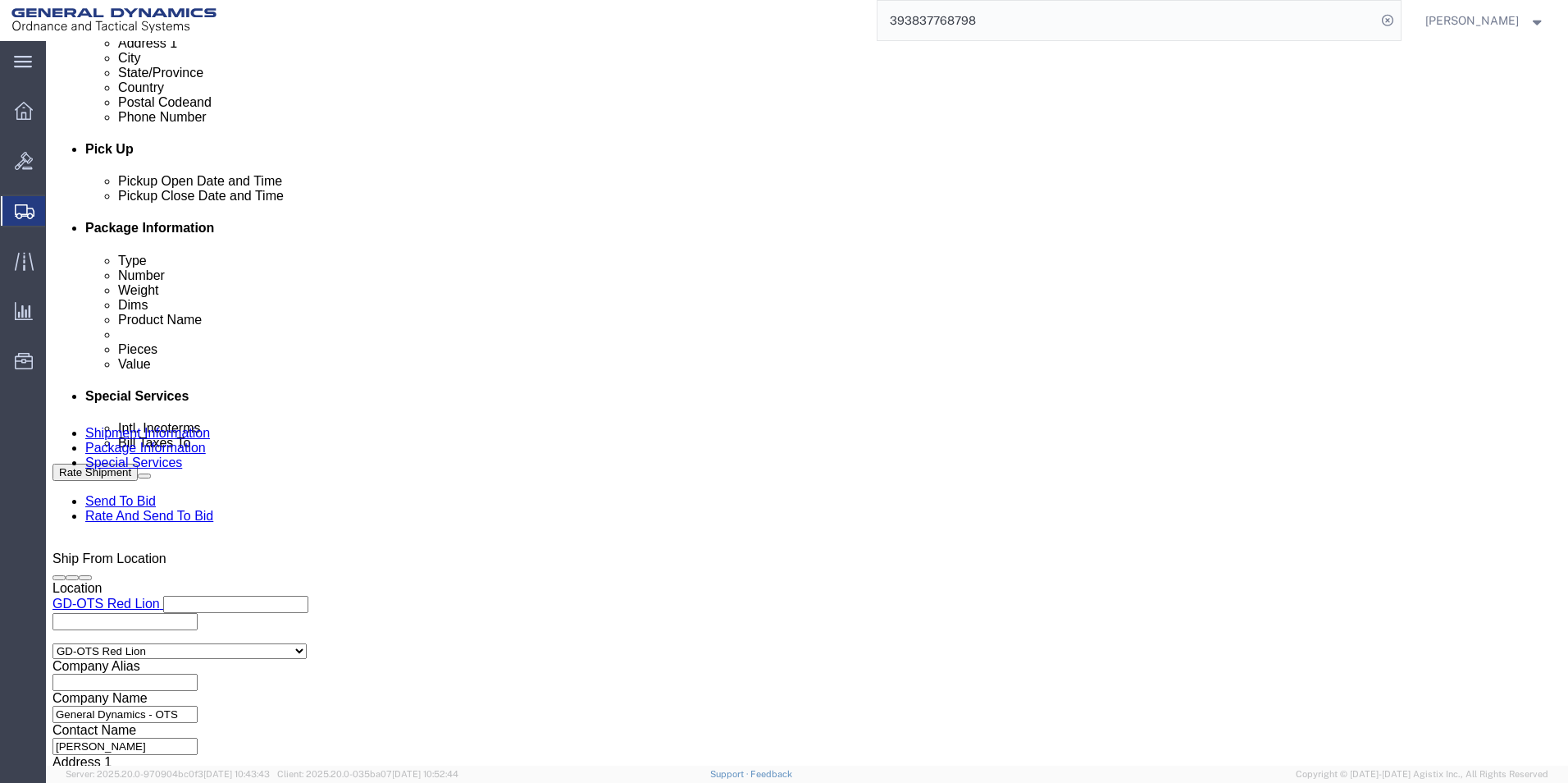
scroll to position [684, 0]
click button "Continue"
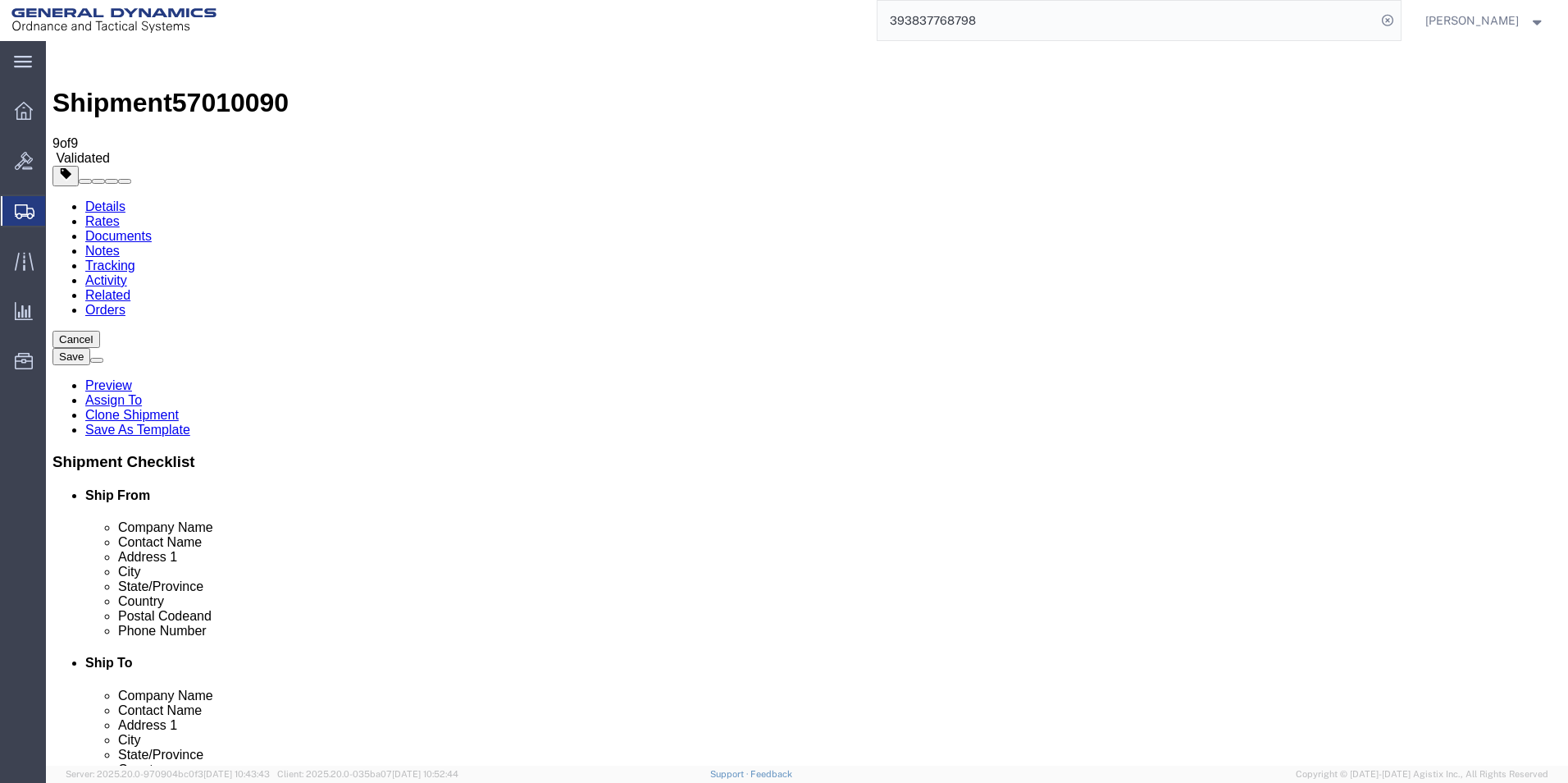
click button "Continue"
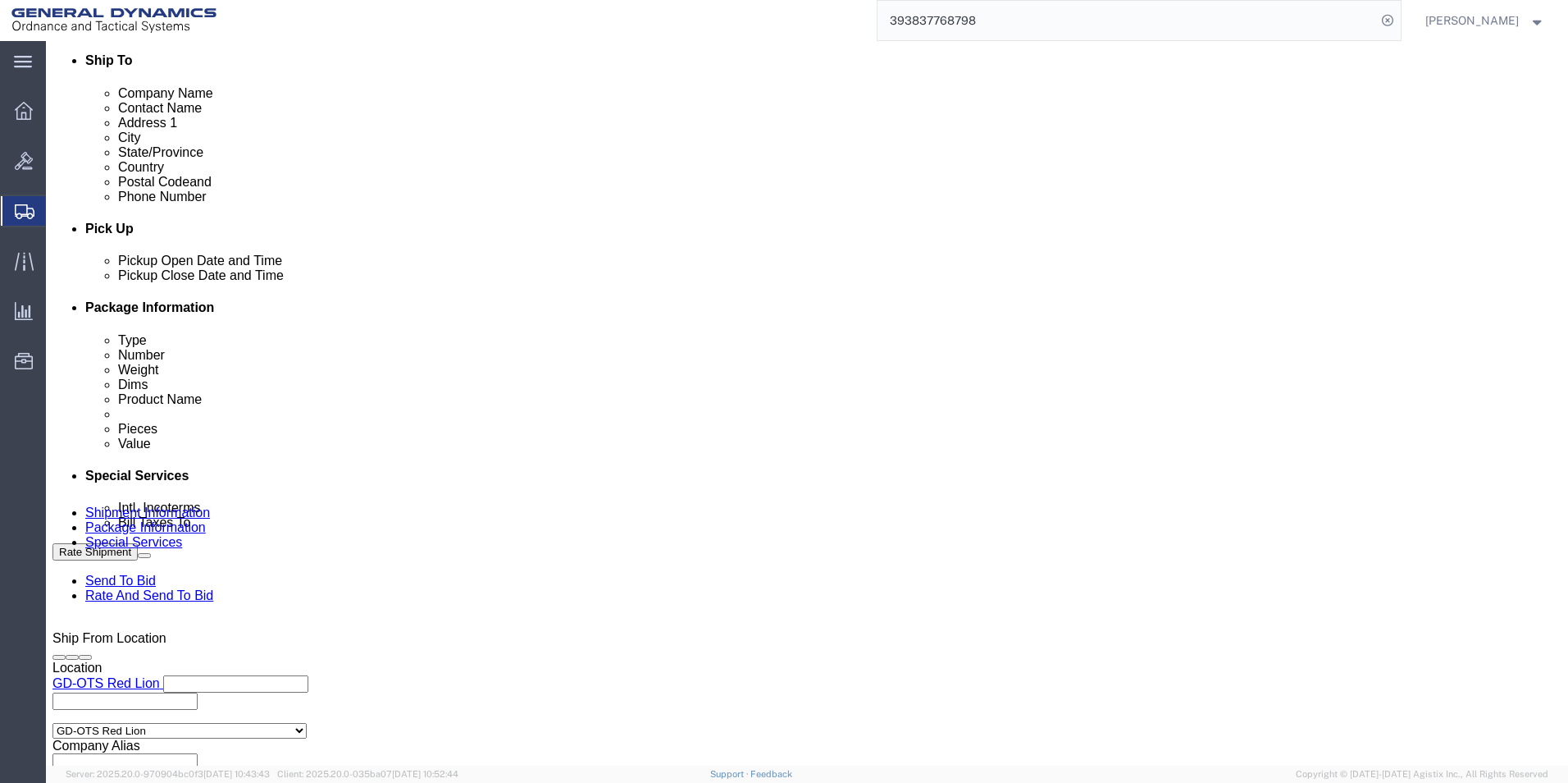
scroll to position [656, 0]
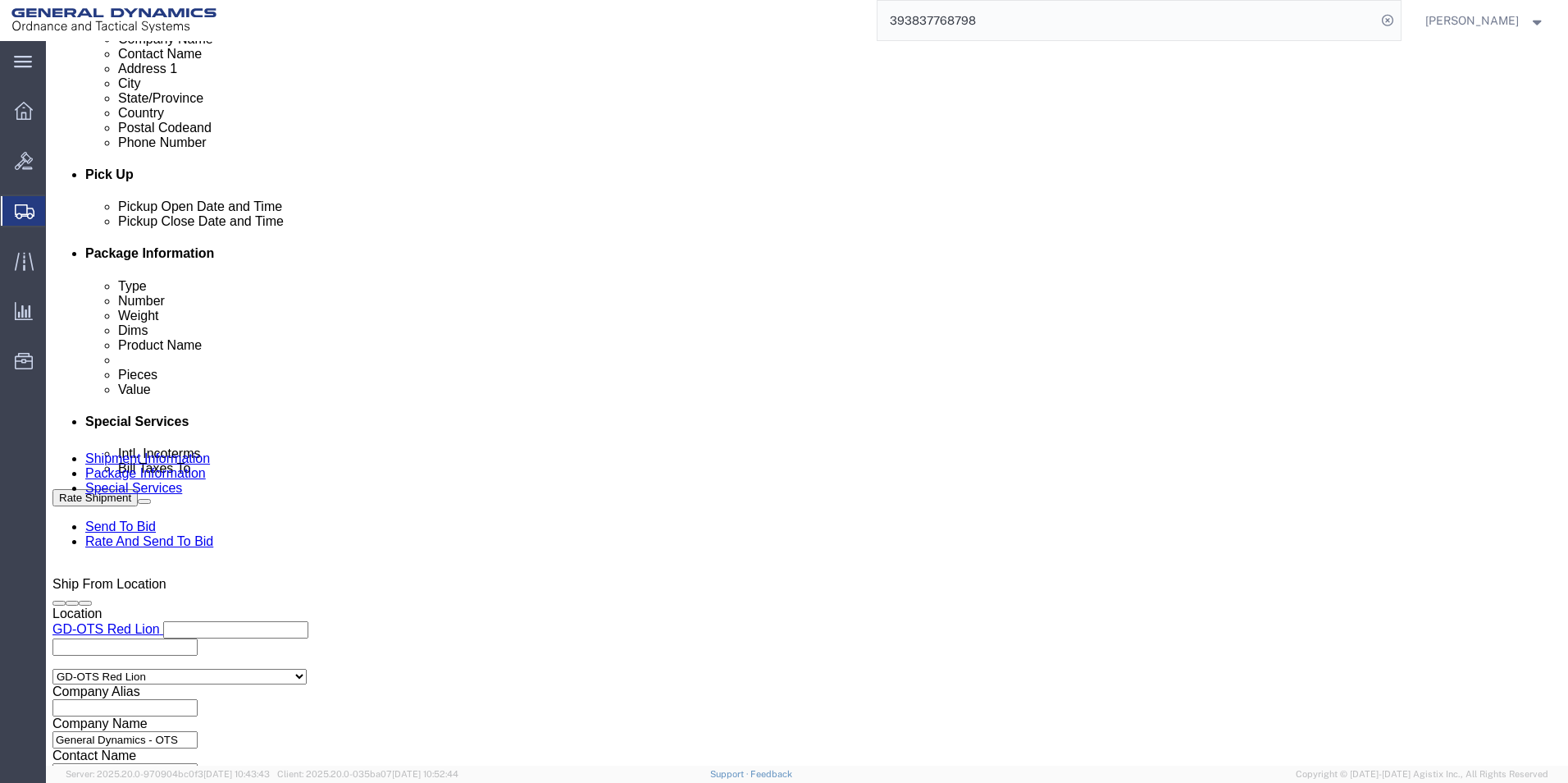
click select "Select Recipient Account Sender/Shipper Third Party Account"
select select "RCPN"
click select "Select Recipient Account Sender/Shipper Third Party Account"
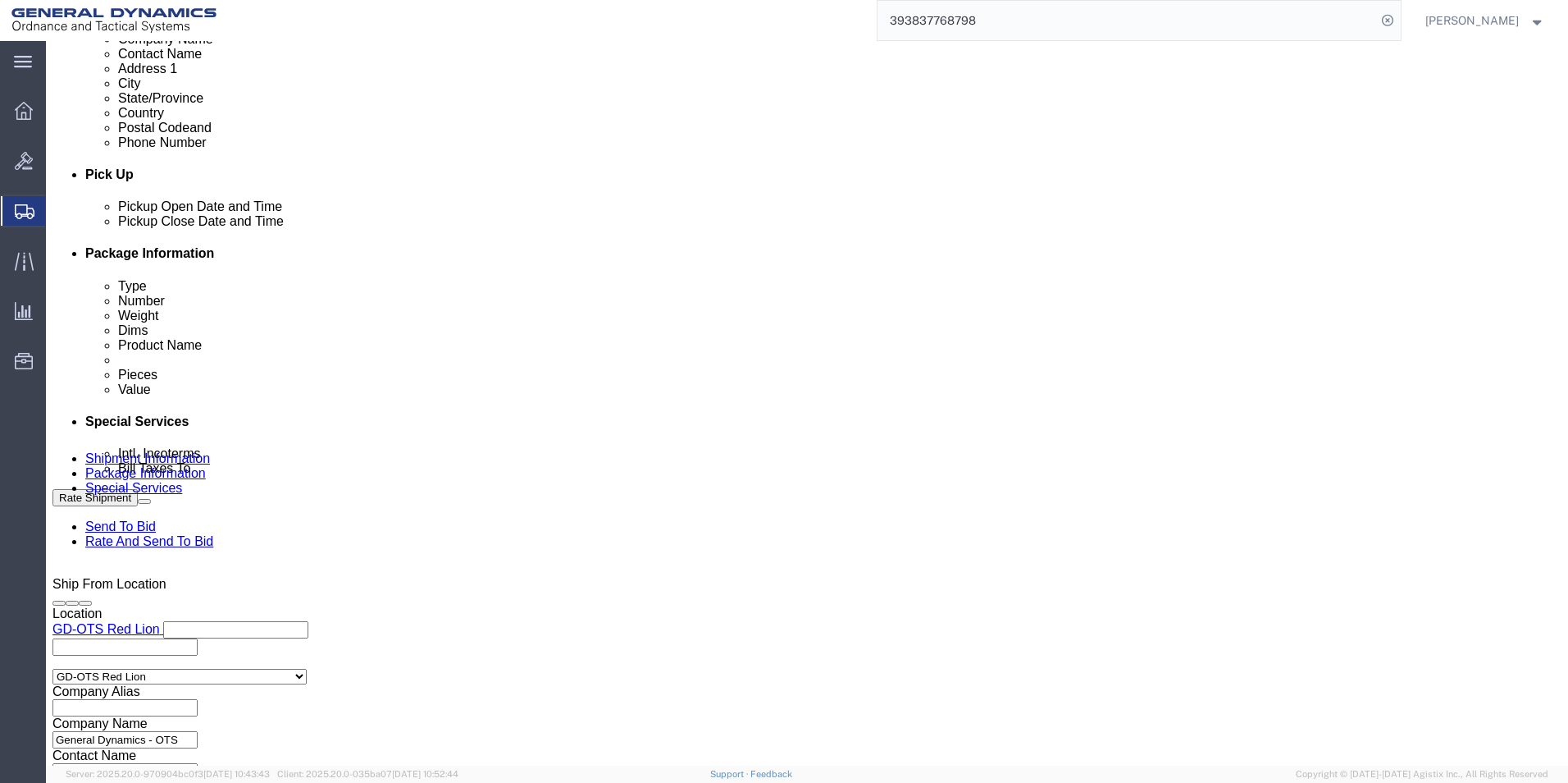
select select "US"
click button
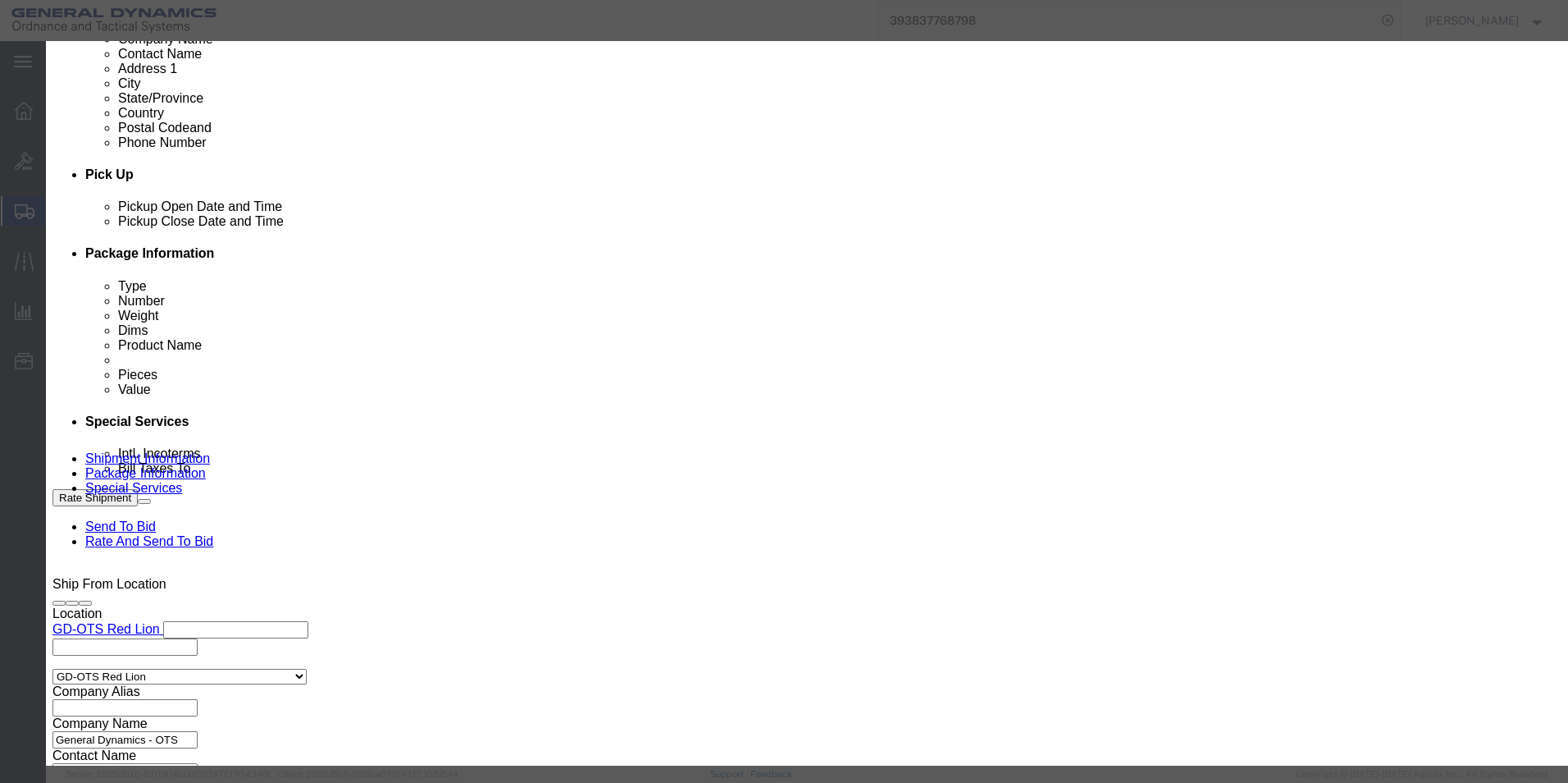
click link "C"
click button "Select"
select select "FL"
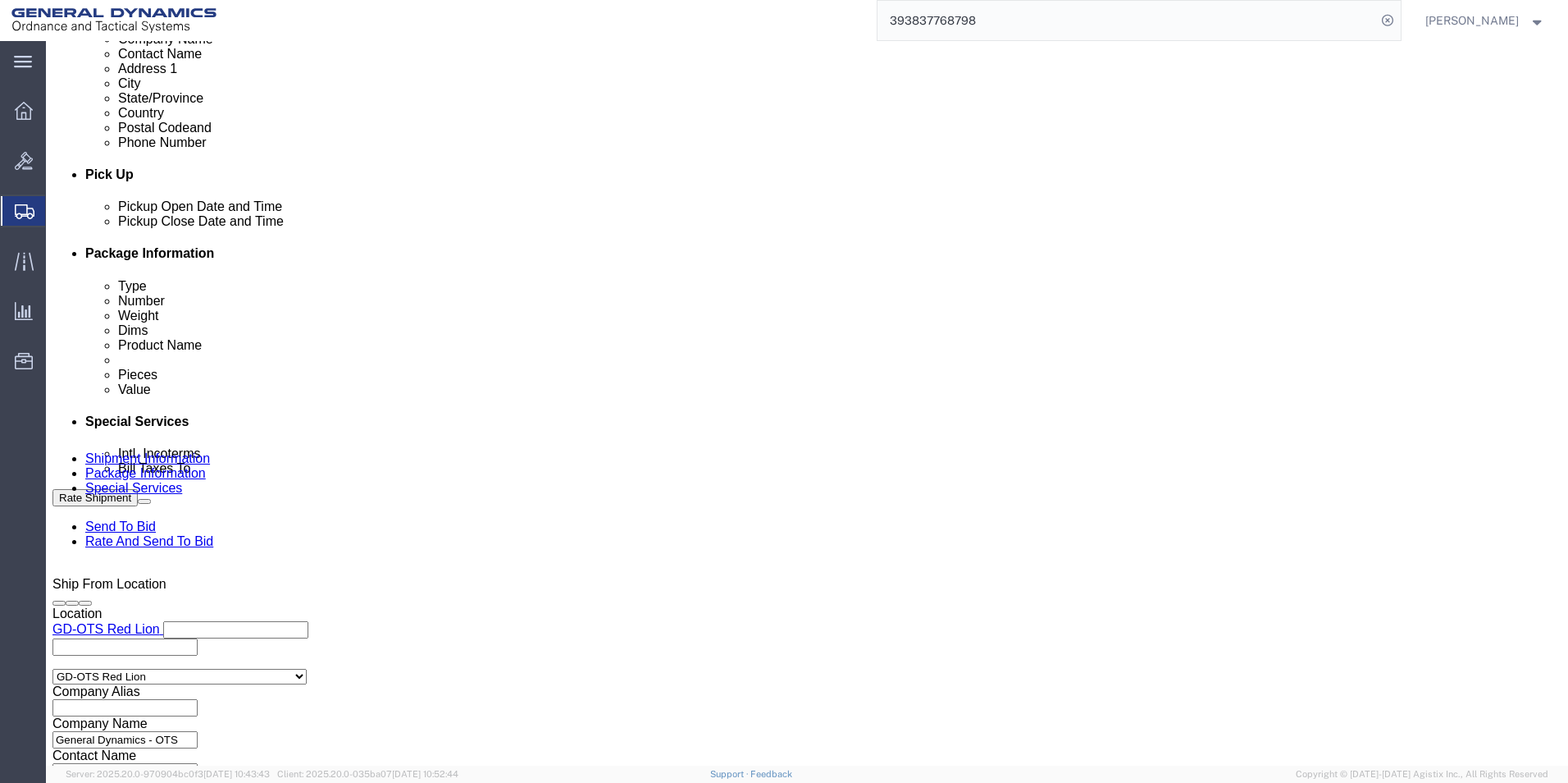
click button "Rate Shipment"
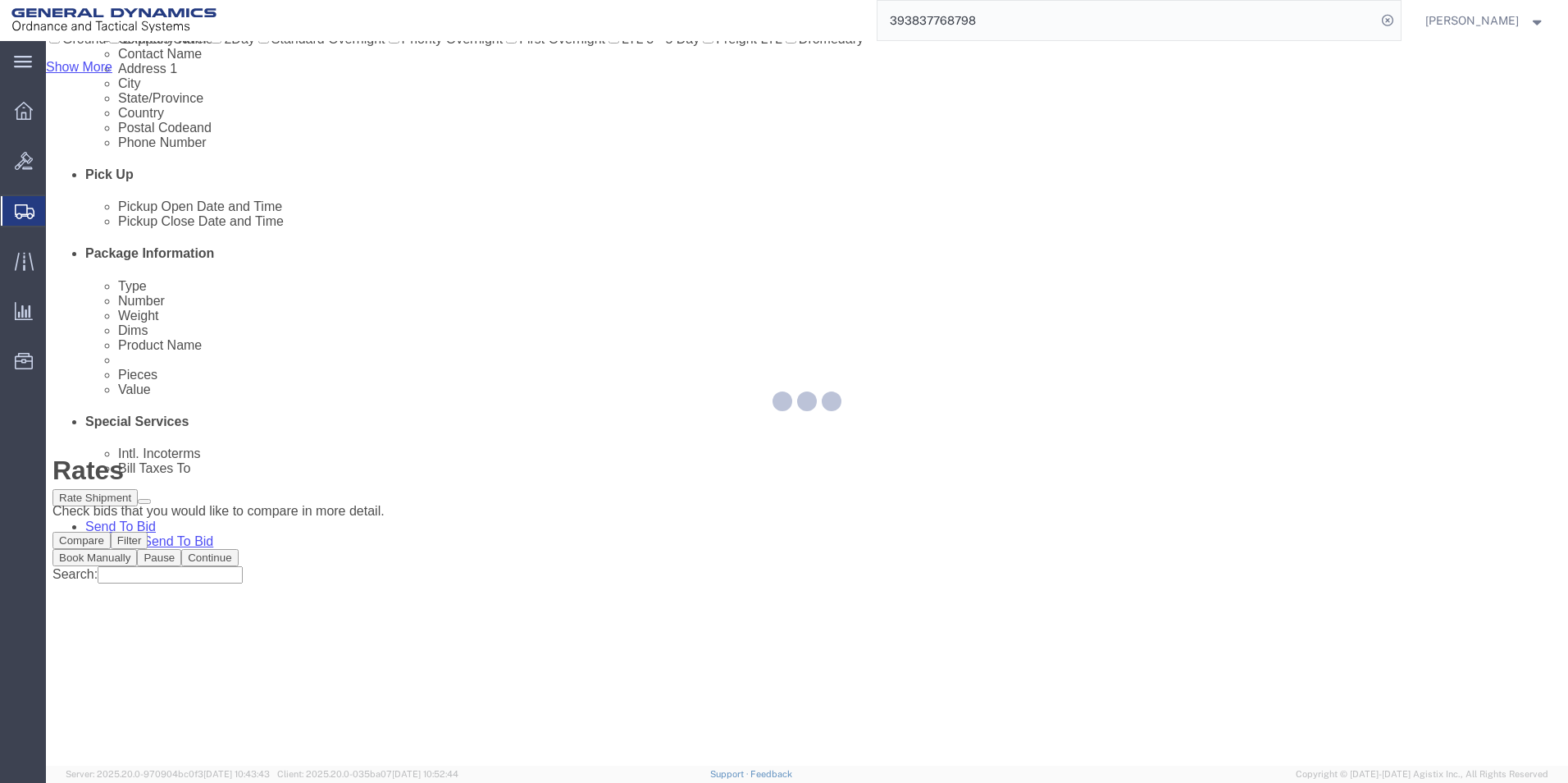
scroll to position [0, 0]
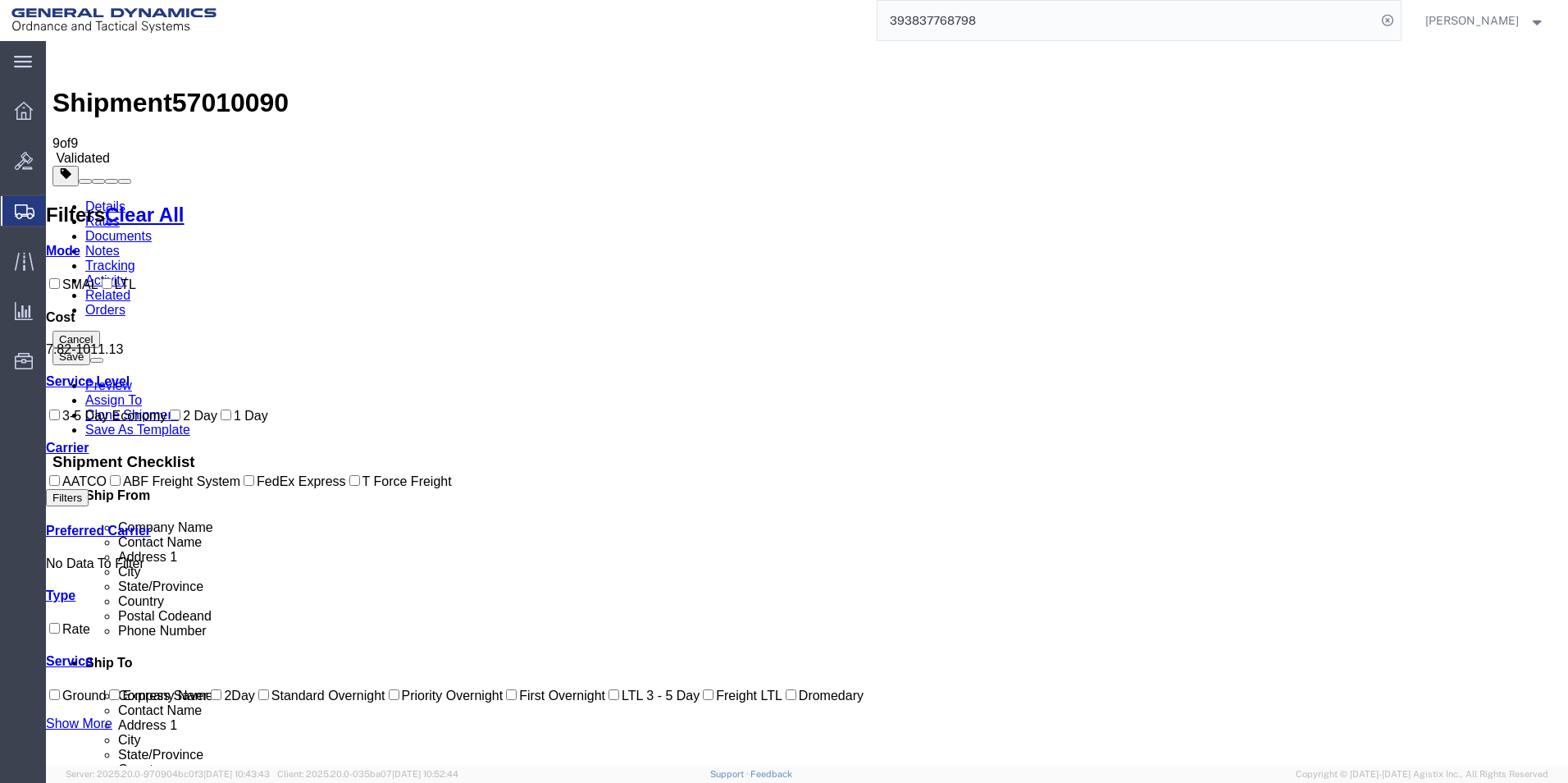
click at [109, 199] on link "Details" at bounding box center [105, 206] width 40 height 14
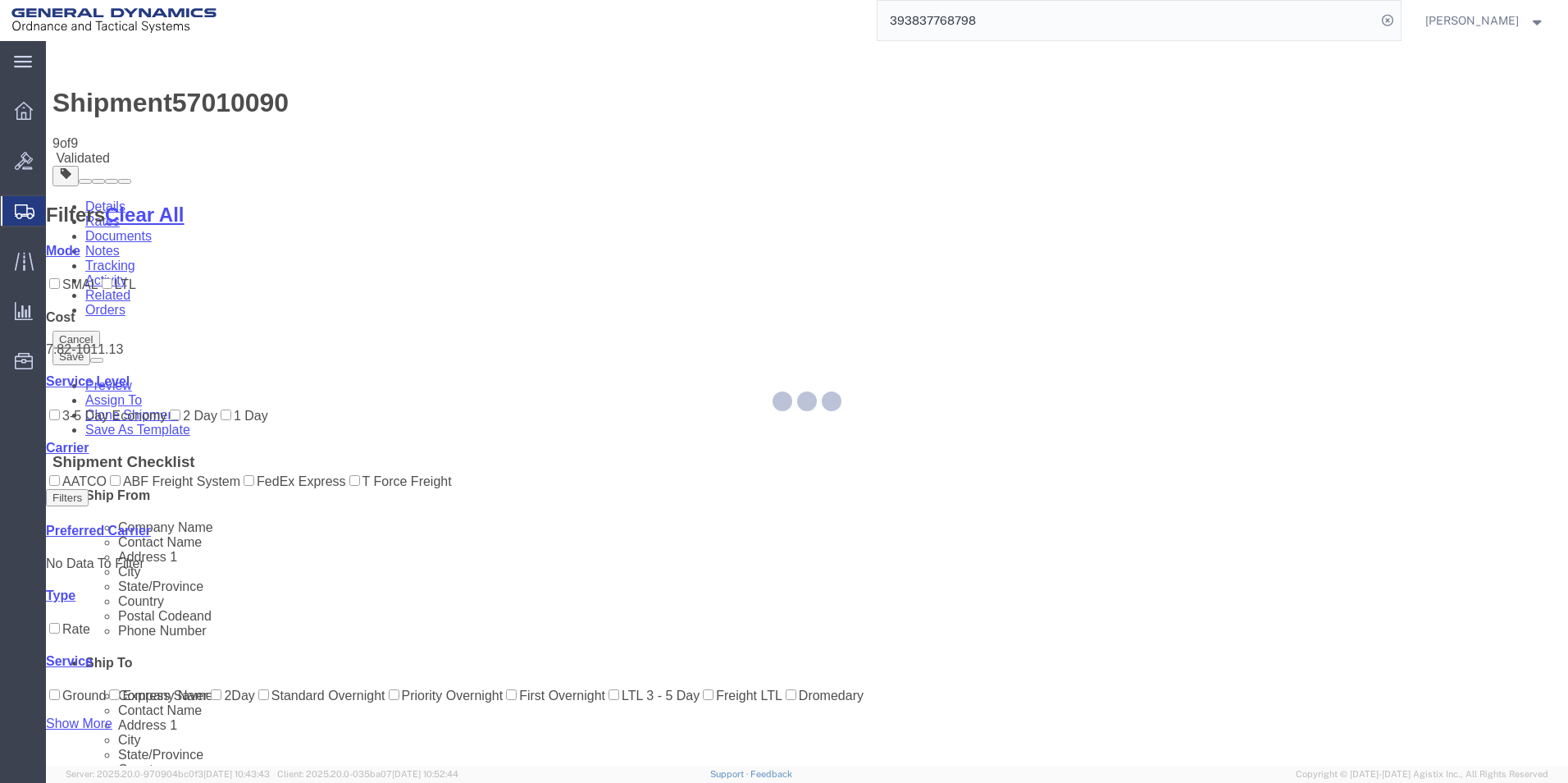
select select "310"
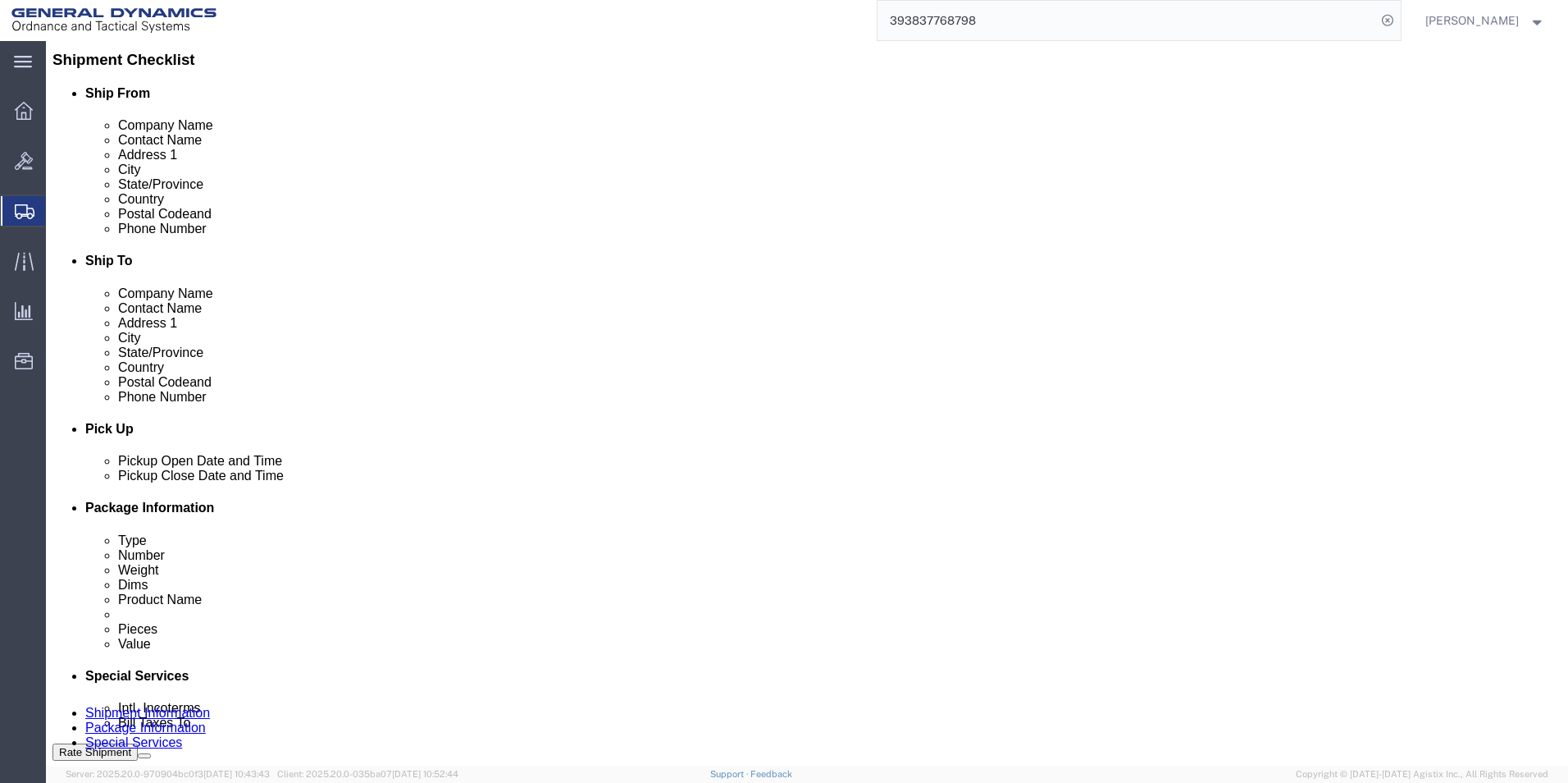
scroll to position [492, 0]
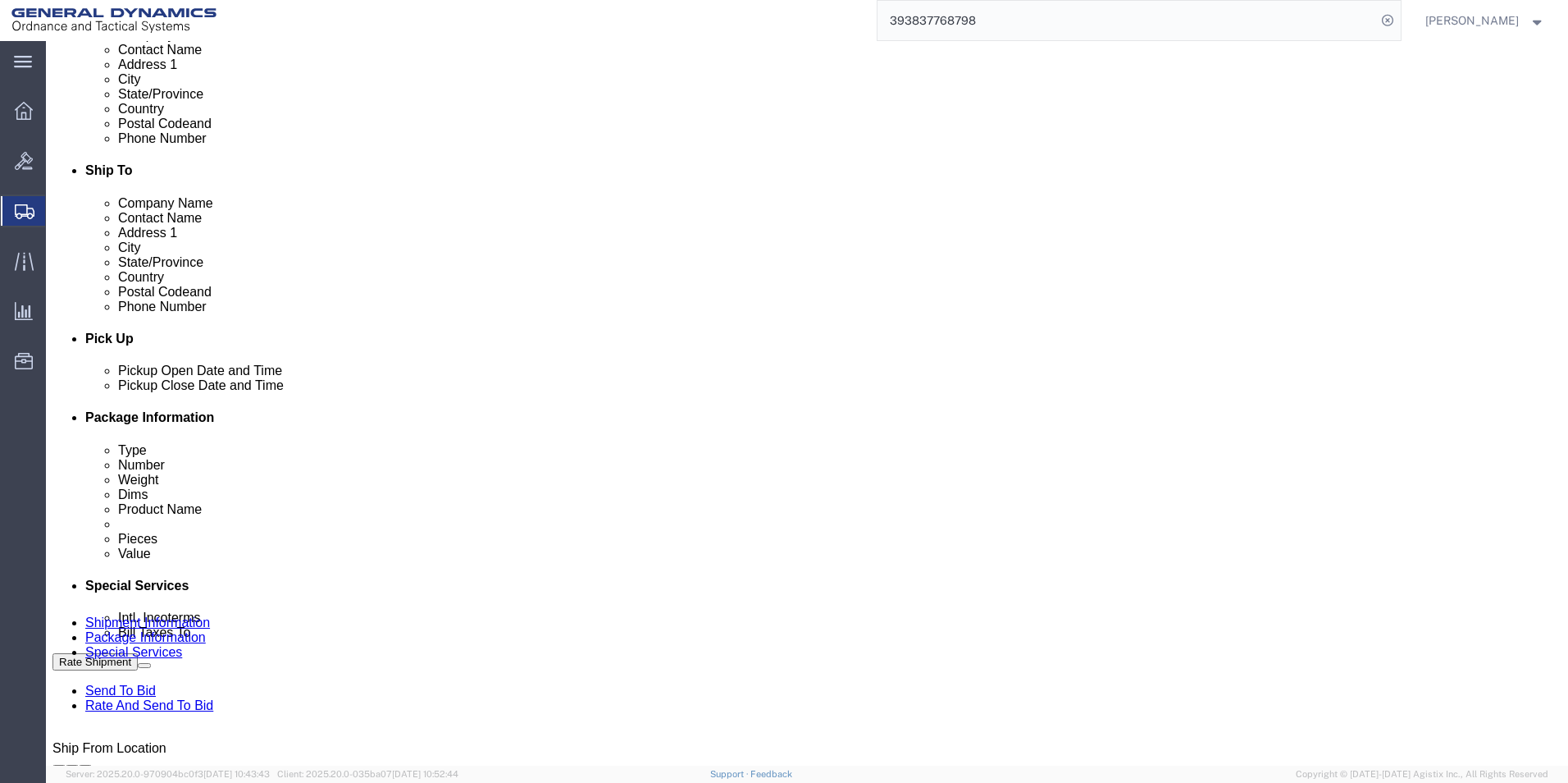
click icon
drag, startPoint x: 1126, startPoint y: 513, endPoint x: 970, endPoint y: 508, distance: 156.1
click div "Project Number 64289-1/64287-1/64595-1/64596-1/[PHONE_NUMBER]/64595-1/64596-1/6…"
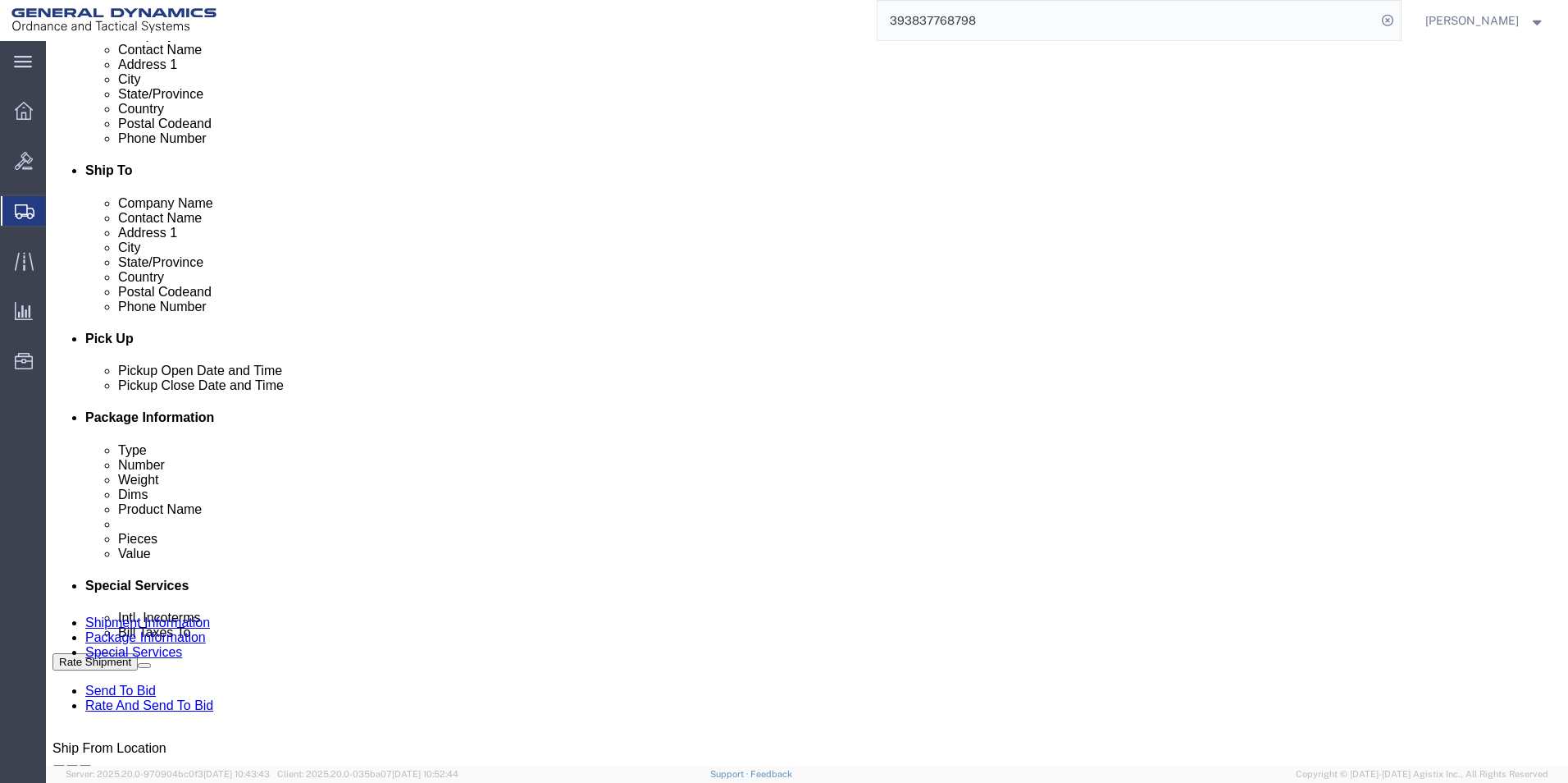
drag, startPoint x: 1128, startPoint y: 515, endPoint x: 854, endPoint y: 492, distance: 275.0
click div "Purchase Order 140675R/140709R Project 64289-1/64287-1/64595-1/64596-1/[PHONE_N…"
drag, startPoint x: 1128, startPoint y: 515, endPoint x: 804, endPoint y: 471, distance: 327.0
click div "References Add reference Purchase Order 140675R/140709R Project 64289-1/64287-1…"
type input "4-1/"
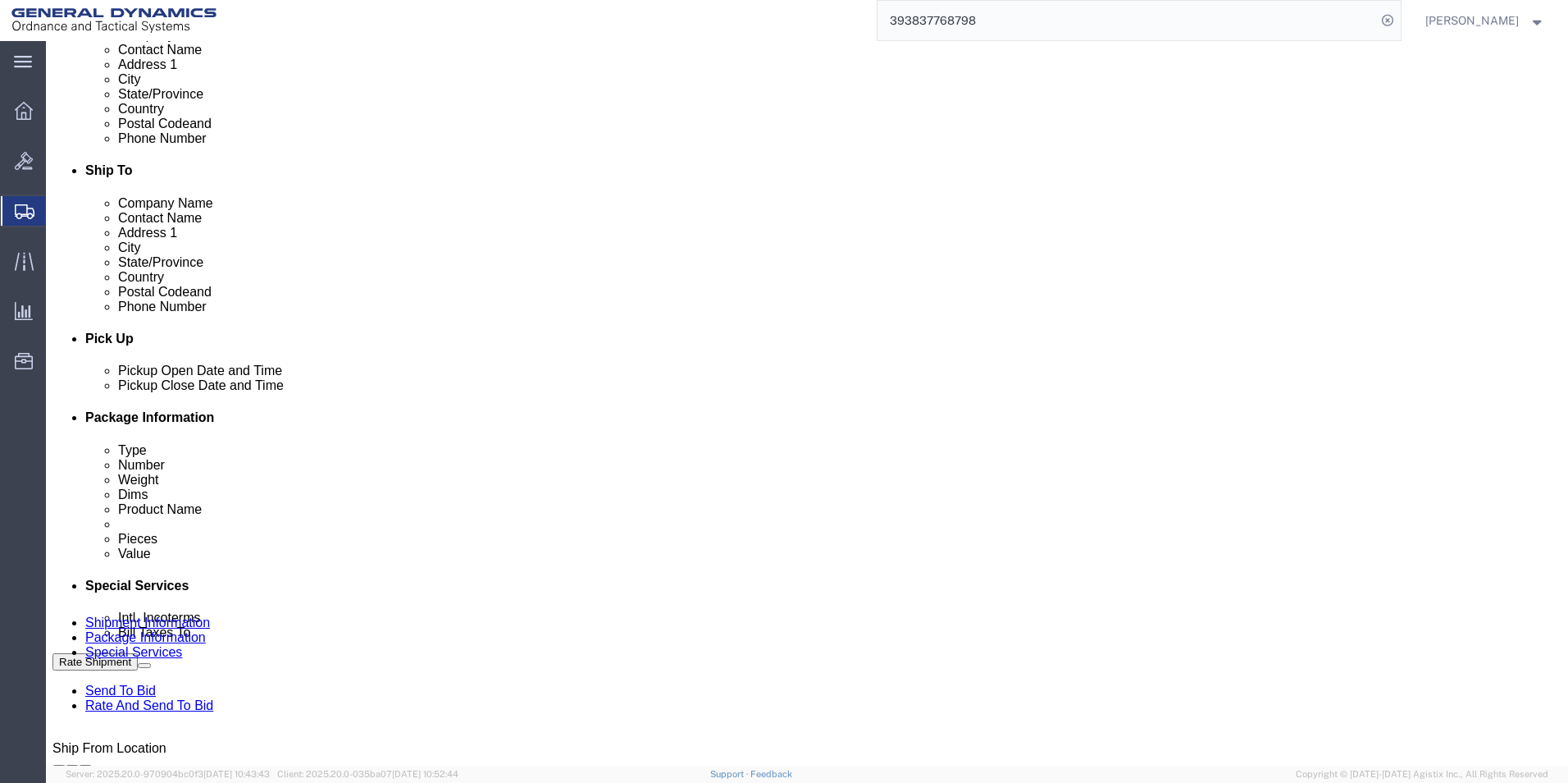
drag, startPoint x: 1018, startPoint y: 519, endPoint x: 814, endPoint y: 510, distance: 204.2
click div "Project Number 4-1/"
drag, startPoint x: 649, startPoint y: 519, endPoint x: 389, endPoint y: 453, distance: 268.2
click div "References Add reference Purchase Order 140675R/140709R Project 64289-1/64287-1…"
drag, startPoint x: 743, startPoint y: 522, endPoint x: 423, endPoint y: 494, distance: 321.2
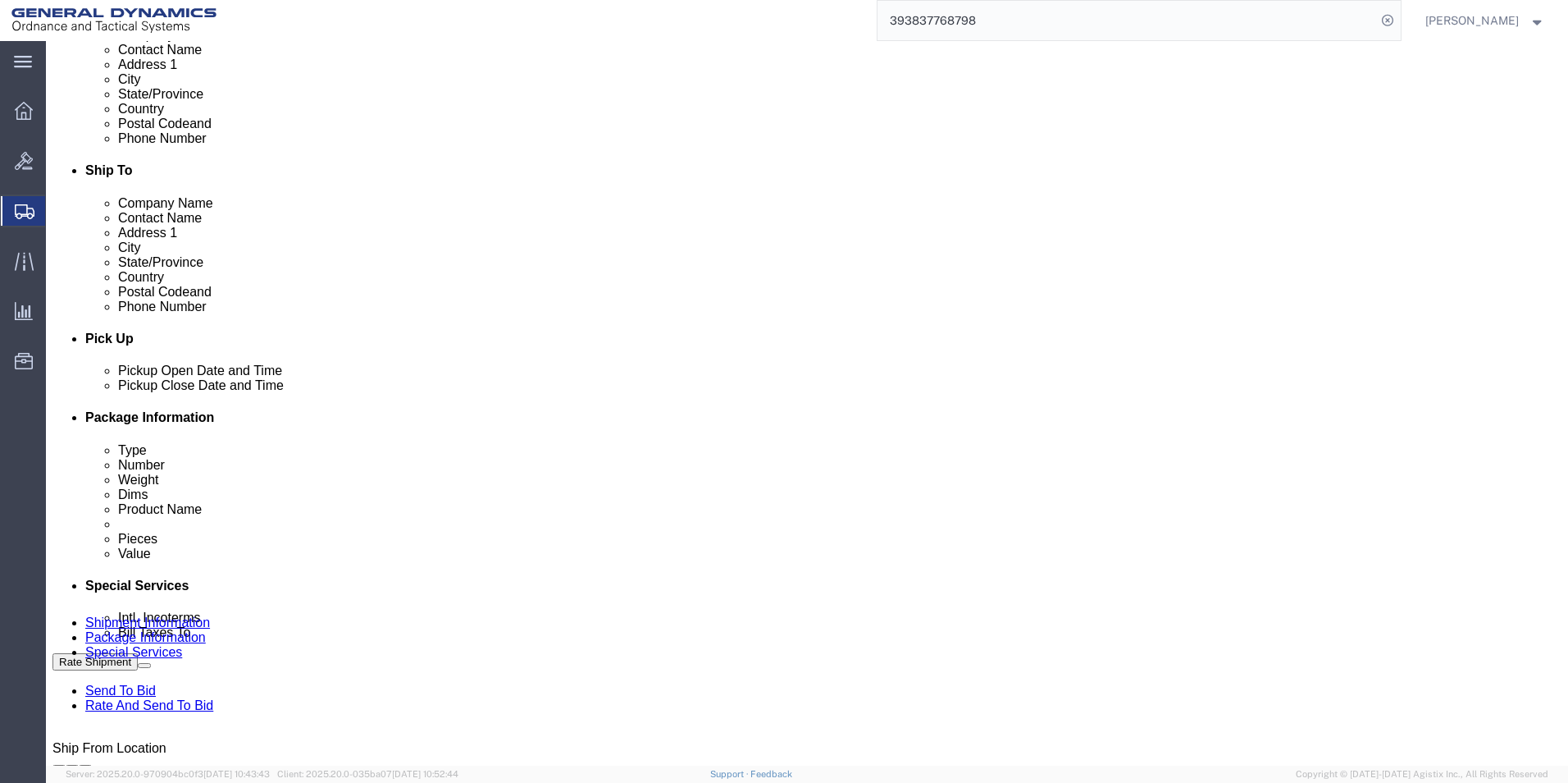
click div "Project 4596-1/[PHONE_NUMBER]/64595-1/64596-1/64577-1/64594-1/"
drag, startPoint x: 740, startPoint y: 520, endPoint x: 446, endPoint y: 484, distance: 296.2
click div "Purchase Order 140675R/140709R Project 95-1/64596-1/64577-1/64594-1/ Project Nu…"
type input "4-1/"
drag, startPoint x: 646, startPoint y: 516, endPoint x: 477, endPoint y: 506, distance: 169.3
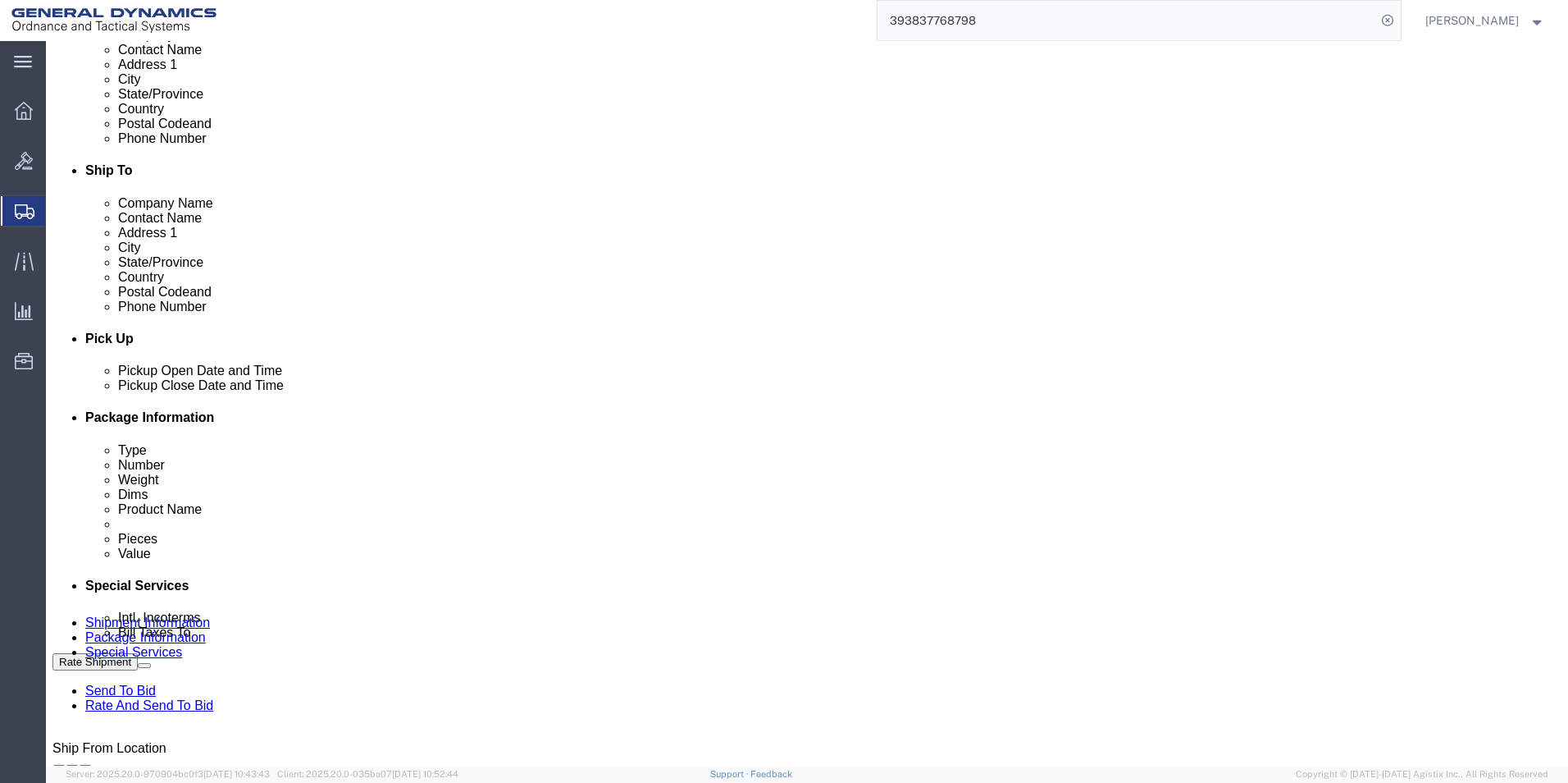
click div "Purchase Order 140675R/140709R Project 4-1/ Project Number Select Account Type …"
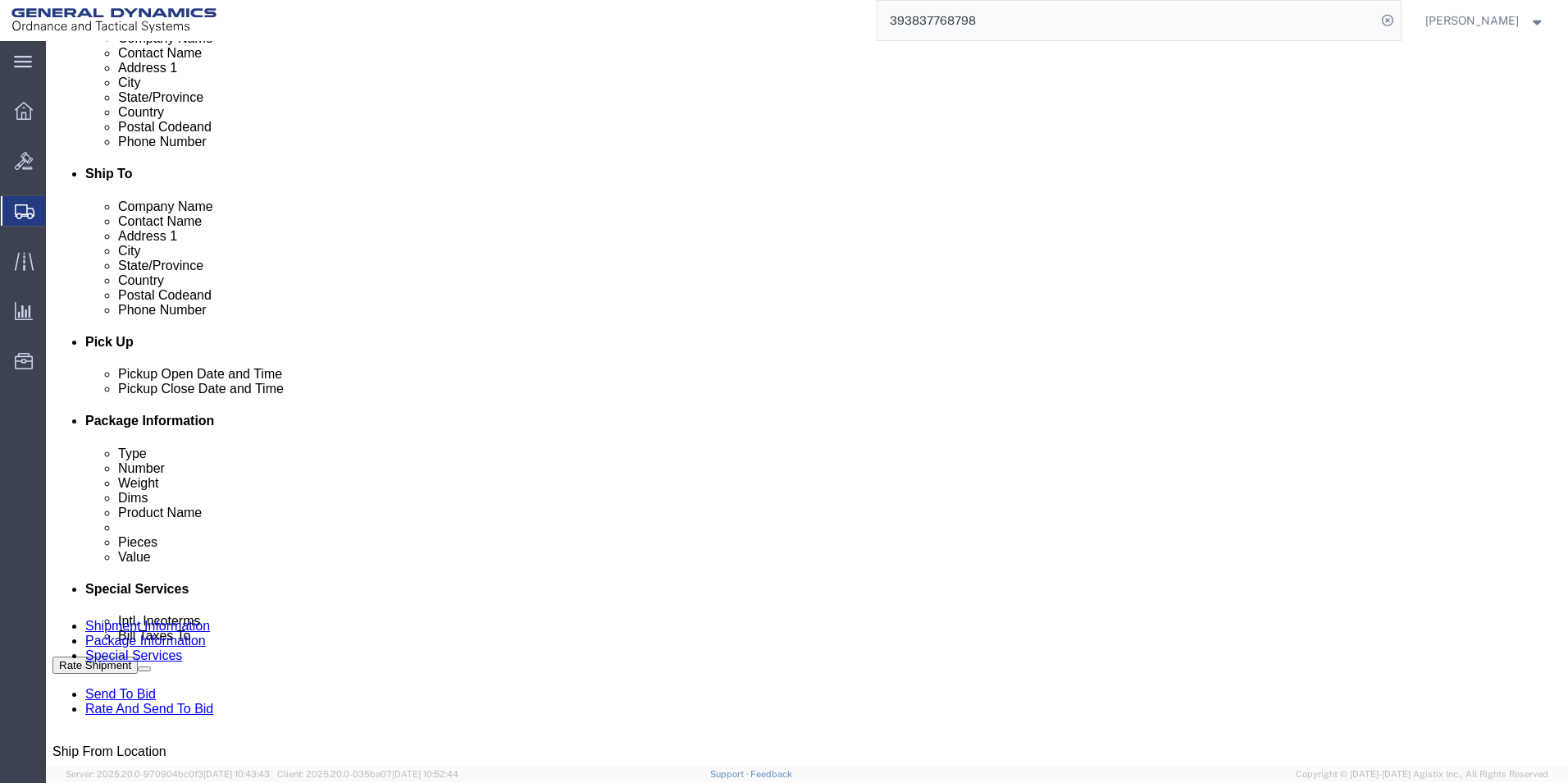
scroll to position [603, 0]
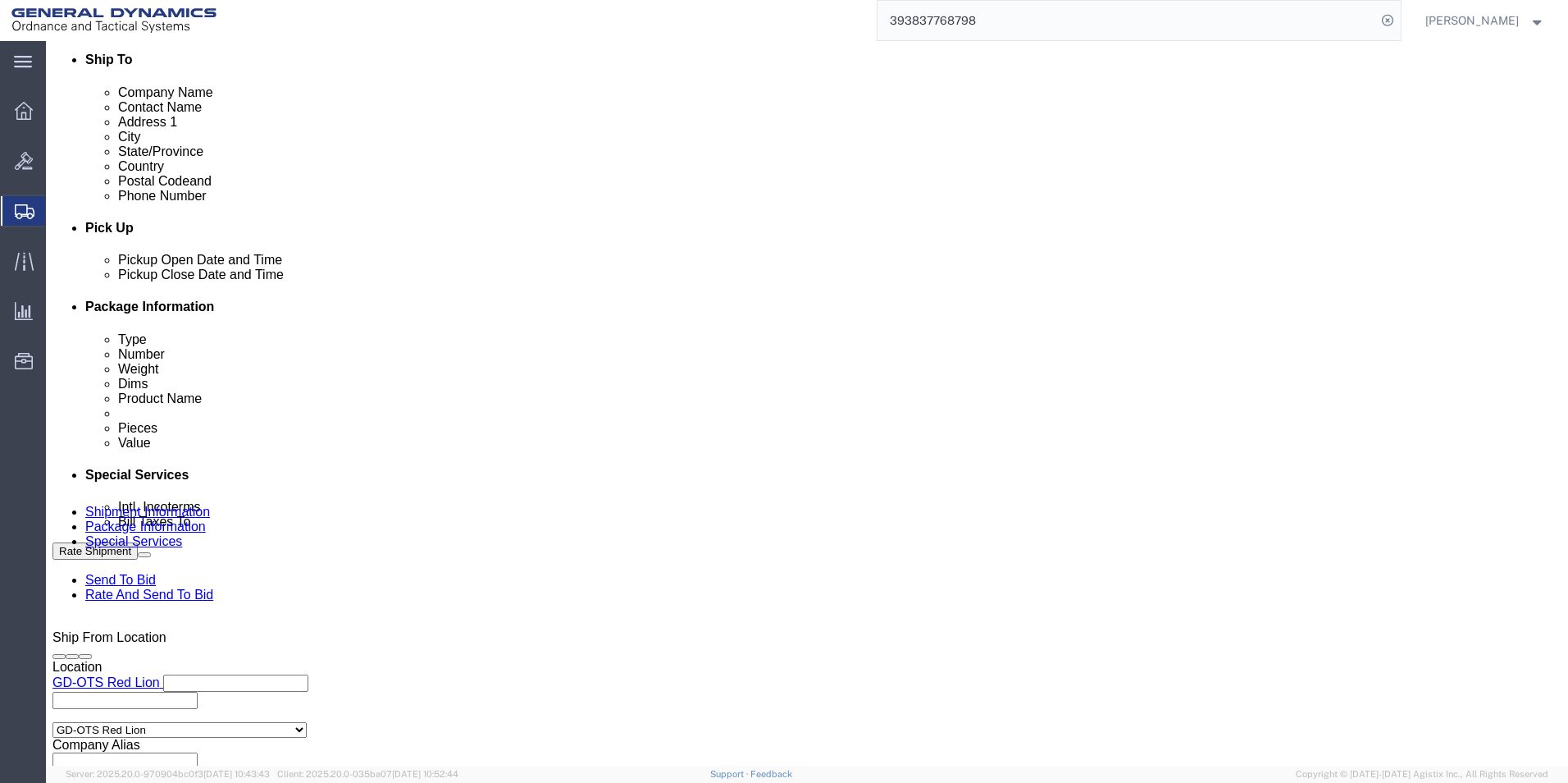
click input "text"
drag, startPoint x: 668, startPoint y: 414, endPoint x: 655, endPoint y: 418, distance: 13.6
click div "Purchase Order 140675R/140709R Project 64595-1 Project Number Select Account Ty…"
type input "64595-1"
click input "text"
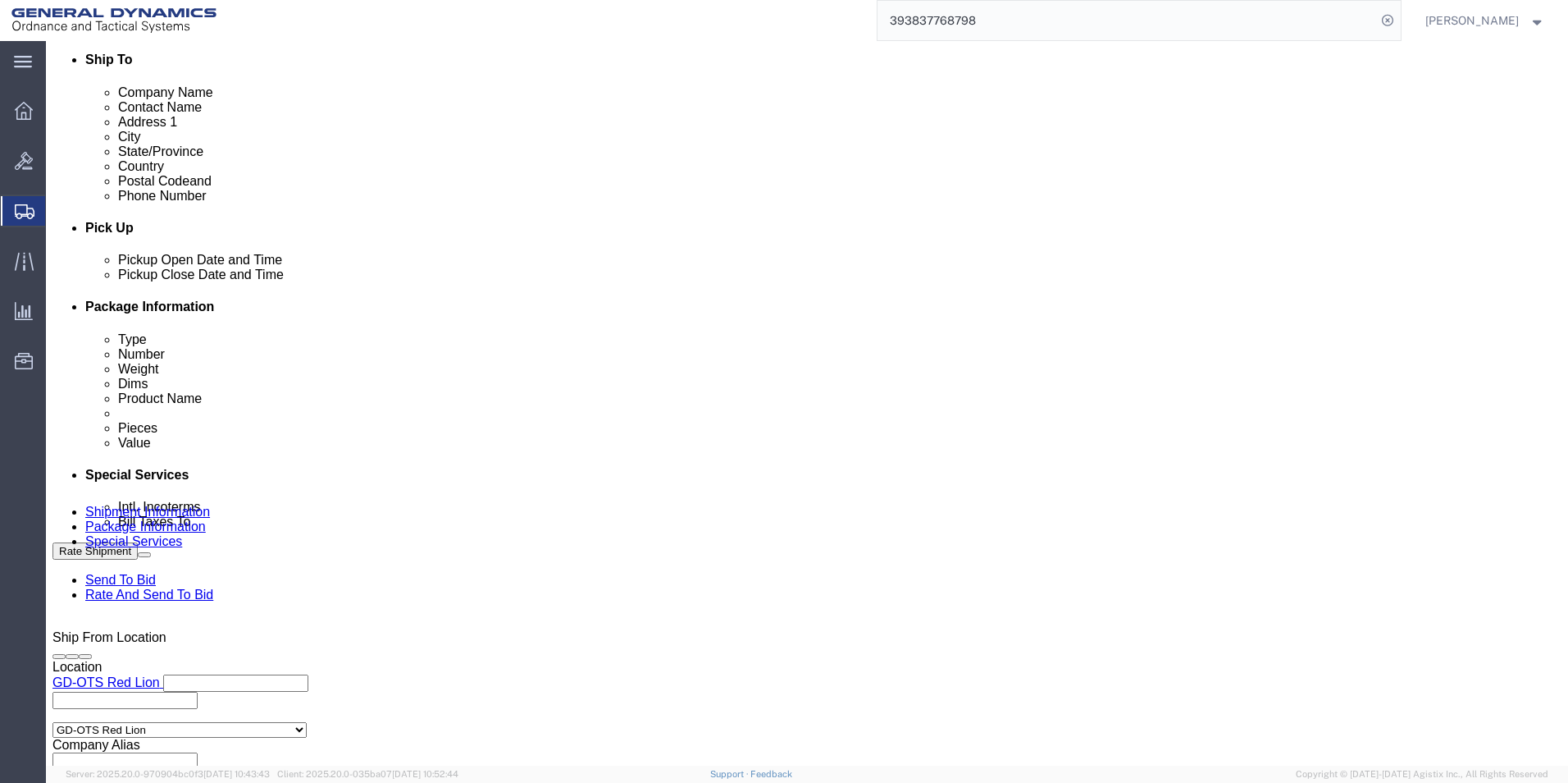
drag, startPoint x: 1019, startPoint y: 412, endPoint x: 993, endPoint y: 405, distance: 26.9
click input "text"
paste input "64595-1"
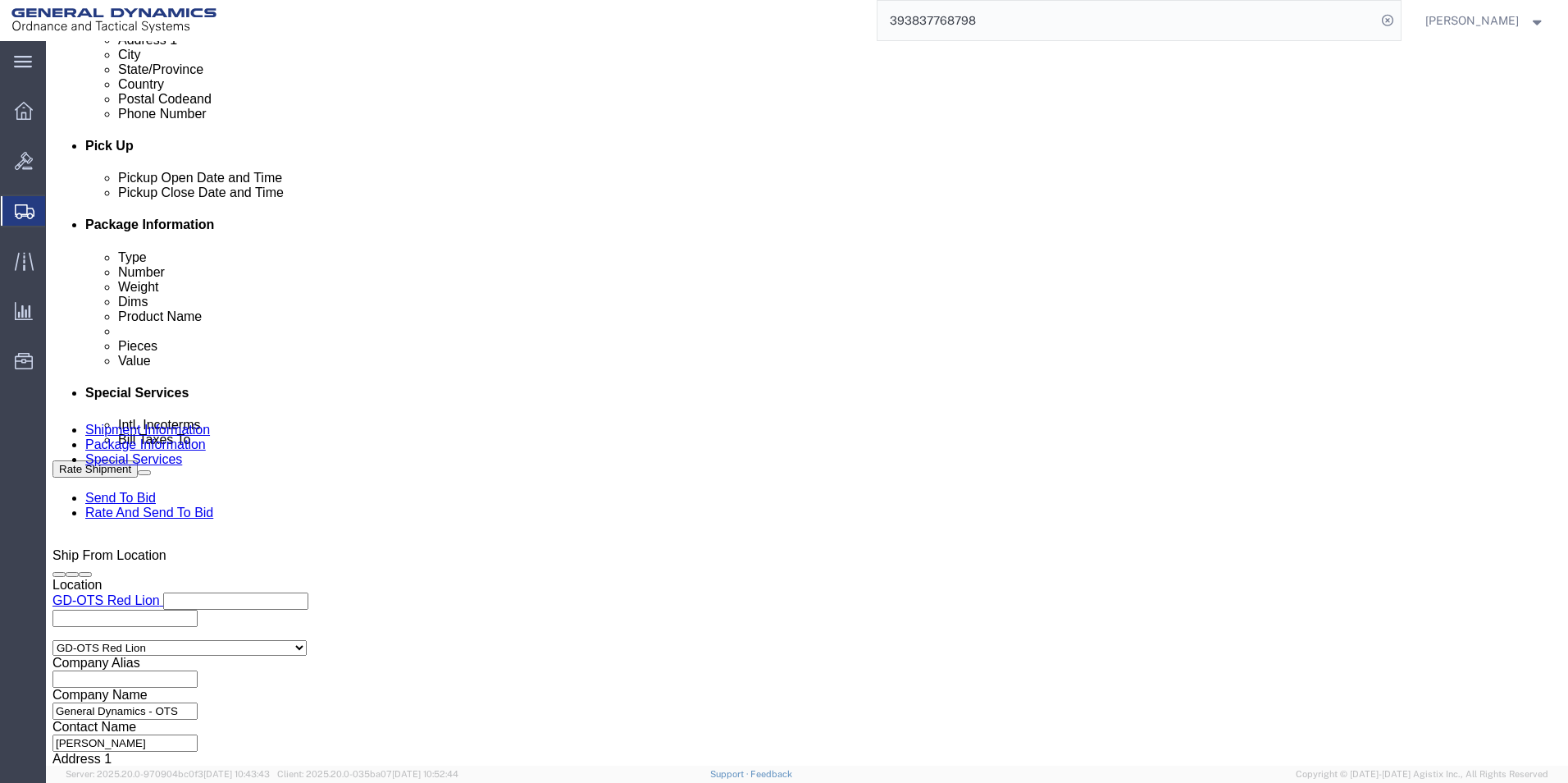
type input "64595-1"
click button "Continue"
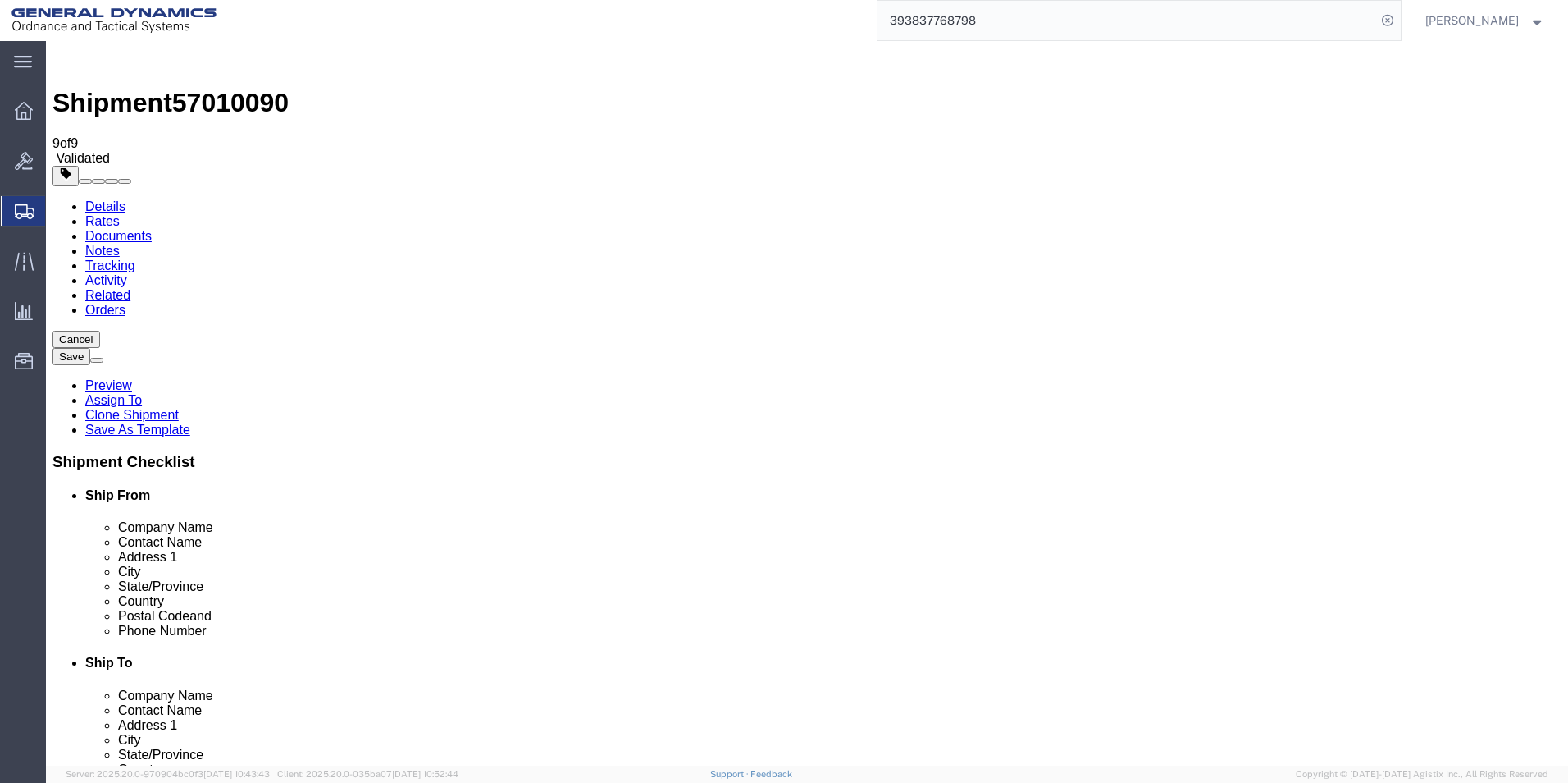
click div "1 x Cardboard Box(es) Package Type Select Bale(s) Basket(s) Bolt(s) Bottle(s) B…"
click dd "238.00 Each"
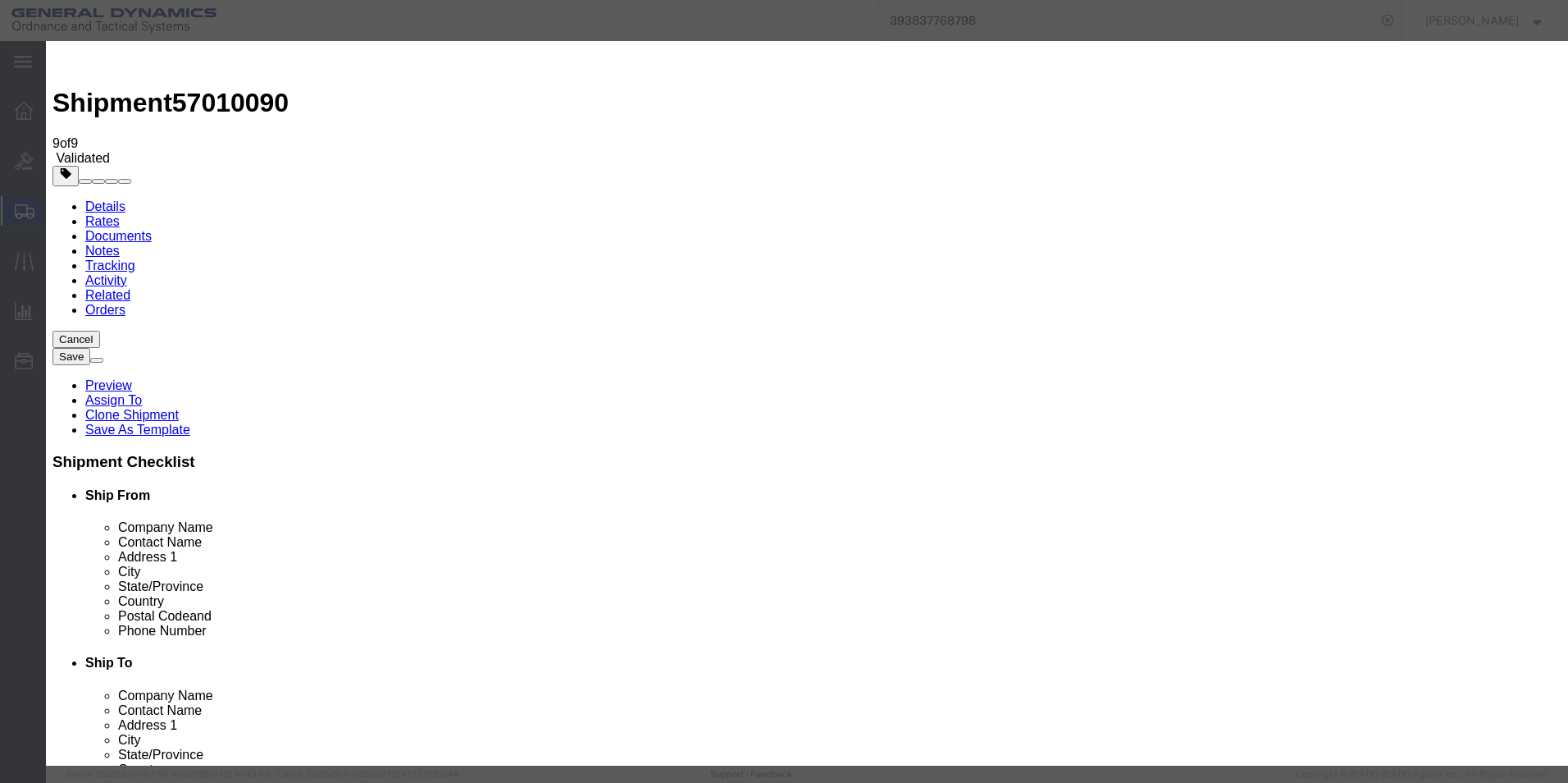
click textarea
type textarea "64289-1/64287-1/ 64595-1/64596-1/[PHONE_NUMBER]"
click button "Save & Close"
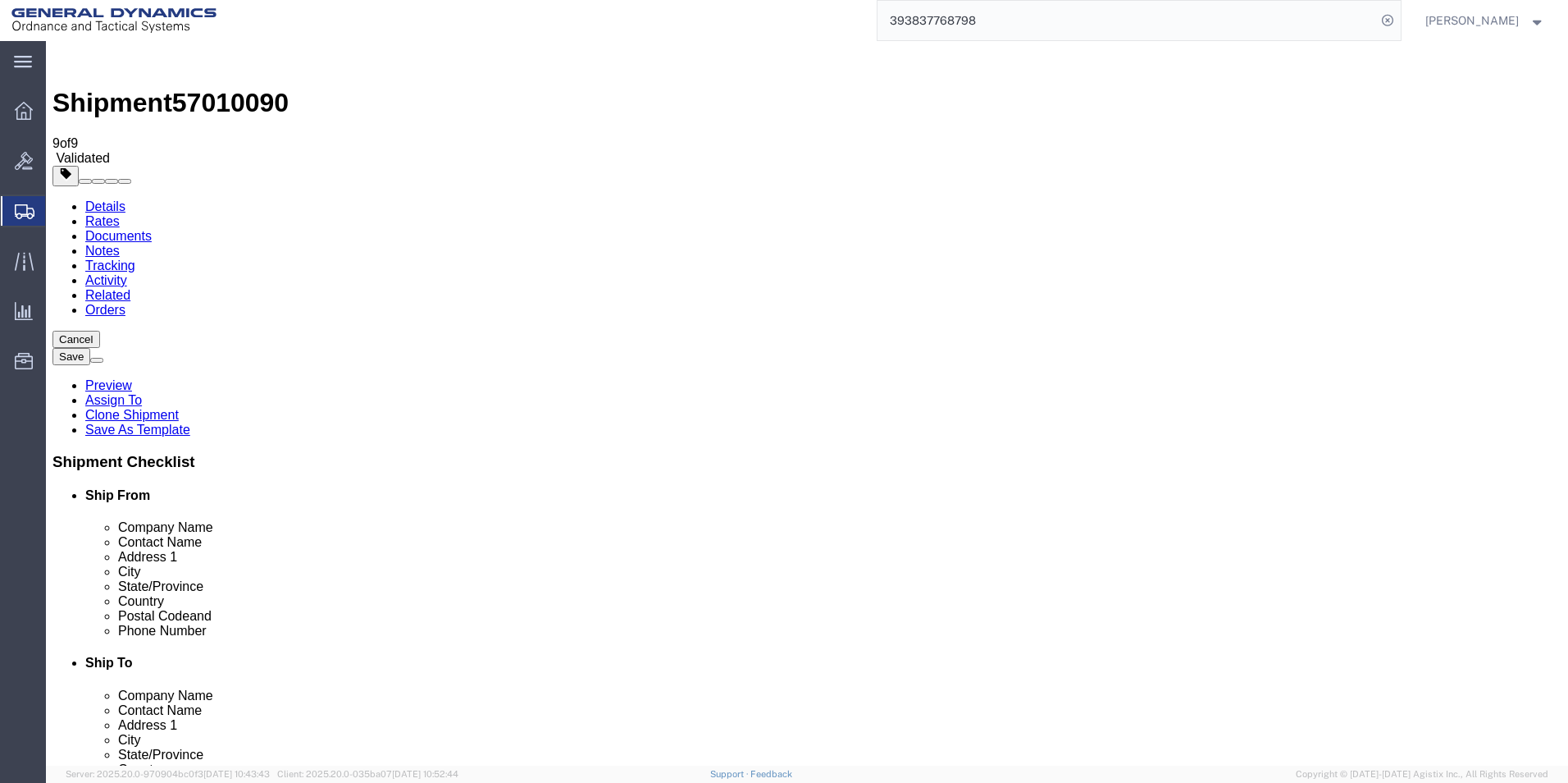
click button "Continue"
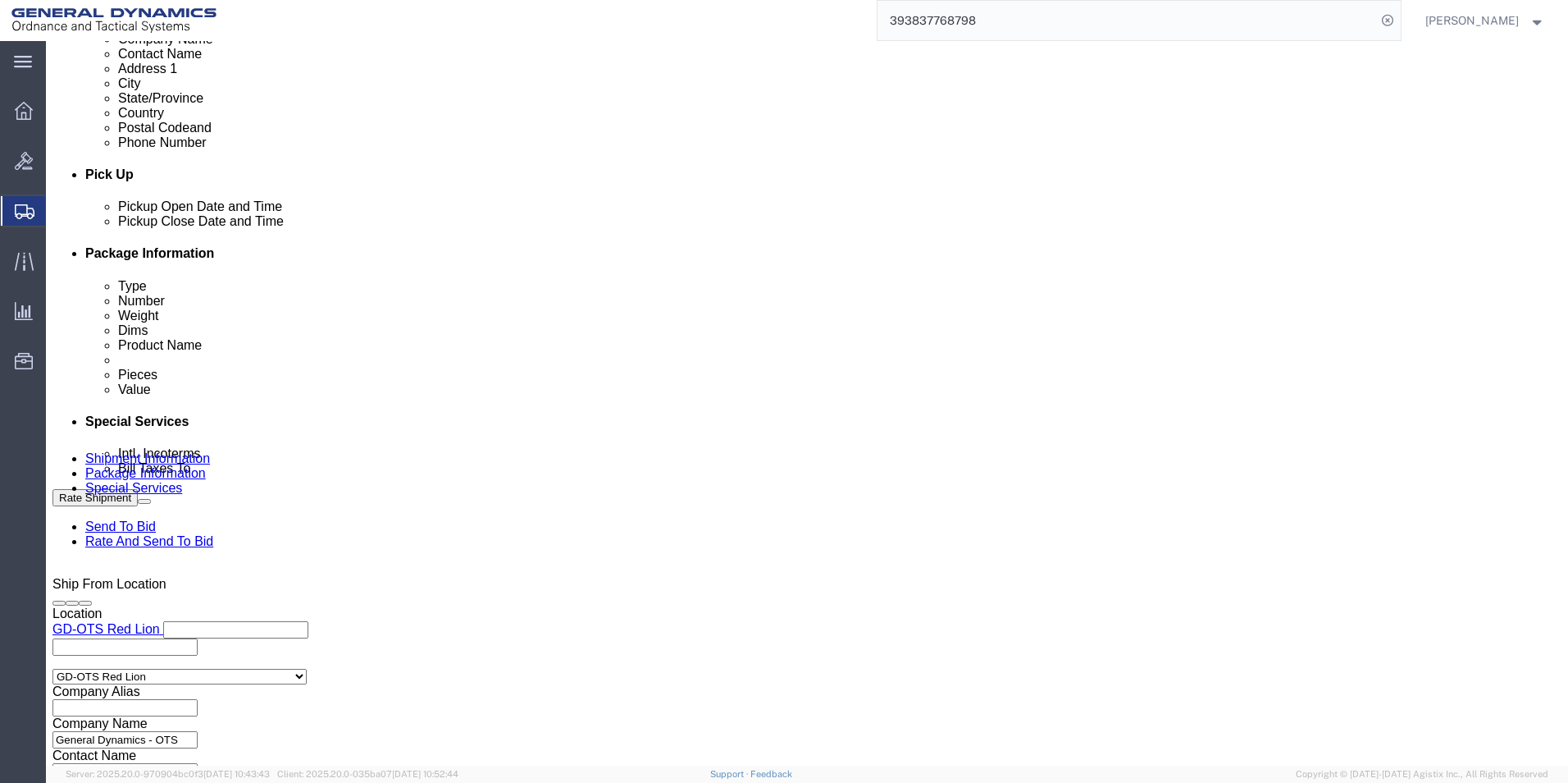
scroll to position [820, 0]
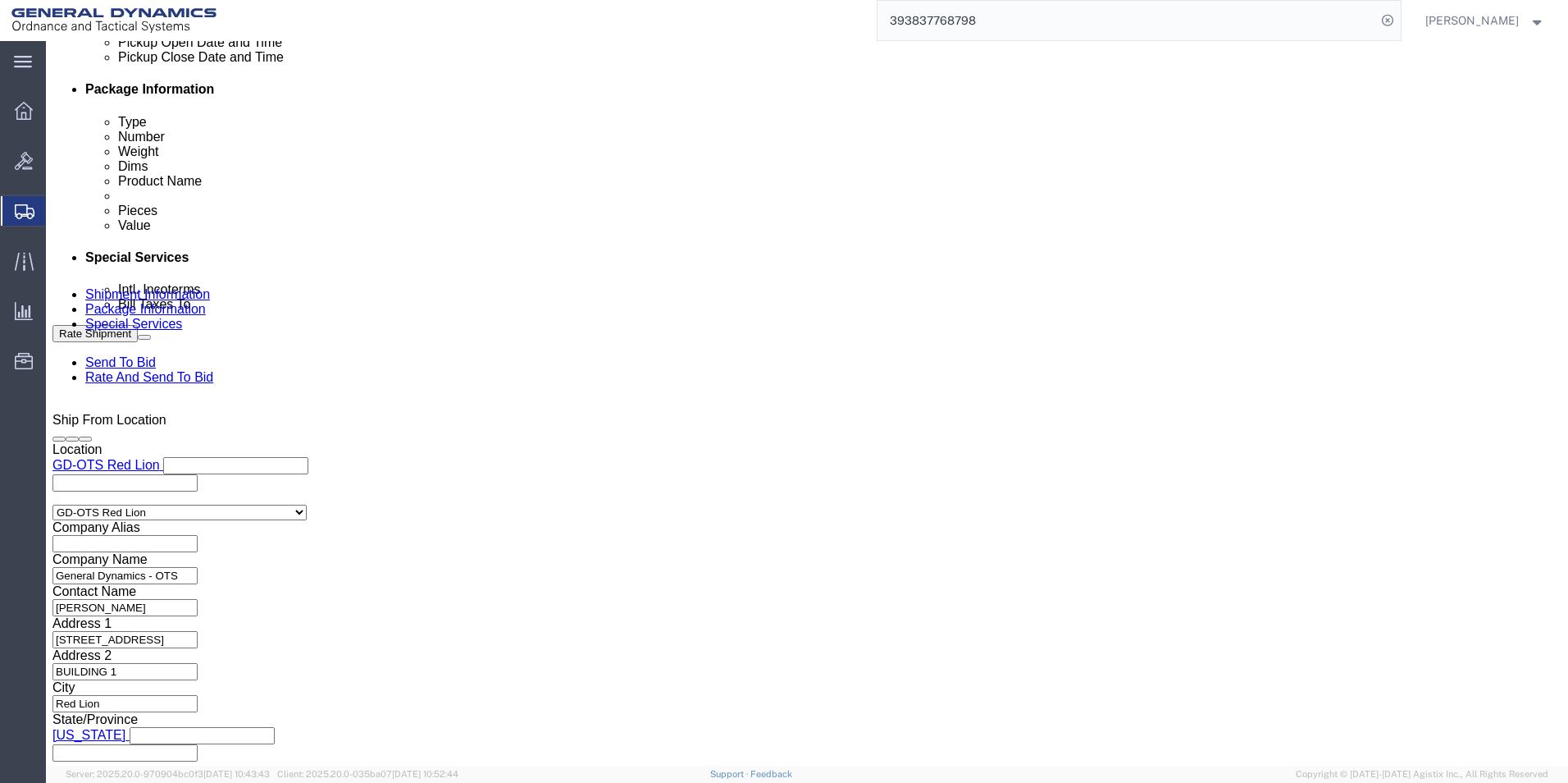
click button "Rate Shipment"
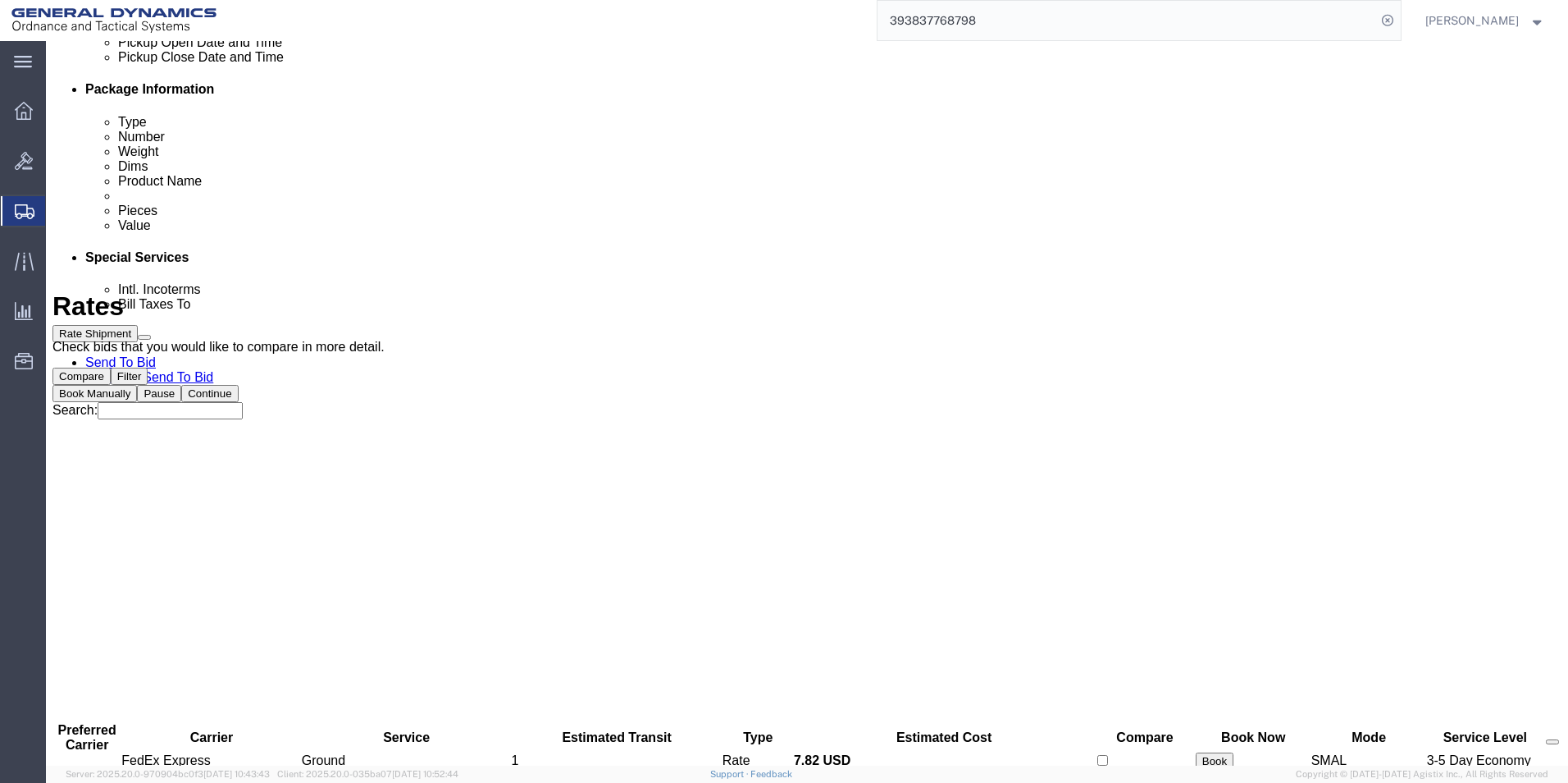
scroll to position [0, 0]
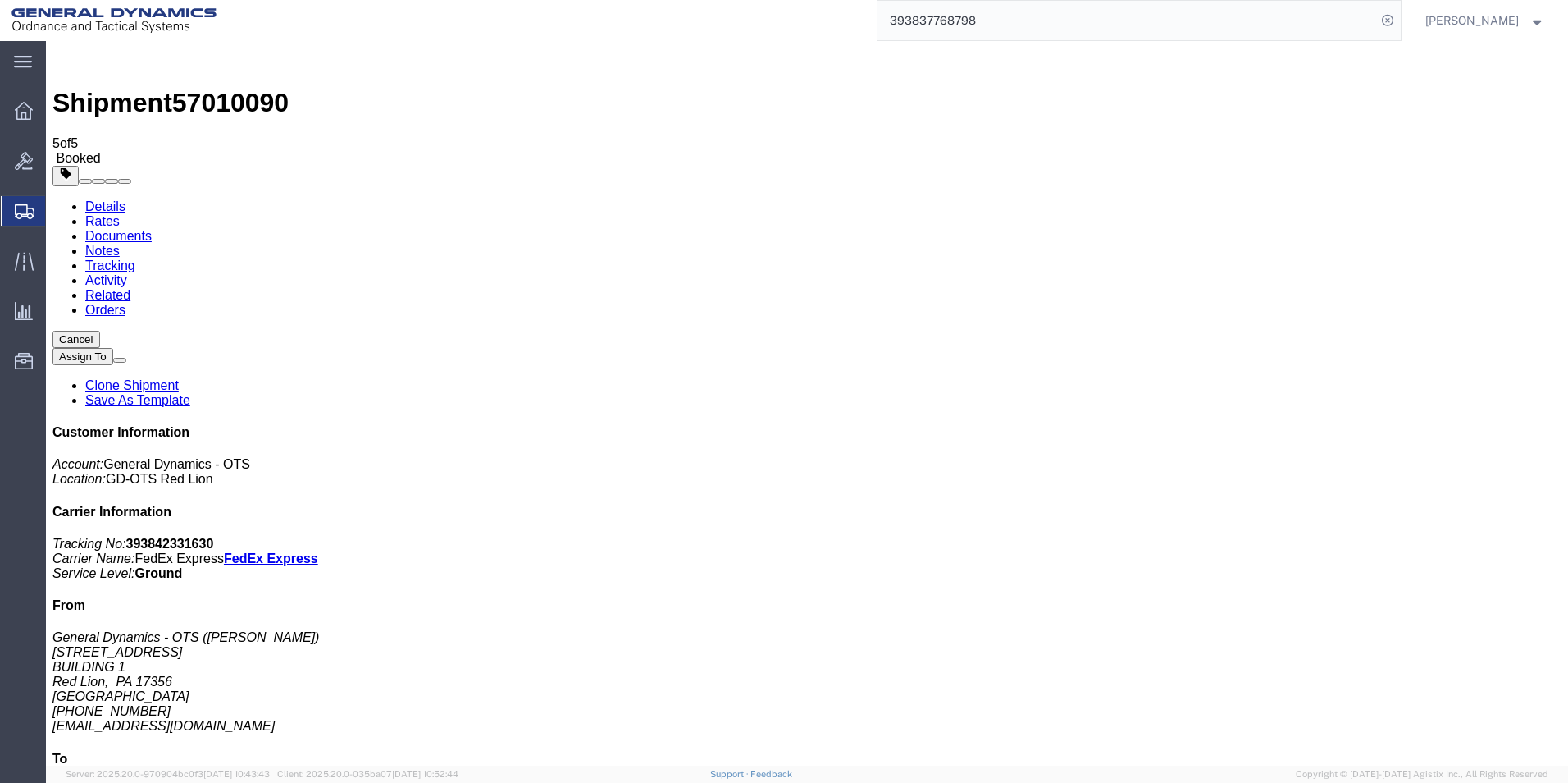
click at [100, 330] on button "Cancel" at bounding box center [76, 339] width 48 height 17
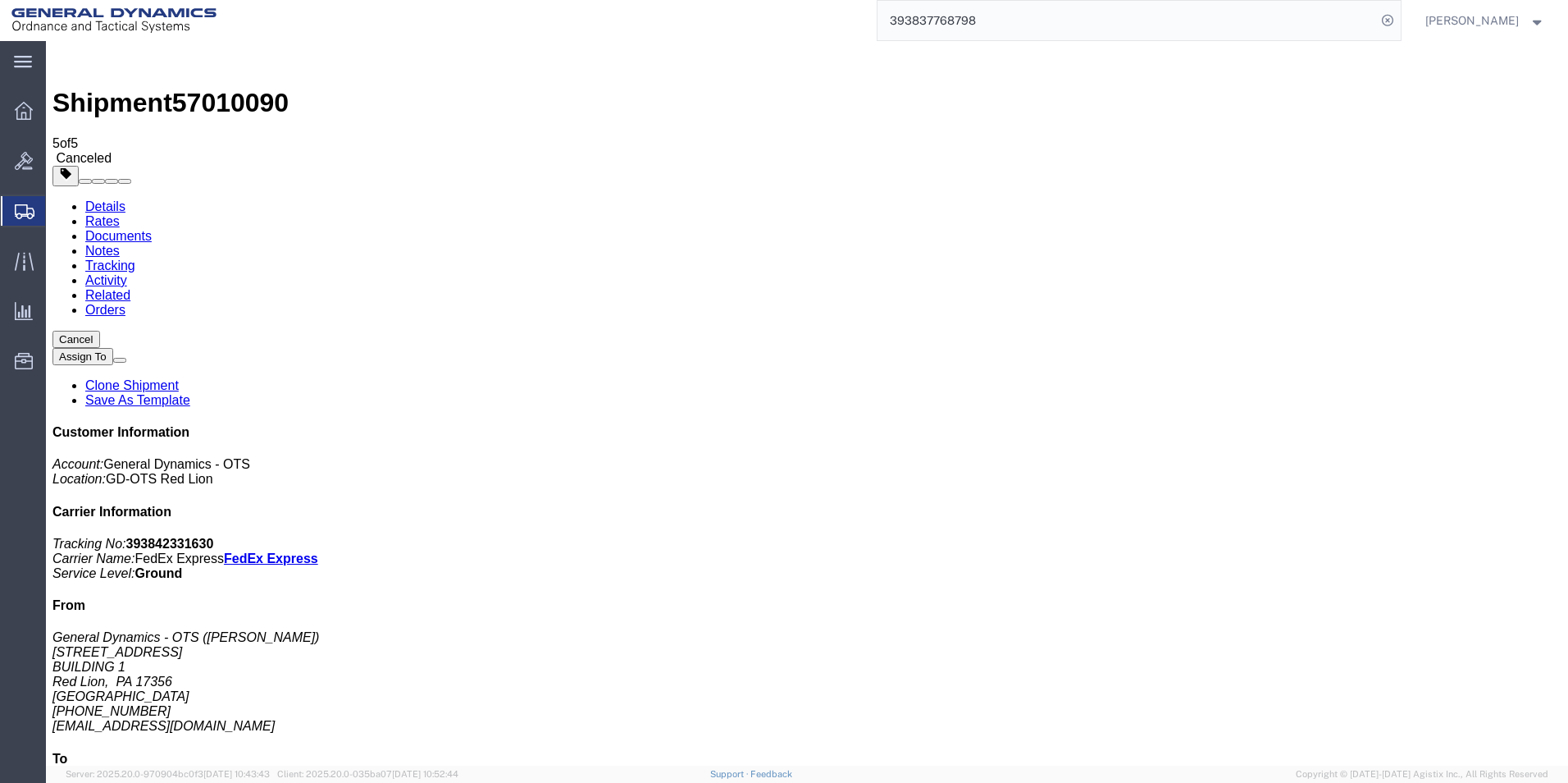
click link "Clone Shipment"
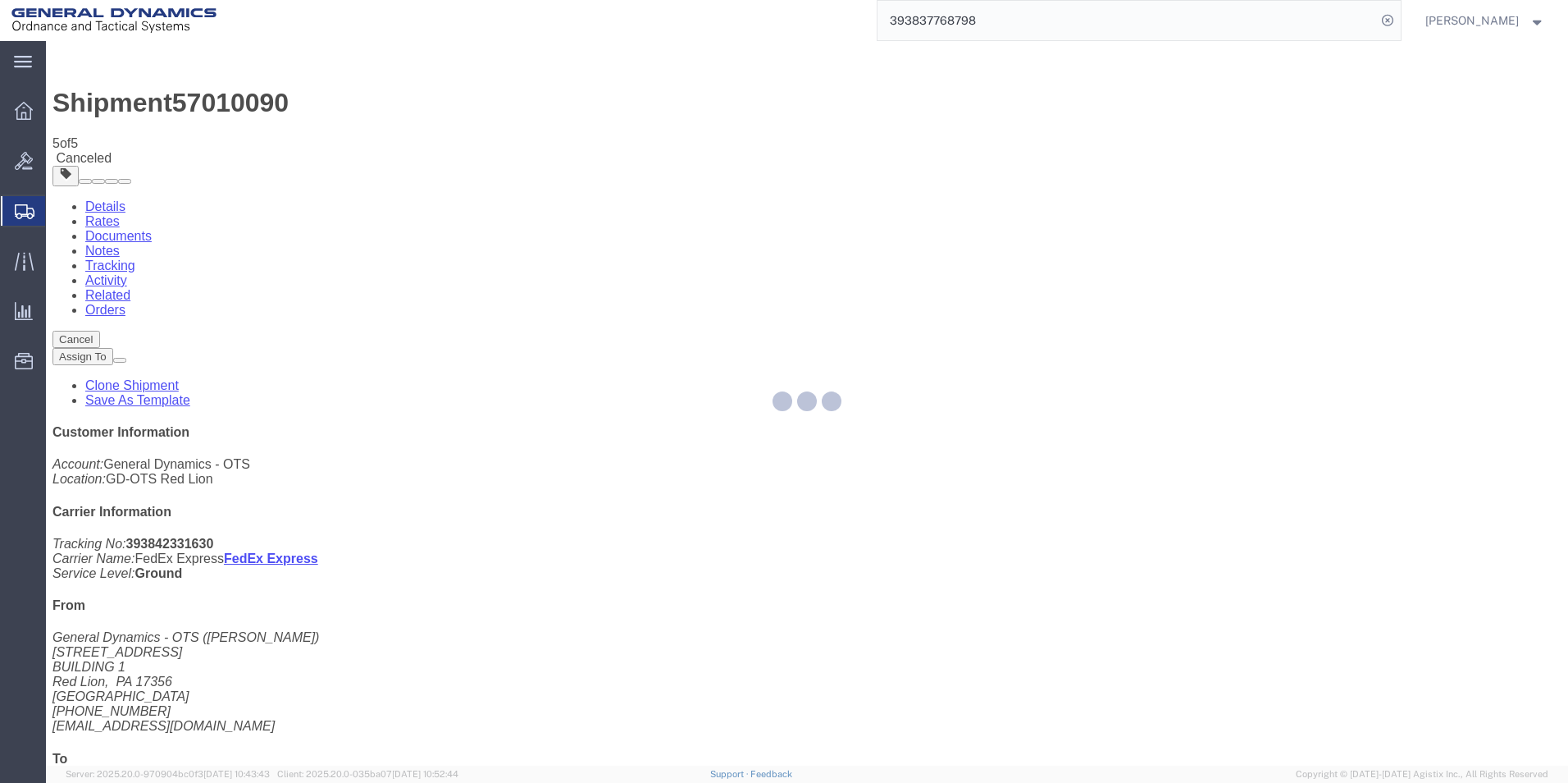
select select "310"
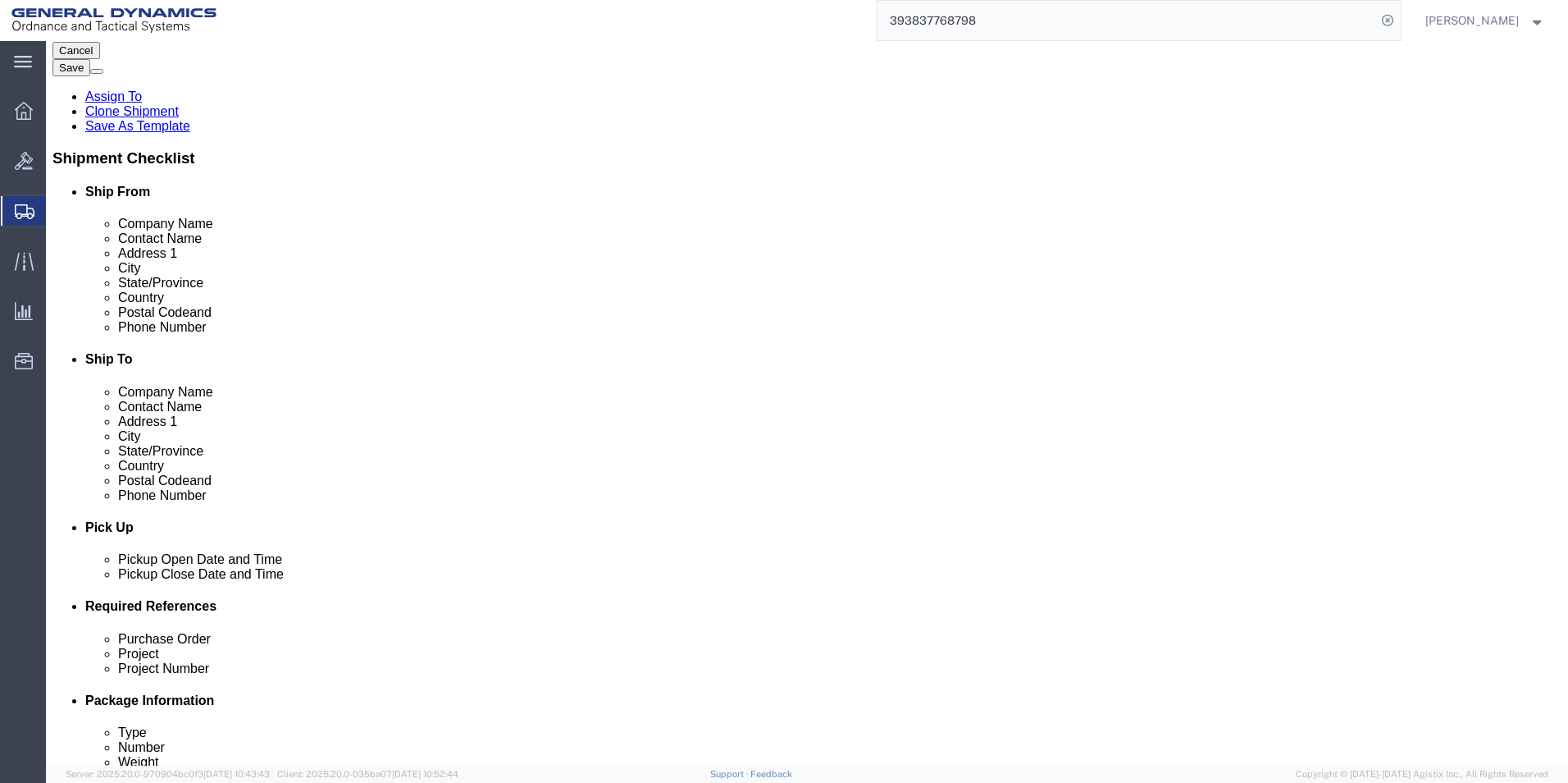
scroll to position [684, 0]
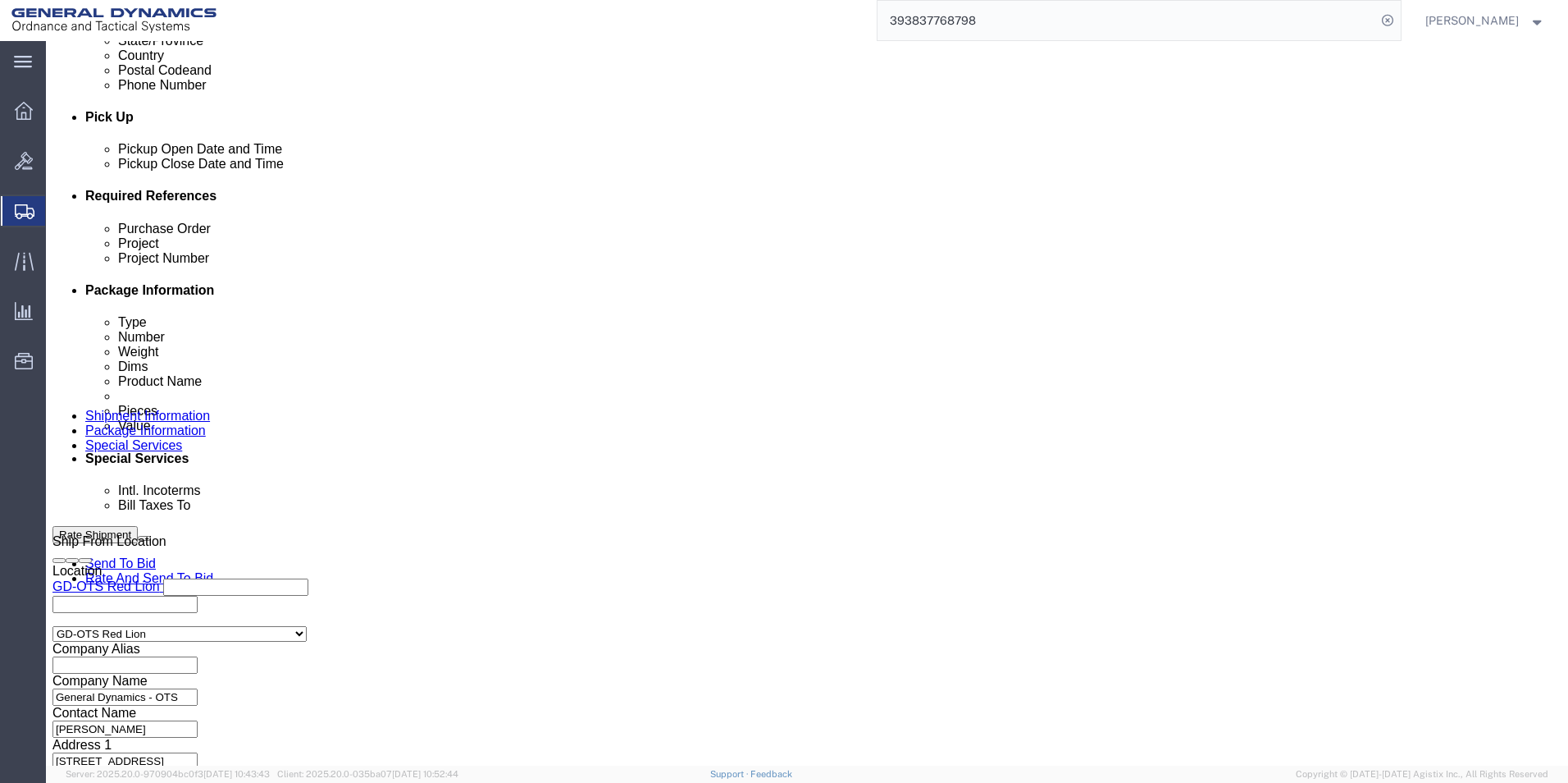
click button "Continue"
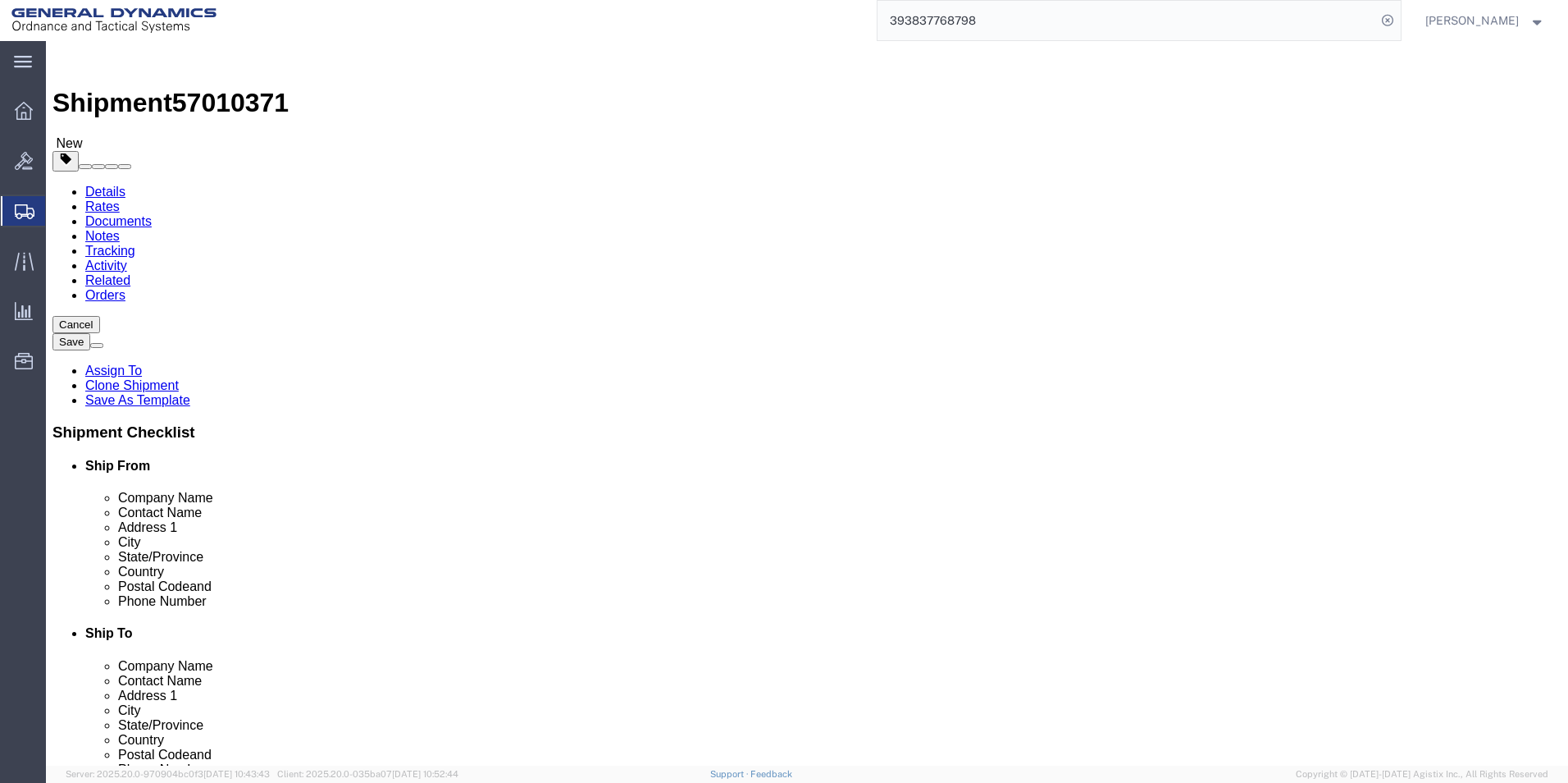
click button "Continue"
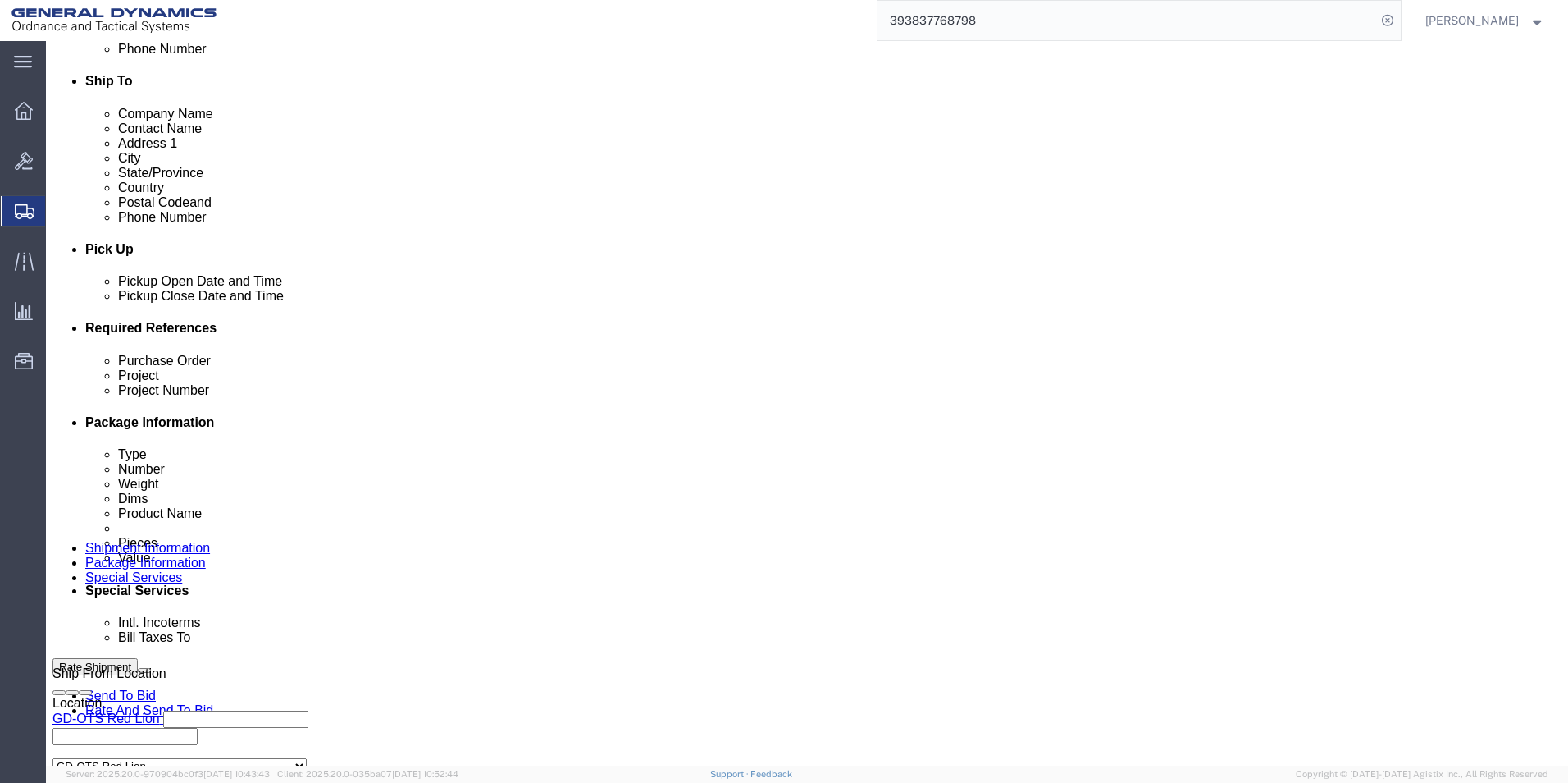
scroll to position [574, 0]
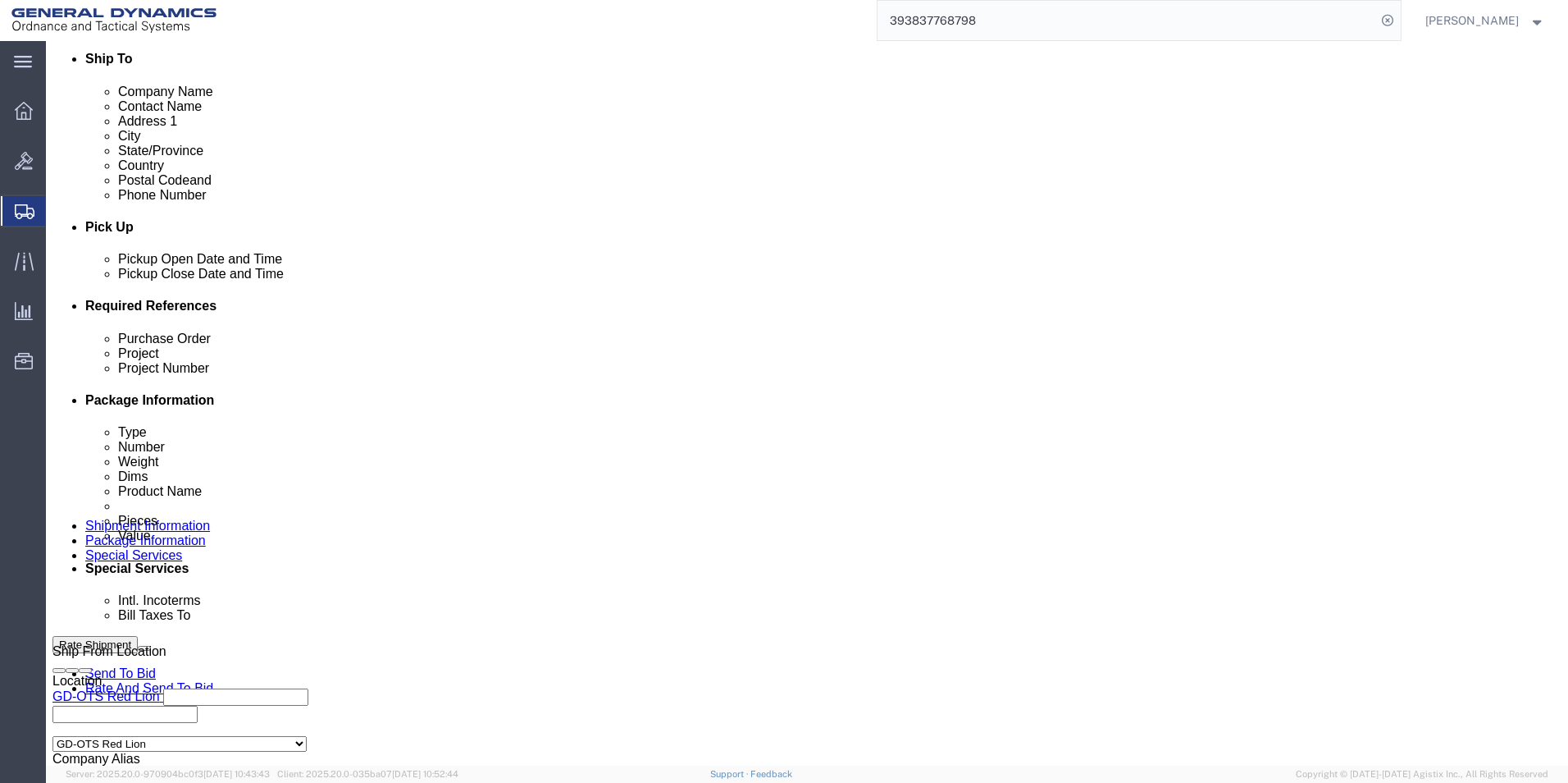
click button
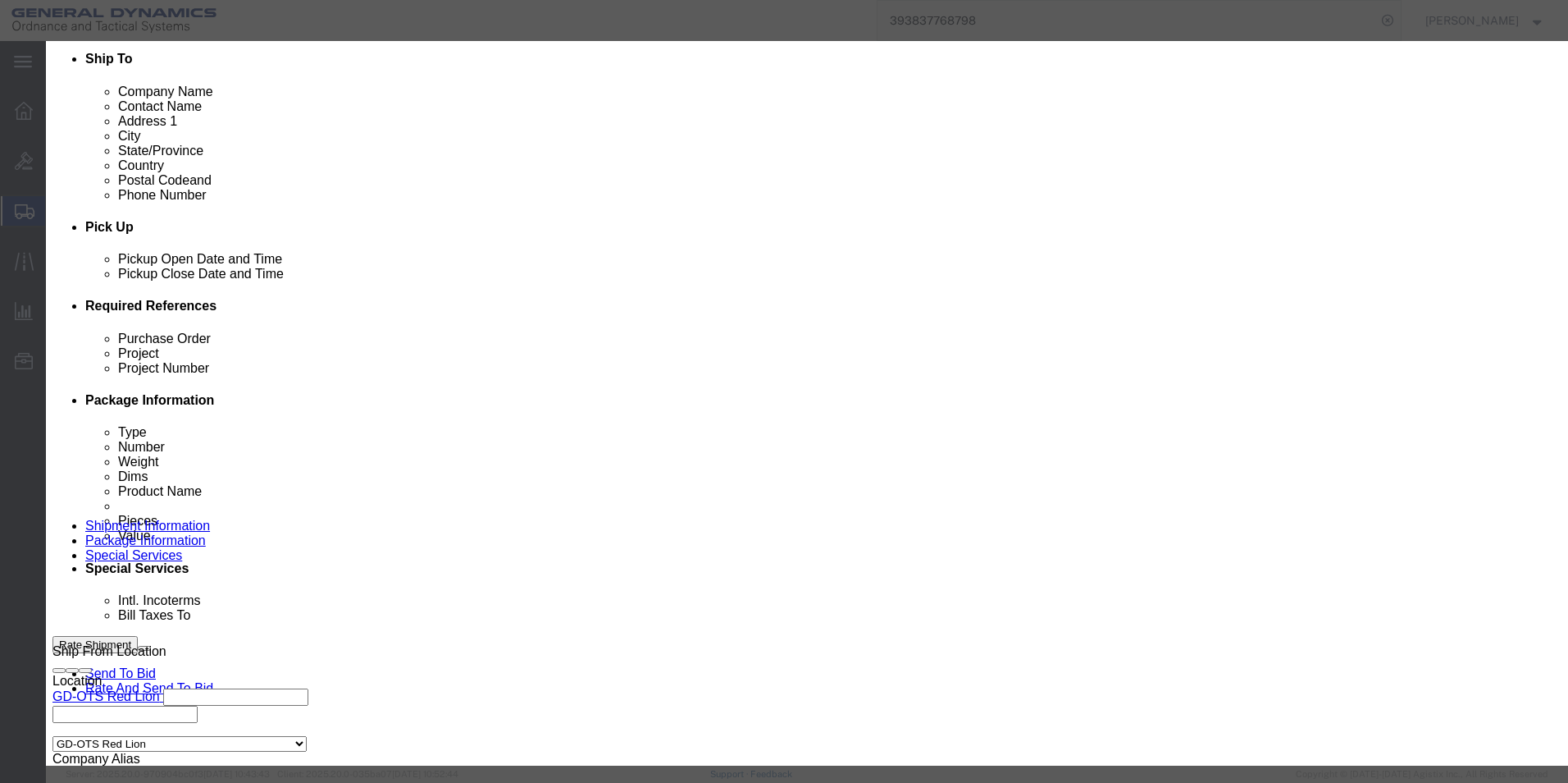
click link "C"
click button "Select"
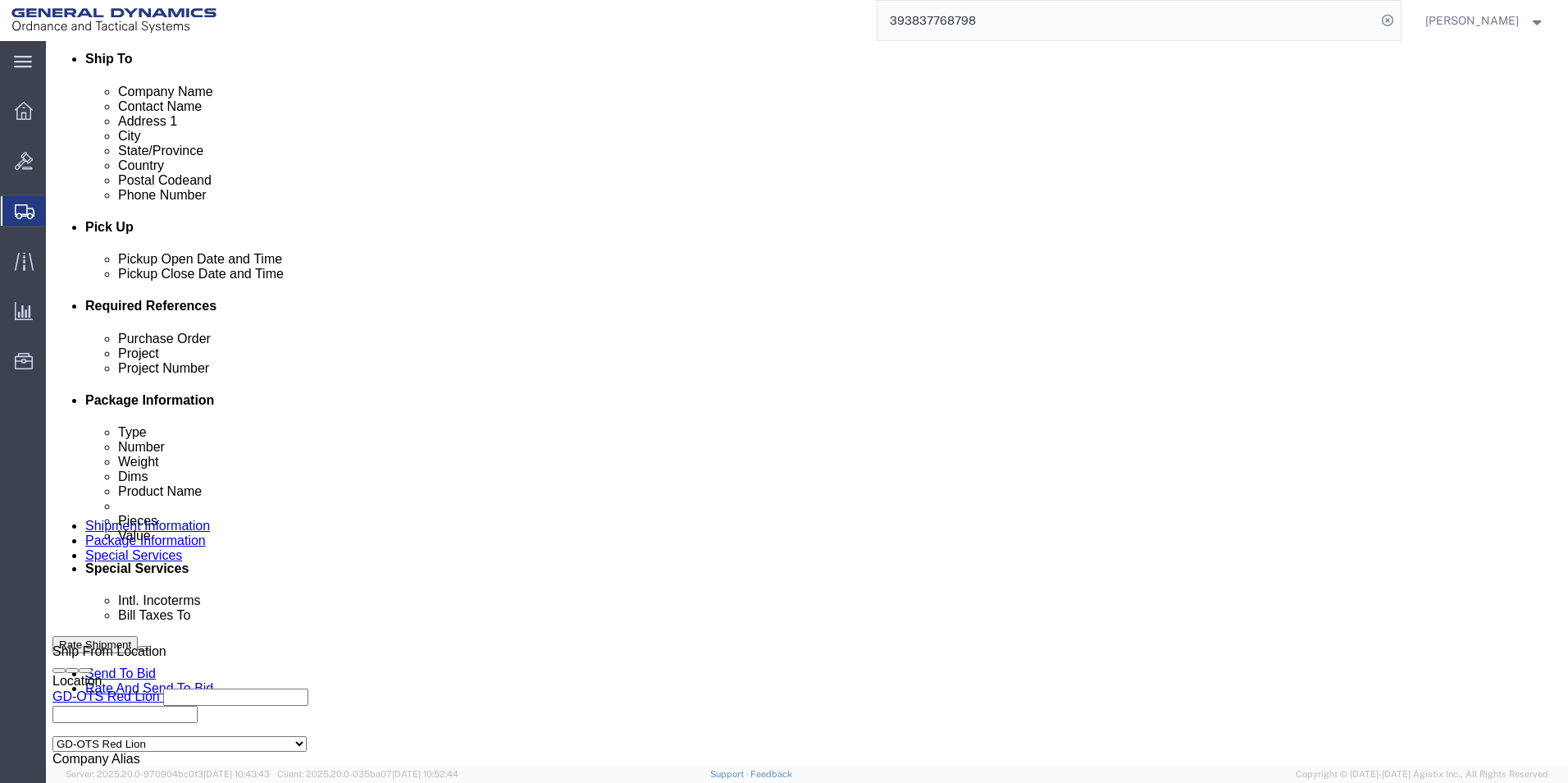
type input "c/o Data2Logistics"
type input "[EMAIL_ADDRESS][DOMAIN_NAME]"
select select "FL"
type input "[PHONE_NUMBER]"
type input "GD OTS"
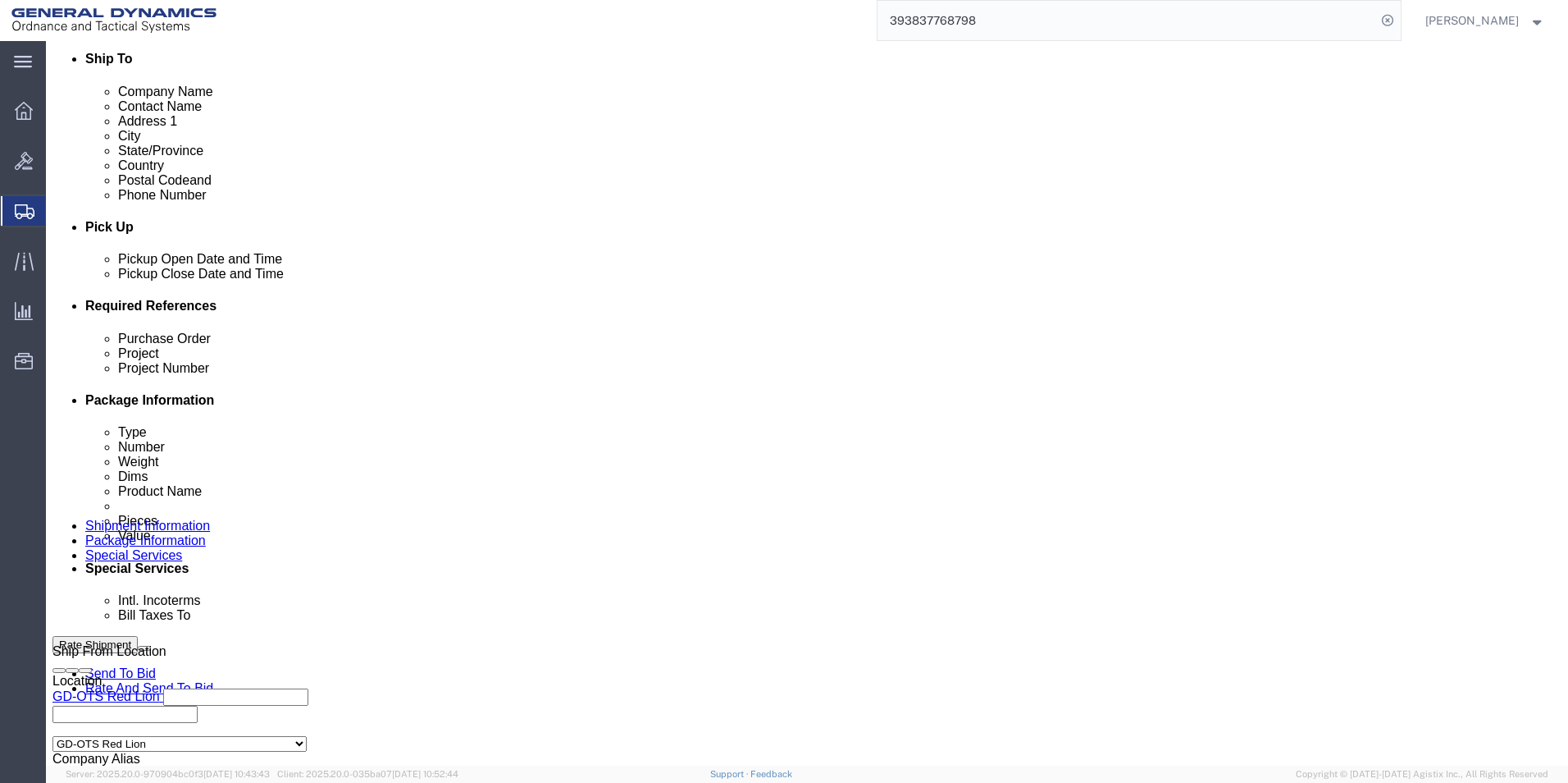
type input "P.O. Box 61050"
type input "33906"
click button "Rate Shipment"
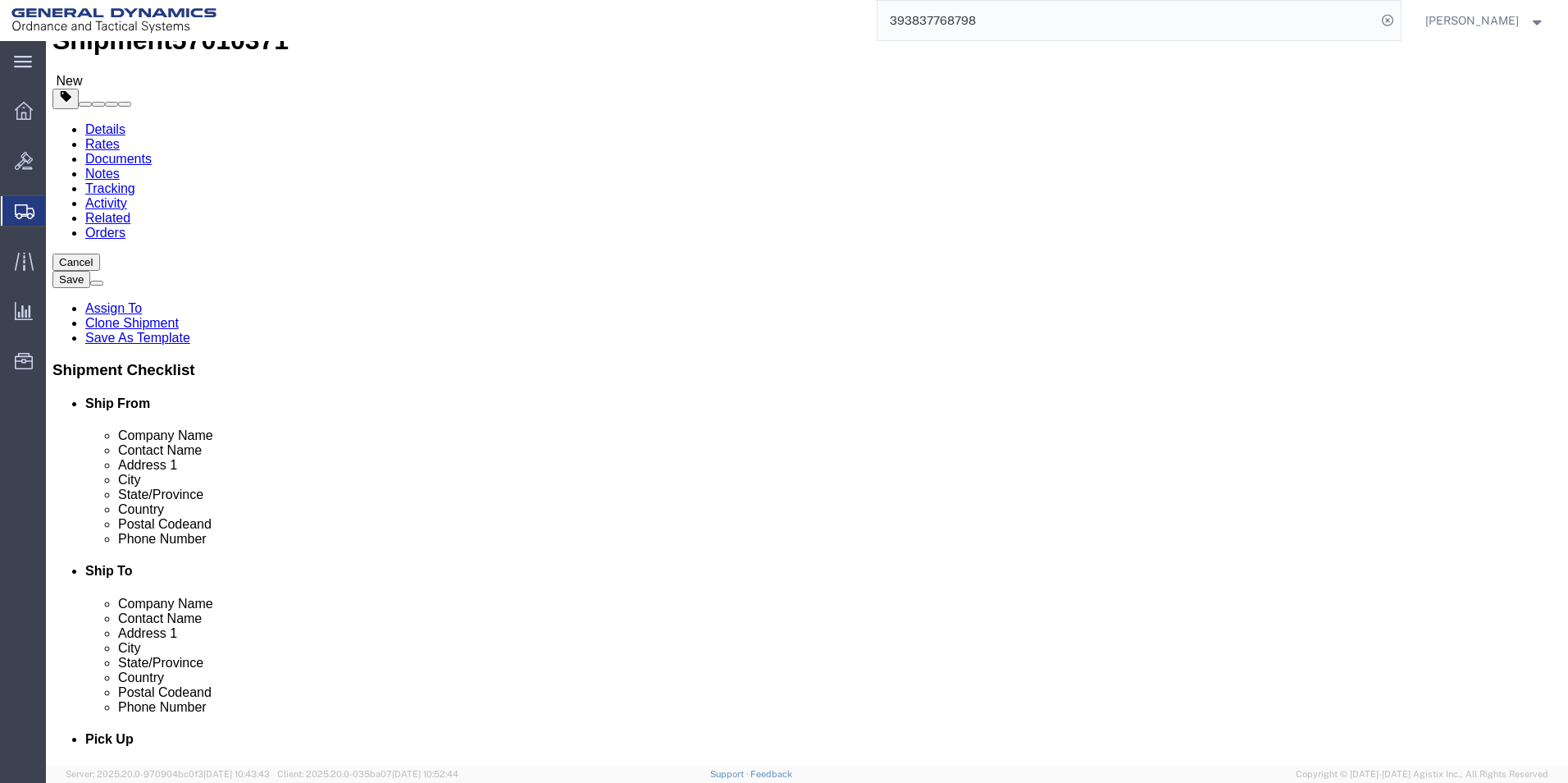
scroll to position [0, 0]
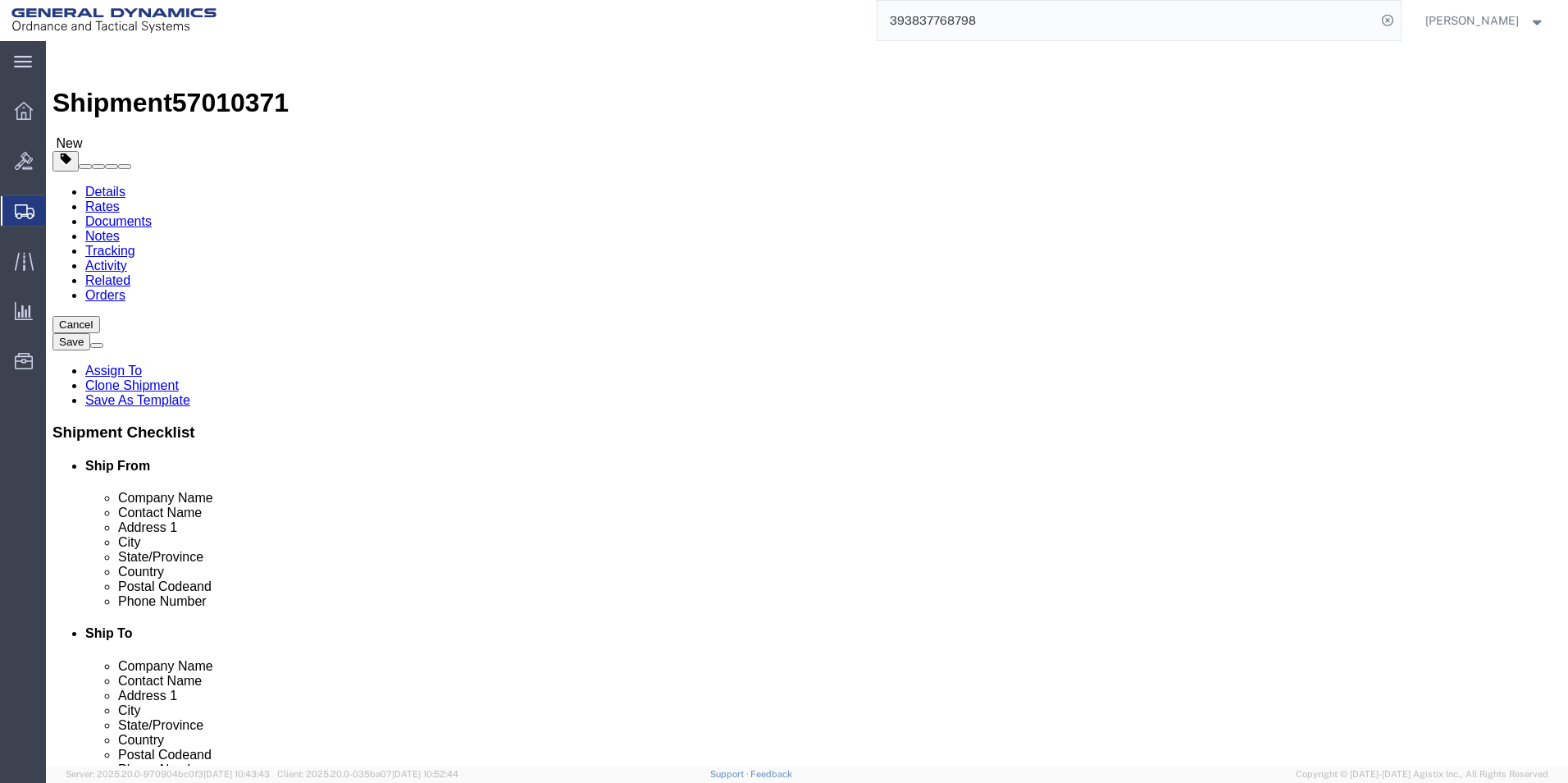
click link "Package Information"
drag, startPoint x: 555, startPoint y: 361, endPoint x: 546, endPoint y: 360, distance: 9.1
click select "Select Envelope Large Box Medium Box PAK Rack Small Box Tube Your Packaging"
select select "YRPK"
click select "Select Envelope Large Box Medium Box PAK Rack Small Box Tube Your Packaging"
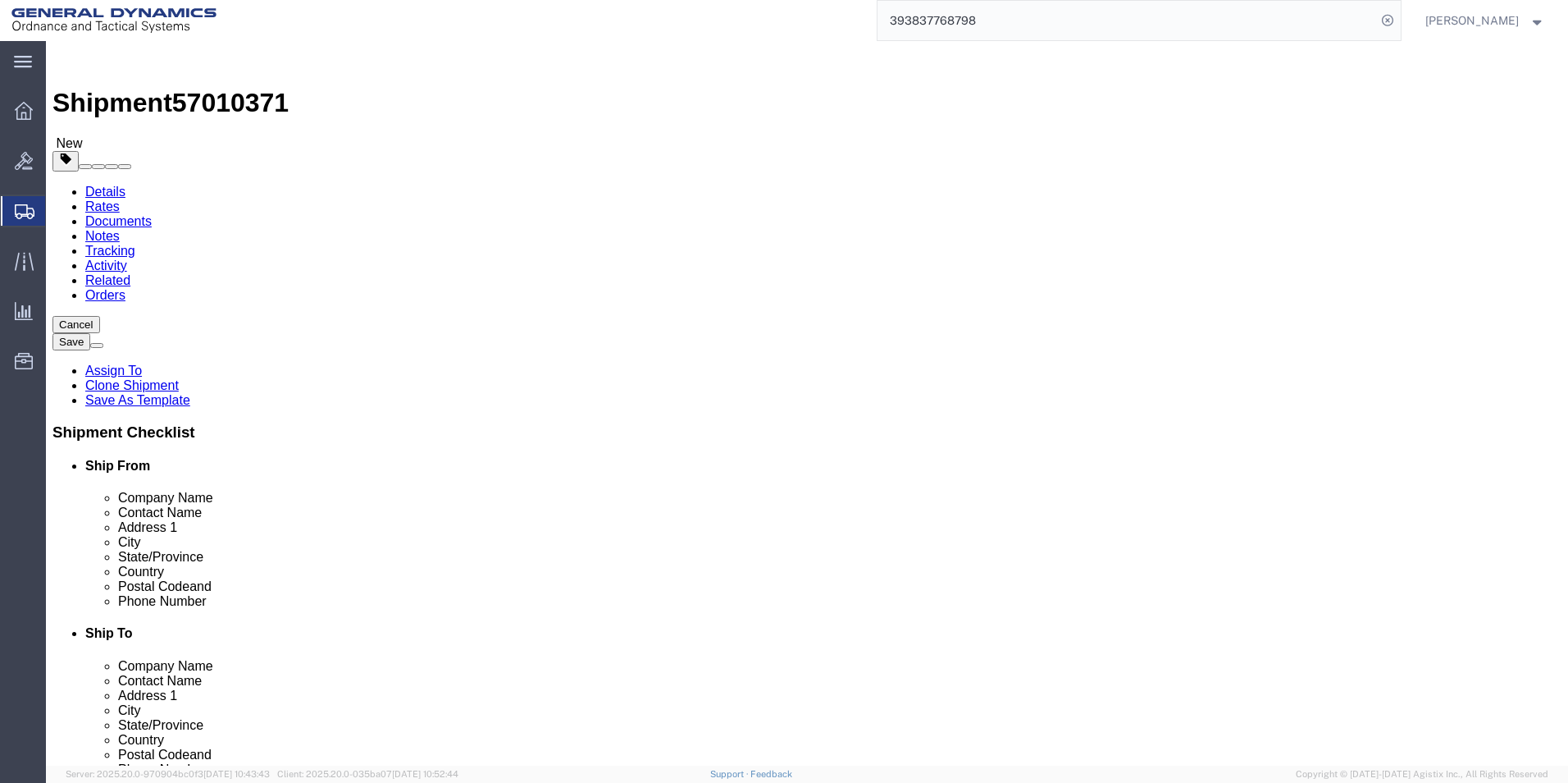
click button "Continue"
click icon
click input "8.00"
type input "8.00"
click input "8.00"
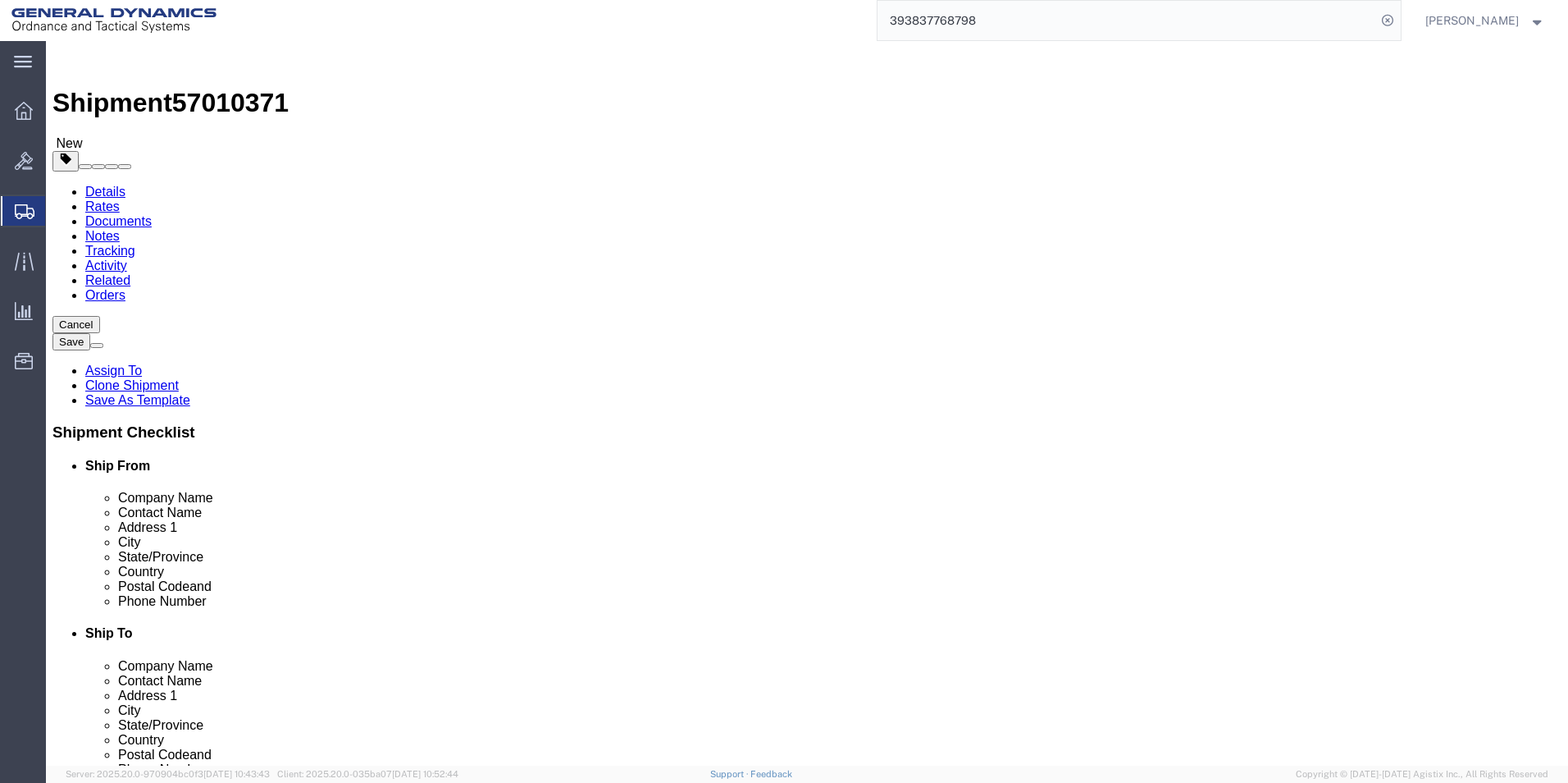
type input "8.00"
click input "8.00"
type input "8.00"
click div "1 x Your Packaging Package Type Select Envelope Large Box Medium Box PAK Rack S…"
click button "Continue"
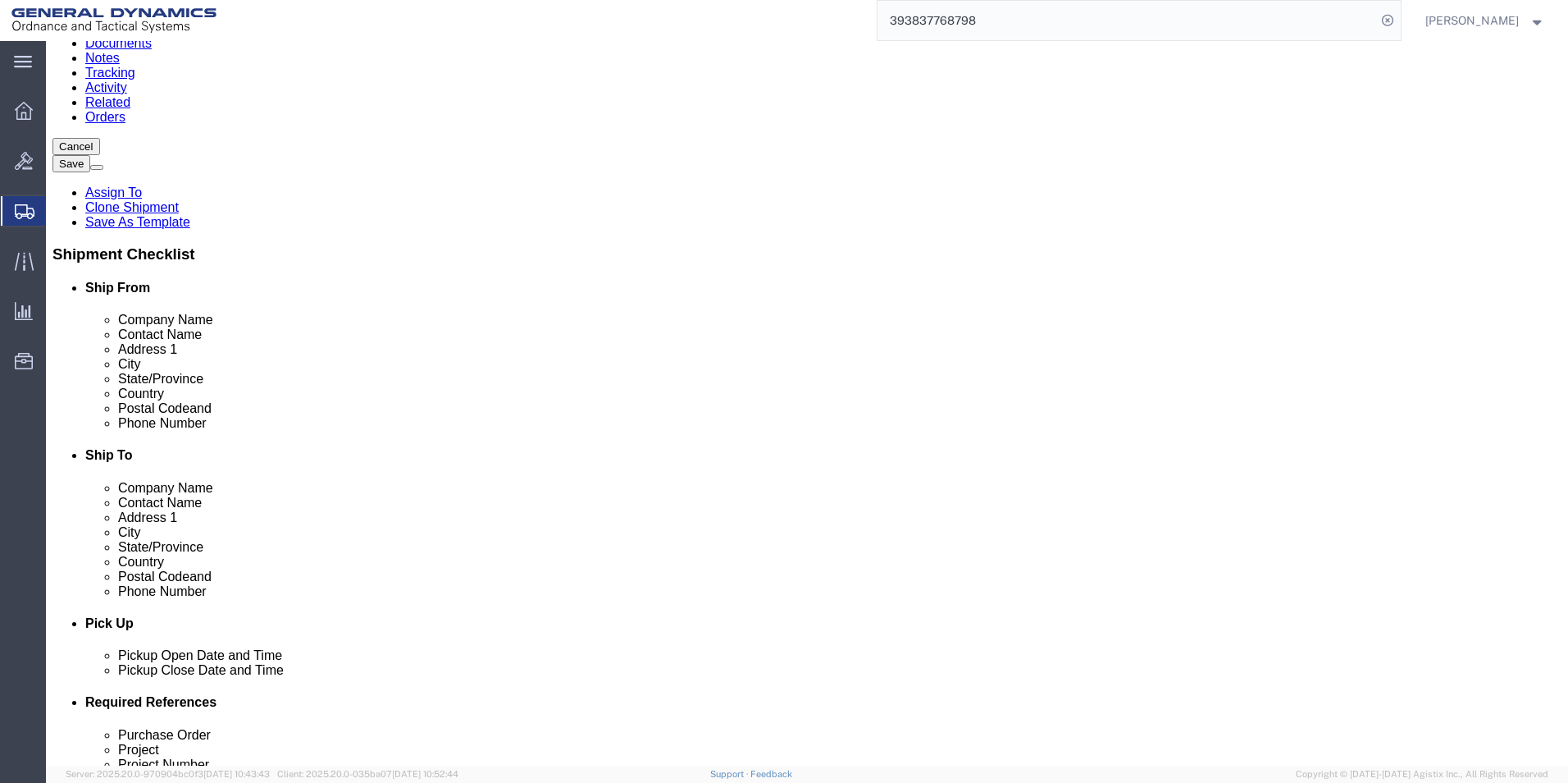
scroll to position [328, 0]
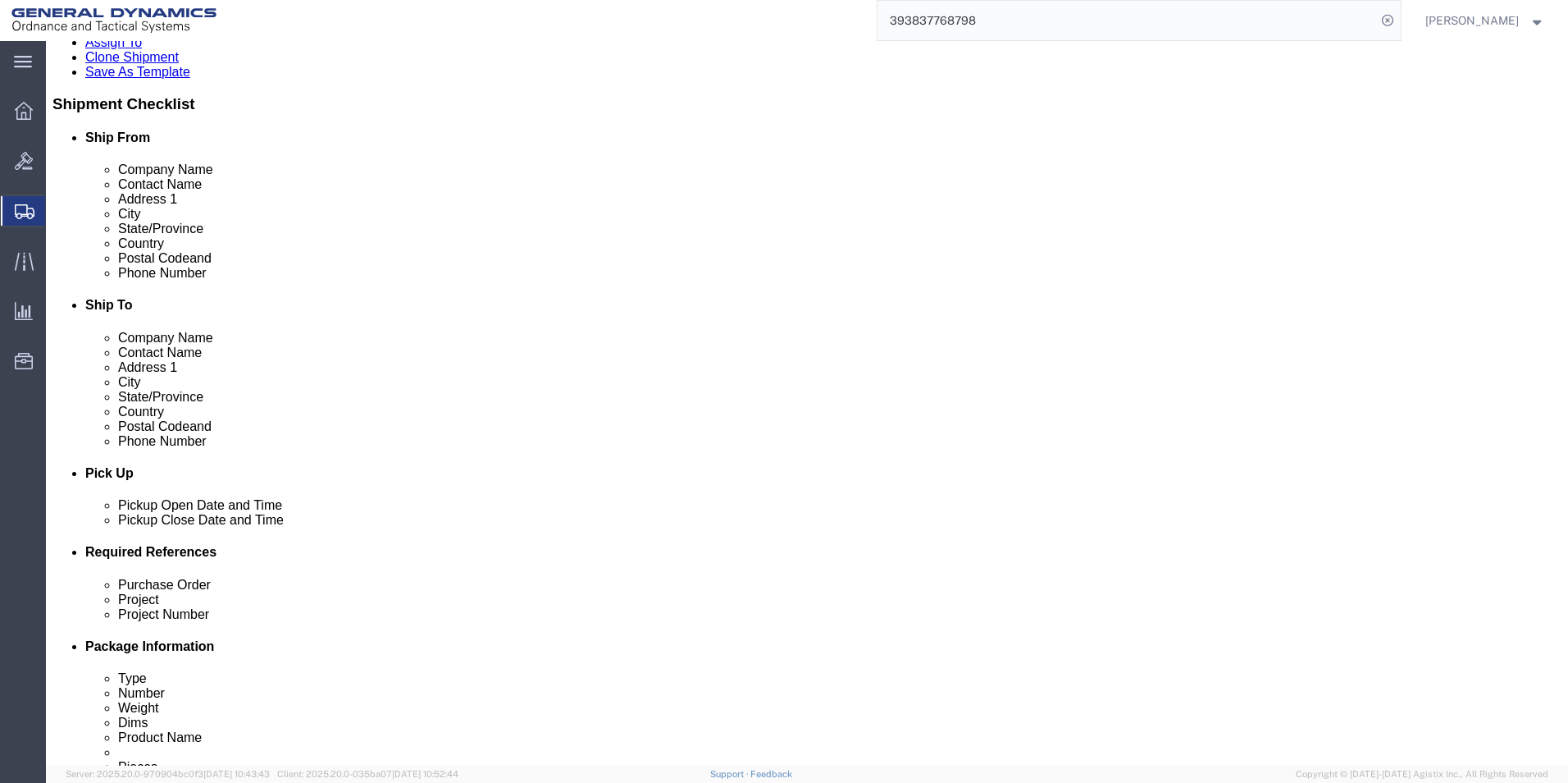
click button "Rate Shipment"
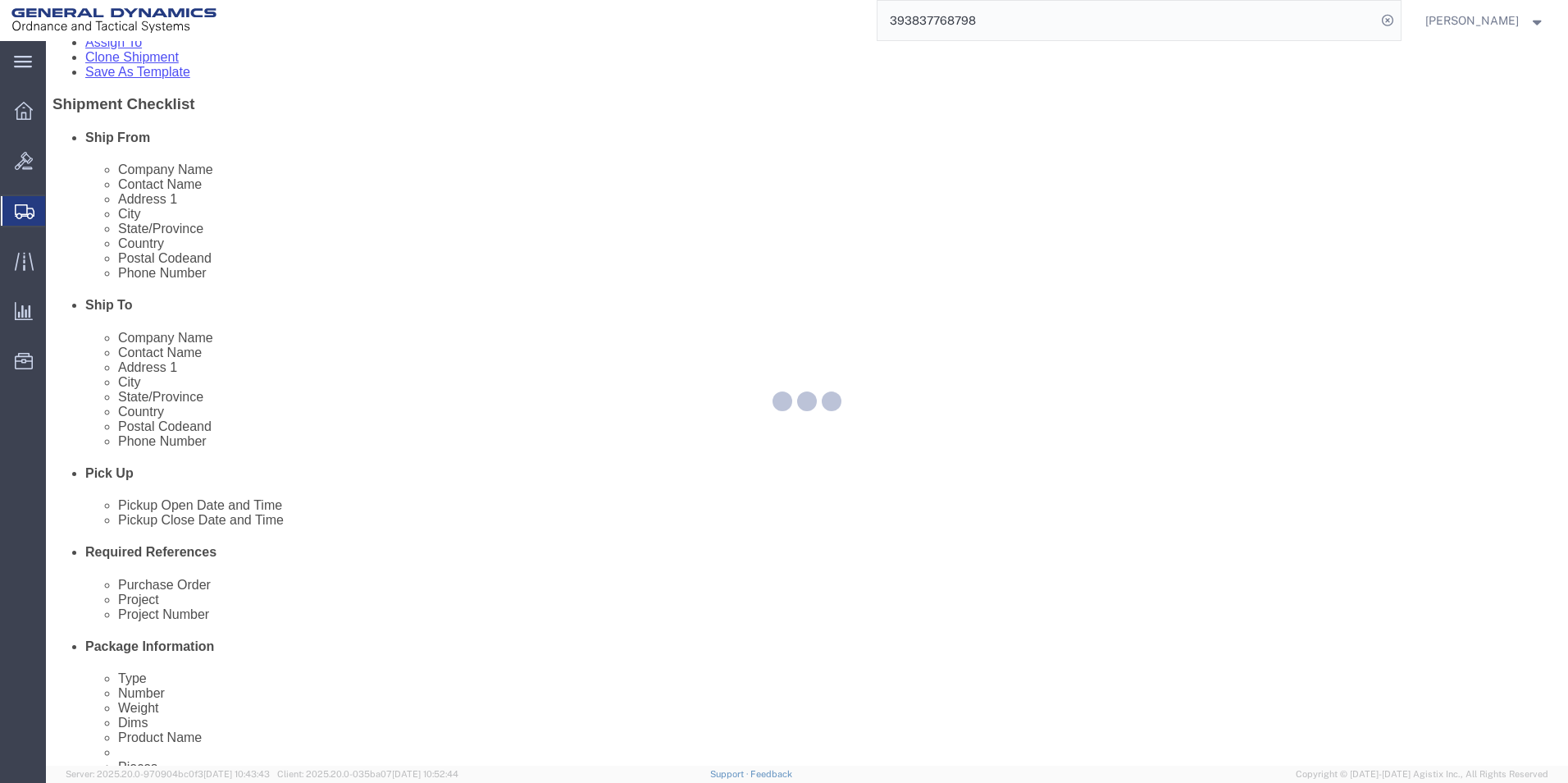
select select
select select "DEPARTMENT"
select select "1763979"
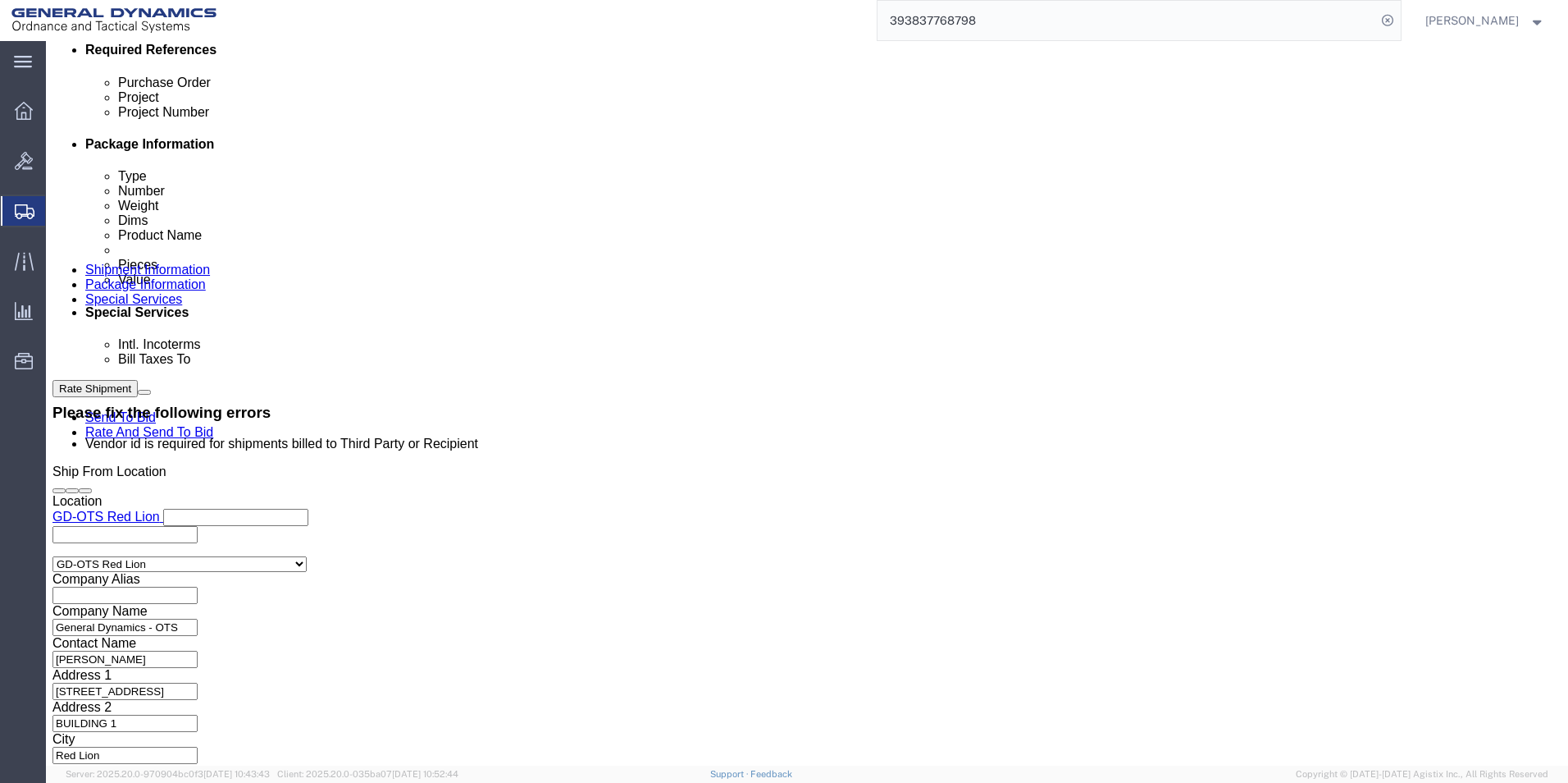
scroll to position [820, 0]
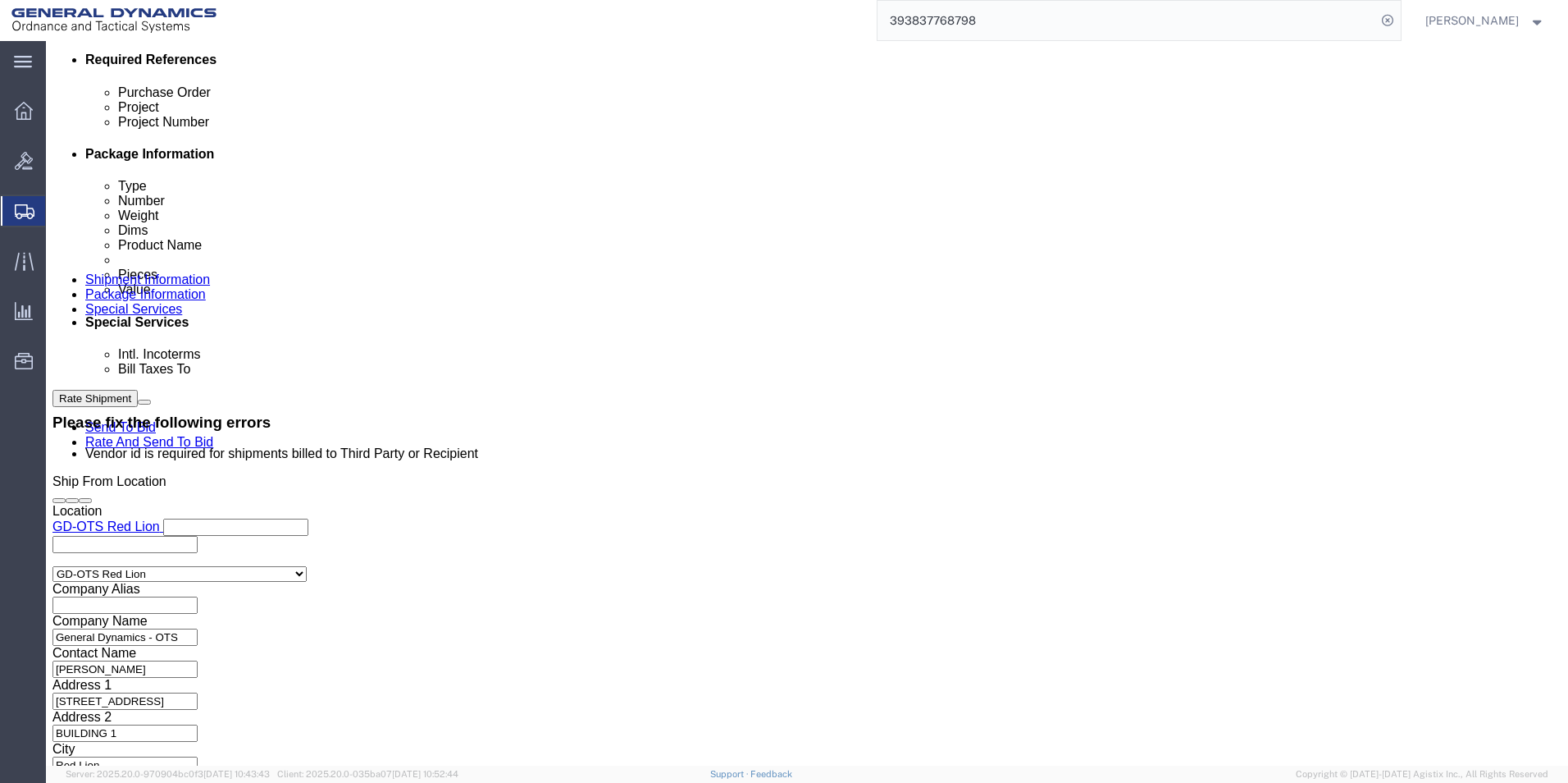
click select "Select DHL FedEx Express UPS"
select select "FedEx Express"
click select "Select DHL FedEx Express UPS"
click button "Rate Shipment"
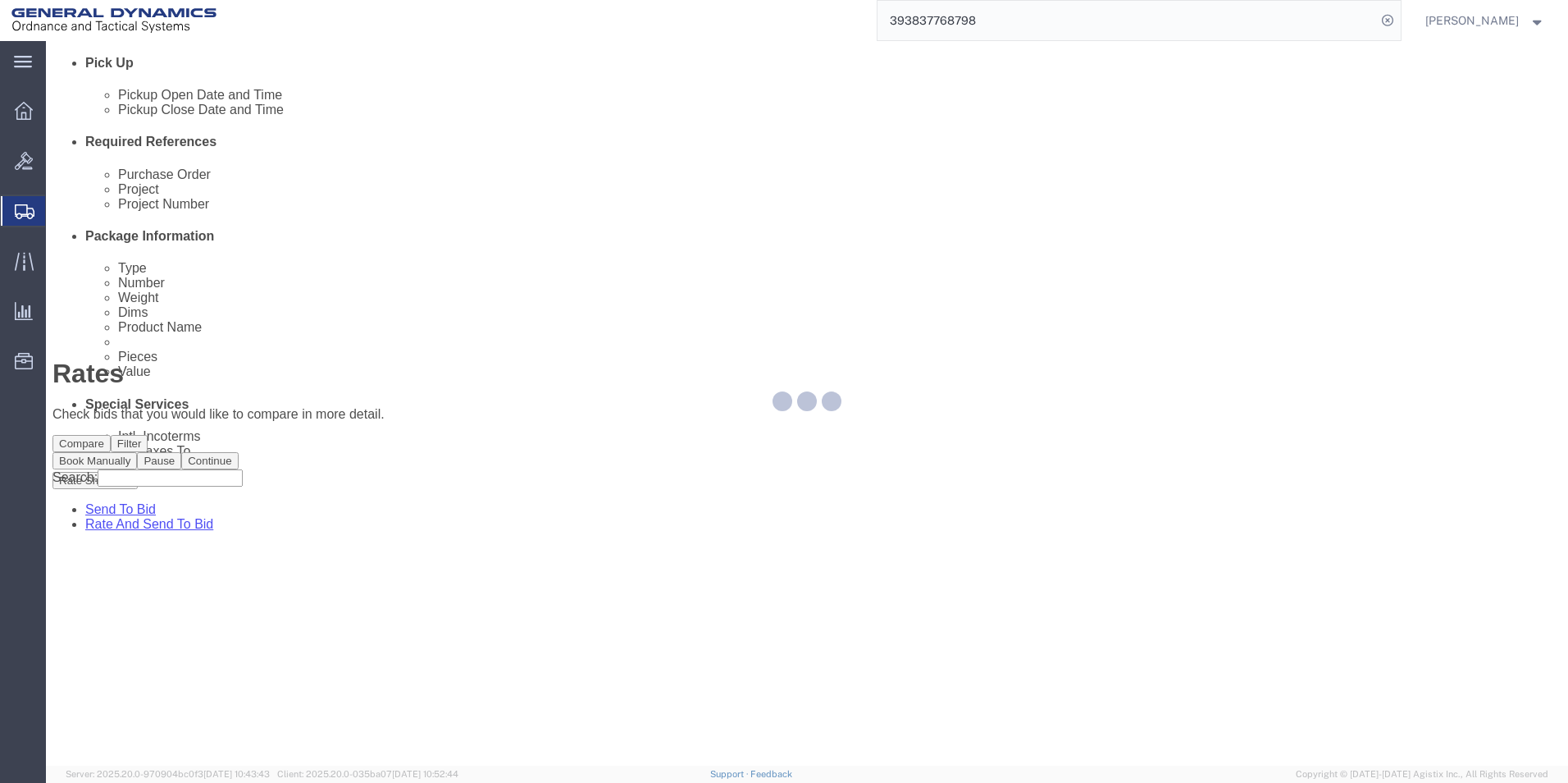
scroll to position [0, 0]
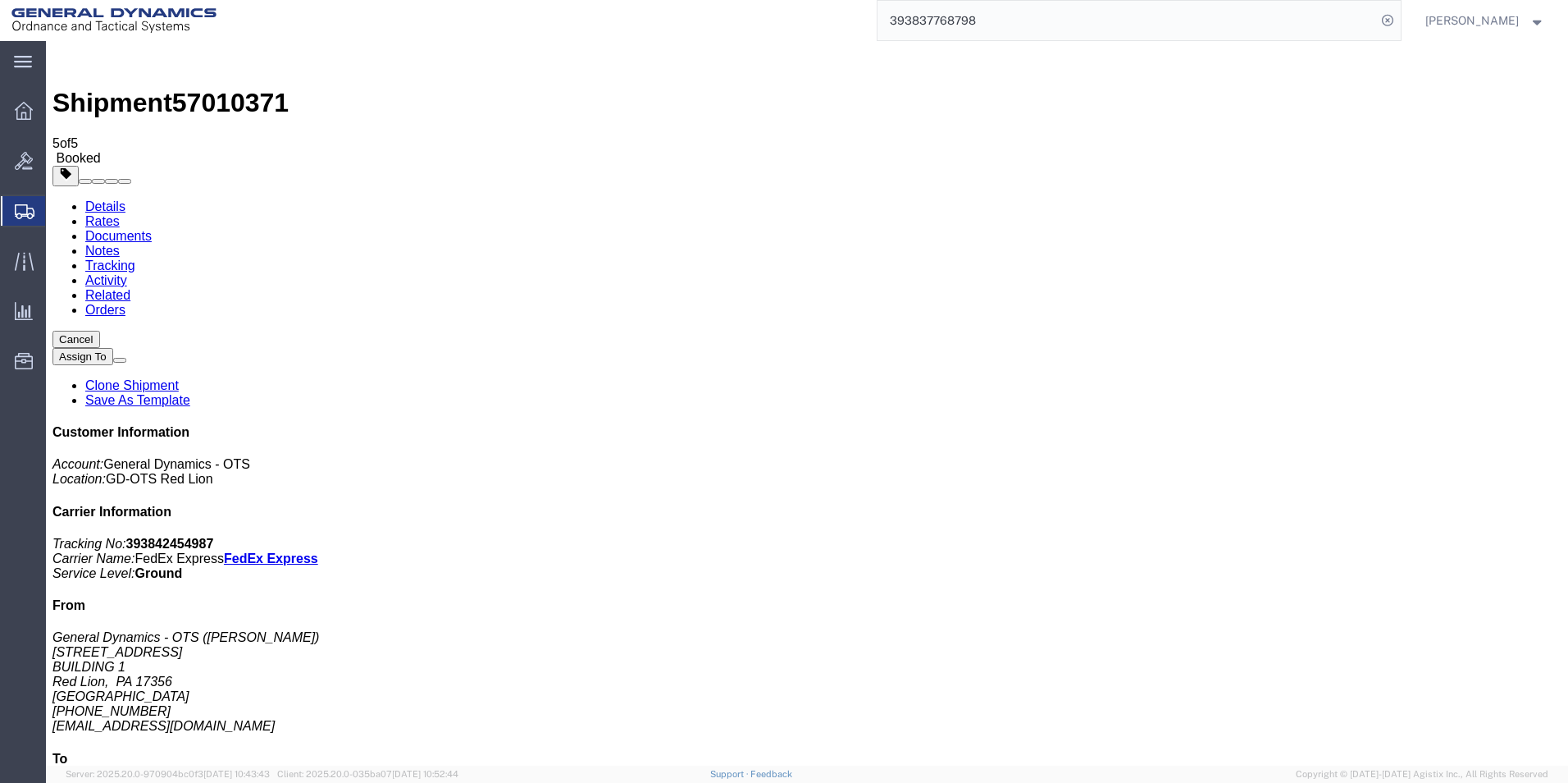
click at [0, 0] on span "Create Shipment" at bounding box center [0, 0] width 0 height 0
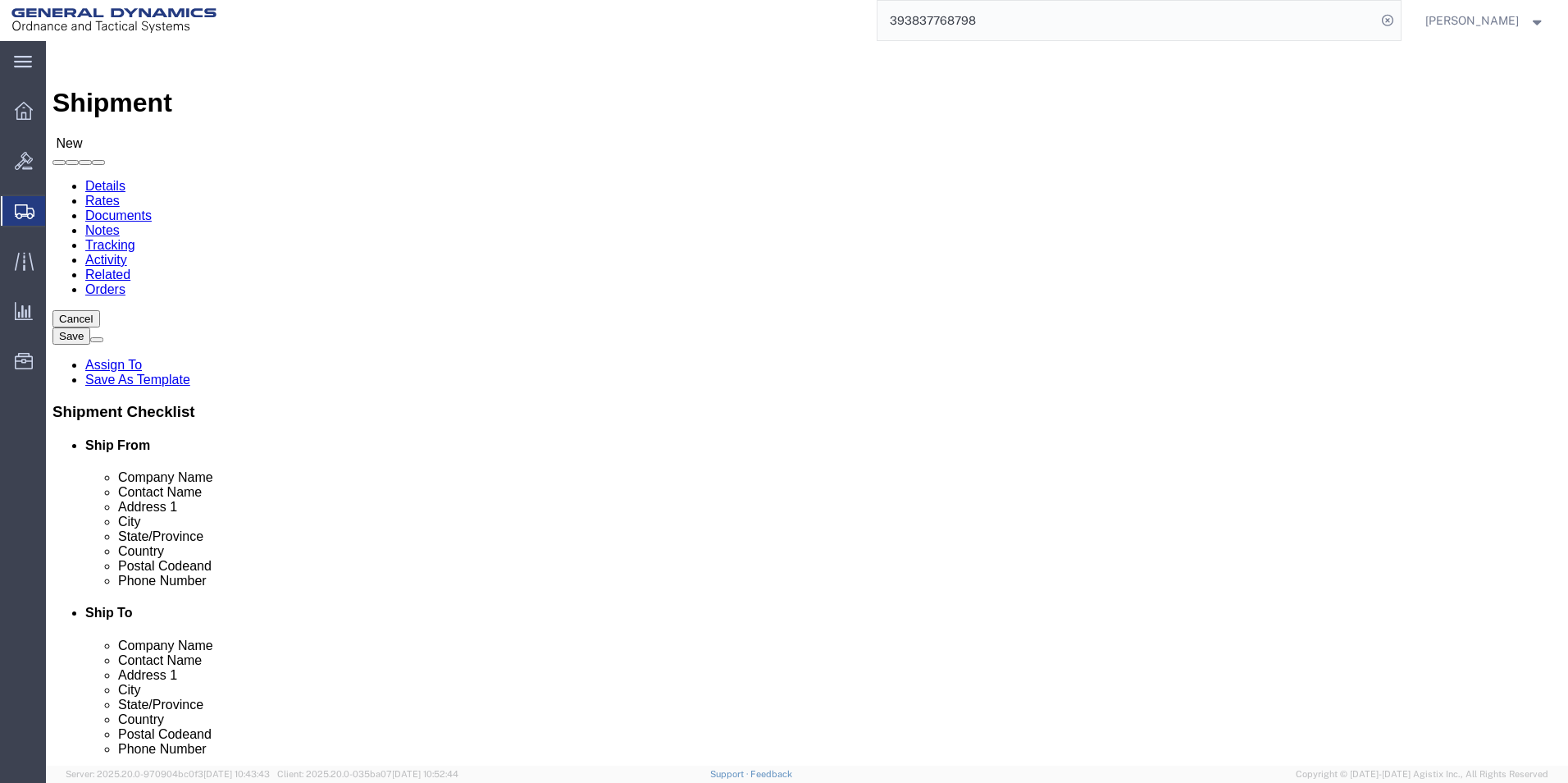
scroll to position [3, 0]
select select "310"
select select "PA"
drag, startPoint x: 287, startPoint y: 276, endPoint x: 145, endPoint y: 255, distance: 143.5
click div "Location GD-OTS Red Lion Select My Profile Location GD-OTS [GEOGRAPHIC_DATA] (C…"
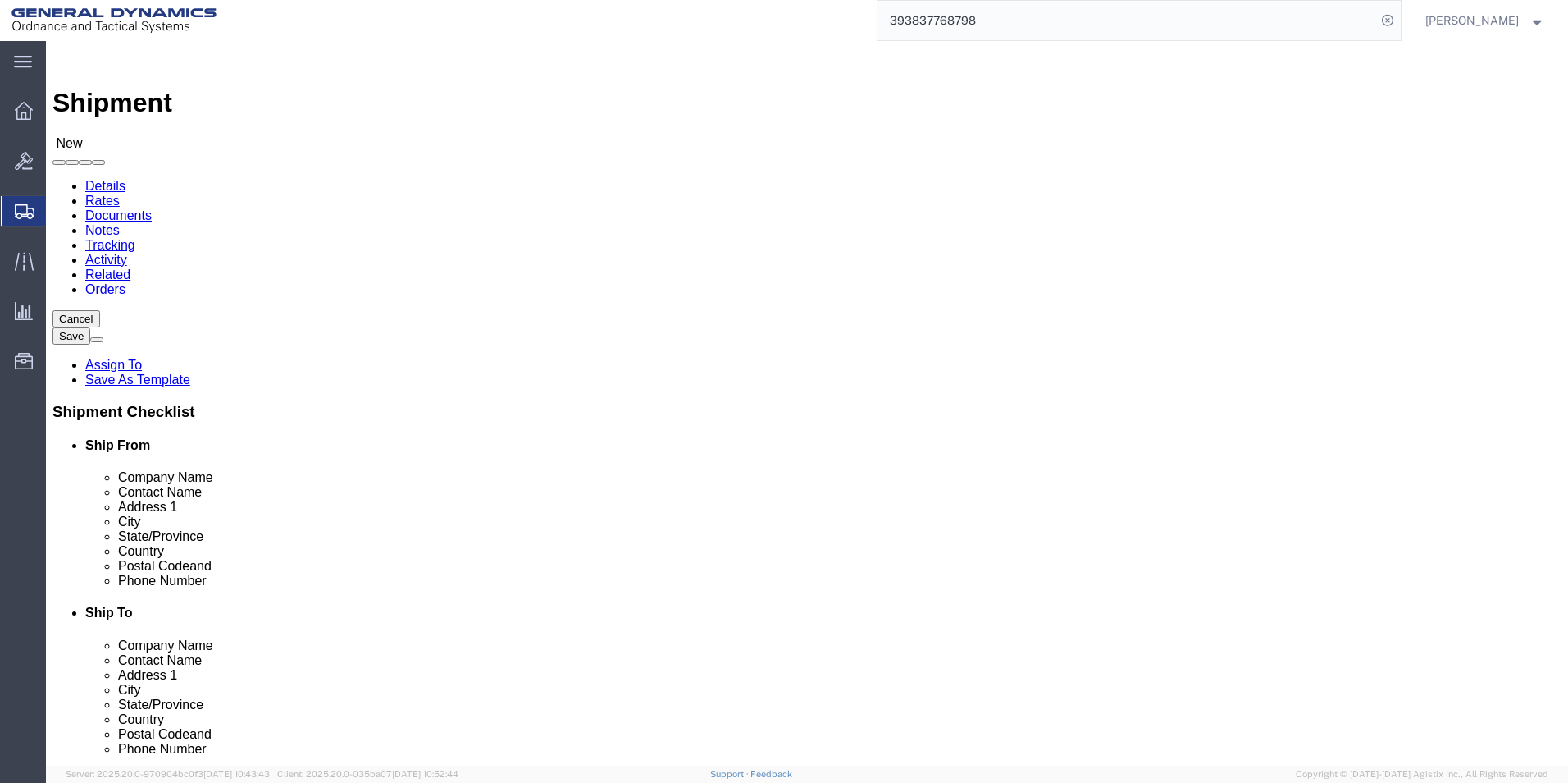
type input "REDLPAHIG0"
click input "text"
type input "[PERSON_NAME]"
click input "text"
type input "BUILDING 1"
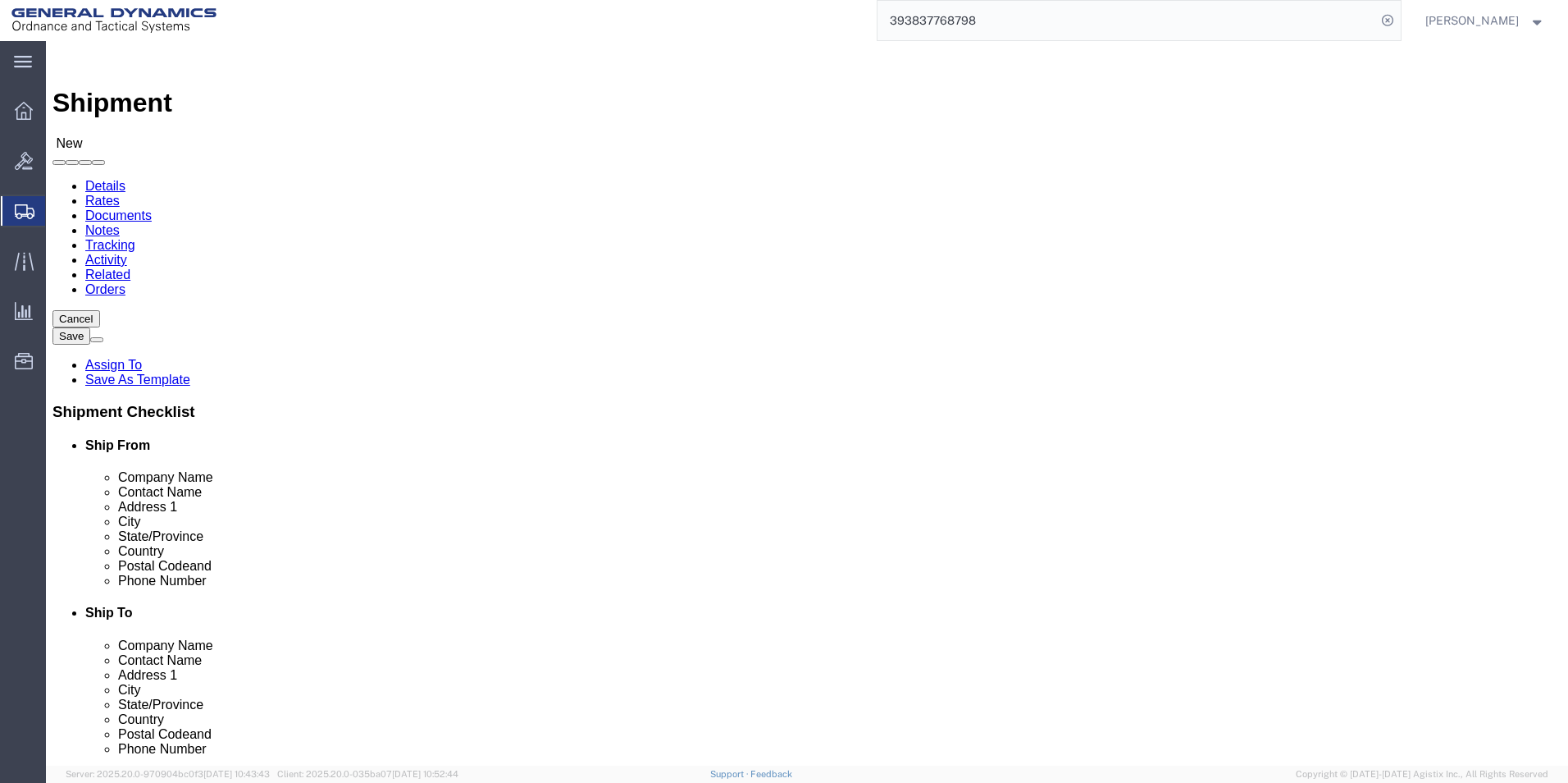
click input "text"
type input "[EMAIL_ADDRESS][DOMAIN_NAME]"
click input "text"
type input "SUBC"
click p "- SUBCOM - ([PERSON_NAME]) [STREET_ADDRESS][PERSON_NAME]"
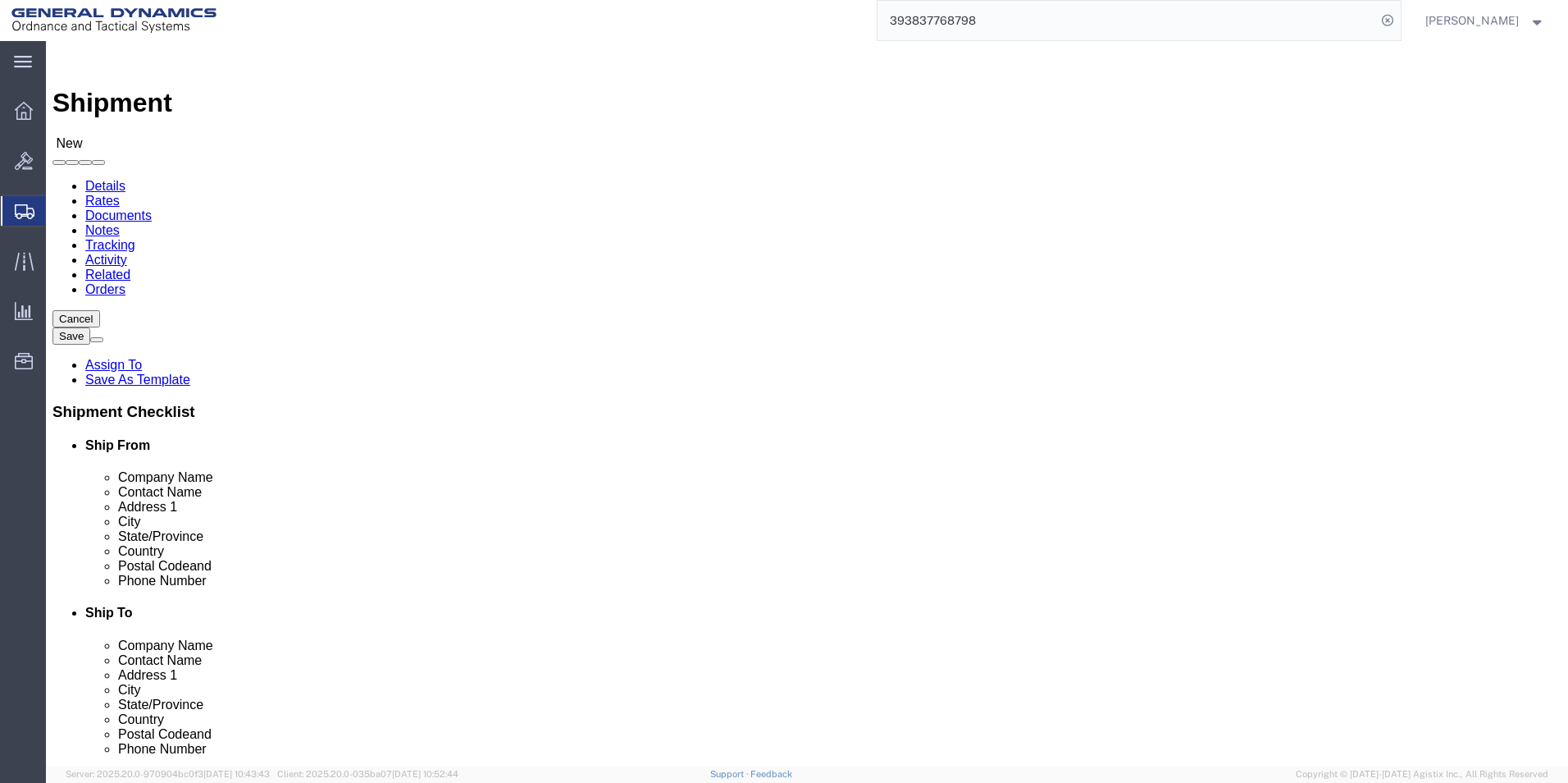
select select "NH"
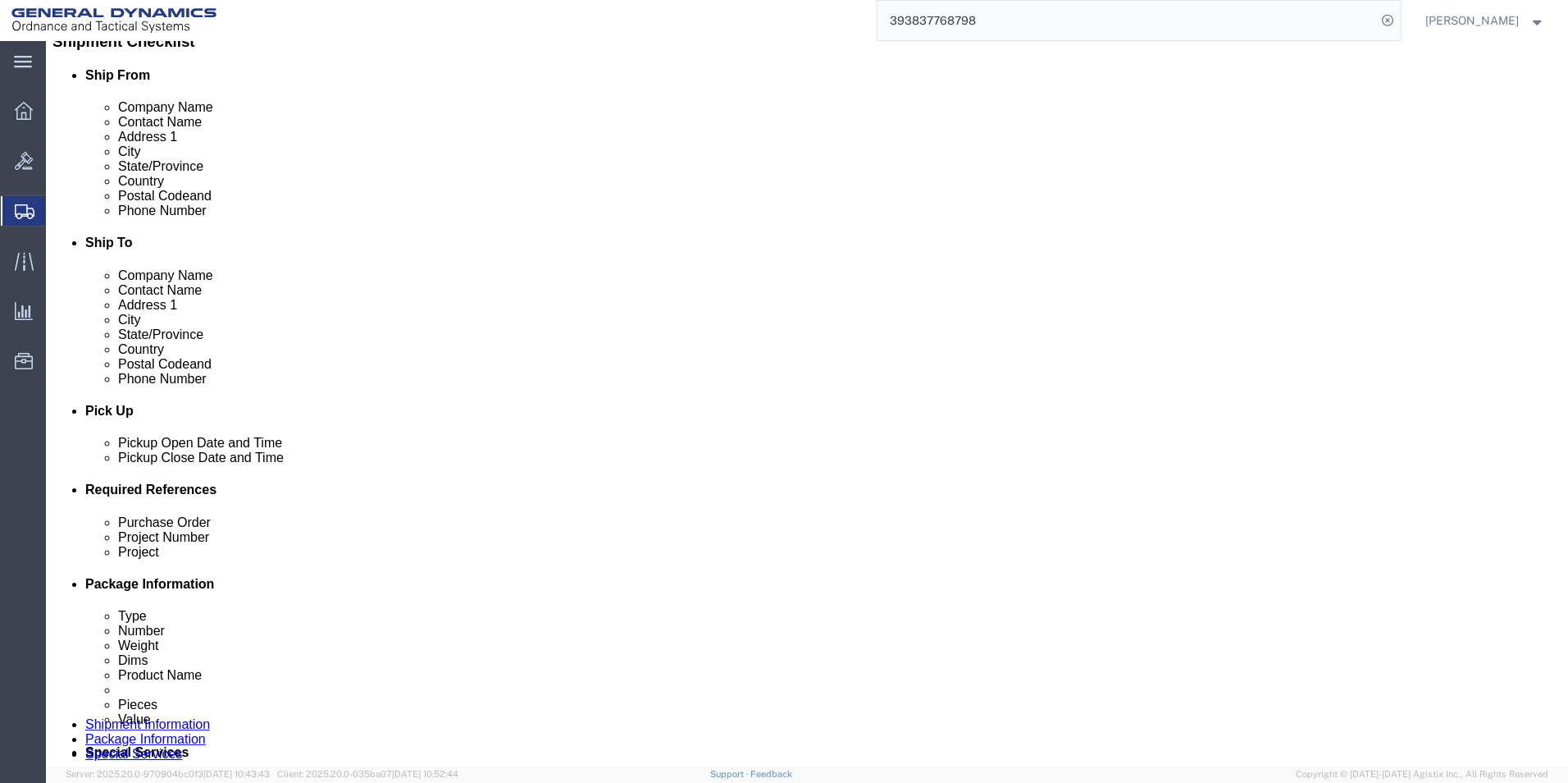
scroll to position [410, 0]
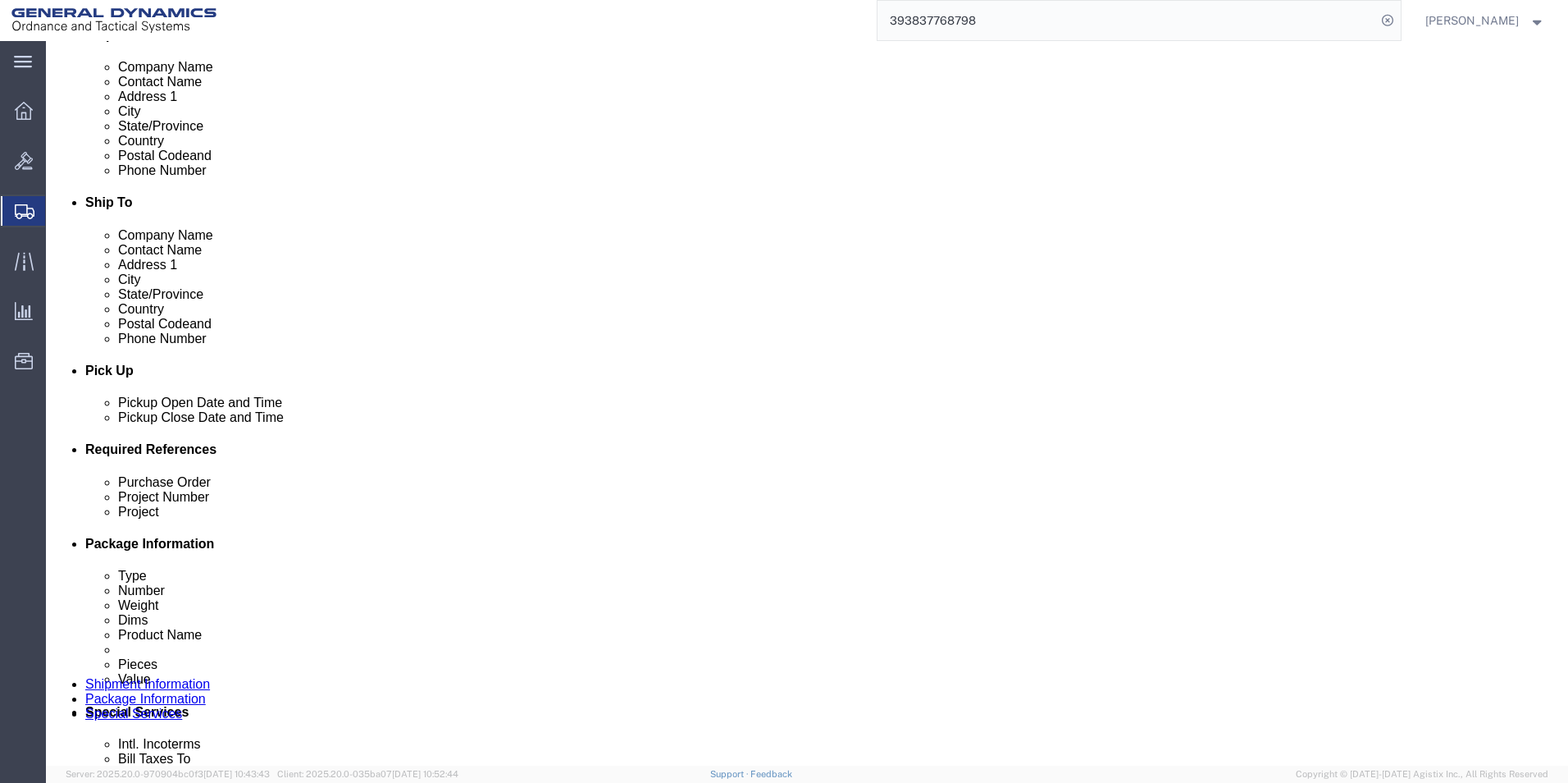
type input "SUBCOM"
click div "[DATE] 3:00 PM"
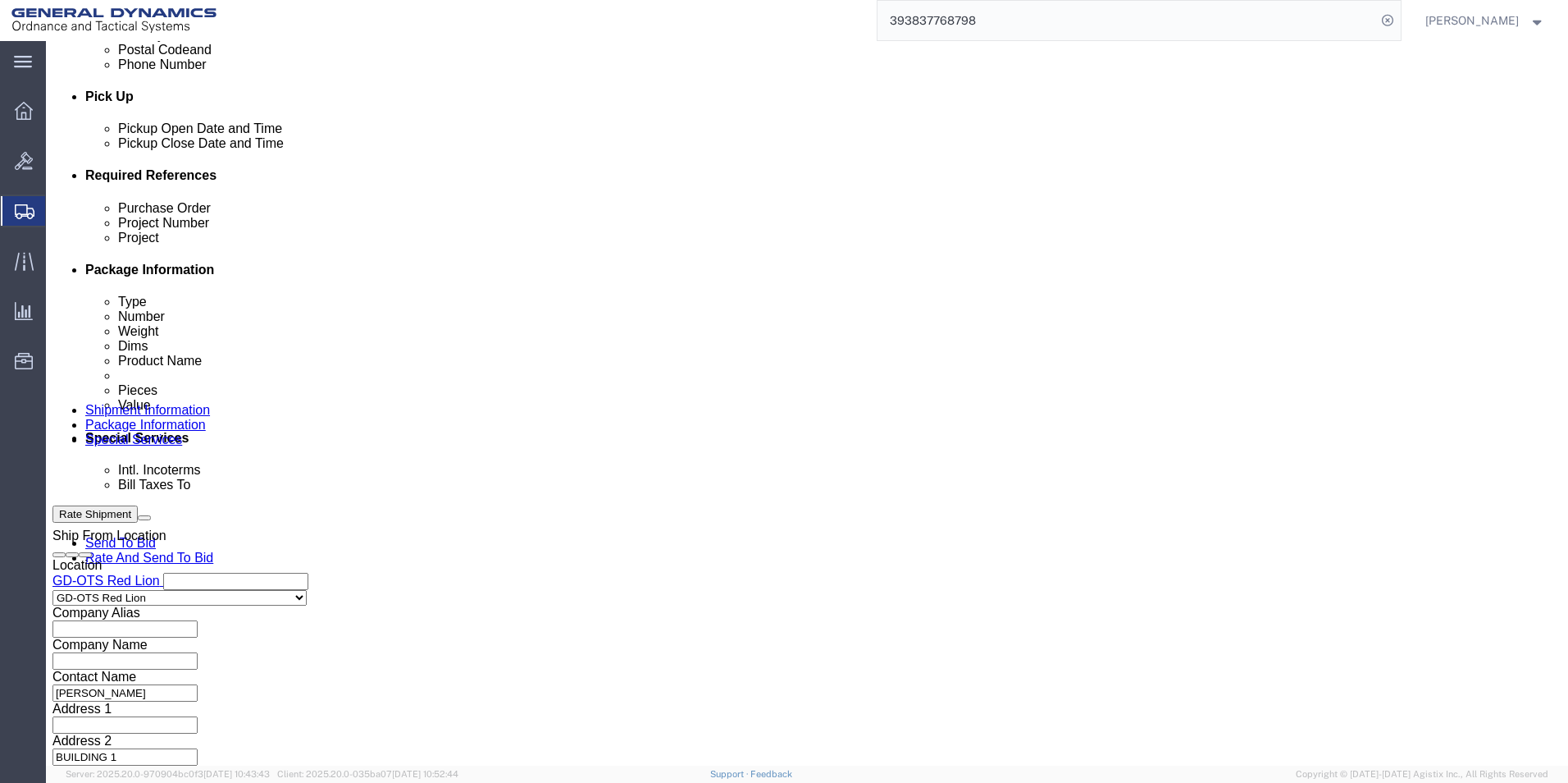
click input "4:00 PM"
type input "4:30 PM"
click button "Apply"
click input "text"
drag, startPoint x: 288, startPoint y: 327, endPoint x: 193, endPoint y: 322, distance: 95.1
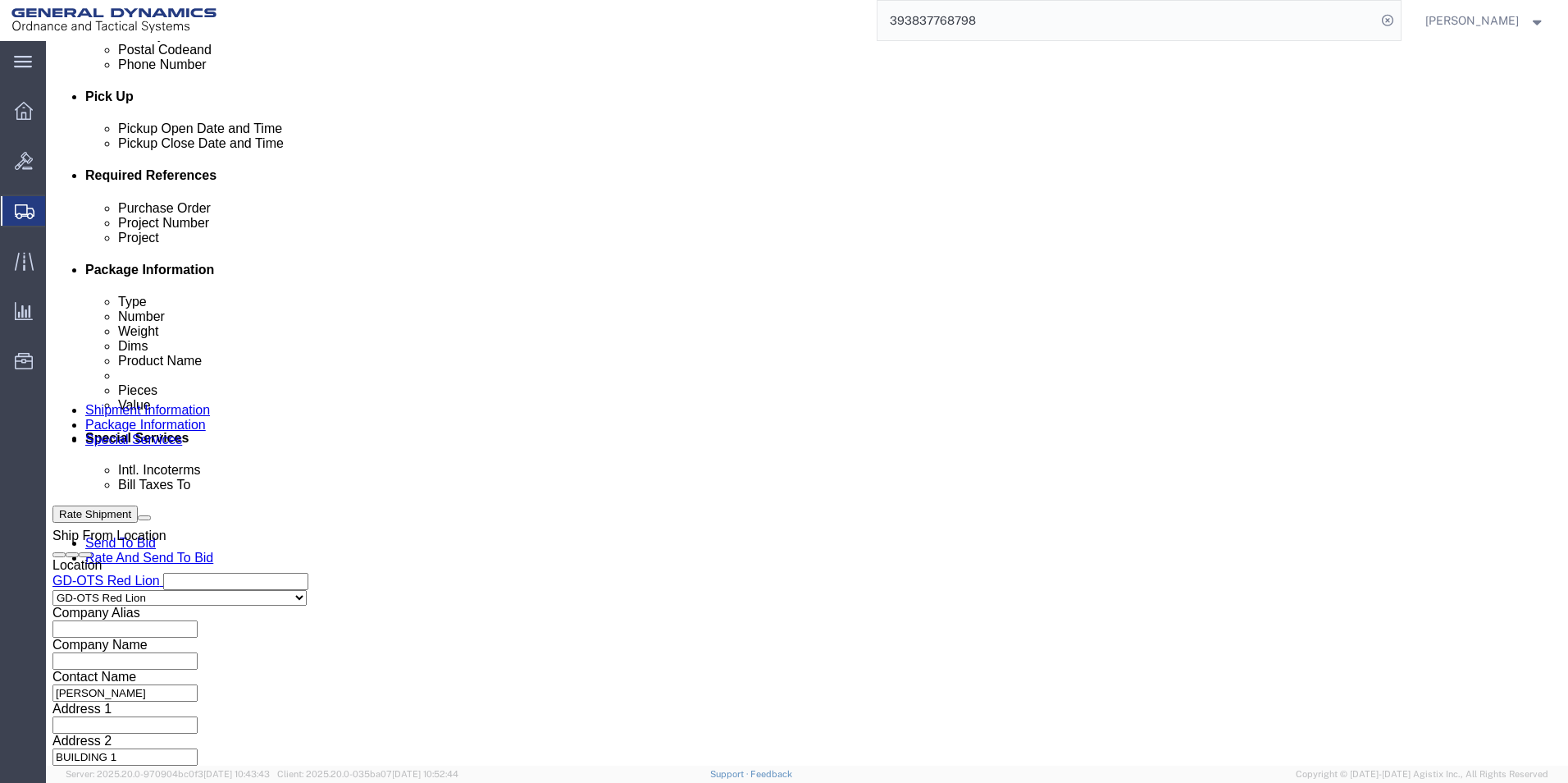
click div "Purchase Order 64536-901"
type input "64536-901"
paste input "64536-901"
type input "64536-901"
click input "text"
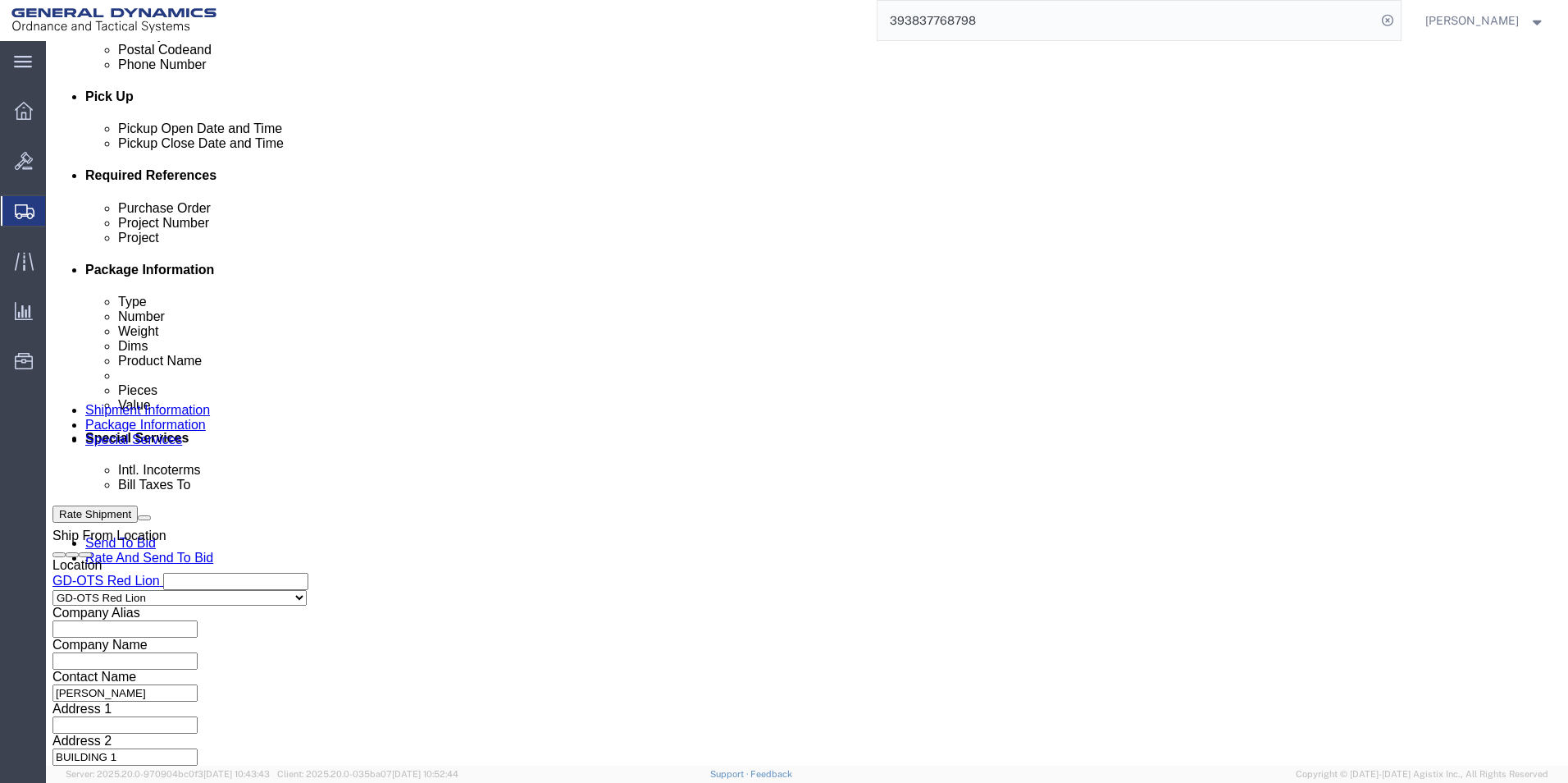
paste input "64536-901"
type input "64536-901"
drag, startPoint x: 134, startPoint y: 315, endPoint x: 117, endPoint y: 316, distance: 17.0
click div "Purchase Order 64536-901"
type input "109650"
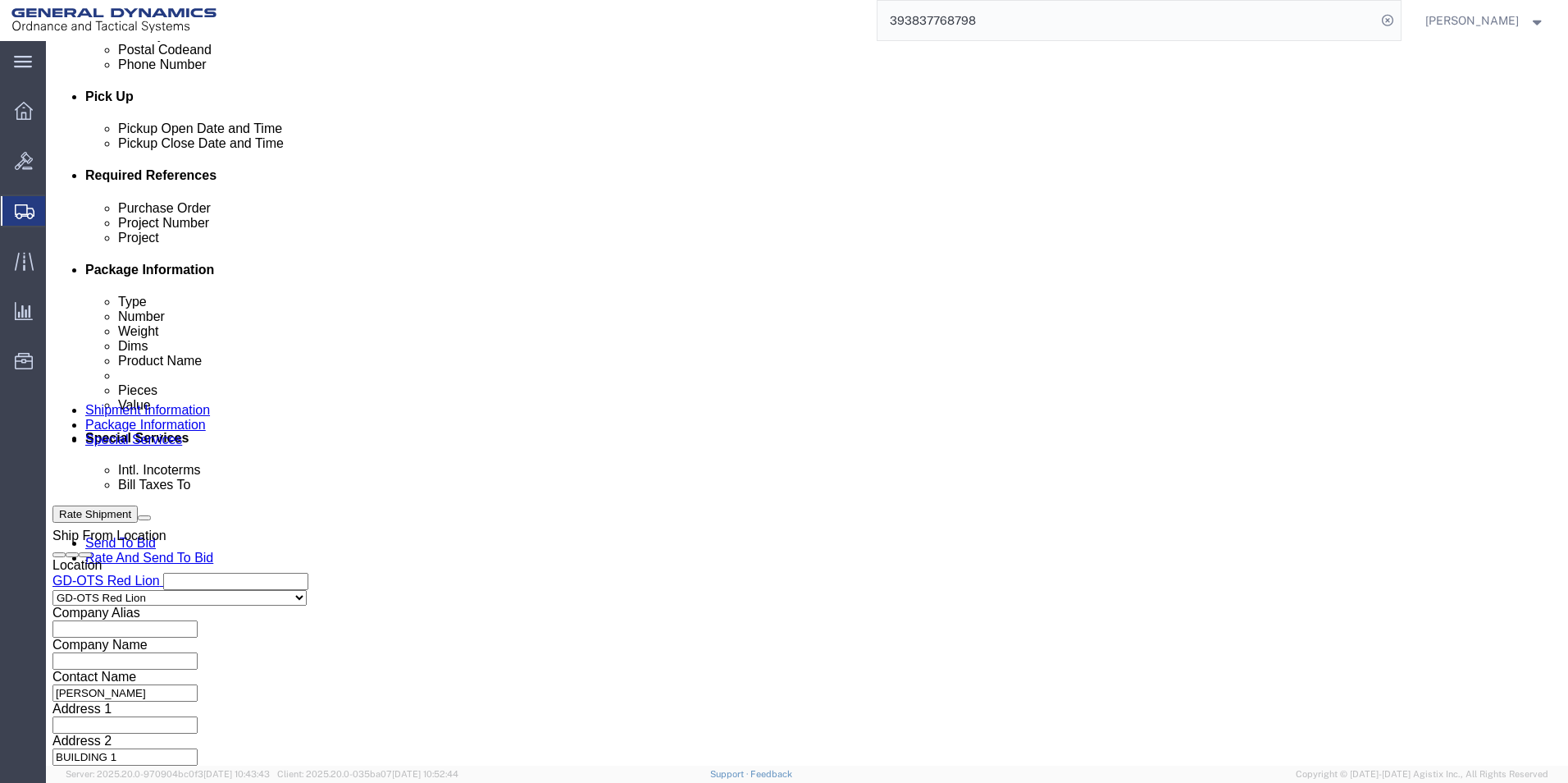
click button "Continue"
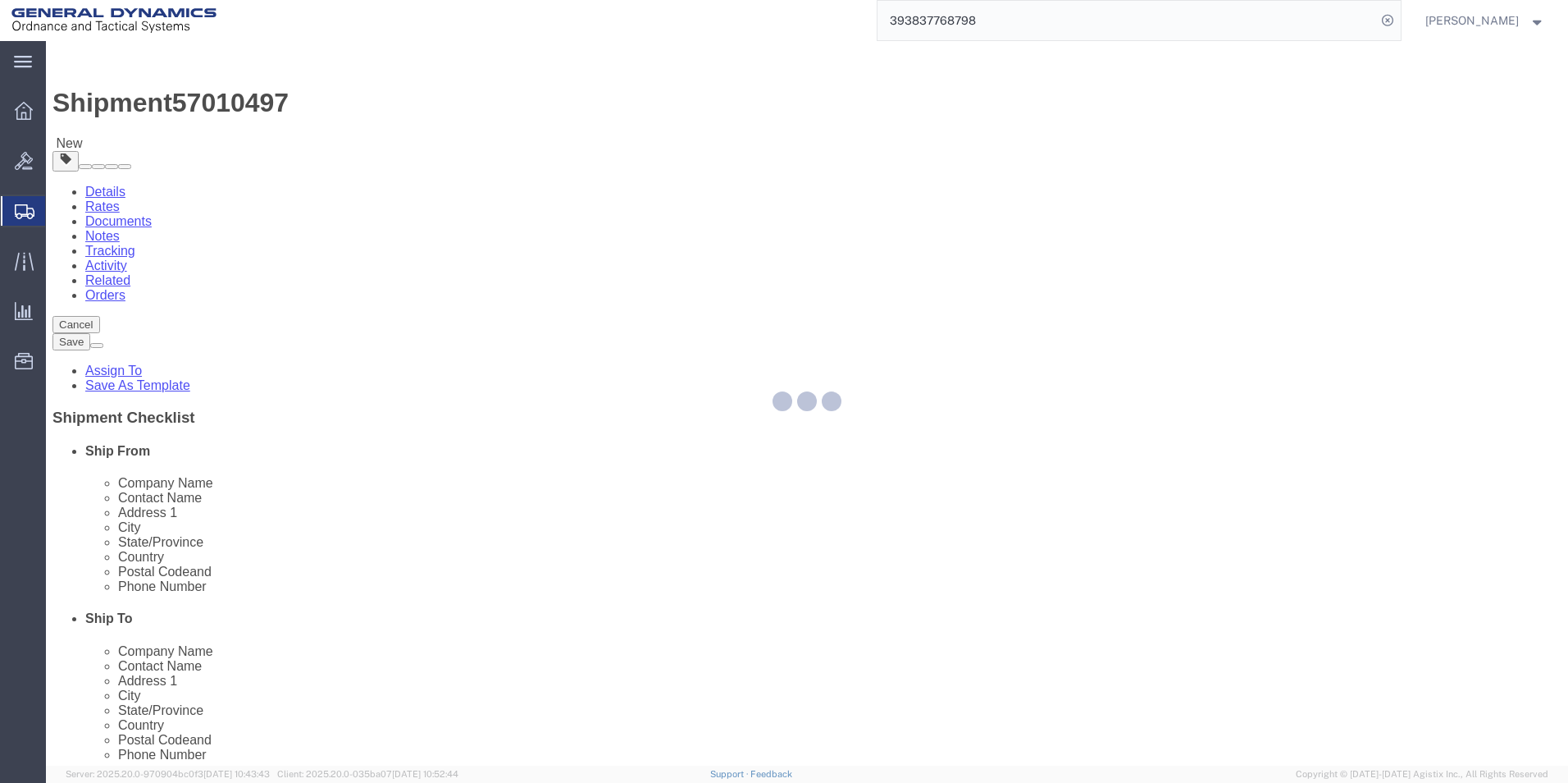
select select "CBOX"
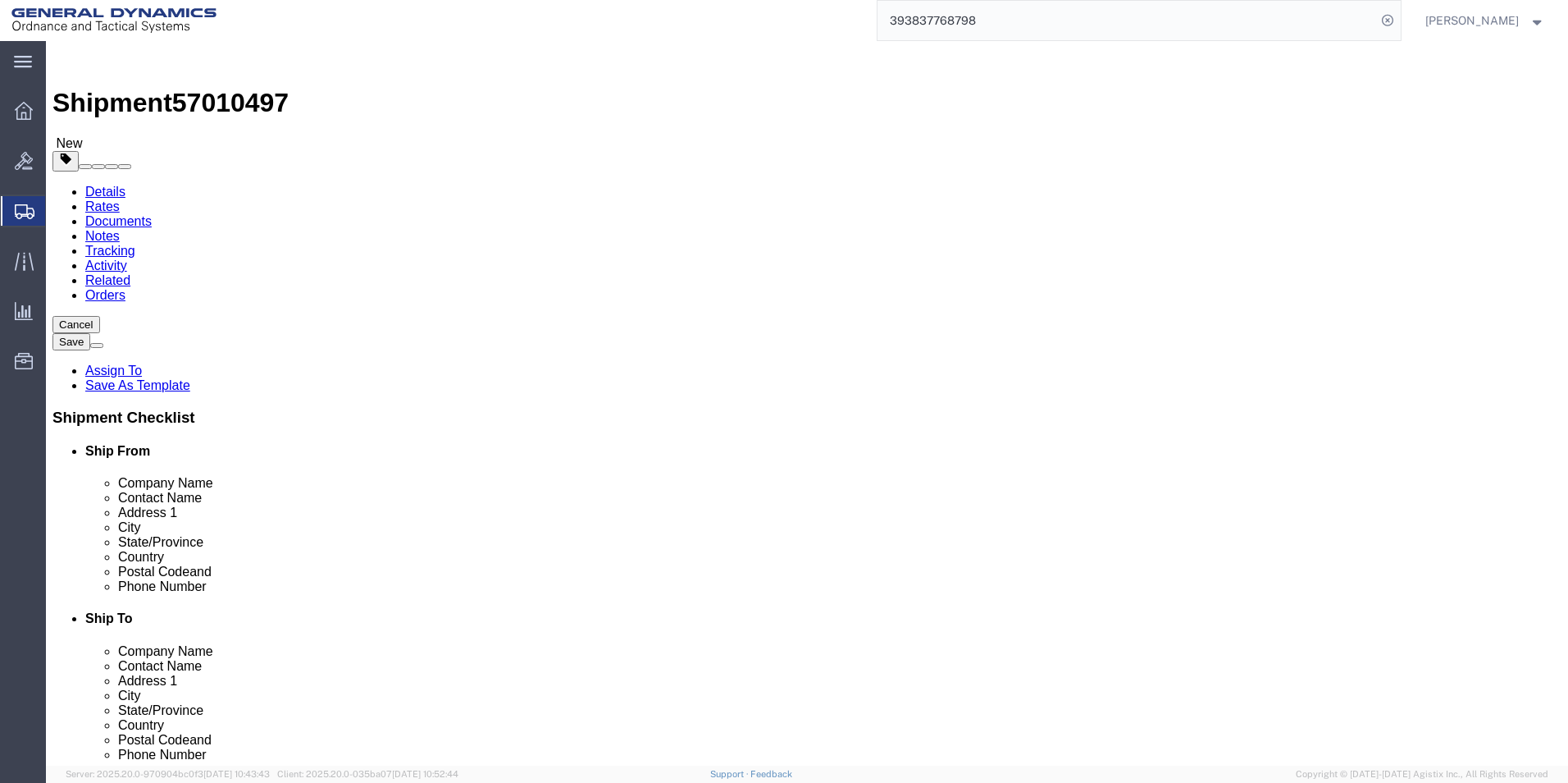
click input "text"
type input "12"
click input "text"
type input "12"
click div "Package Type Select Bale(s) Basket(s) Bolt(s) Bottle(s) Buckets Bulk Bundle(s) …"
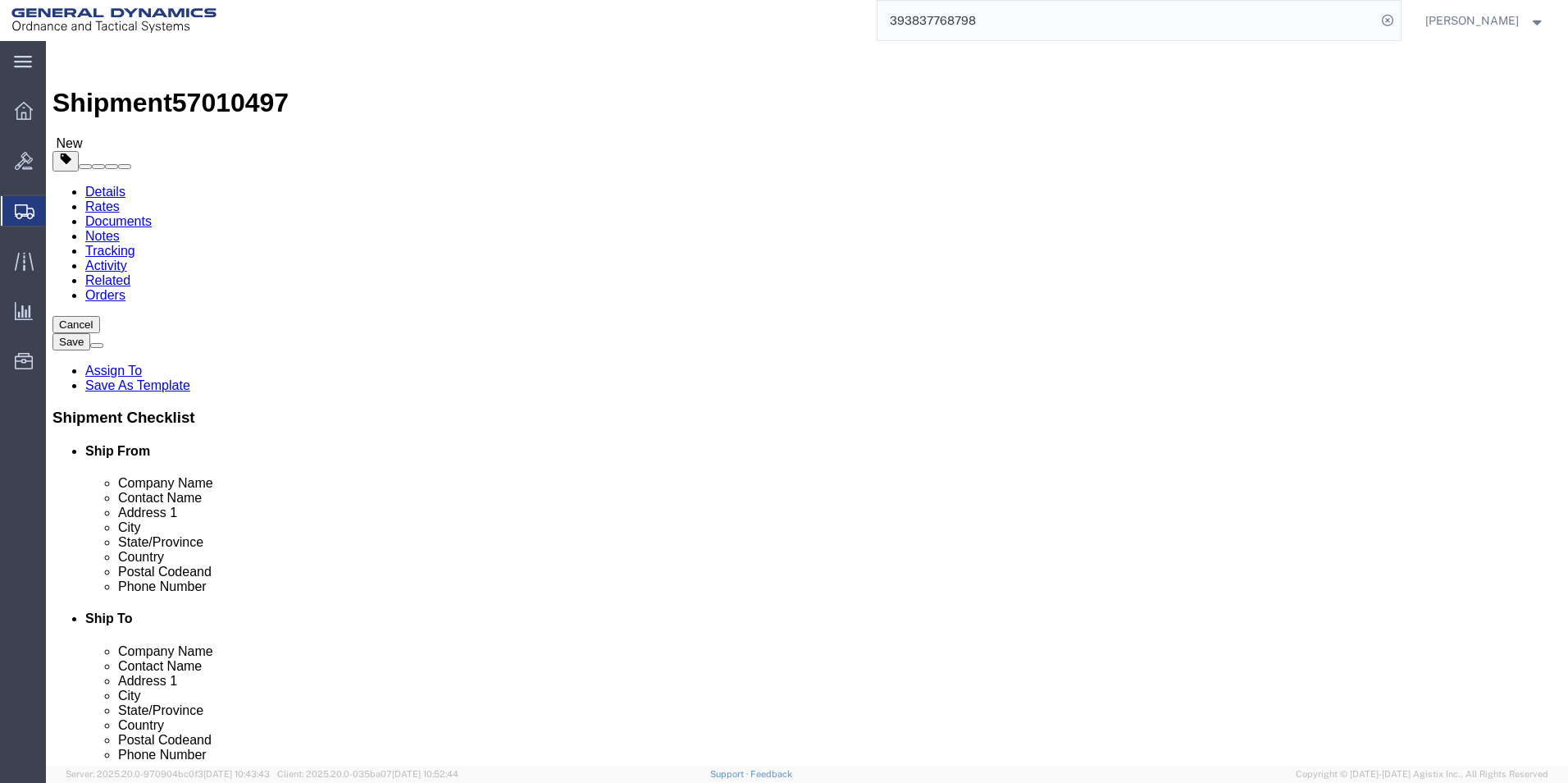
click input "text"
type input "12"
drag, startPoint x: 234, startPoint y: 379, endPoint x: 225, endPoint y: 382, distance: 9.5
click input "0.00"
type input "64.00"
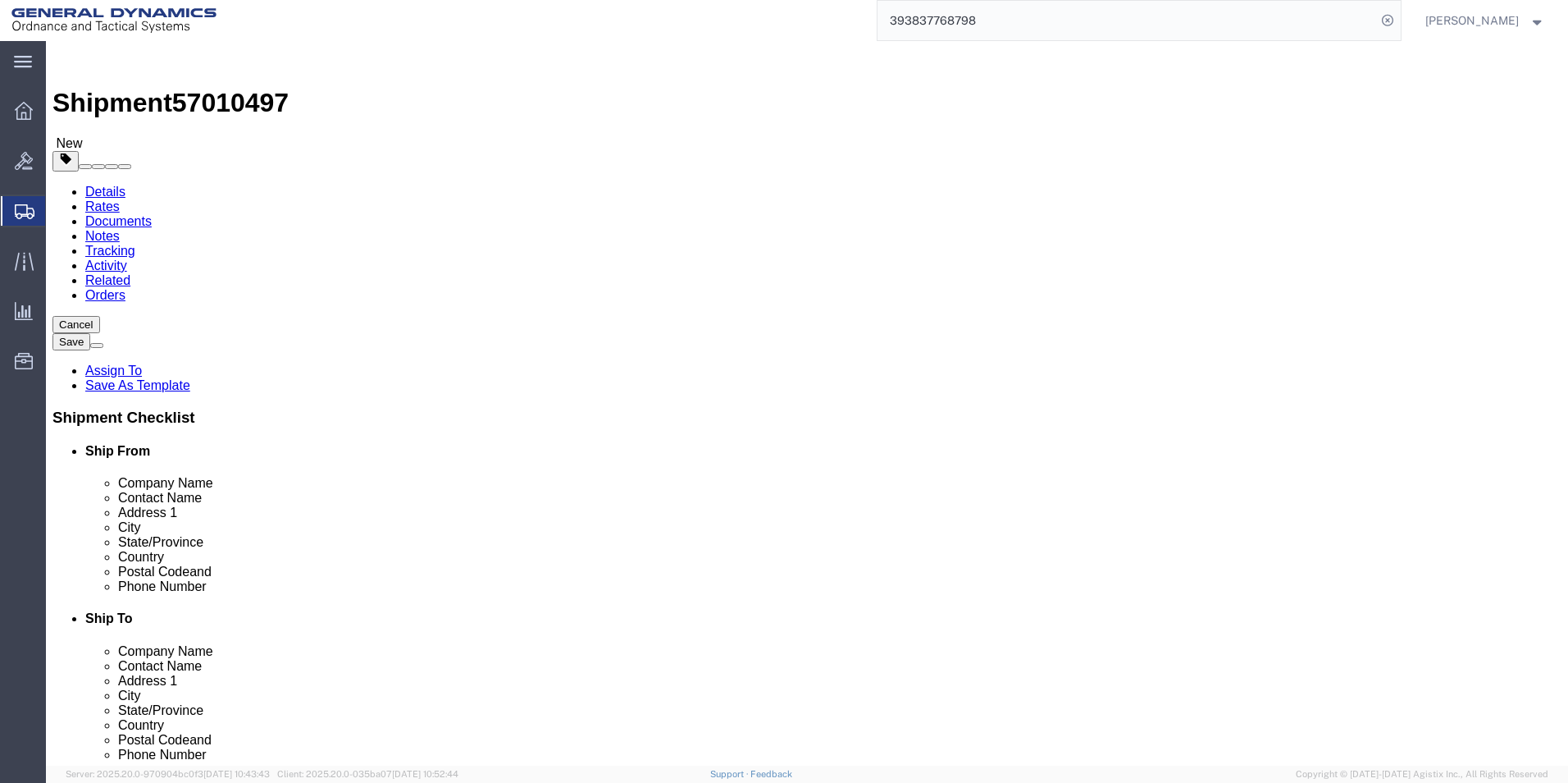
click link "Add Content"
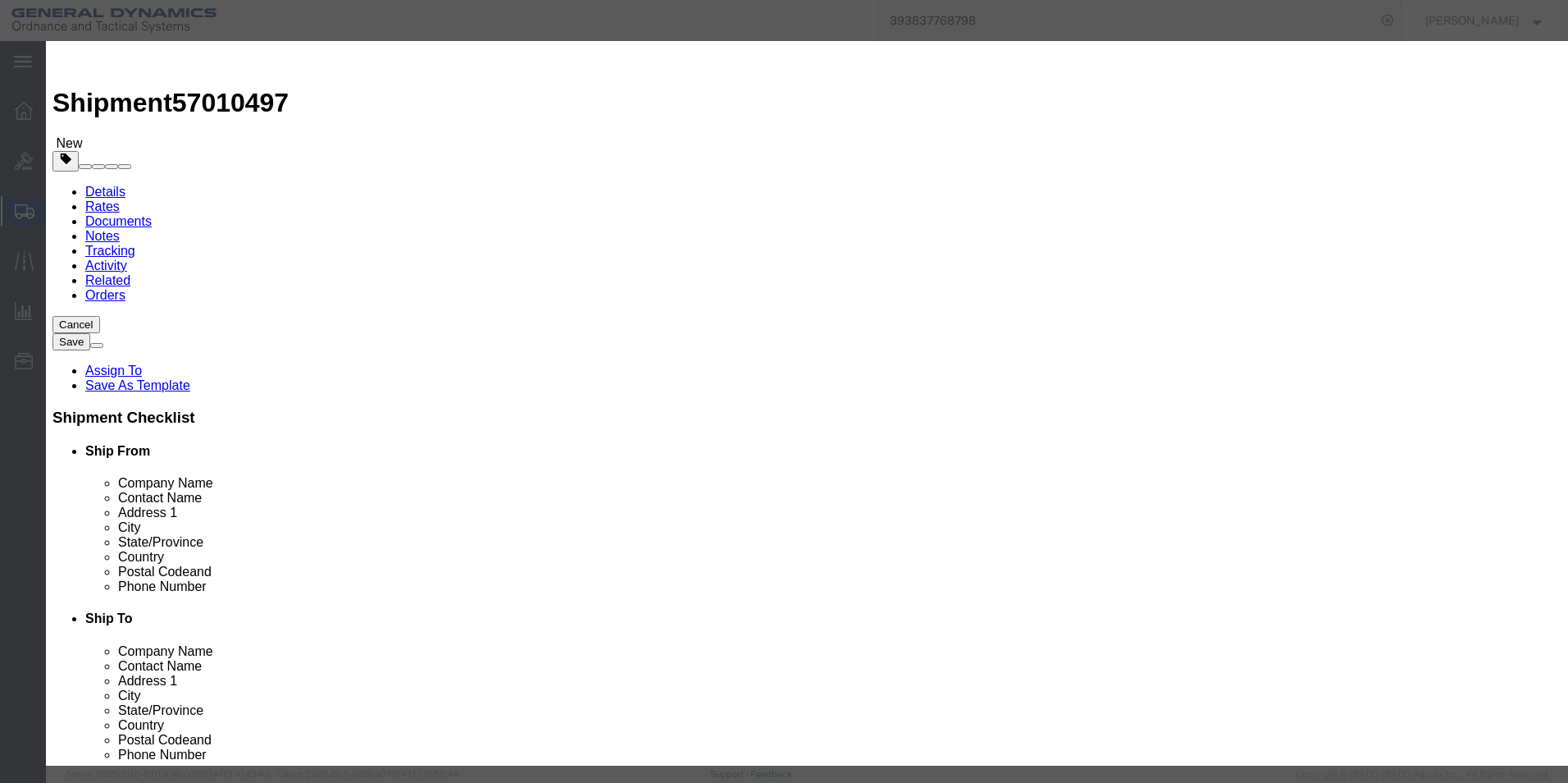
click input "text"
type input "ANTI-MOTION BLOCK"
select select "US"
drag, startPoint x: 506, startPoint y: 160, endPoint x: 425, endPoint y: 160, distance: 81.0
click div "Pieces 0 Select Bag Barrels 100Board Feet Bottle Box Blister Pack Carats Can Ca…"
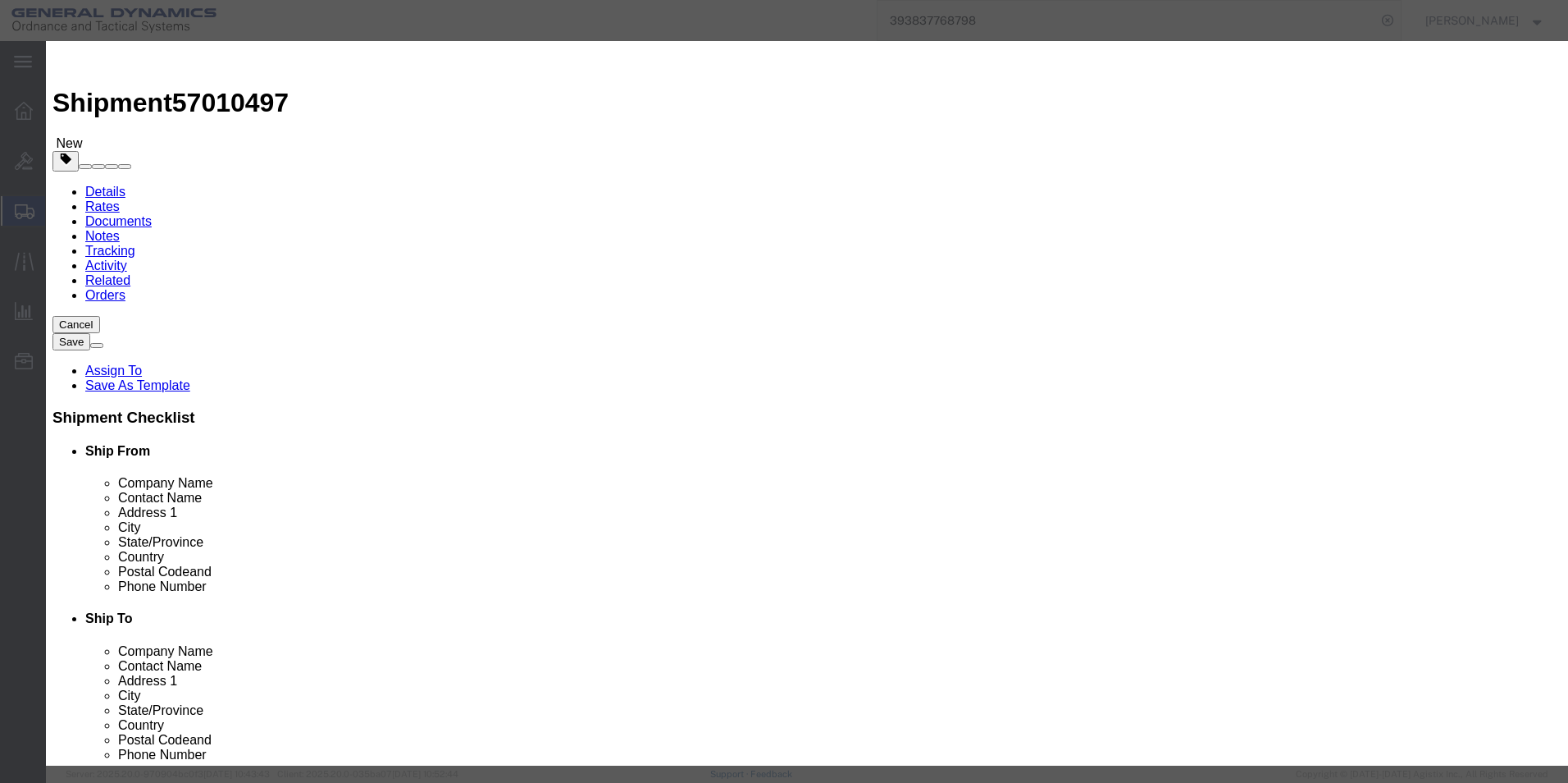
type input "98"
click input "text"
type input "100"
drag, startPoint x: 439, startPoint y: 165, endPoint x: 320, endPoint y: 190, distance: 121.6
click div "Product Name ANTI-MOTION BLOCK ANTI Pieces 98 Select Bag Barrels 100Board Feet …"
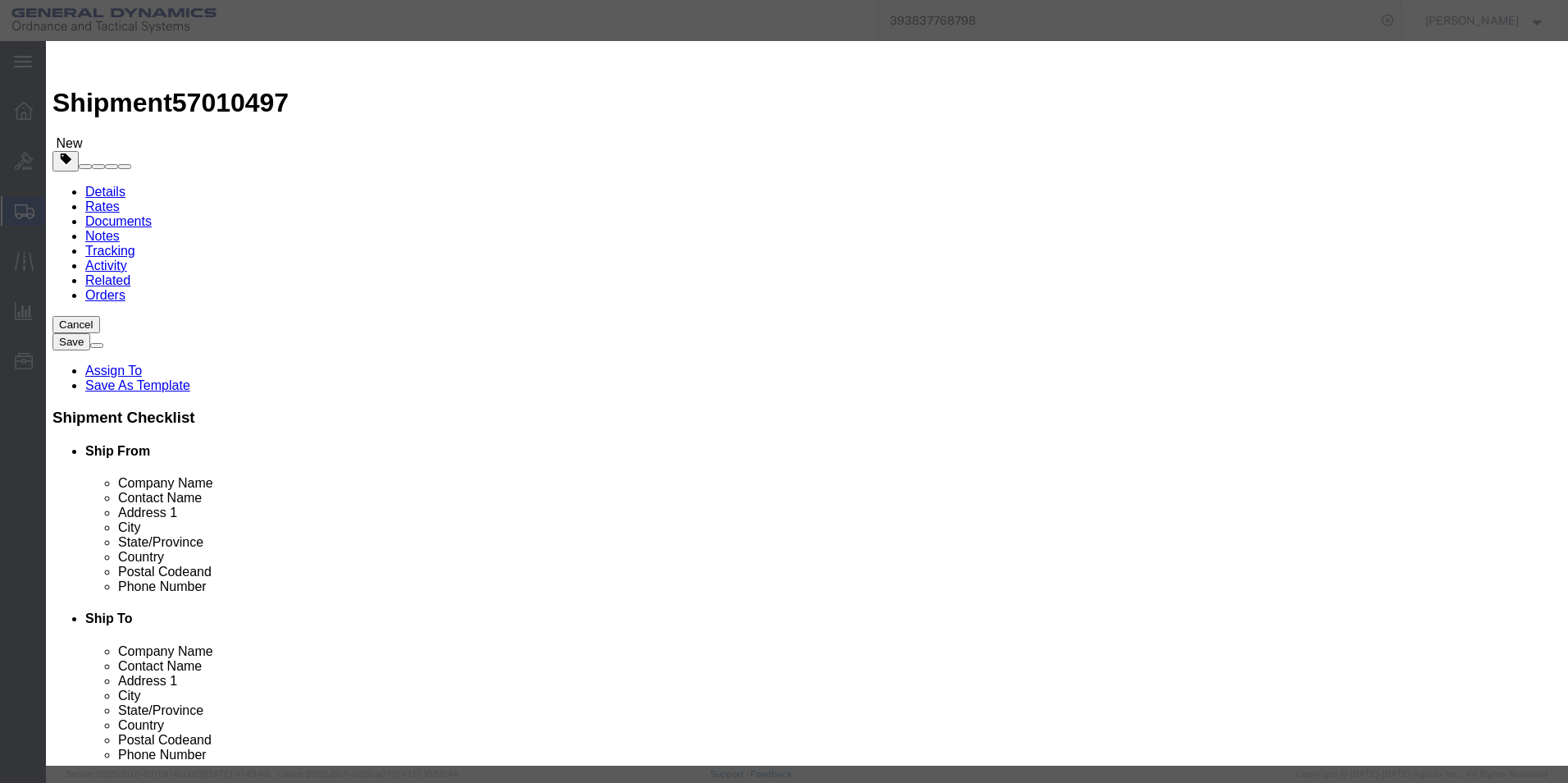
type input "64"
drag, startPoint x: 533, startPoint y: 192, endPoint x: 279, endPoint y: 172, distance: 254.8
click div "Add content Commodity library Product Name ANTI-MOTION BLOCK ANTI Pieces 64 Sel…"
type input "100"
click h3 "Add content"
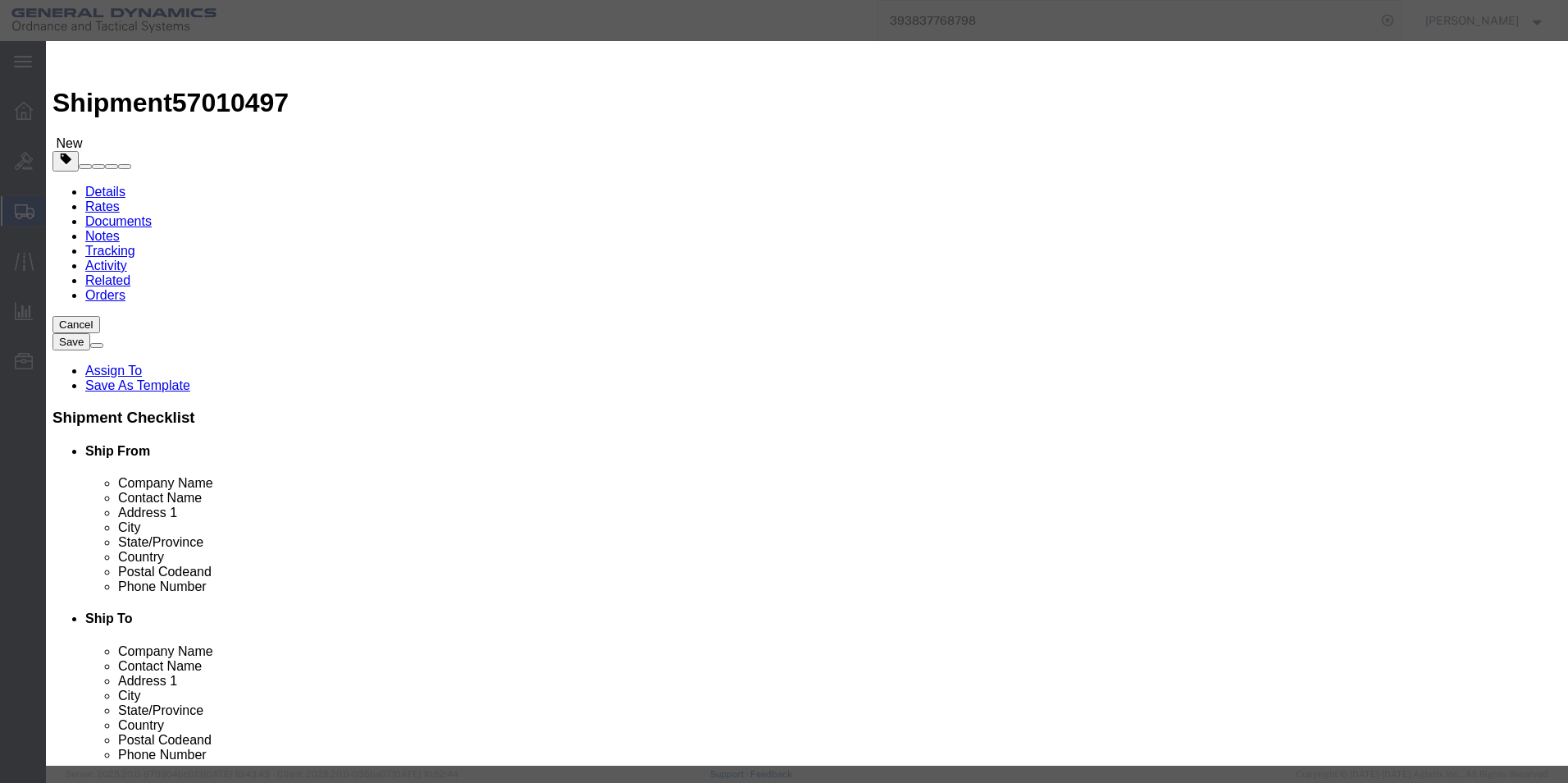
click button "Save & Close"
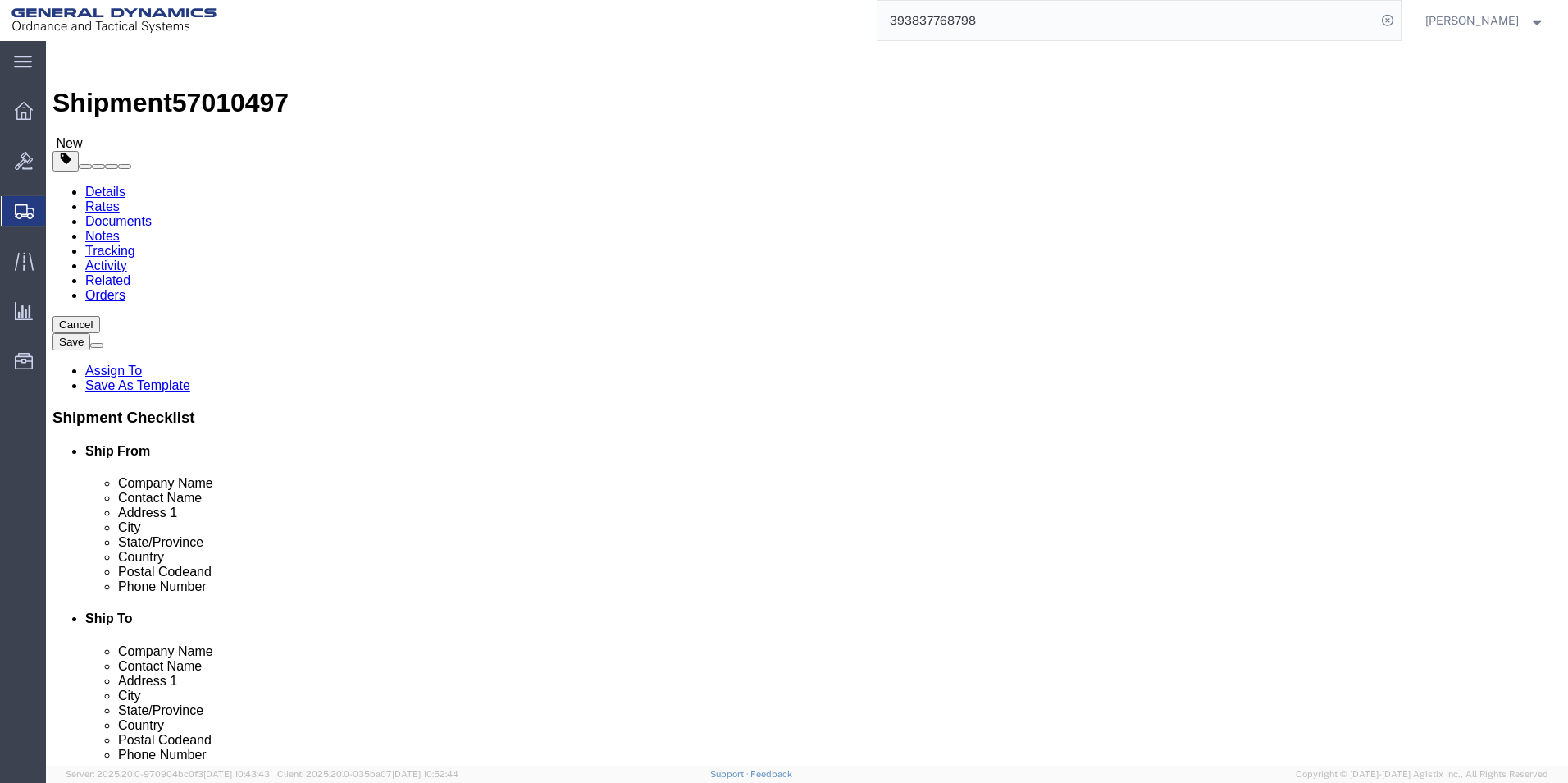
click span "button"
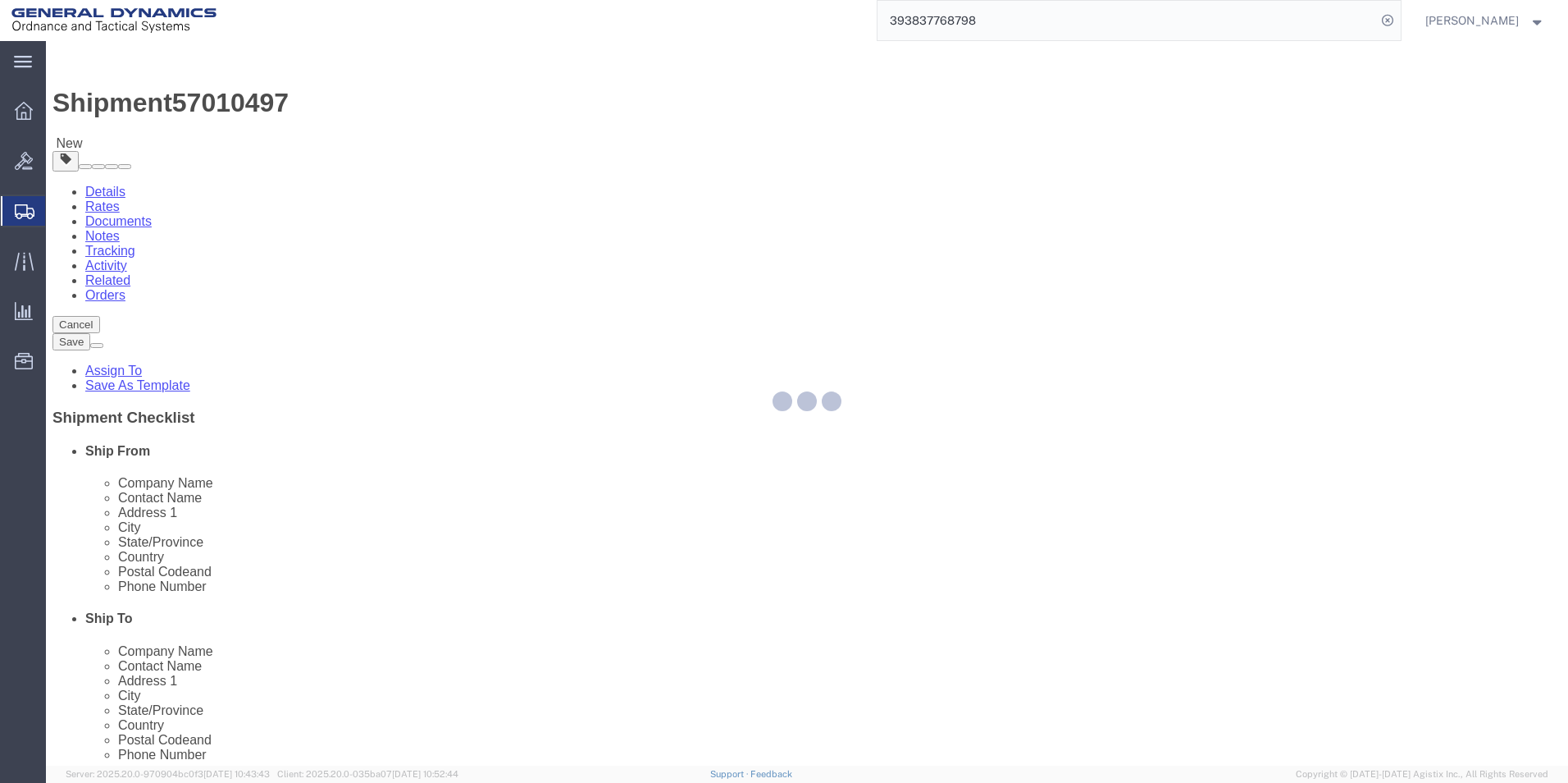
select select "CBOX"
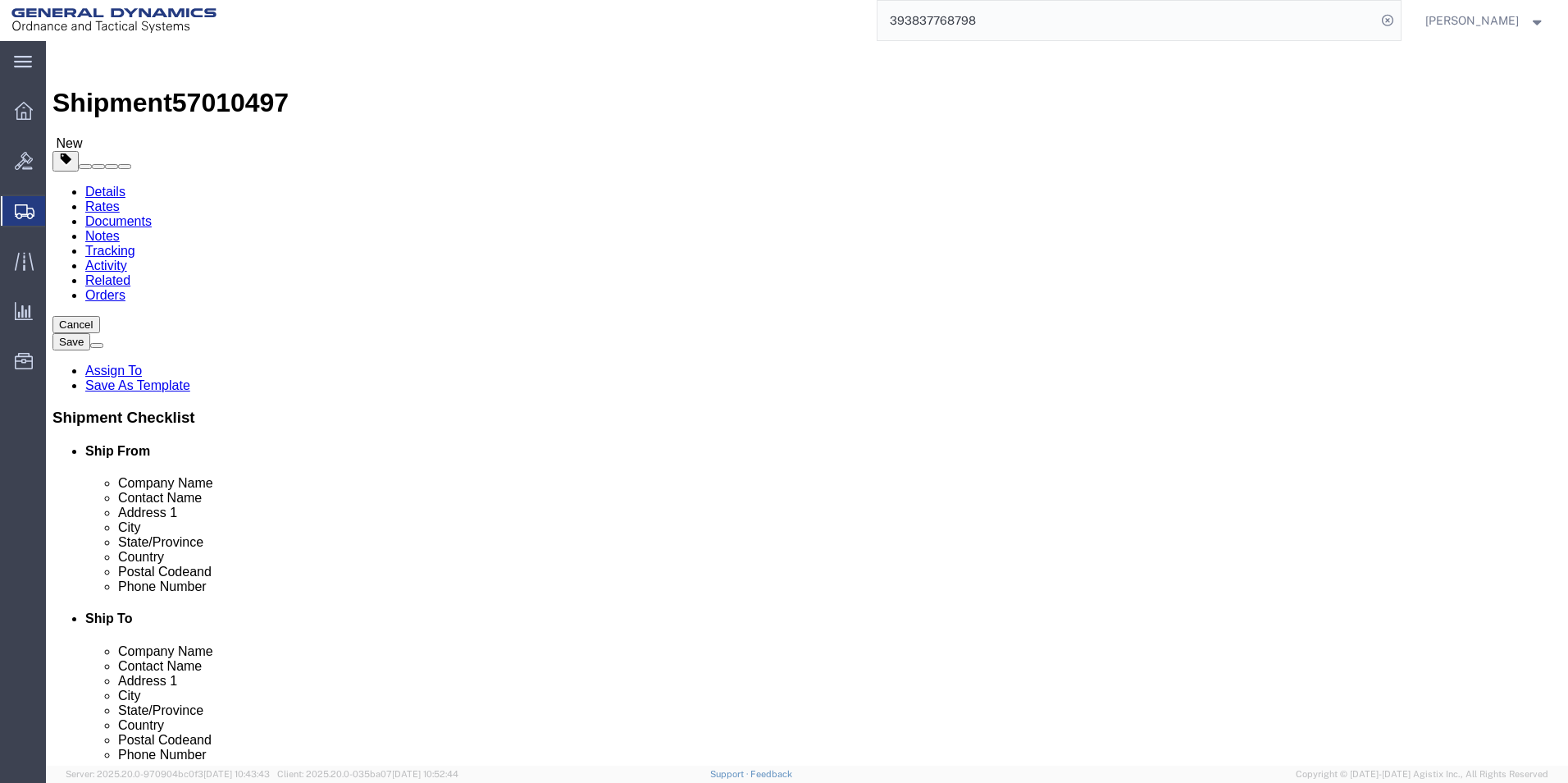
drag, startPoint x: 736, startPoint y: 376, endPoint x: 718, endPoint y: 376, distance: 18.0
click div "Weight 64.00 Select kgs lbs Ship. t°"
type input "24.00"
click dd "100.00 USD"
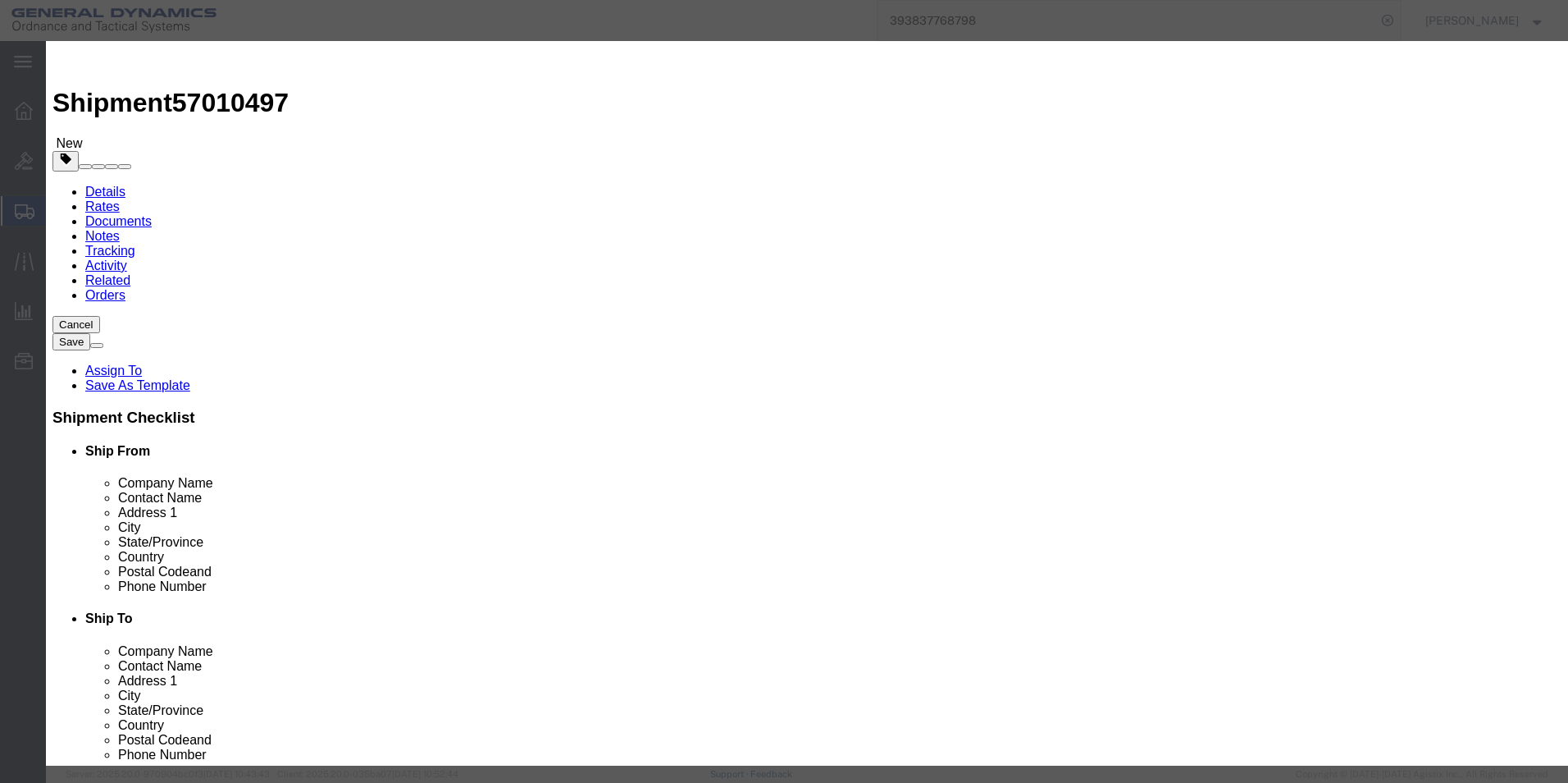
drag, startPoint x: 451, startPoint y: 157, endPoint x: 377, endPoint y: 156, distance: 74.0
click div "Pieces 64.00 Select Bag Barrels 100Board Feet Bottle Box Blister Pack Carats Ca…"
type input "24"
click h3 "Edit content"
drag, startPoint x: 526, startPoint y: 184, endPoint x: 292, endPoint y: 163, distance: 234.9
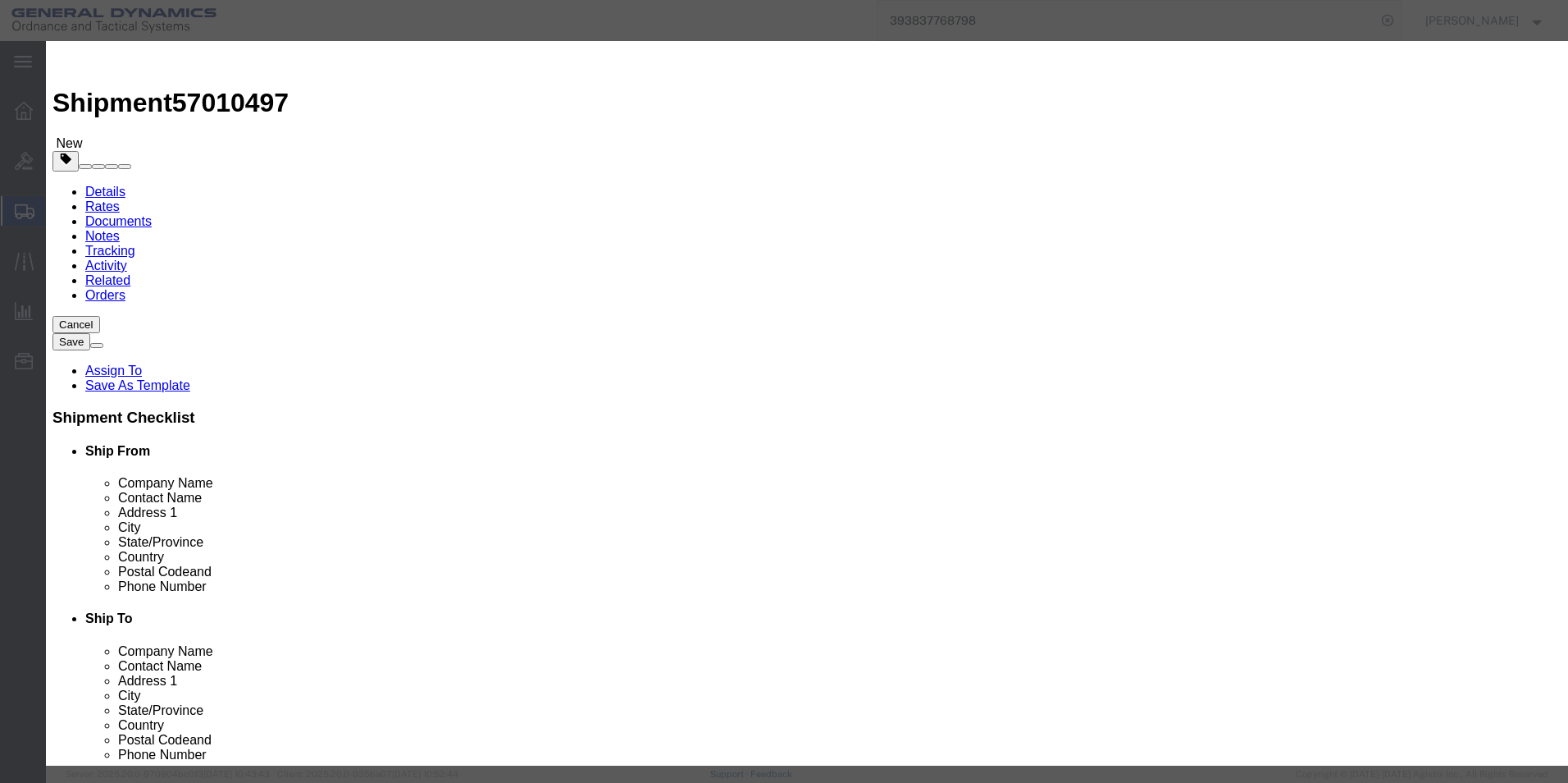
click div "Commodity library Product Name ANTI-MOTION BLOCK Pieces 24 Select Bag Barrels 1…"
type input "100"
drag, startPoint x: 575, startPoint y: 78, endPoint x: 592, endPoint y: 117, distance: 42.5
click div "Commodity library"
click button "Save & Close"
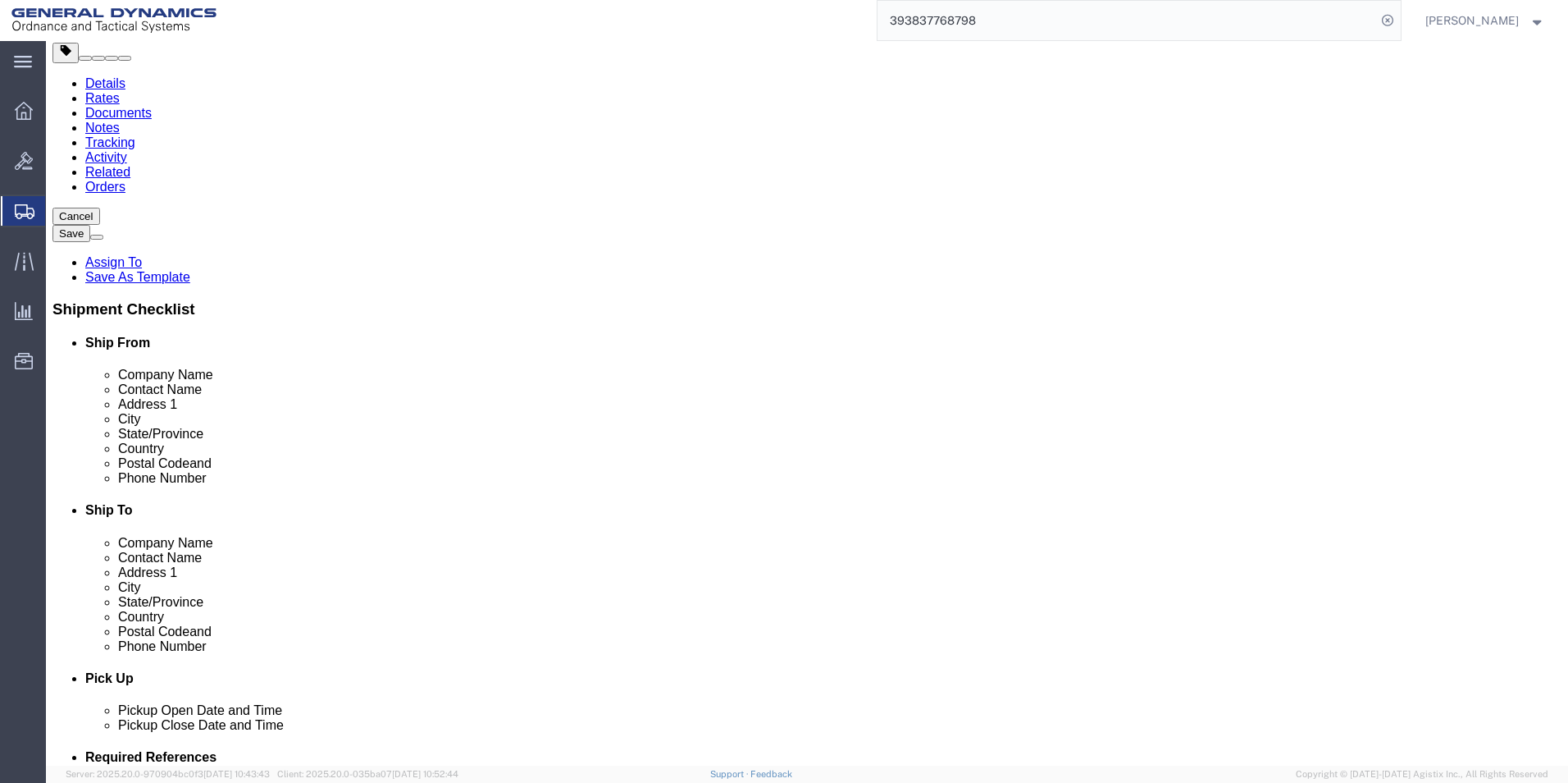
scroll to position [109, 0]
click button "Continue"
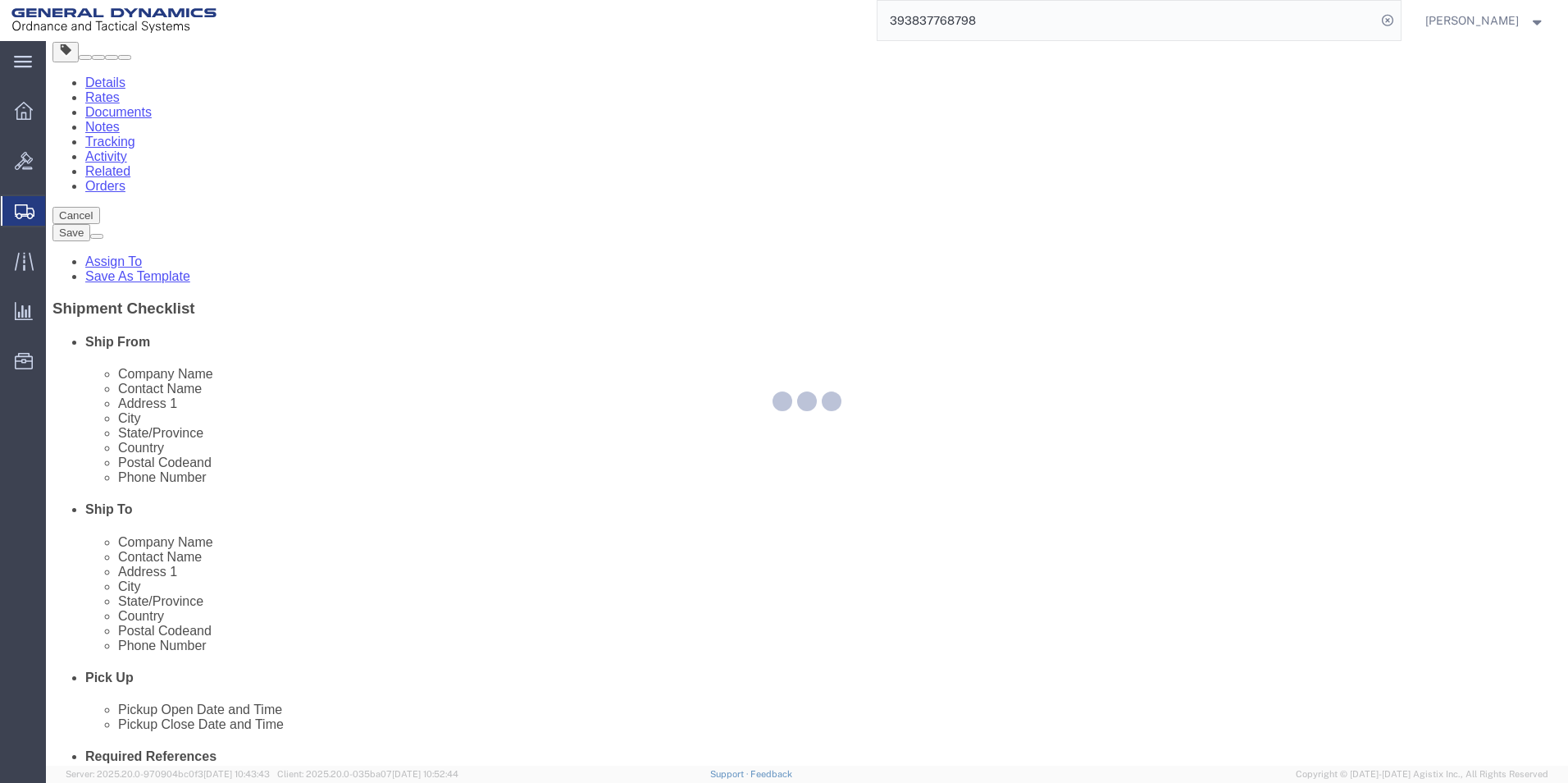
select select
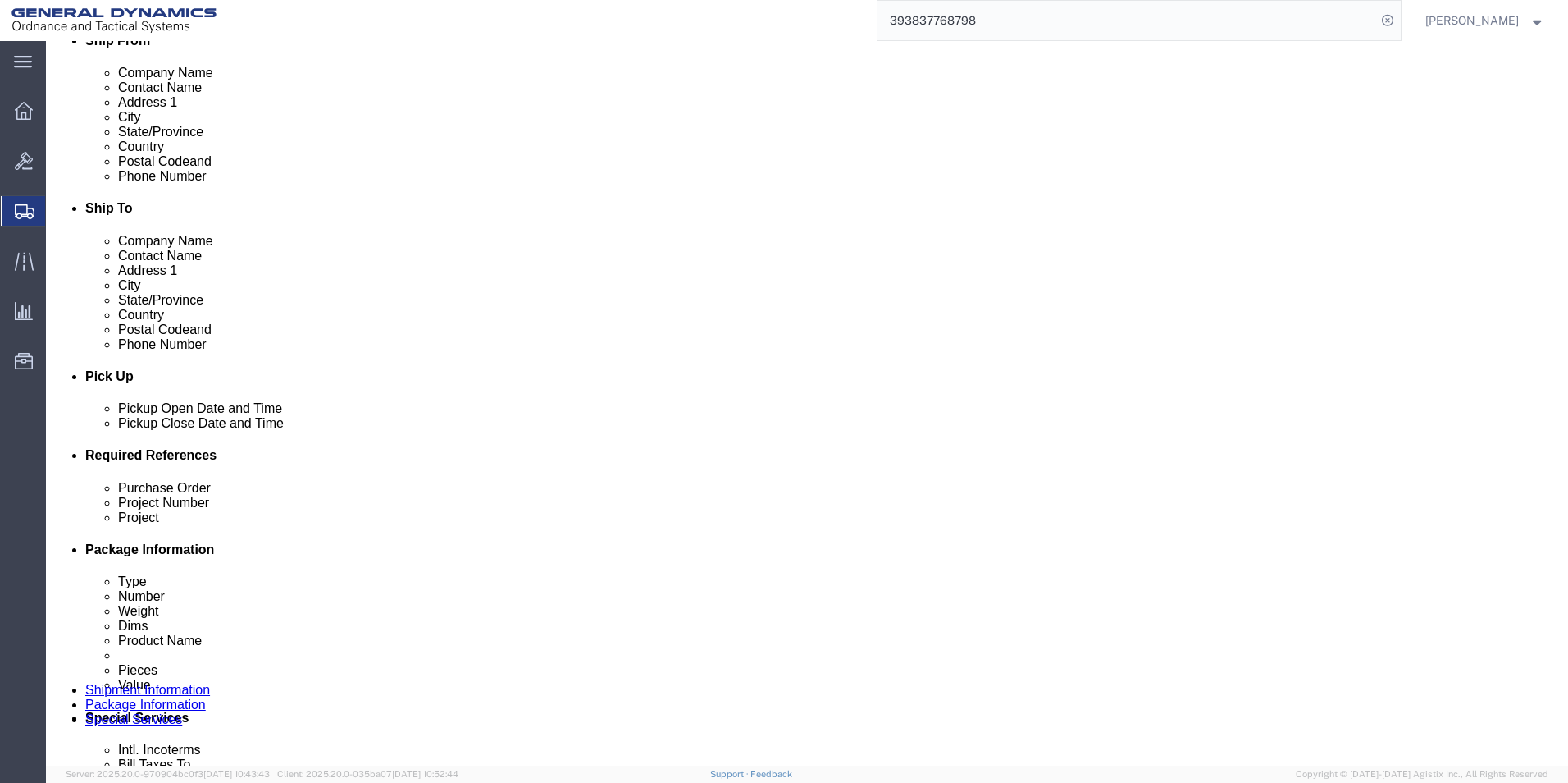
scroll to position [656, 0]
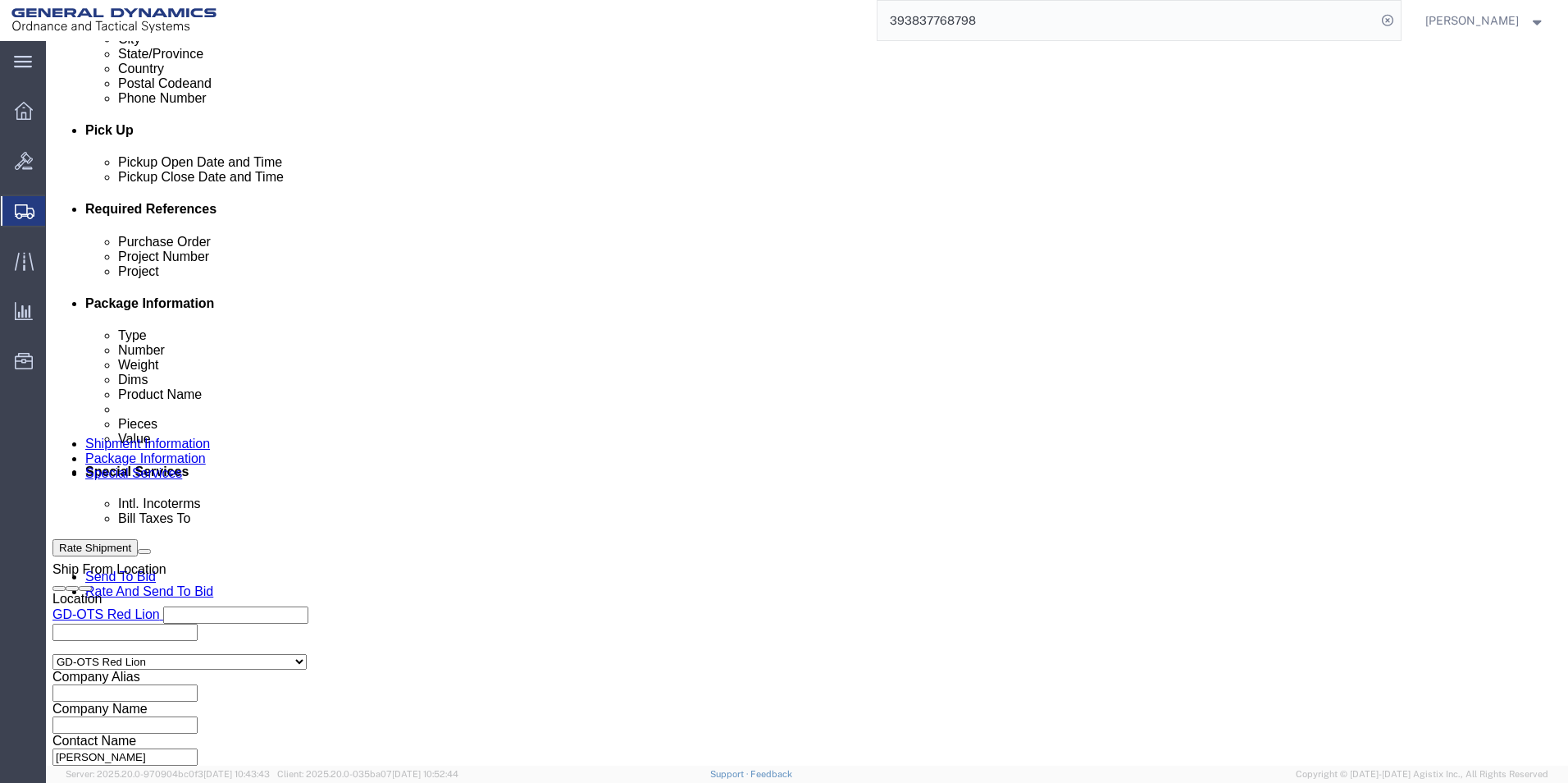
click select "Select Recipient Account Sender/Shipper Third Party Account"
select select "RCPN"
click select "Select Recipient Account Sender/Shipper Third Party Account"
type input "SUBCOM"
type input "[STREET_ADDRESS][PERSON_NAME]"
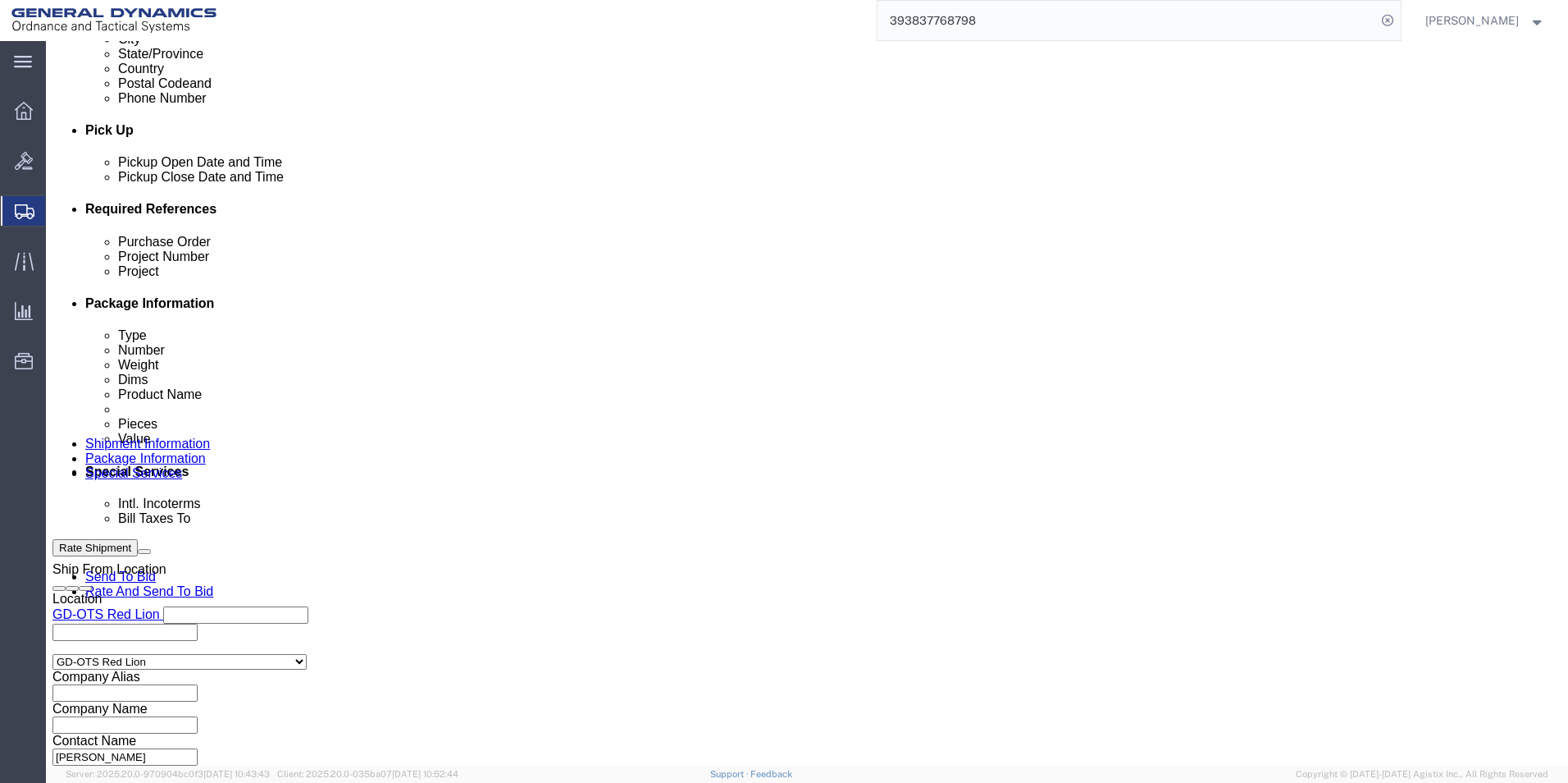
select select "US"
select select "NH"
type input "[PHONE_NUMBER]"
click select "Select DHL FedEx Express UPS"
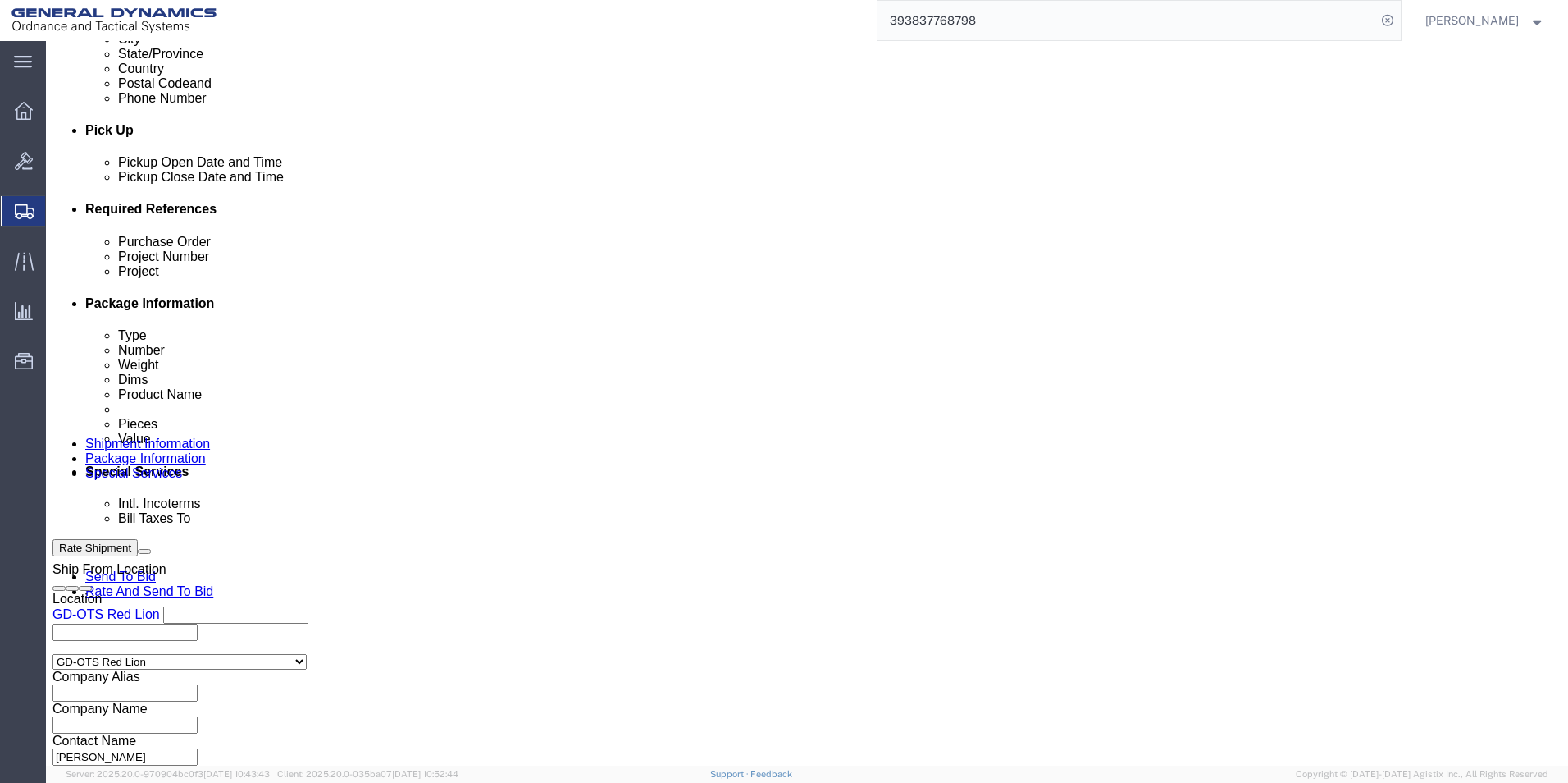
click input "text"
click div "Billing Location Select Select My Profile Location GD-OTS [GEOGRAPHIC_DATA] (Co…"
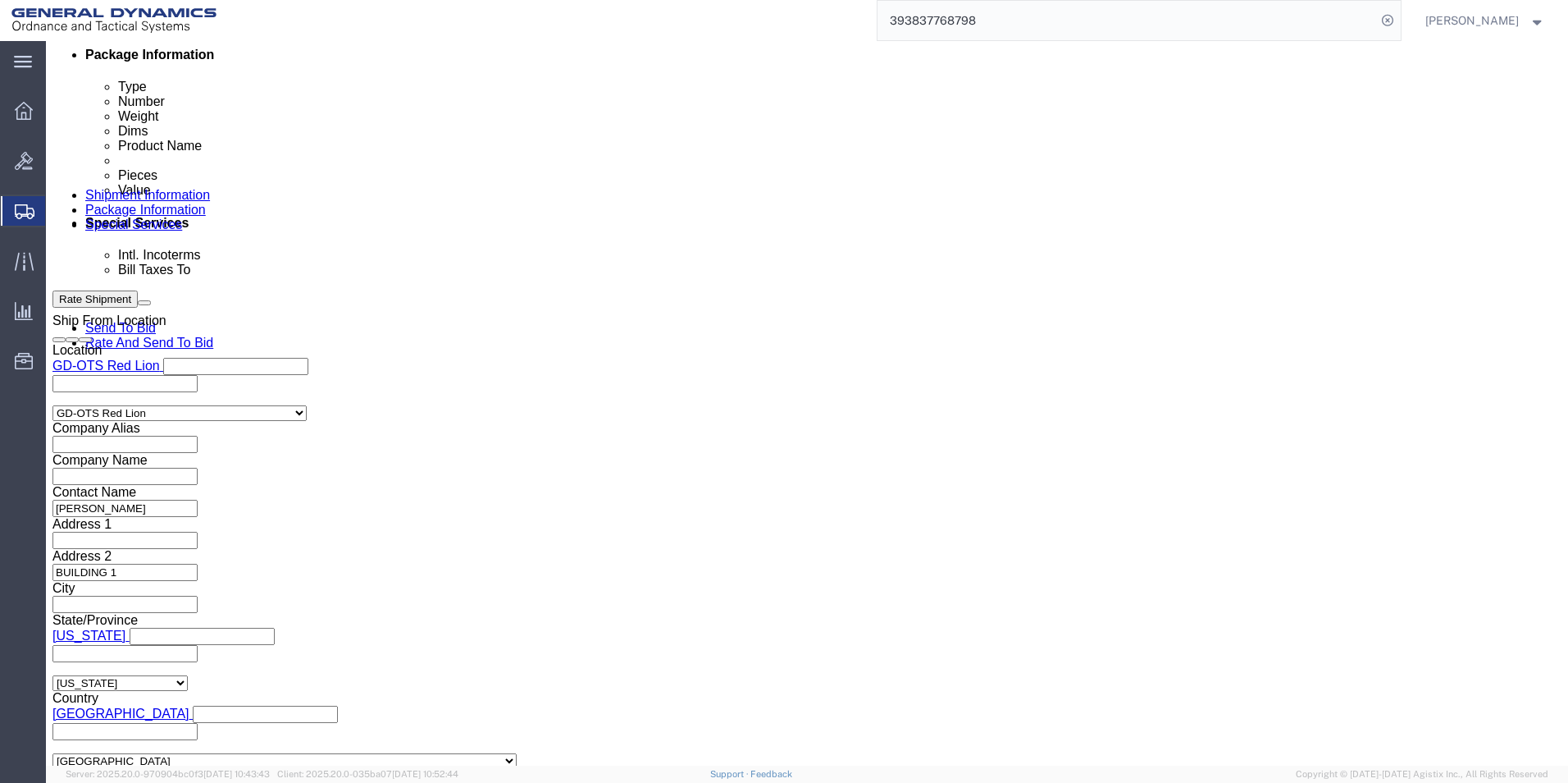
scroll to position [1066, 0]
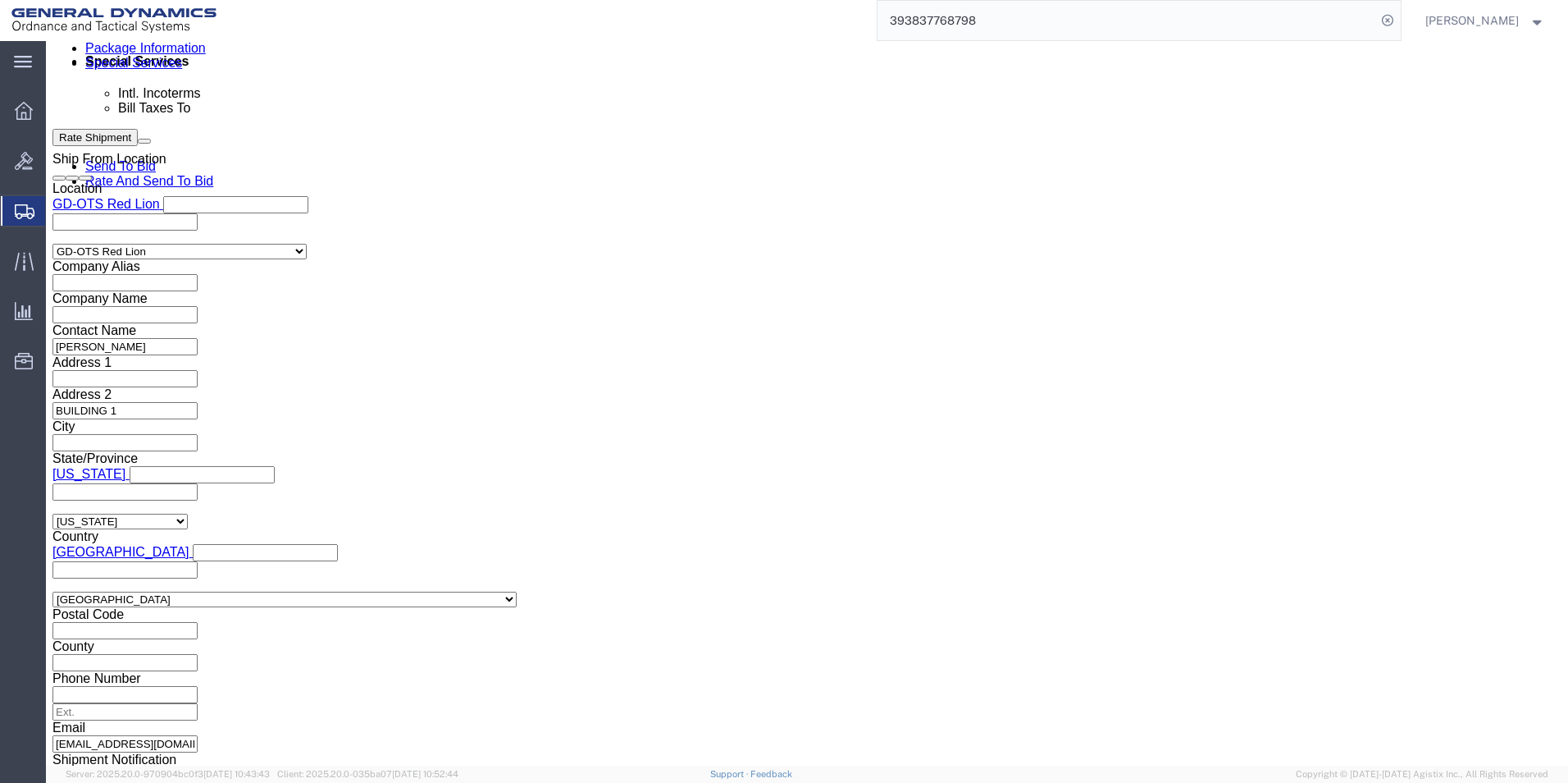
click div "Rate Shipment Send To Bid Rate And Send To Bid"
click button "Rate Shipment"
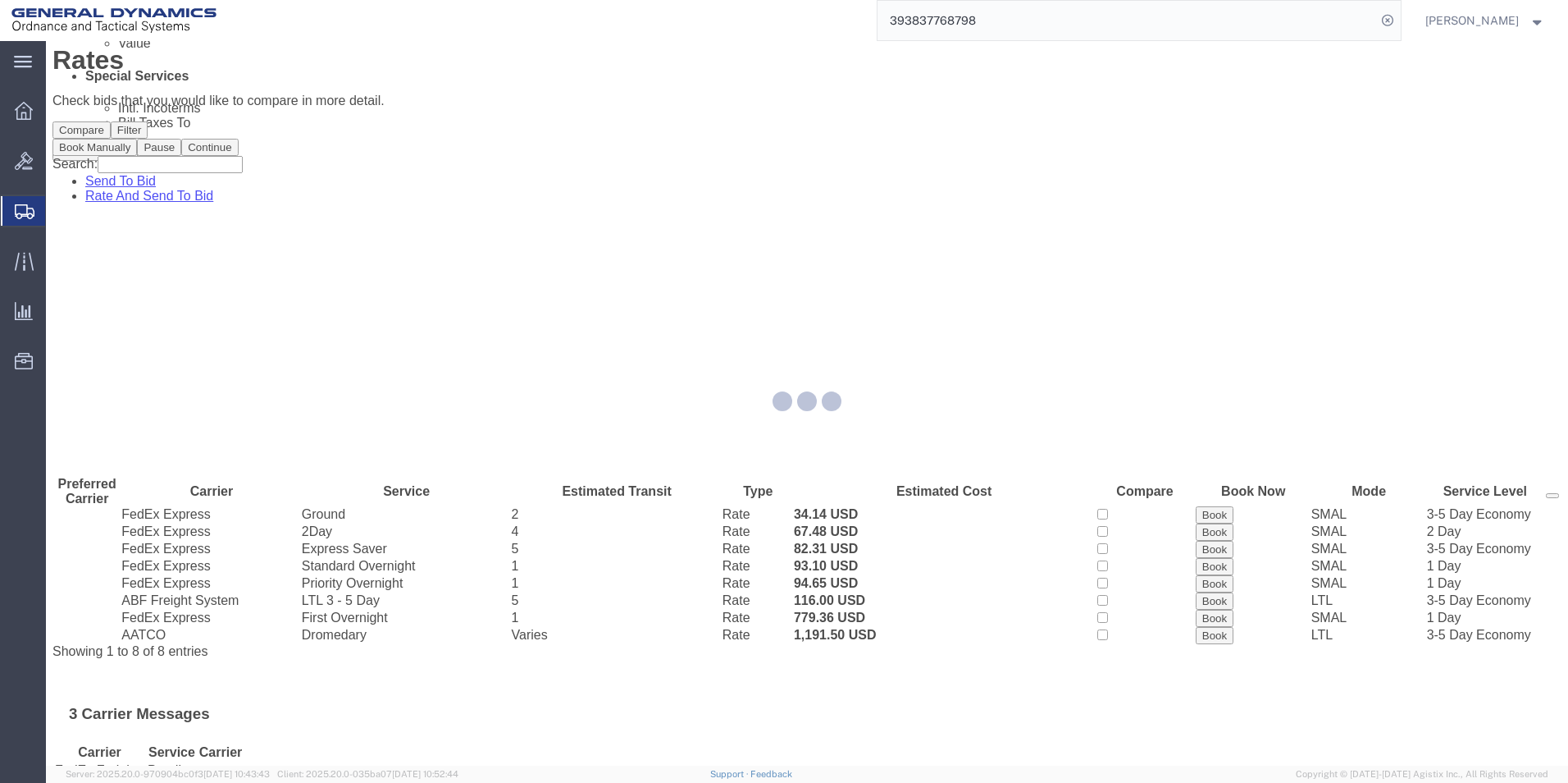
scroll to position [0, 0]
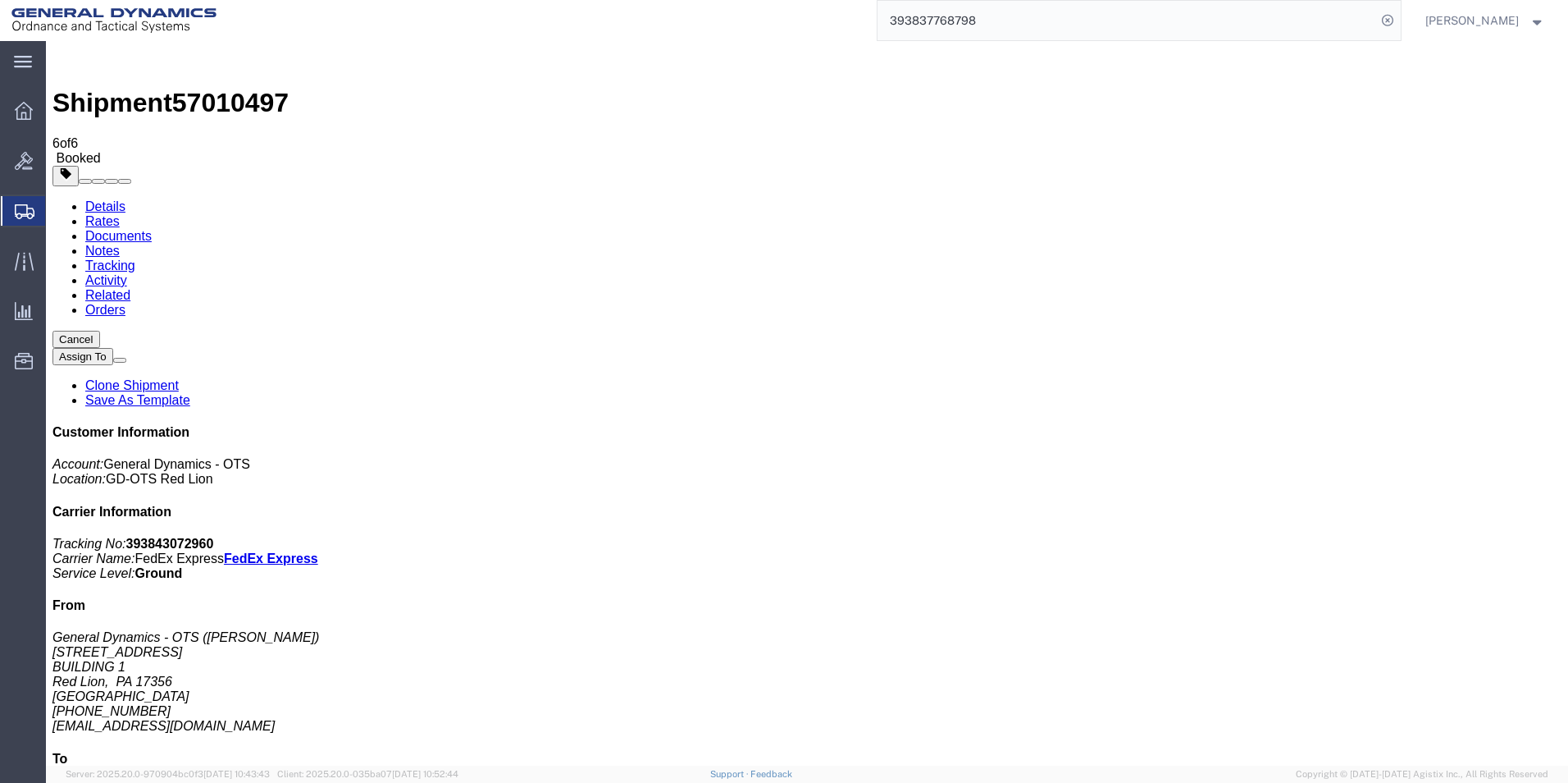
click at [100, 330] on button "Cancel" at bounding box center [76, 339] width 48 height 17
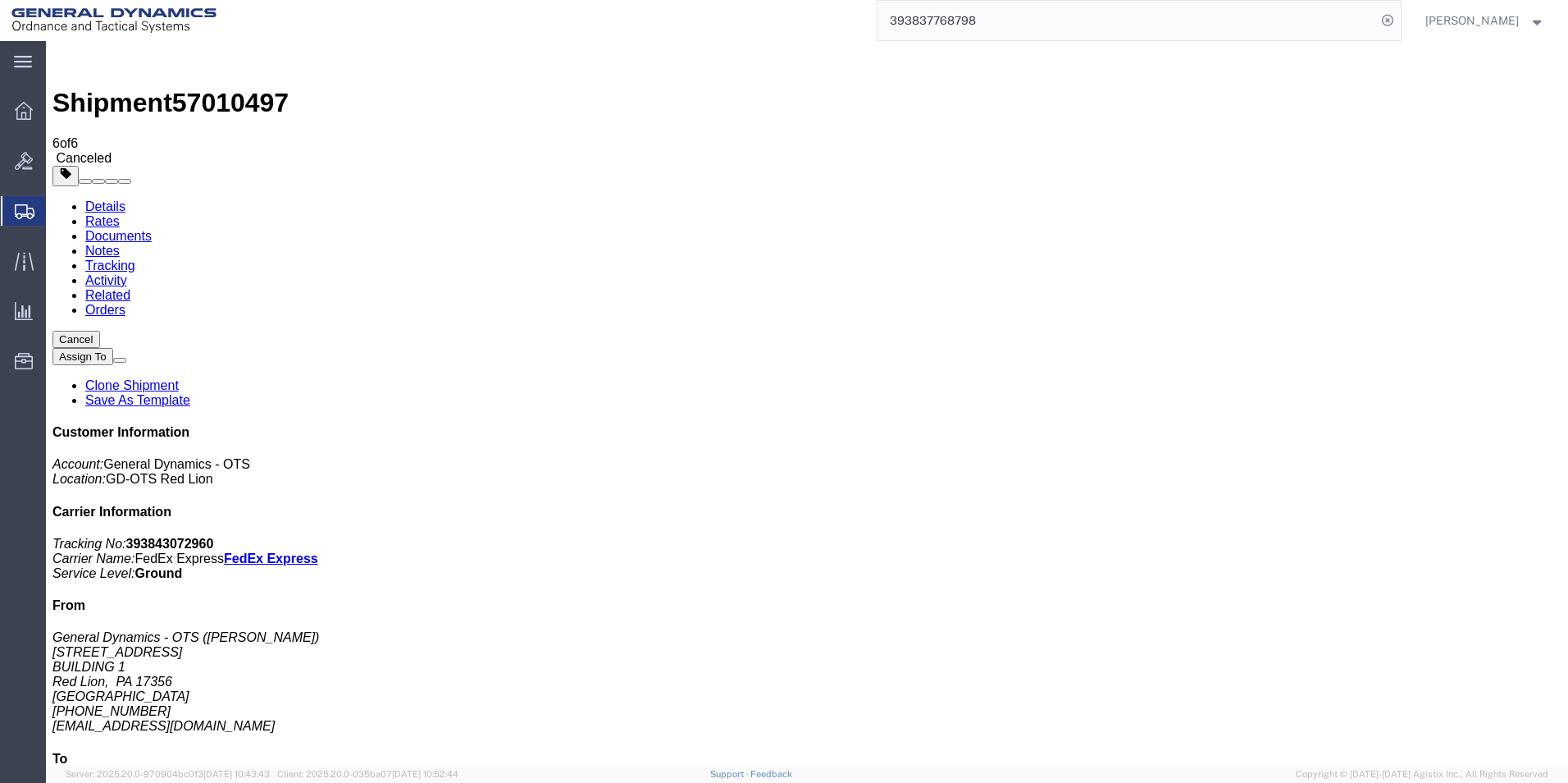
click link "Clone Shipment"
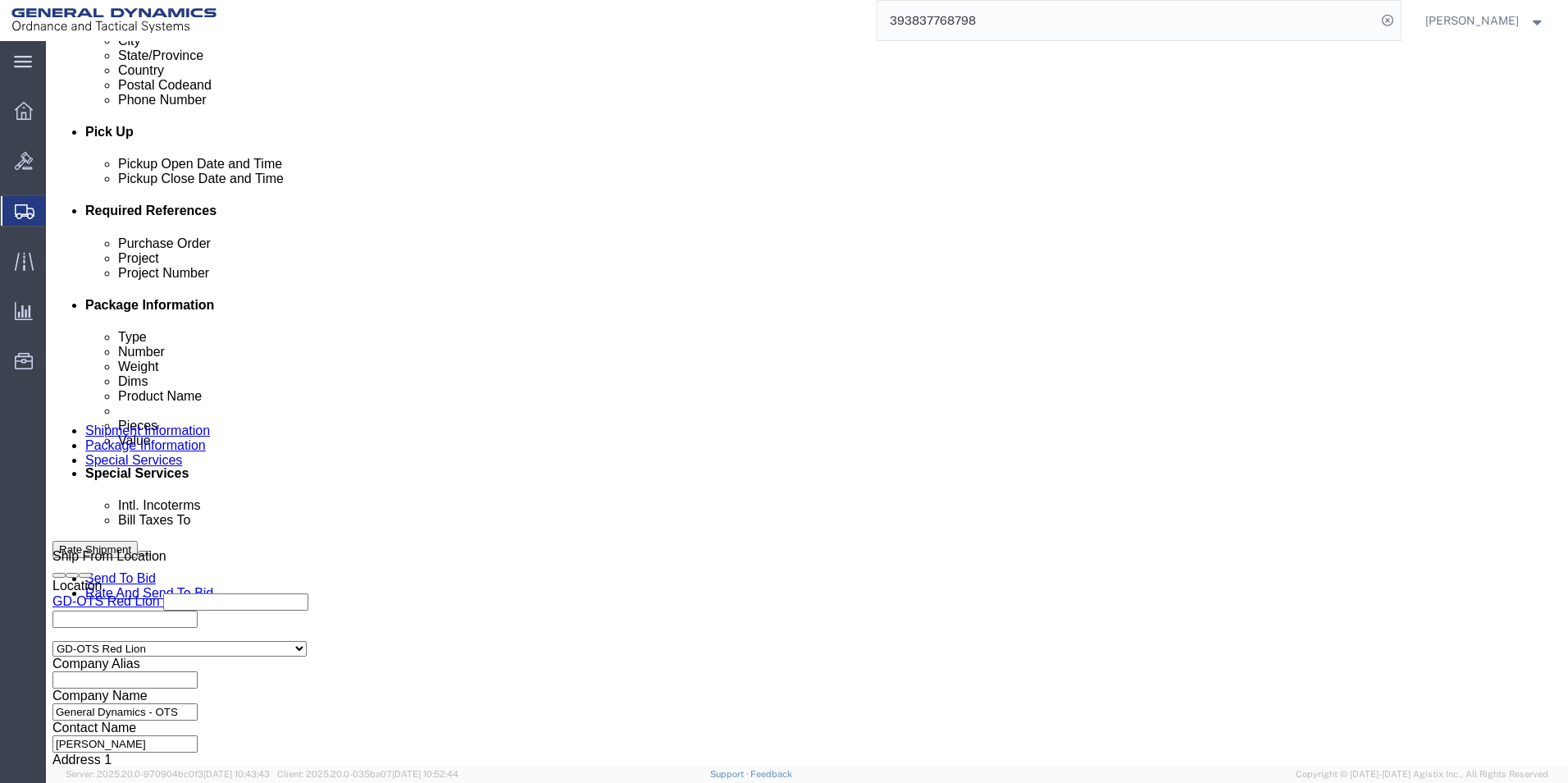
scroll to position [684, 0]
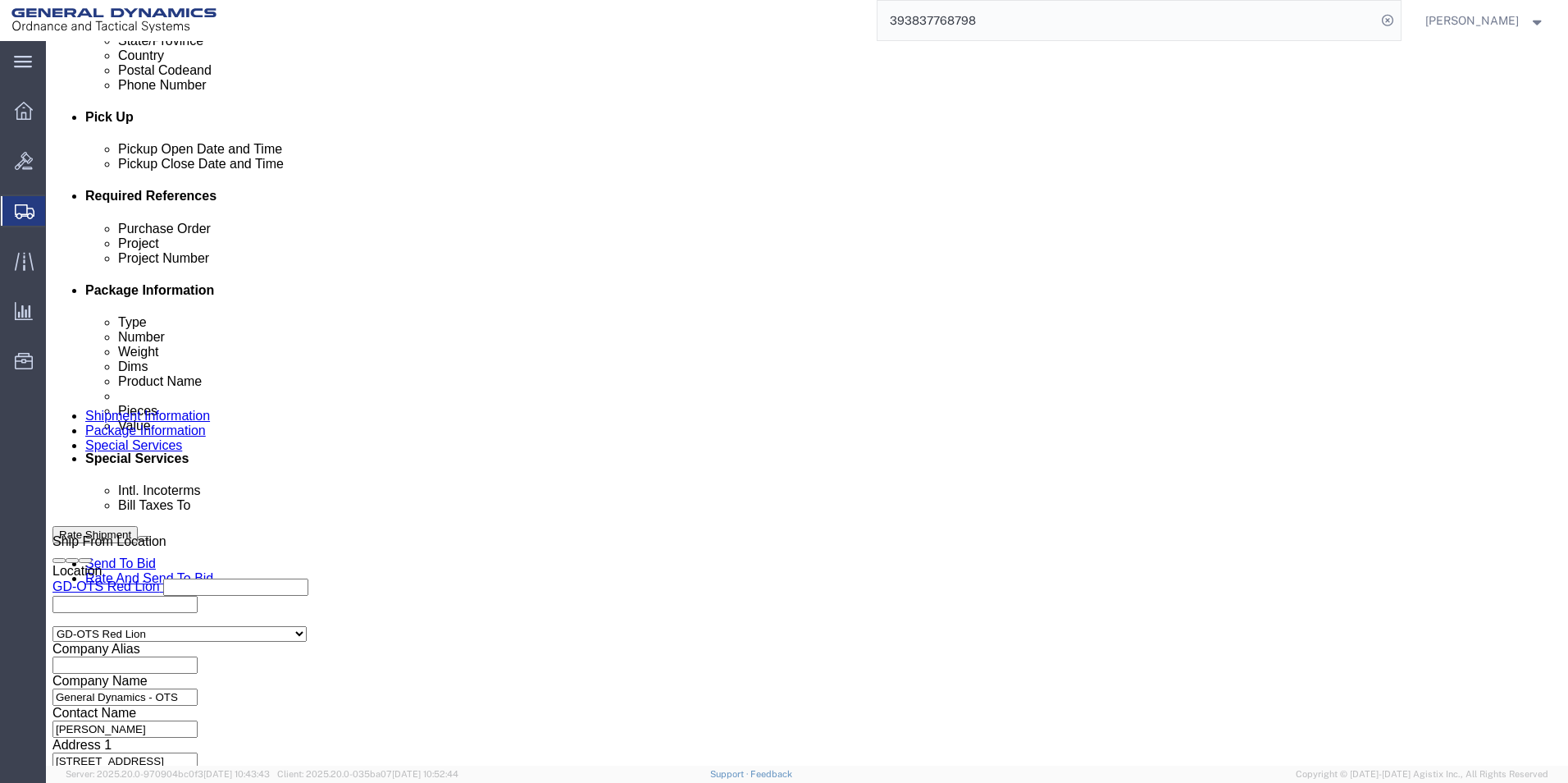
click button "Continue"
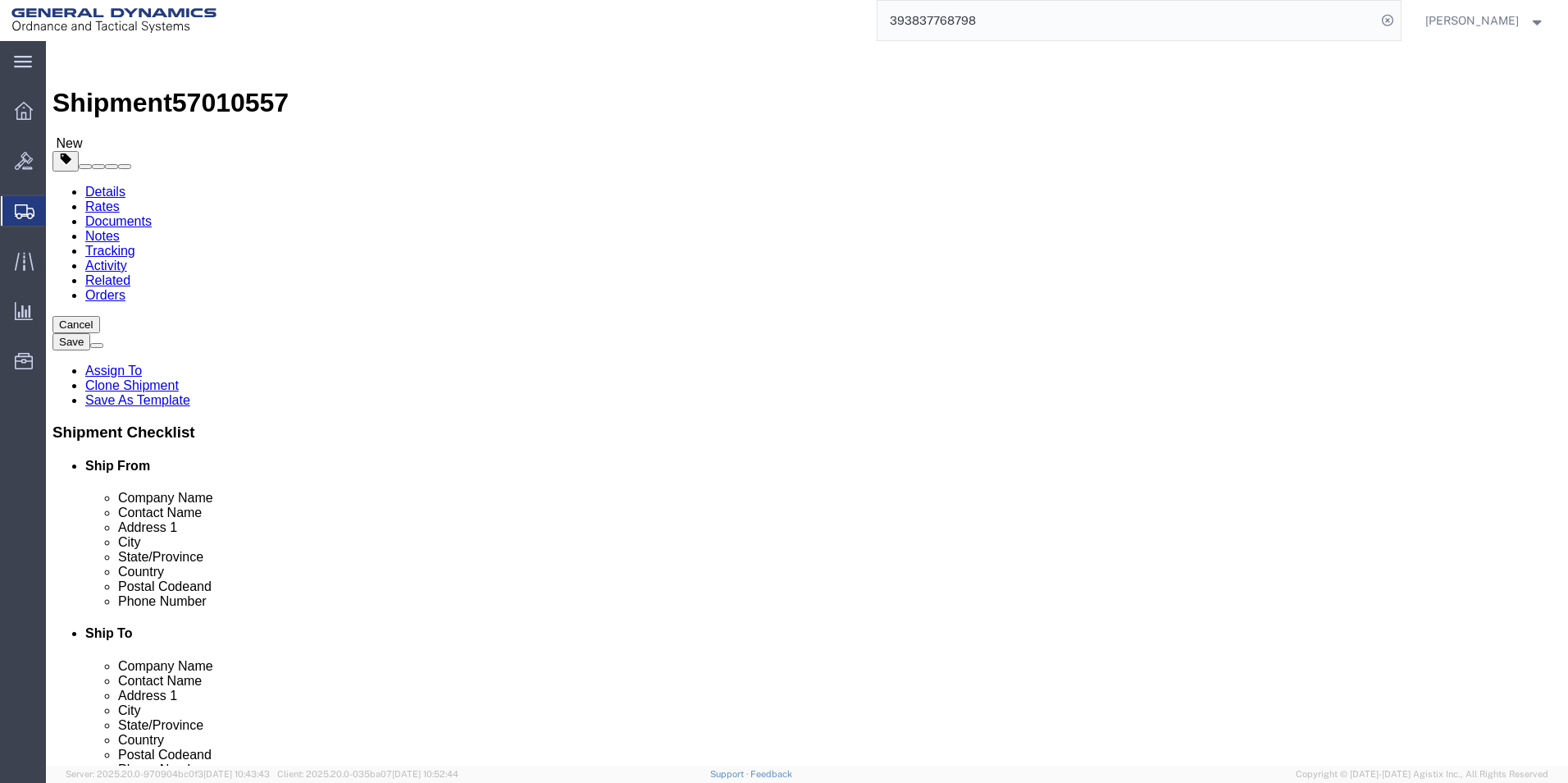
drag, startPoint x: 231, startPoint y: 380, endPoint x: 203, endPoint y: 379, distance: 28.0
click div "Weight 64.00 Select kgs lbs Ship. t°"
click div "1 x Cardboard Box(es) Package Type Select Envelope Large Box Medium Box PAK Rac…"
drag, startPoint x: 835, startPoint y: 380, endPoint x: 778, endPoint y: 377, distance: 57.1
click div "Weight 24.00 Select kgs lbs Ship. t°"
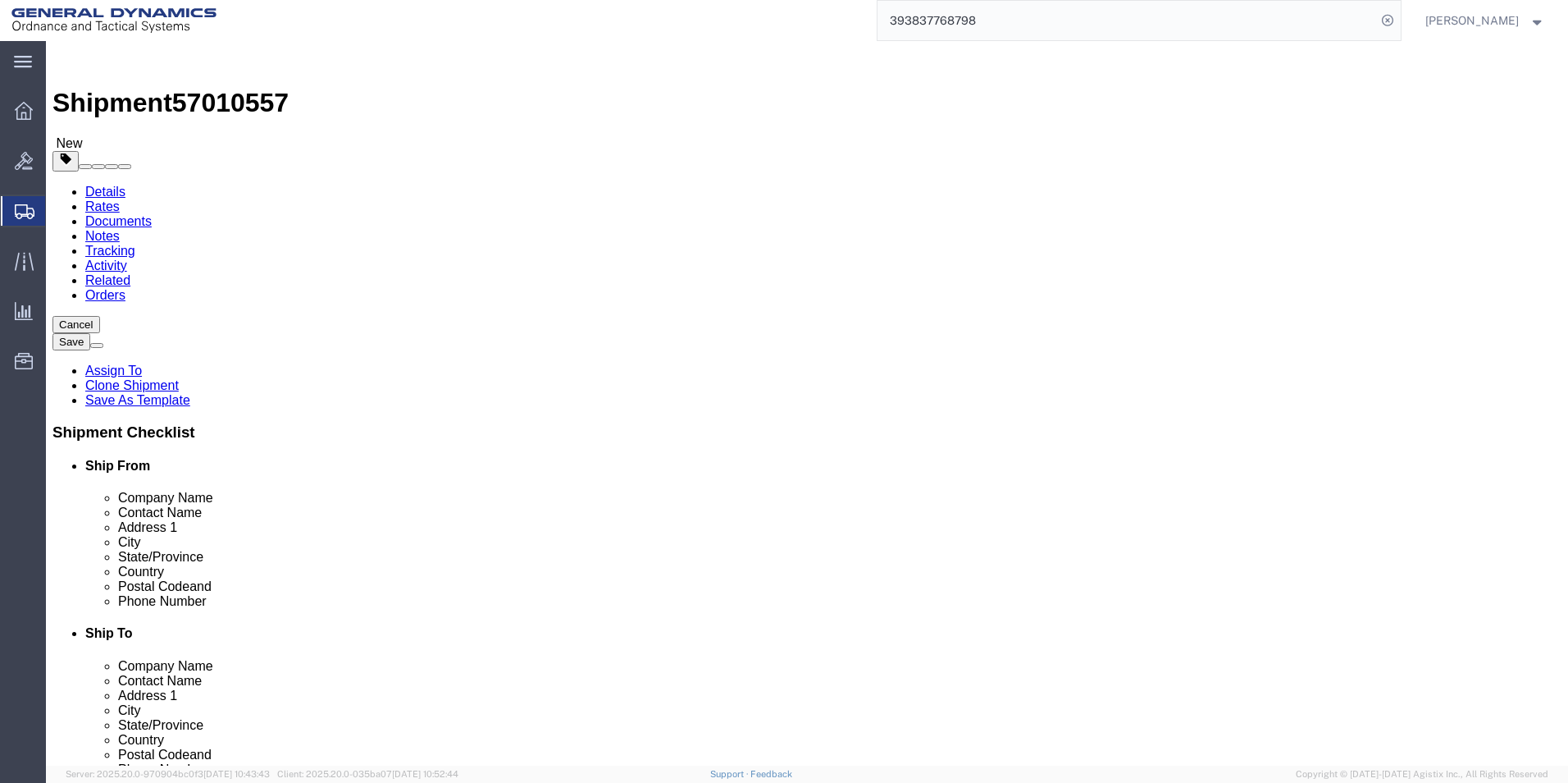
click div "1 x Cardboard Box(es) Package Type Select Envelope Large Box Medium Box PAK Rac…"
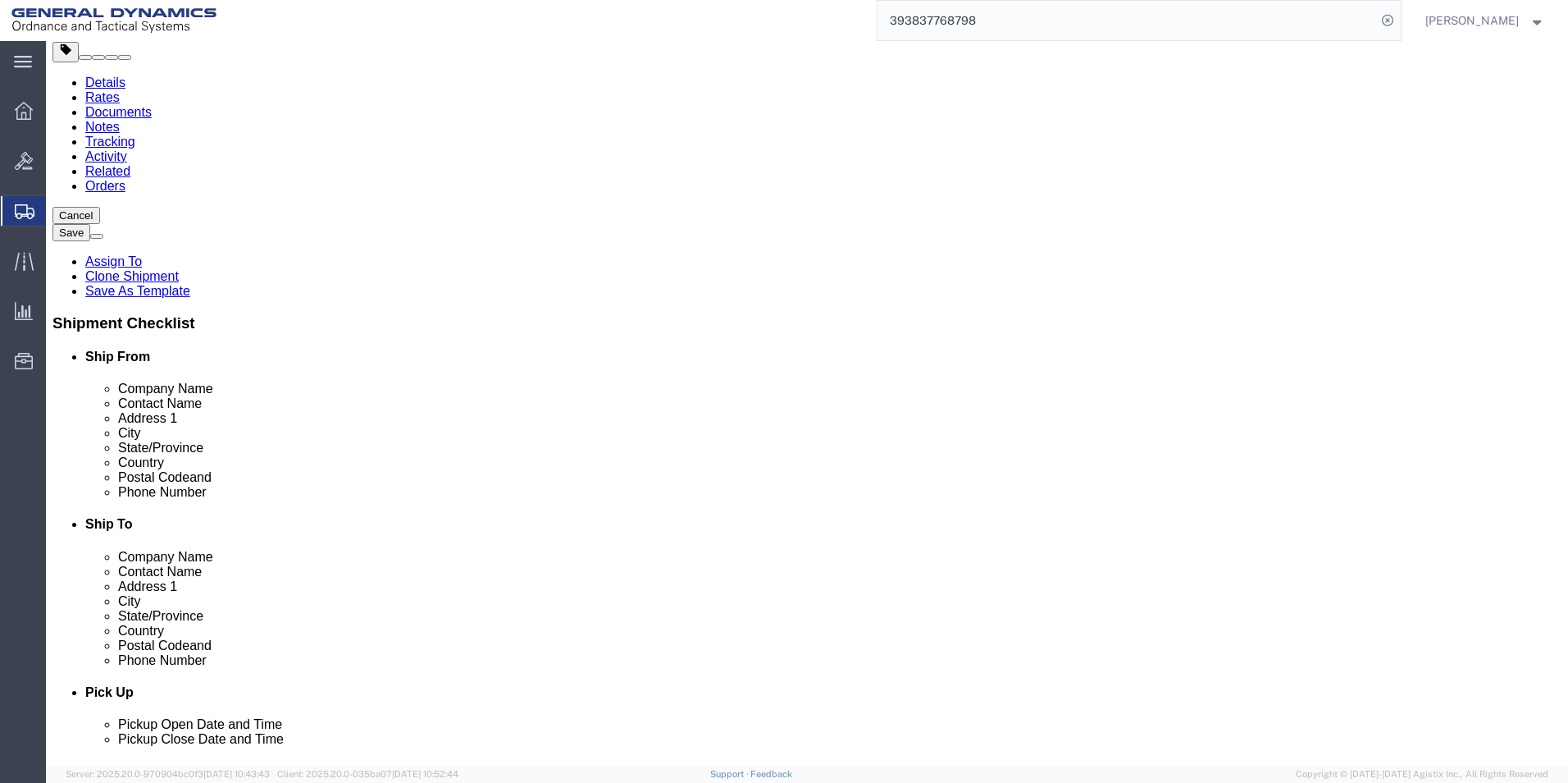
click button "Continue"
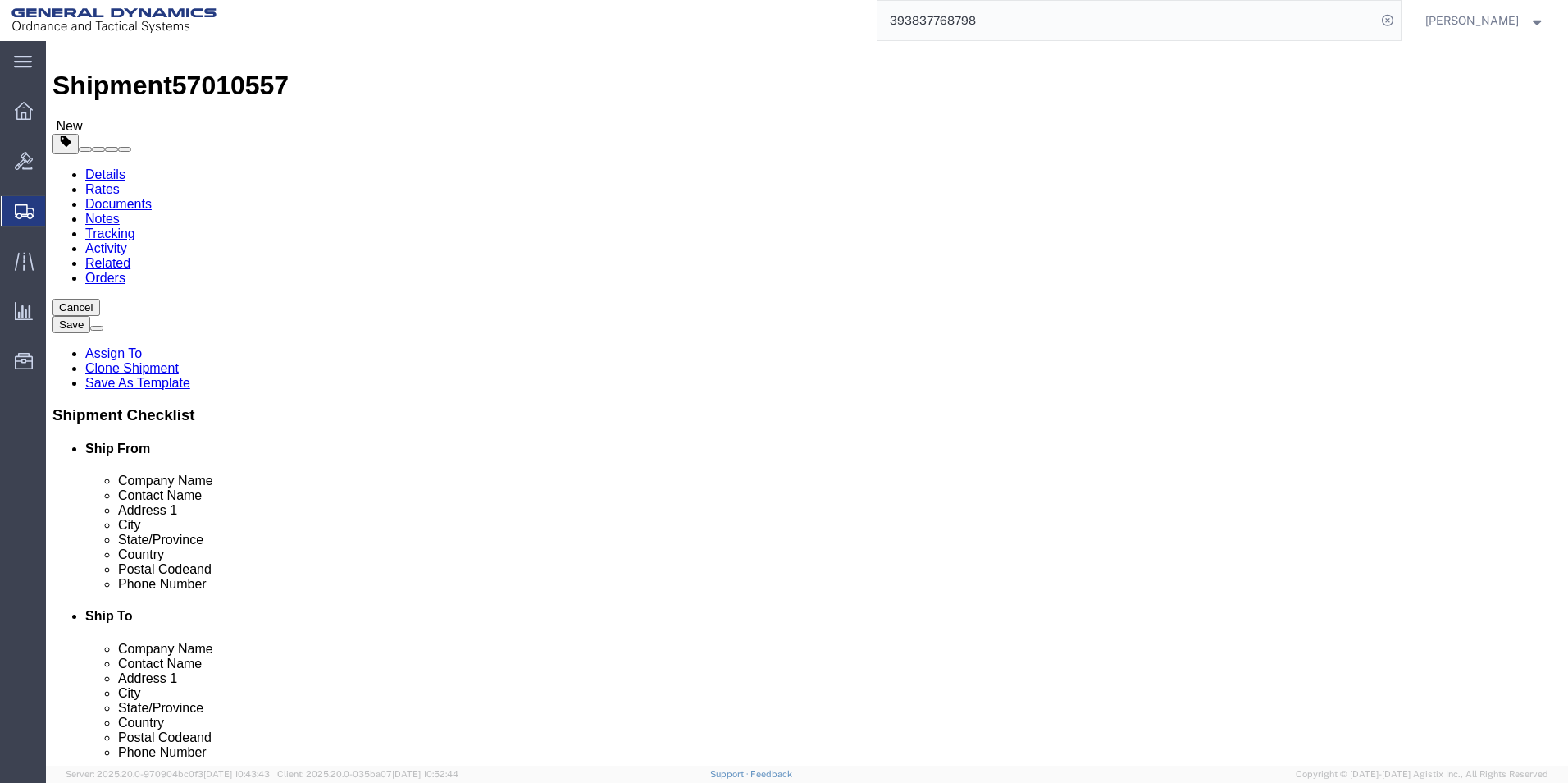
scroll to position [0, 0]
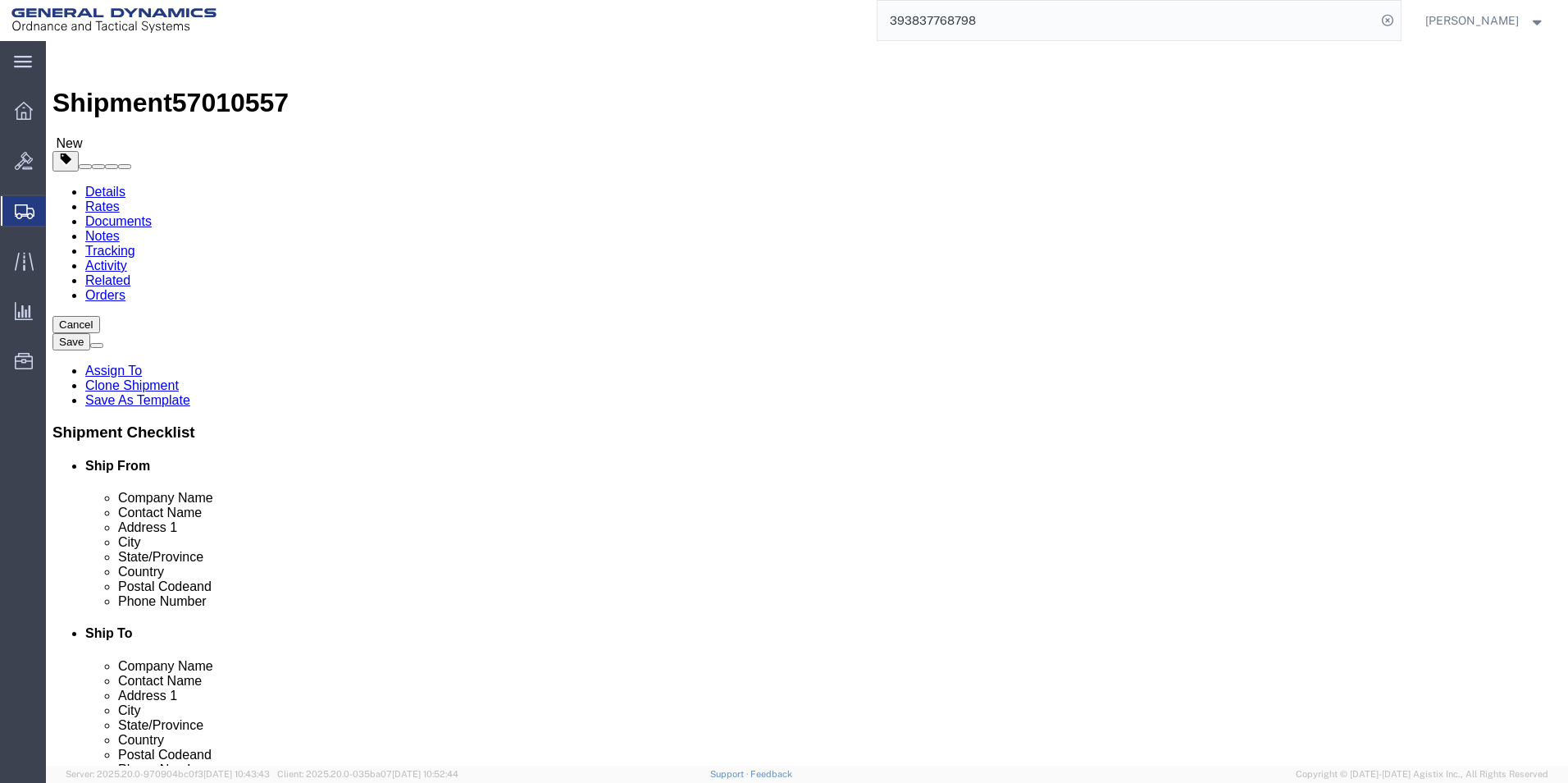
click link "Package Information"
click div "1 x Cardboard Box(es) Package Type Select Envelope Large Box Medium Box PAK Rac…"
click select "Select Envelope Large Box Medium Box PAK Rack Small Box Tube Your Packaging"
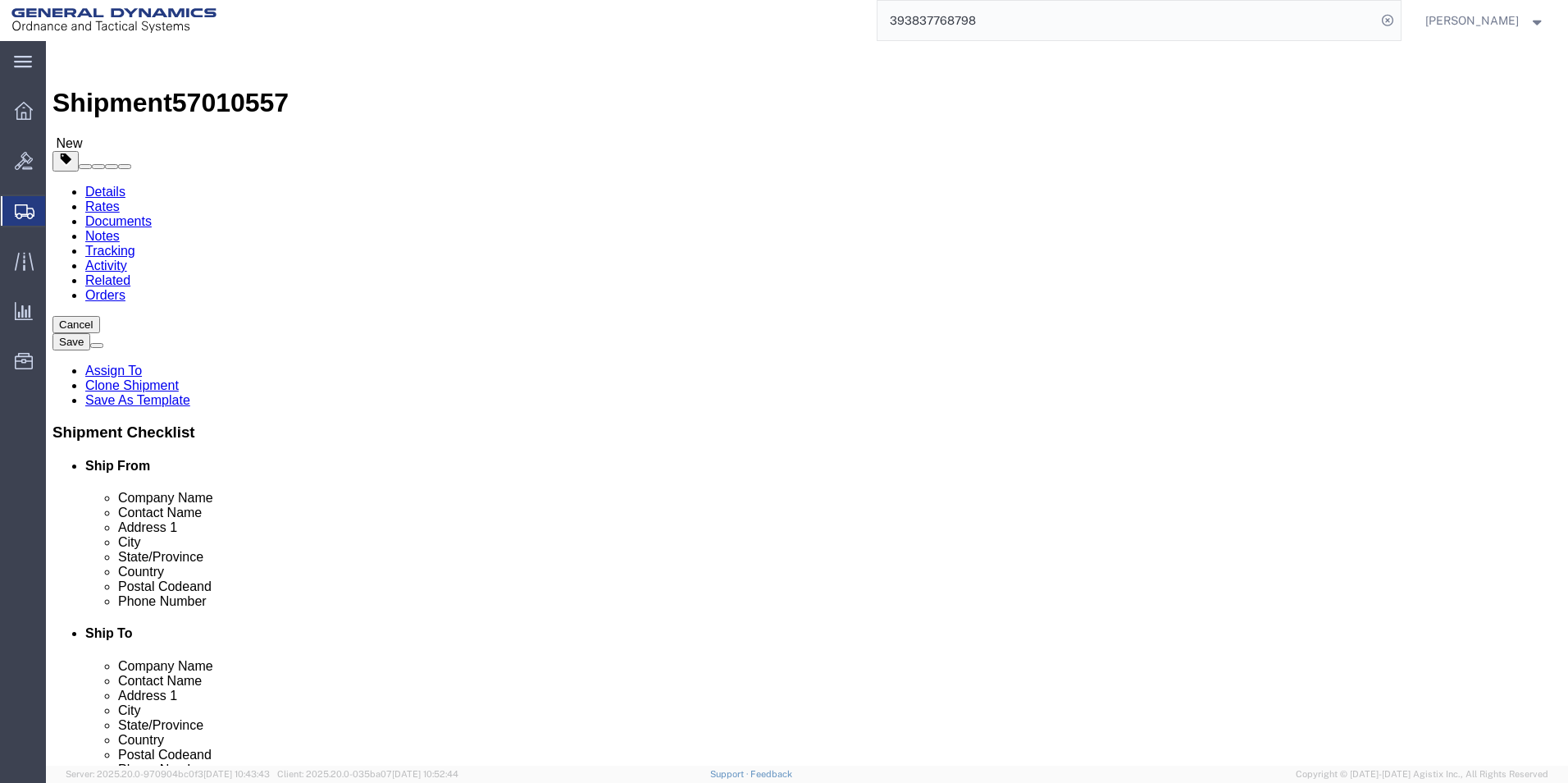
drag, startPoint x: 1147, startPoint y: 282, endPoint x: 1124, endPoint y: 286, distance: 23.3
click select "Select Envelope Large Box Medium Box PAK Rack Small Box Tube Your Packaging"
click div "1 x Your Packaging Package Type Select Envelope Large Box Medium Box PAK Rack S…"
click button "Rate Shipment"
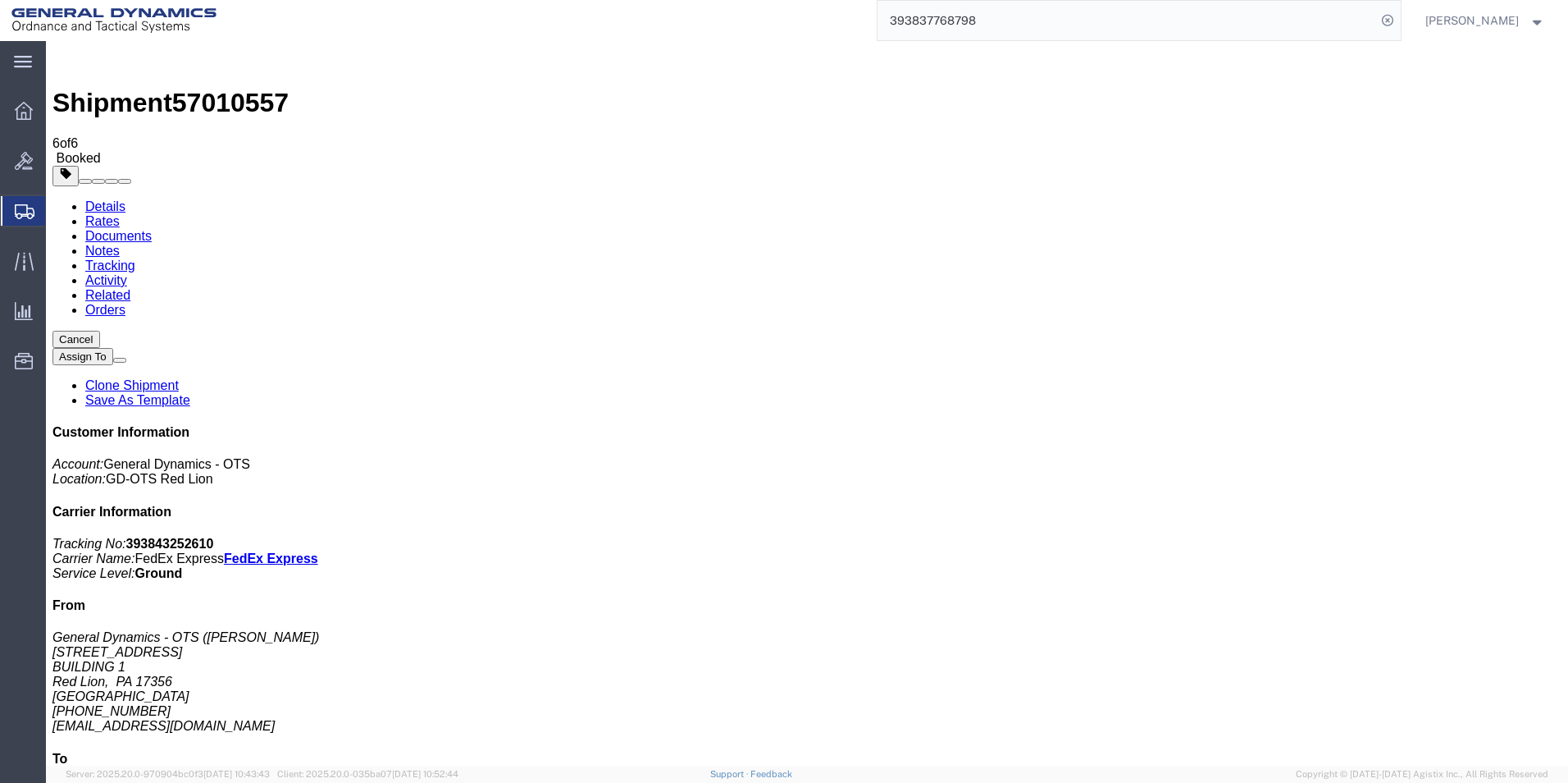
click at [100, 330] on button "Cancel" at bounding box center [76, 339] width 48 height 17
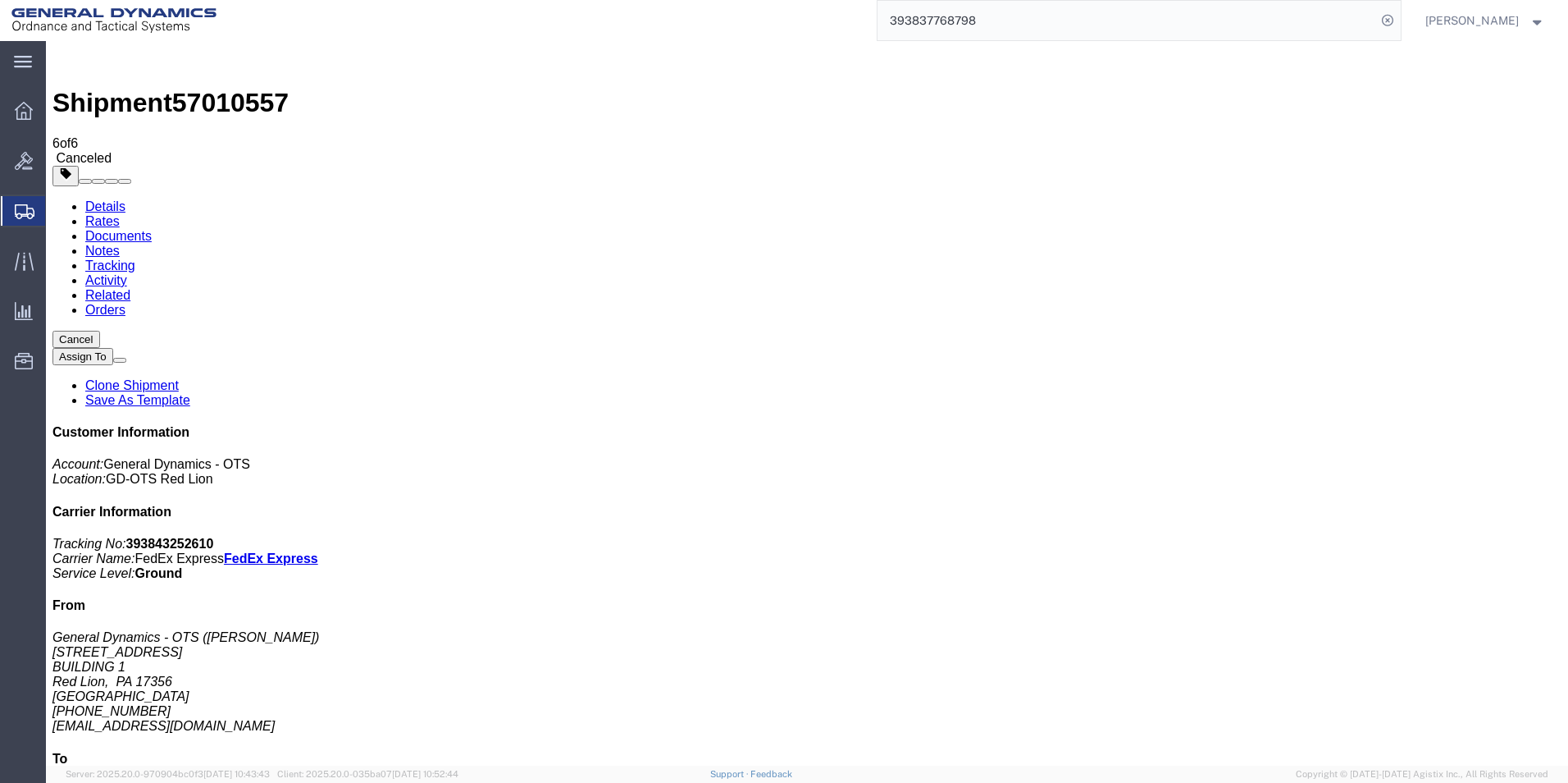
click link "Clone Shipment"
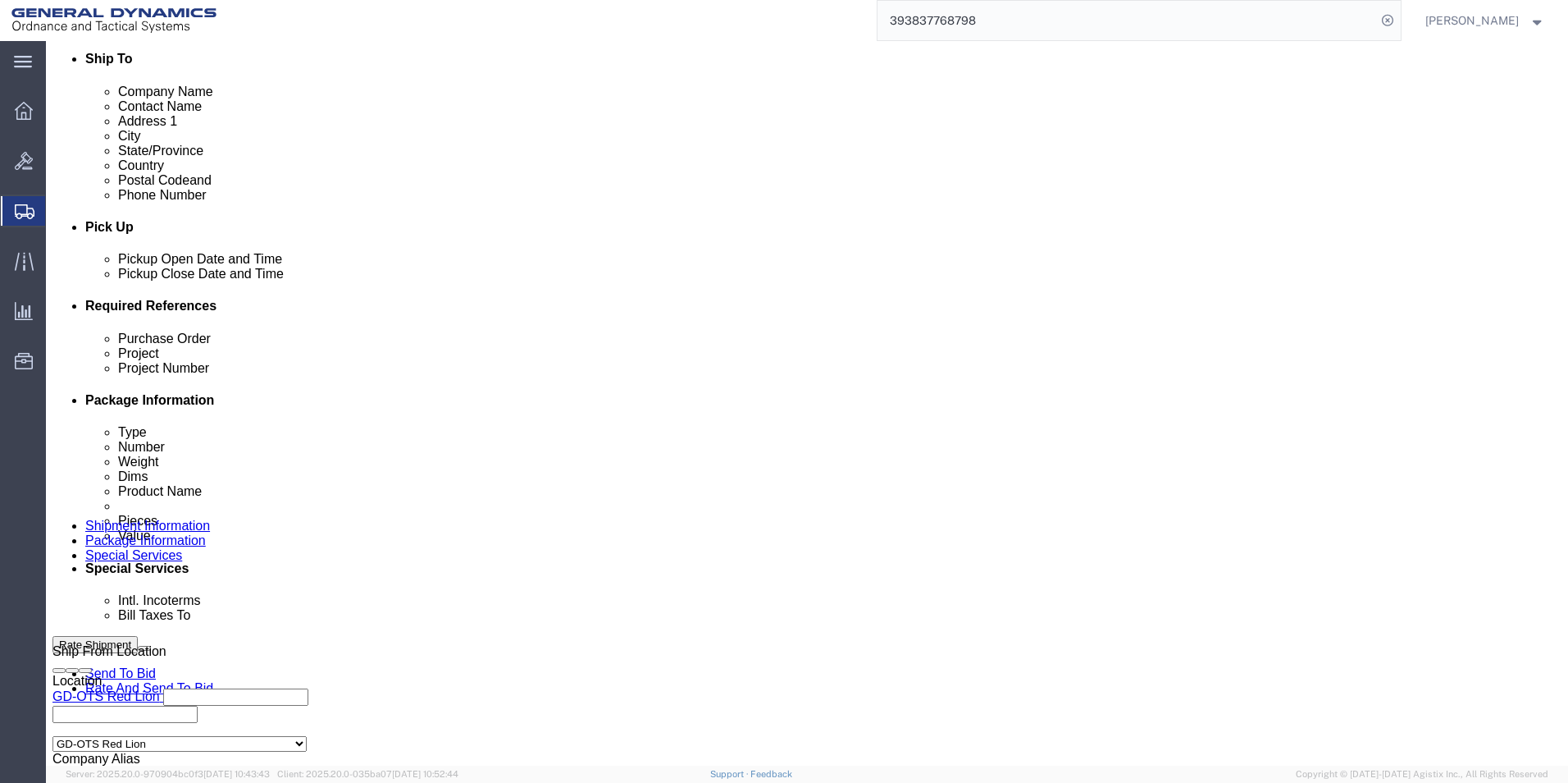
scroll to position [684, 0]
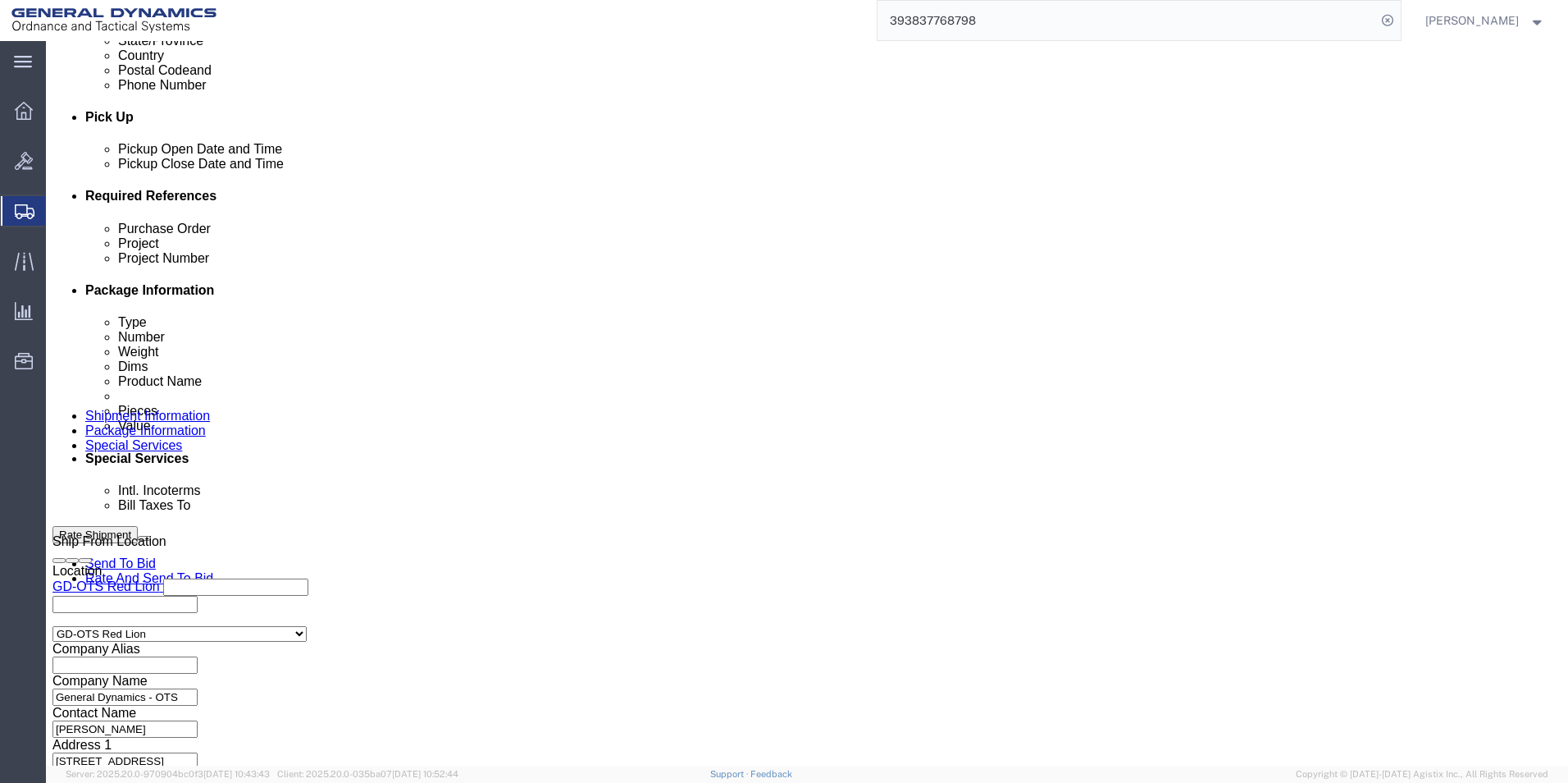
click button "Continue"
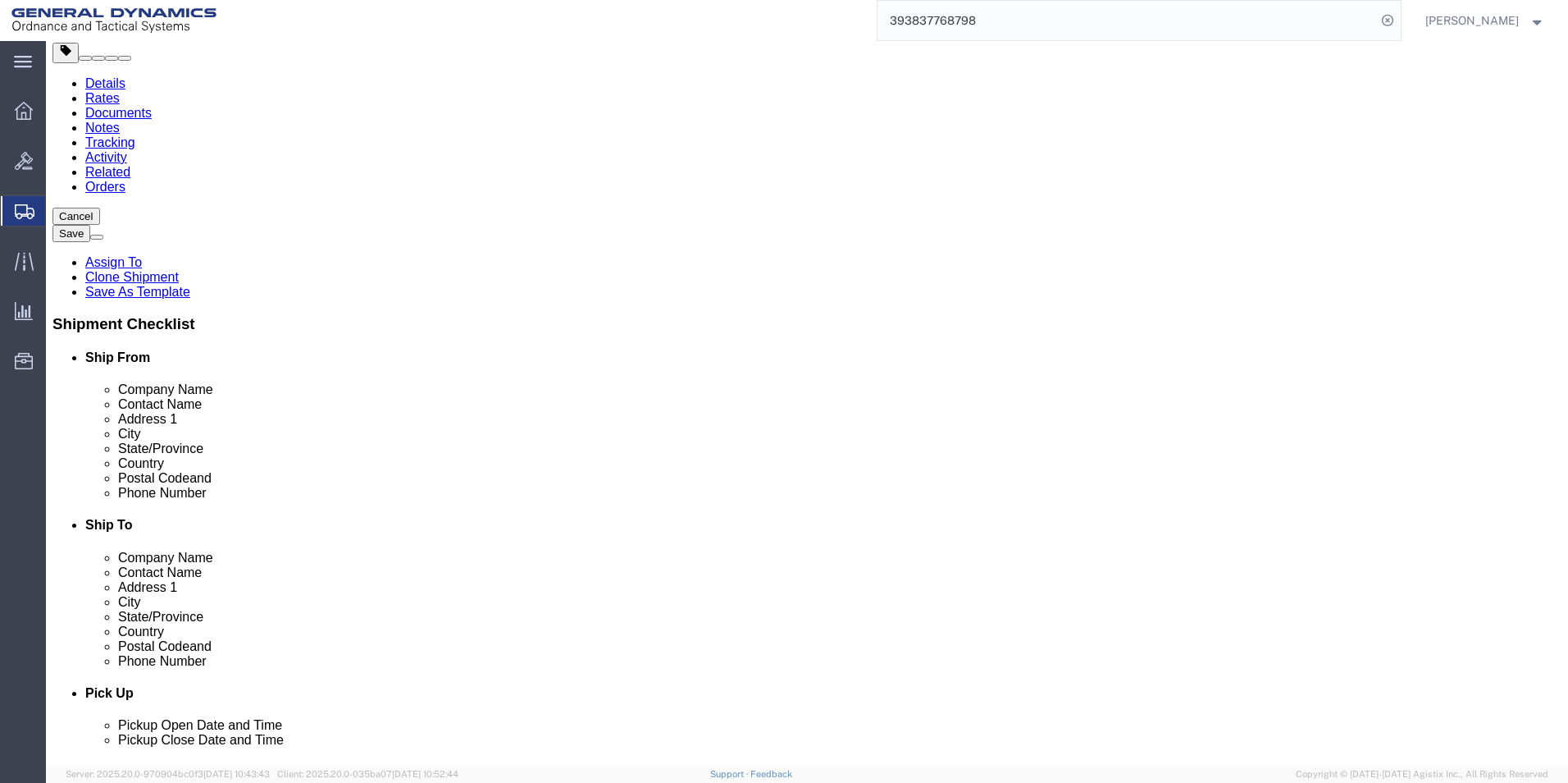
scroll to position [109, 0]
click button "Continue"
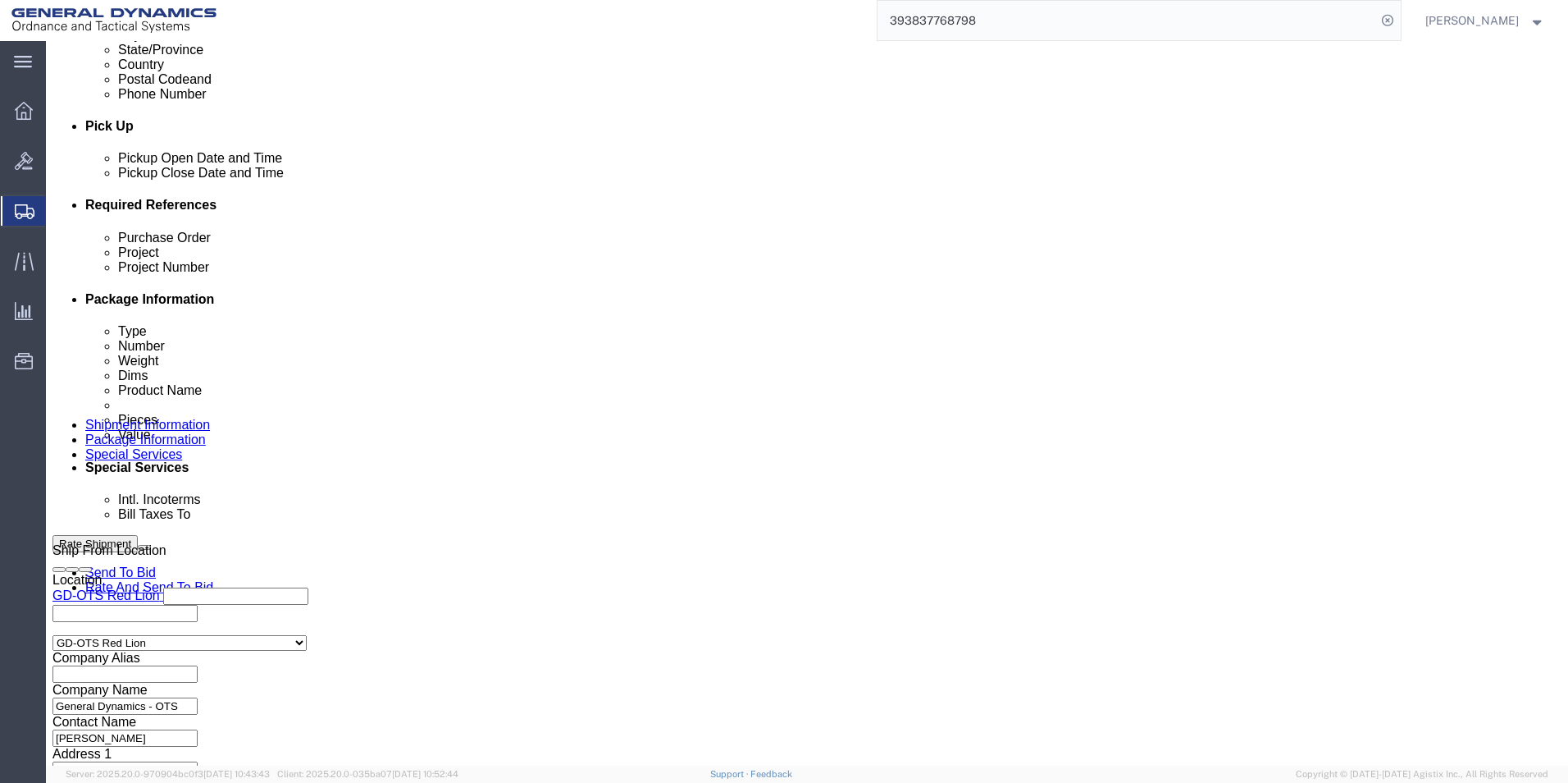
scroll to position [683, 0]
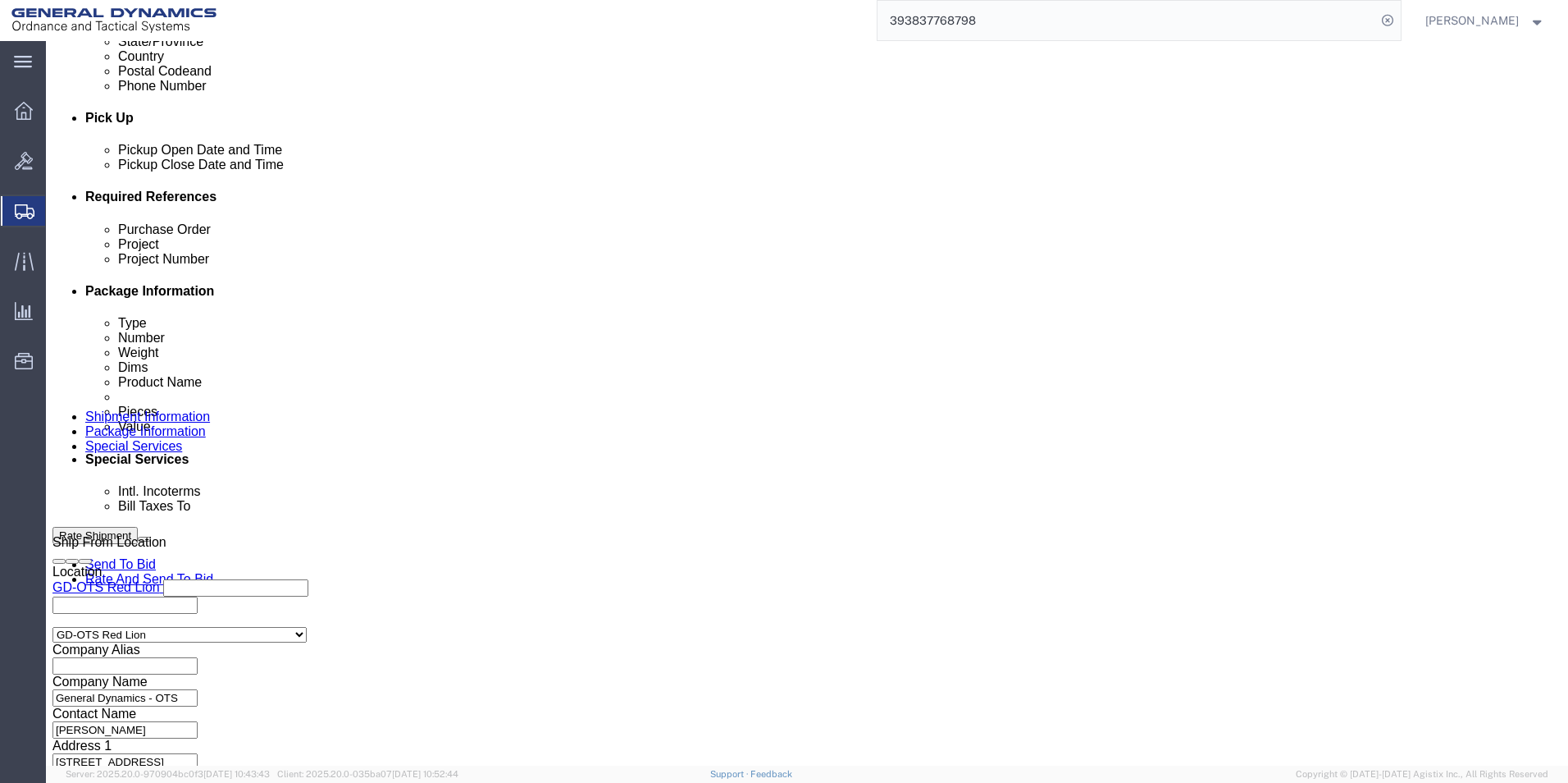
click select "Select Recipient Account Sender/Shipper Third Party Account"
click select "Select DHL FedEx Express UPS"
click input "text"
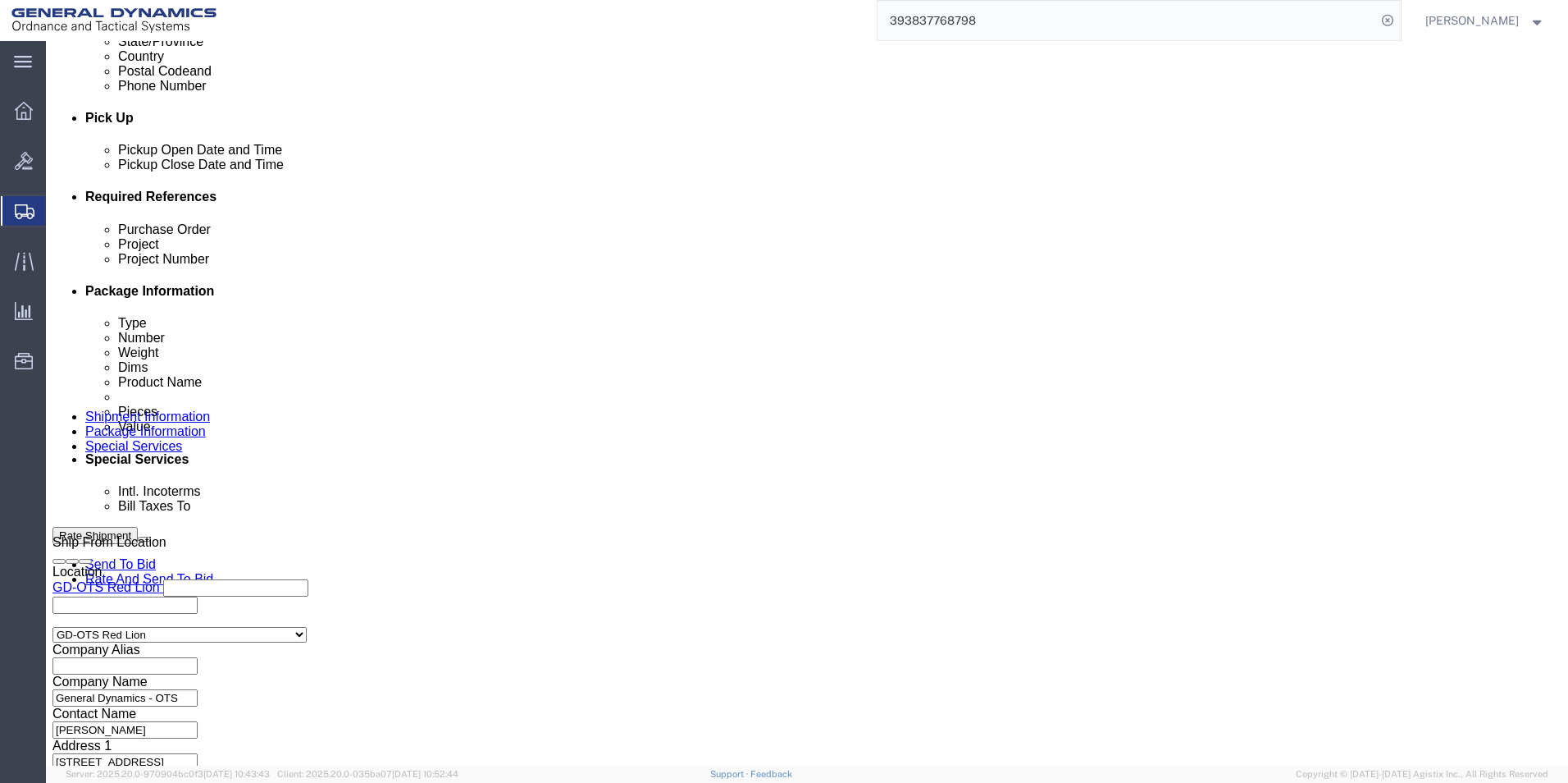
click div "Billing Location Select Select My Profile Location GD-OTS [GEOGRAPHIC_DATA] (Co…"
click button "Rate Shipment"
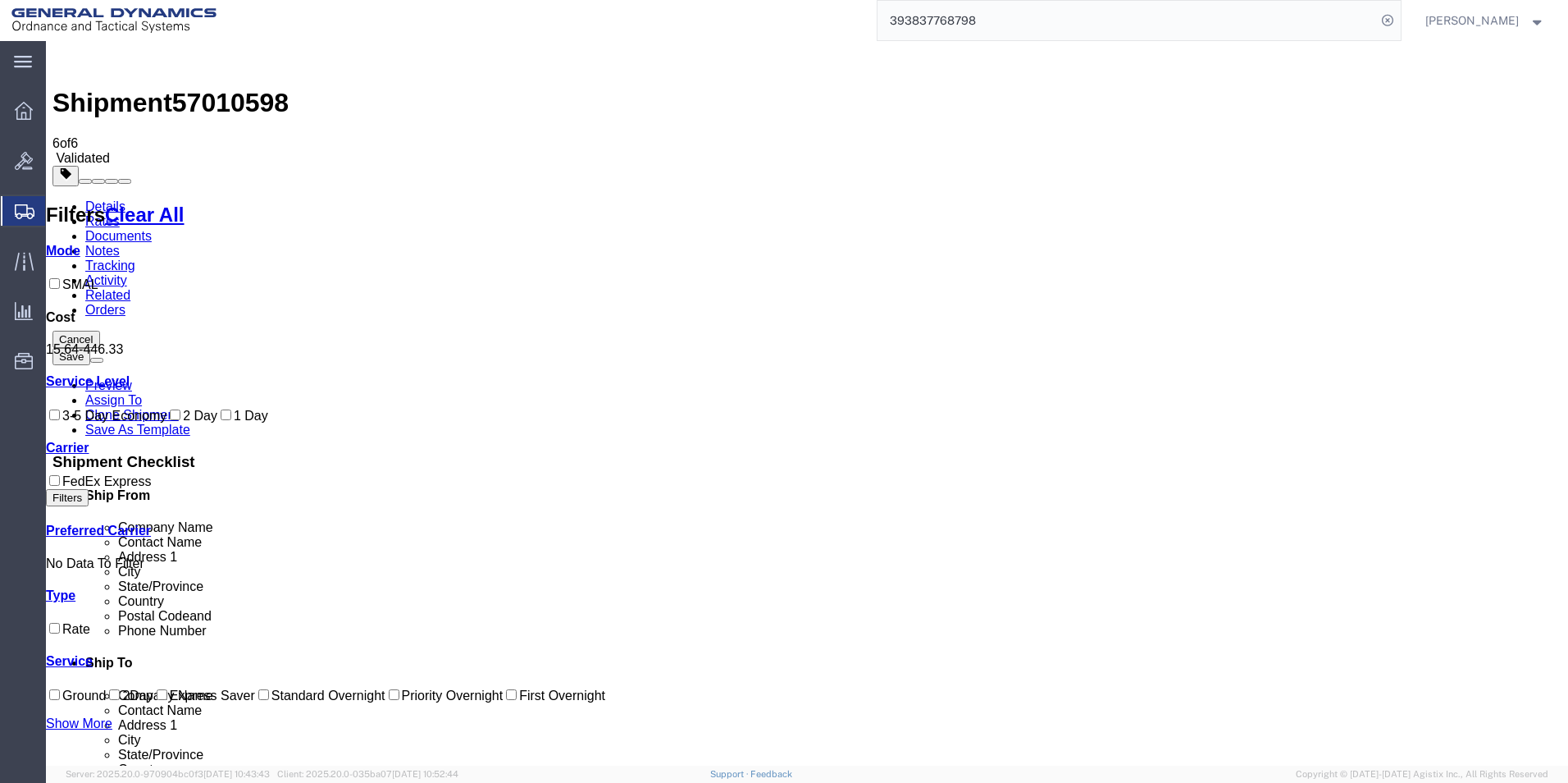
click at [106, 199] on link "Details" at bounding box center [105, 206] width 40 height 14
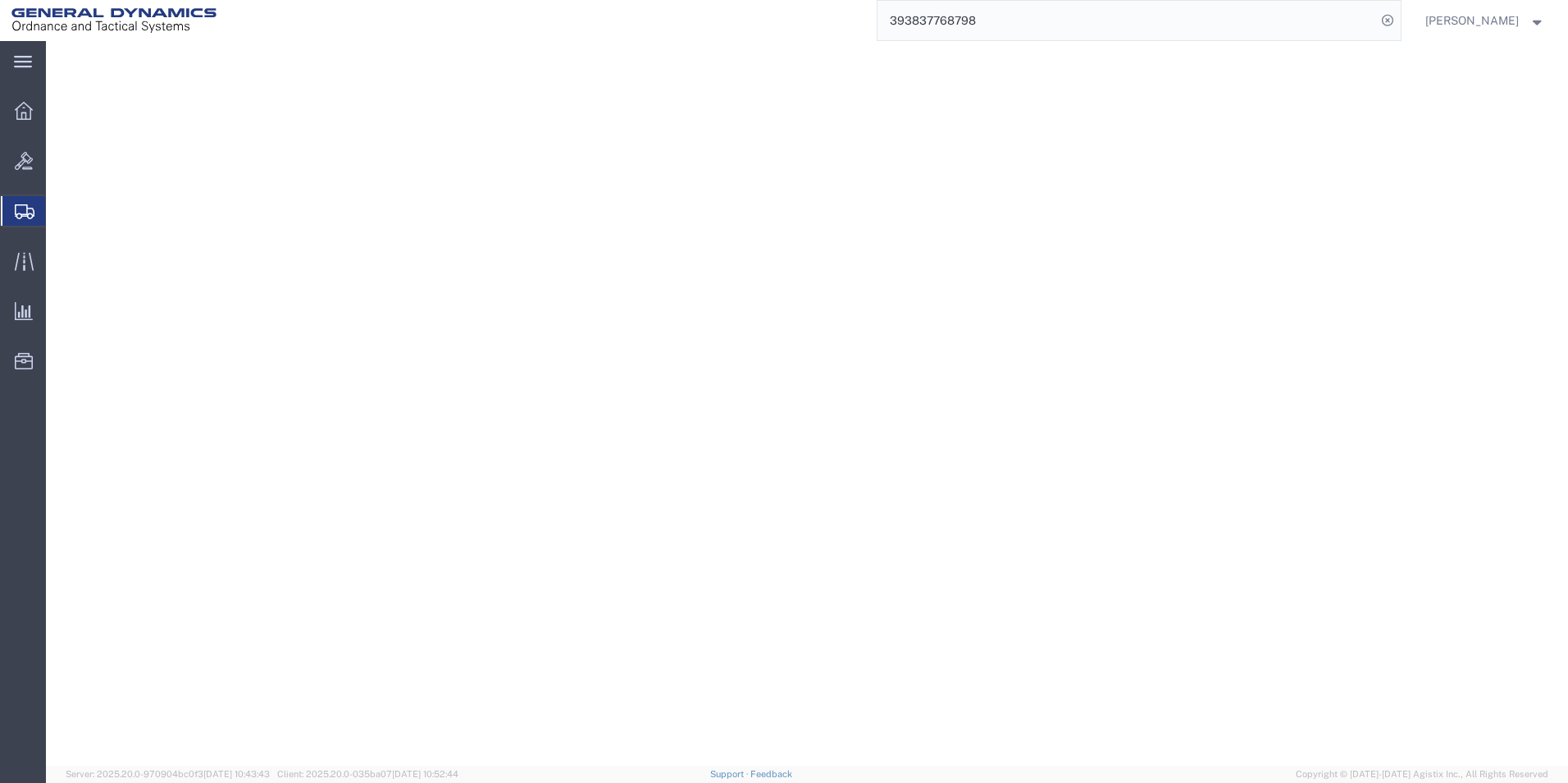
select select "310"
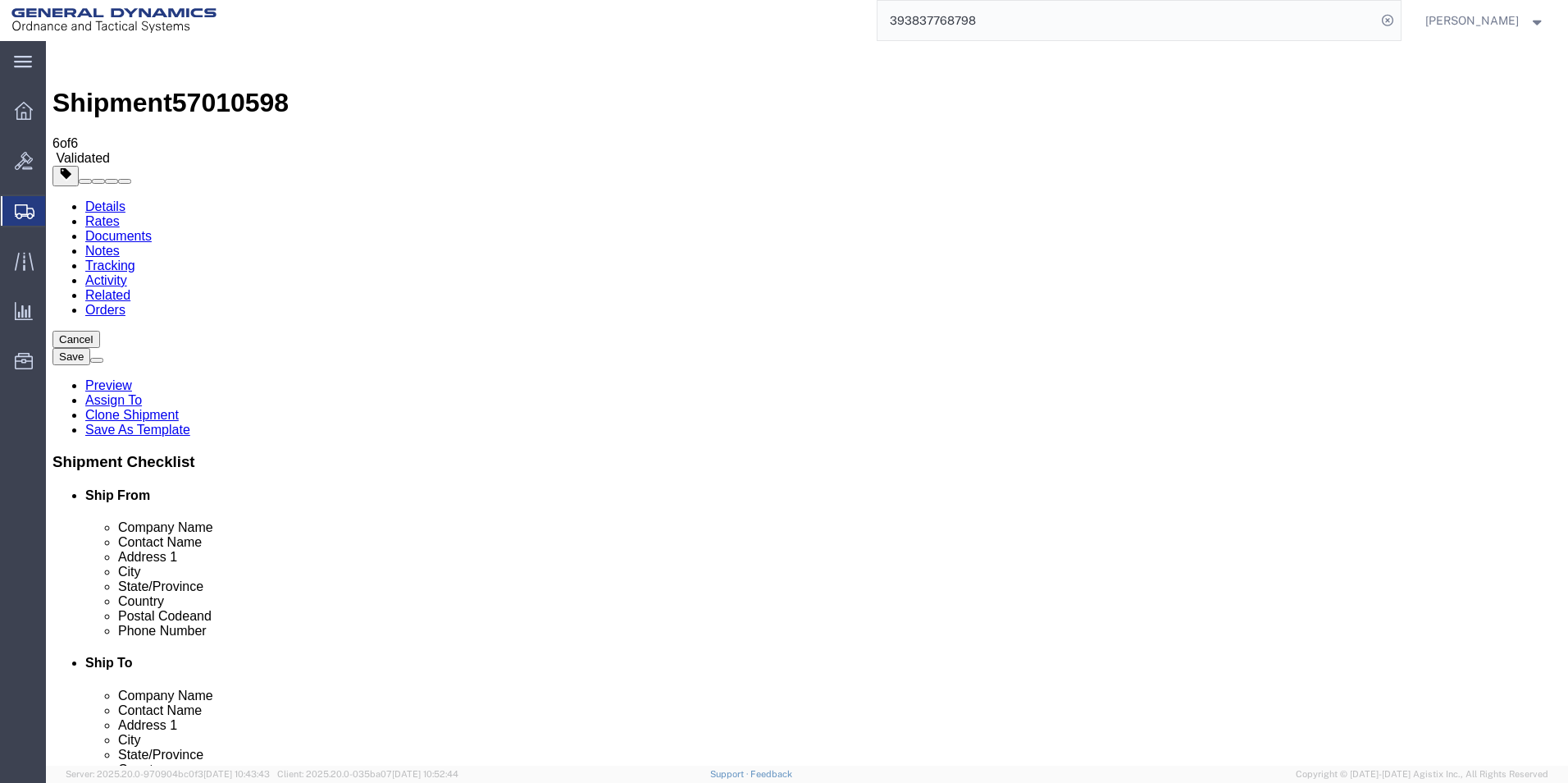
scroll to position [684, 0]
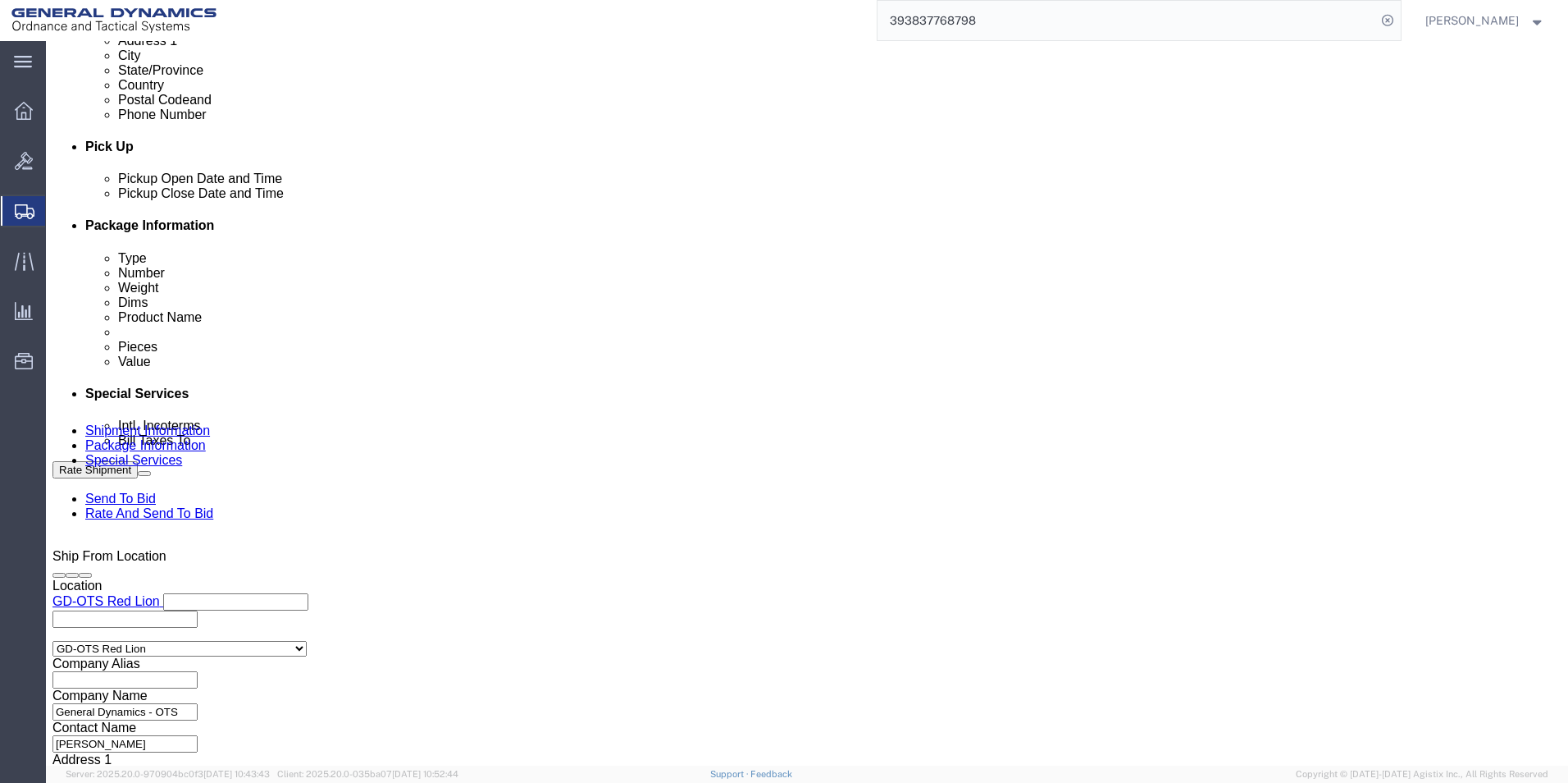
click button "Continue"
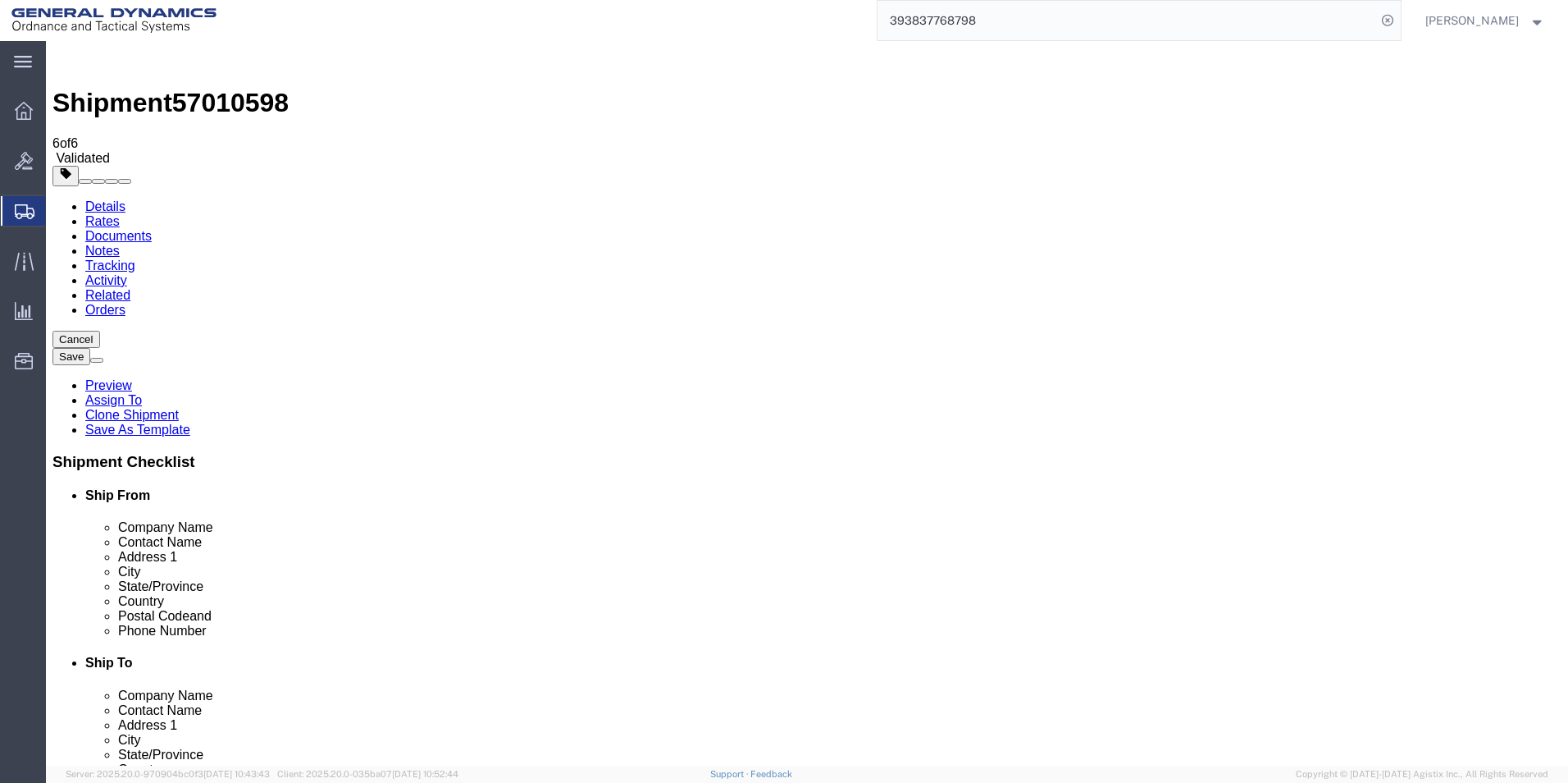
click dd "100.00 USD"
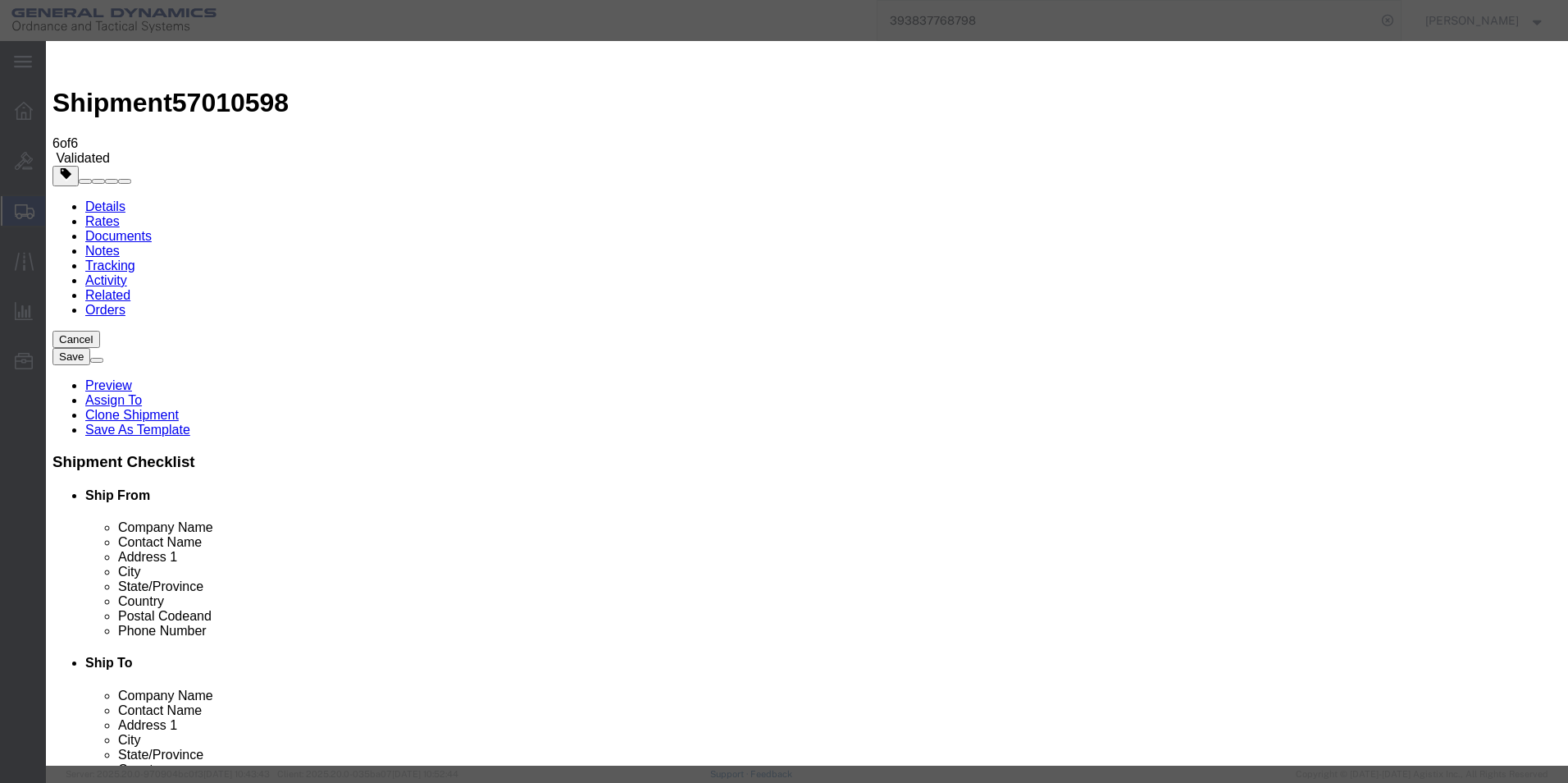
drag, startPoint x: 509, startPoint y: 155, endPoint x: 294, endPoint y: 101, distance: 221.7
click div "Commodity library Product Name ANTI-MOTION BLOCK Pieces 24.00 Select Bag Barrel…"
type input "34"
click div "Commodity library"
drag, startPoint x: 517, startPoint y: 186, endPoint x: 306, endPoint y: 161, distance: 212.5
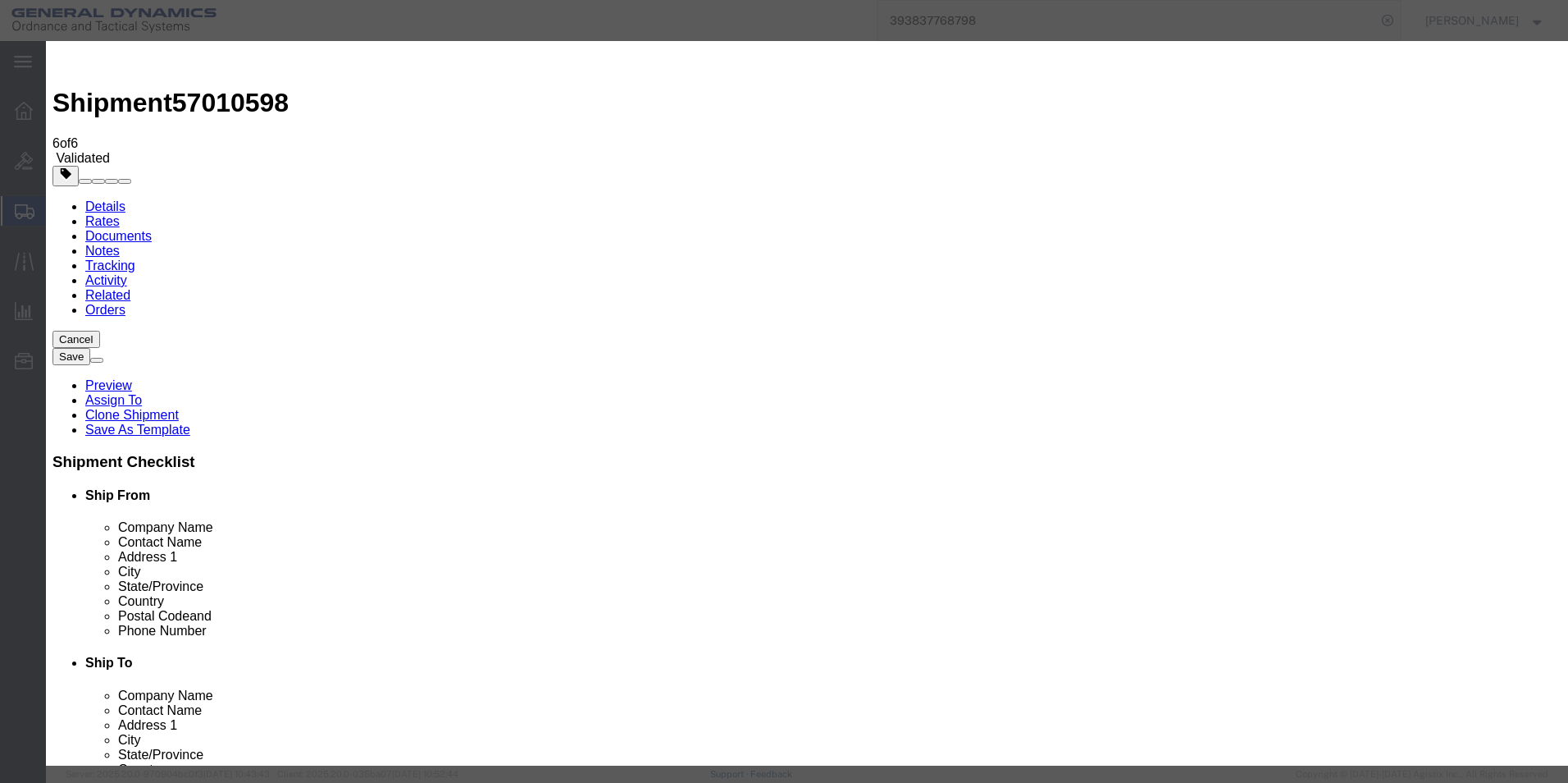
click div "Commodity library Product Name ANTI-MOTION BLOCK Pieces 34 Select Bag Barrels 1…"
type input "100"
drag, startPoint x: 782, startPoint y: 91, endPoint x: 789, endPoint y: 154, distance: 63.4
click div "Commodity library"
click button "Save & Close"
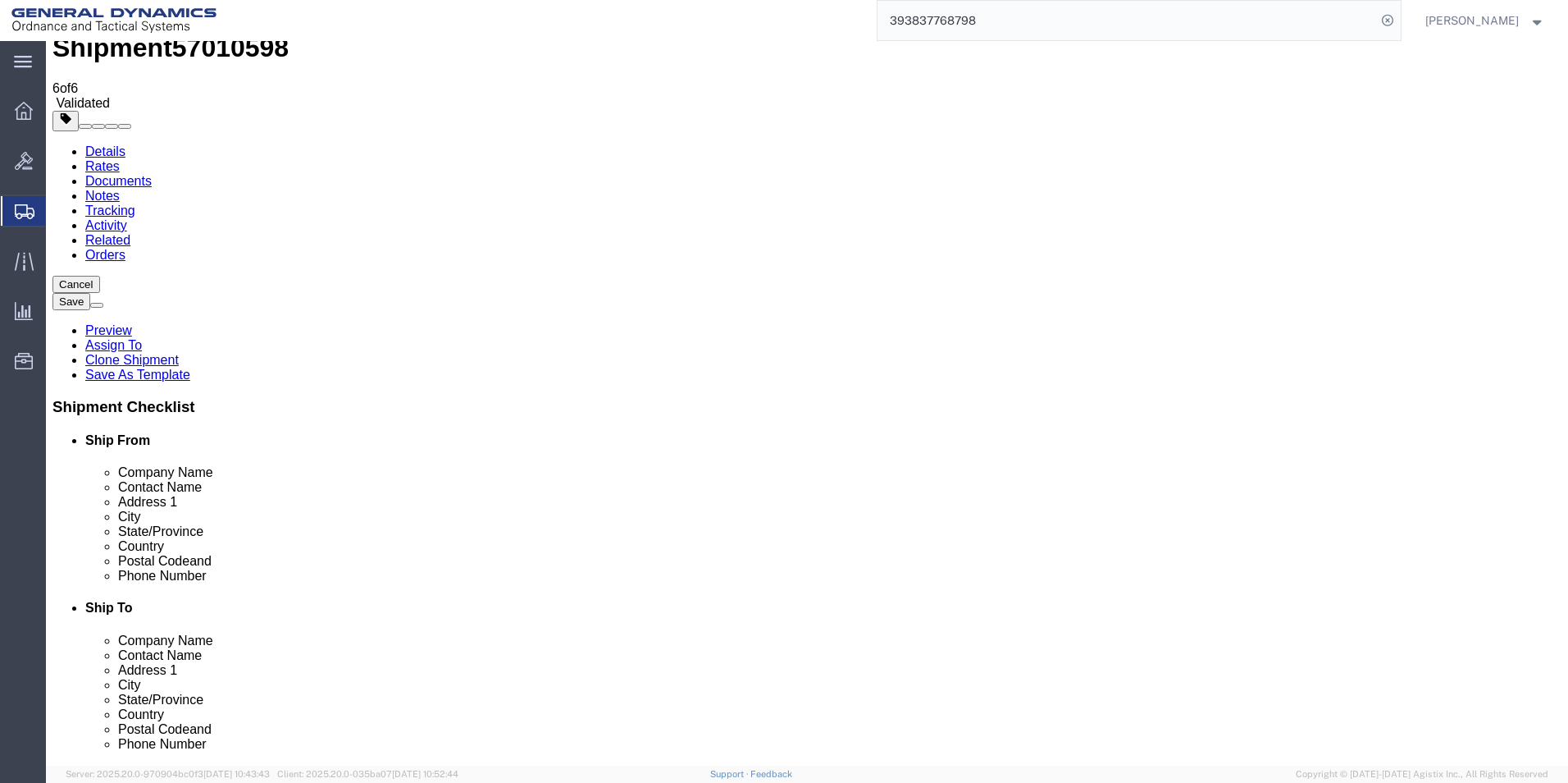
scroll to position [109, 0]
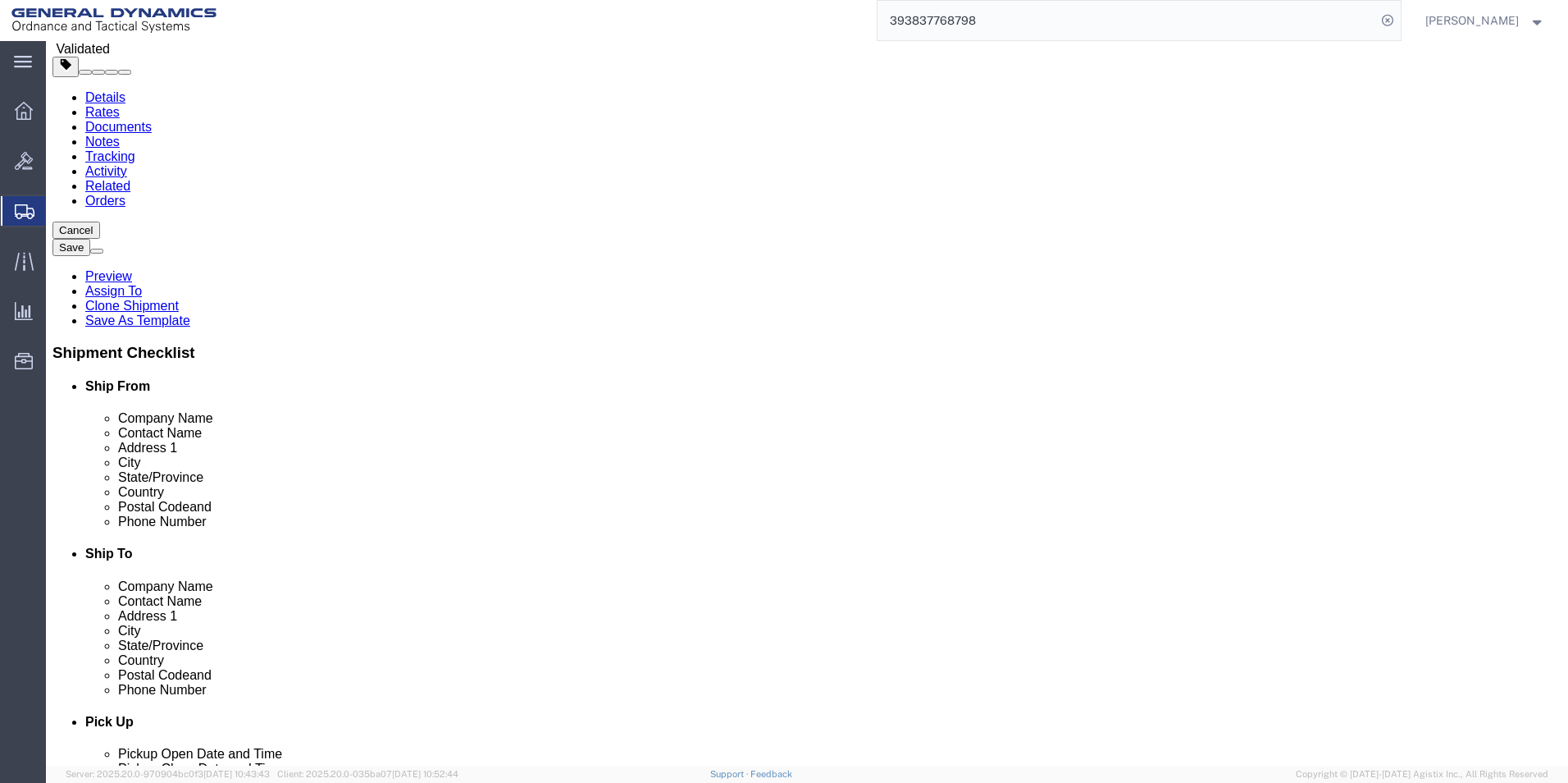
click icon
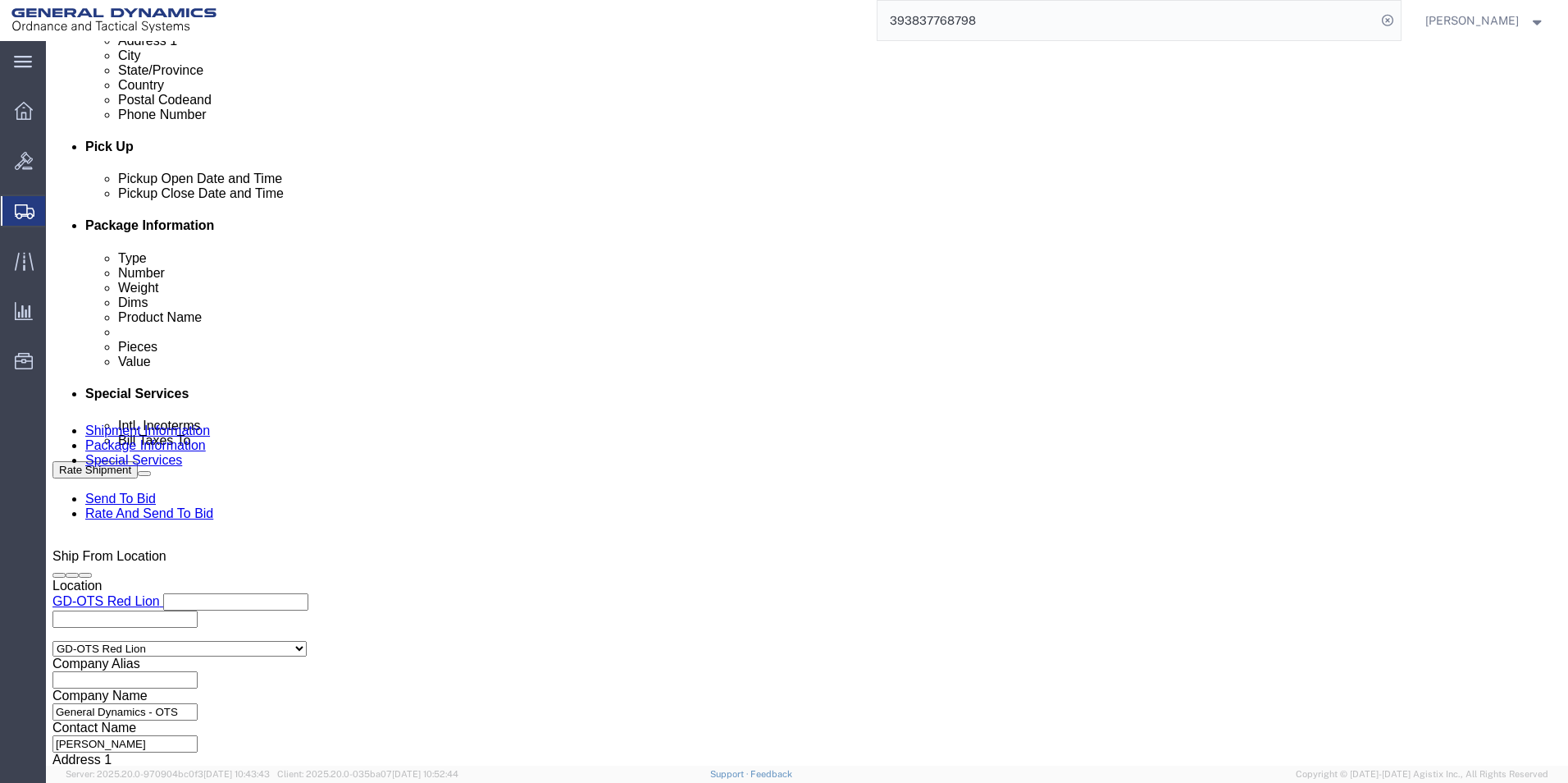
click button "Continue"
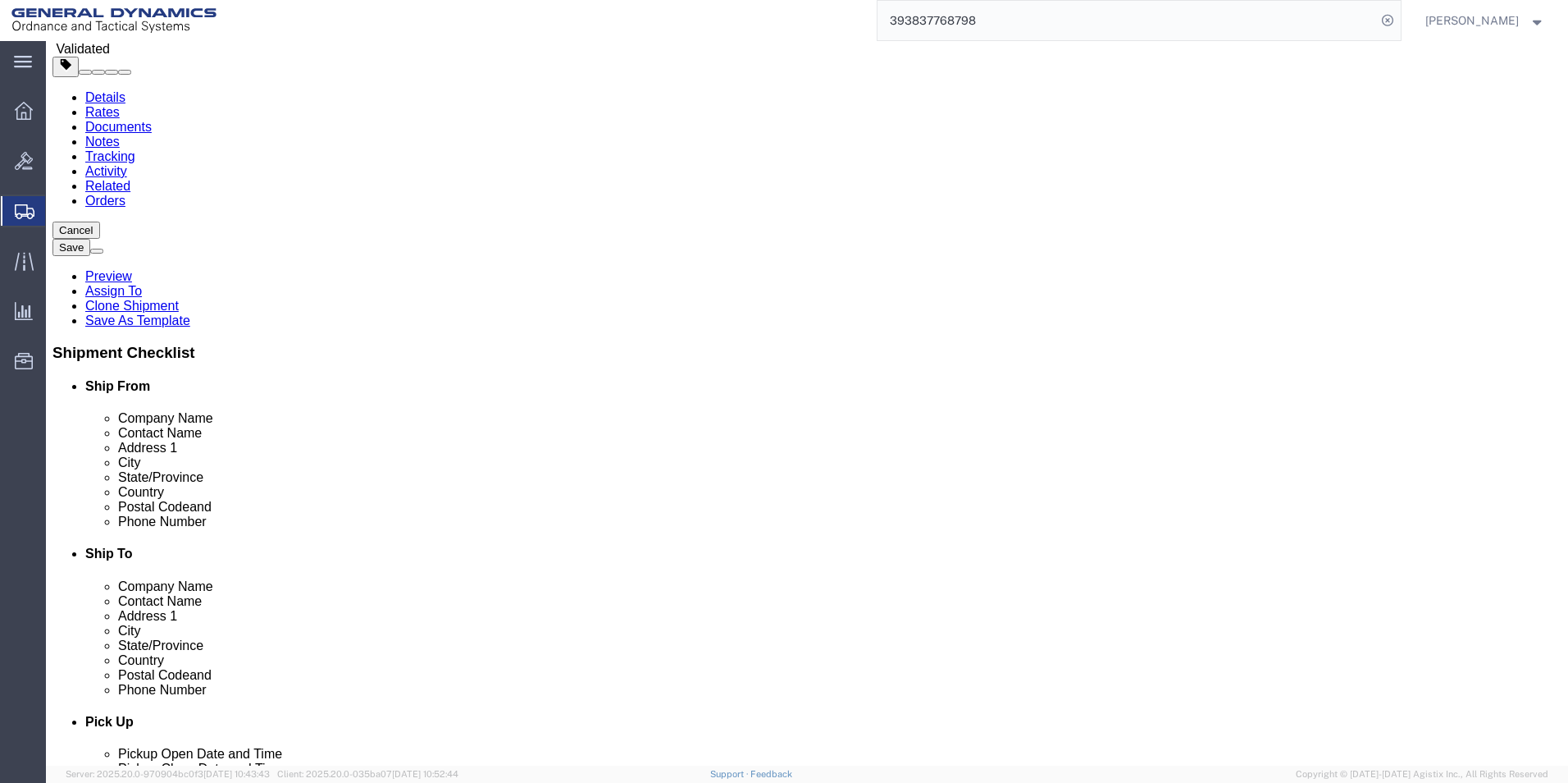
click button "Continue"
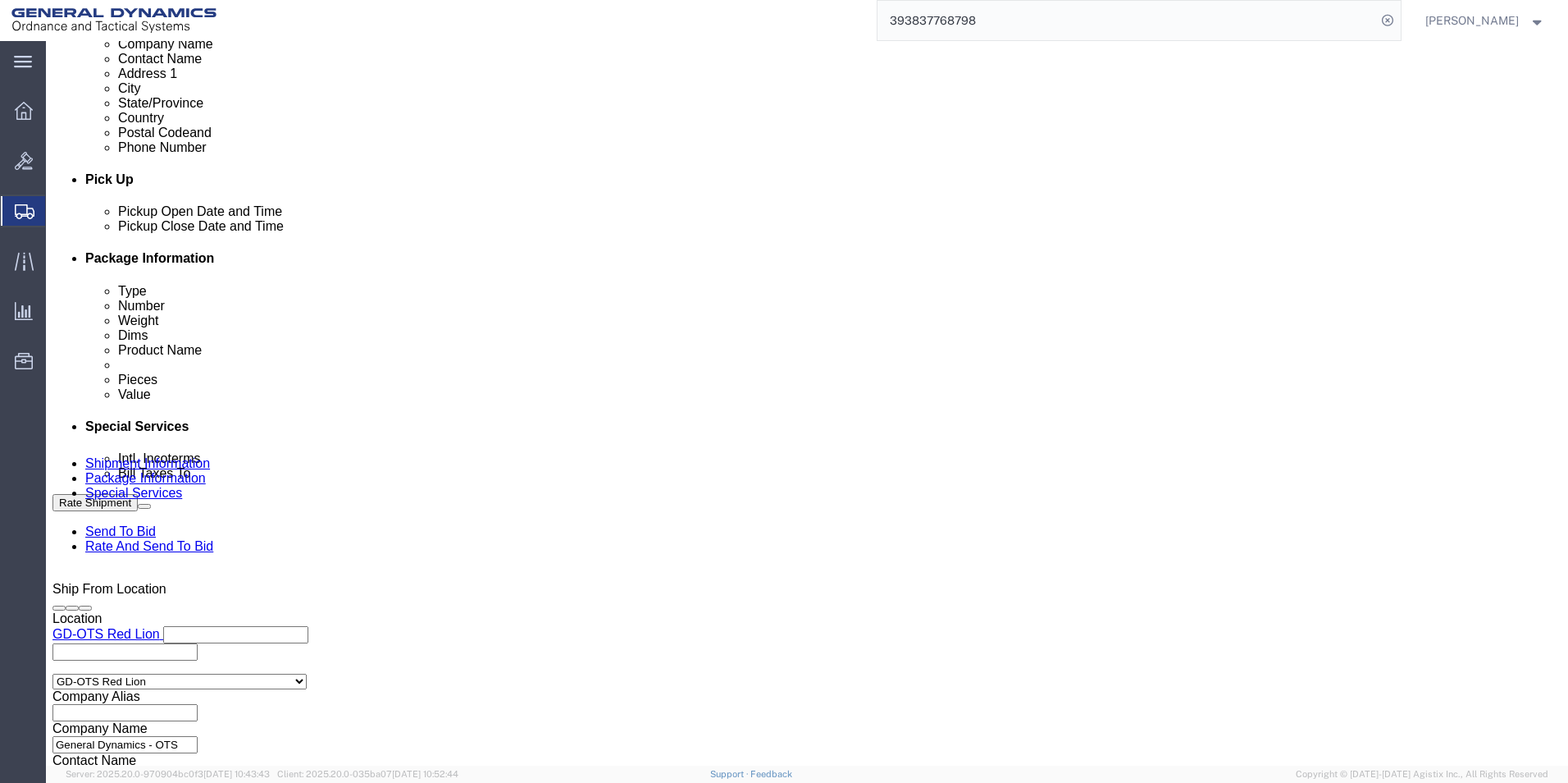
scroll to position [612, 0]
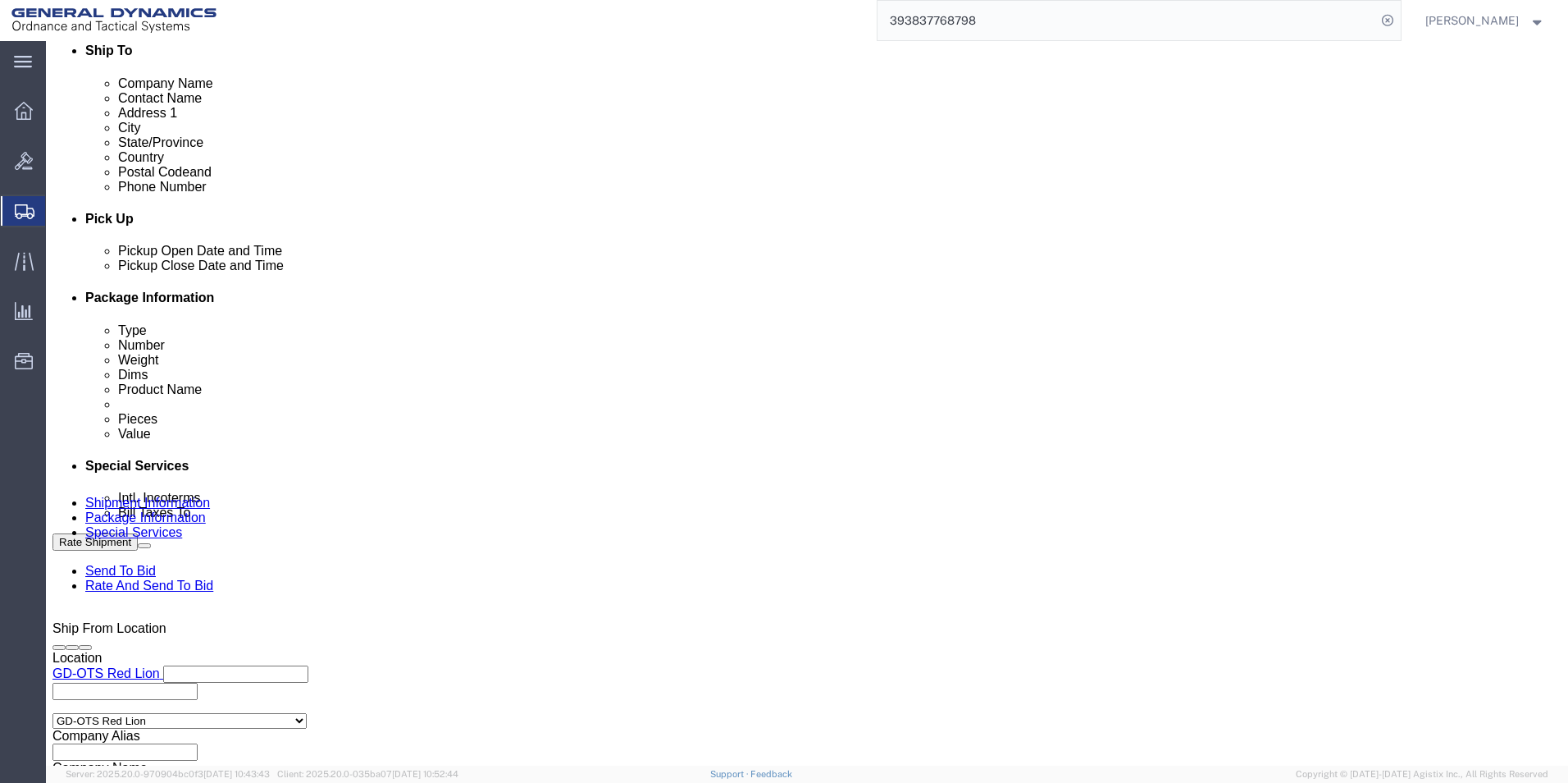
click button "Rate Shipment"
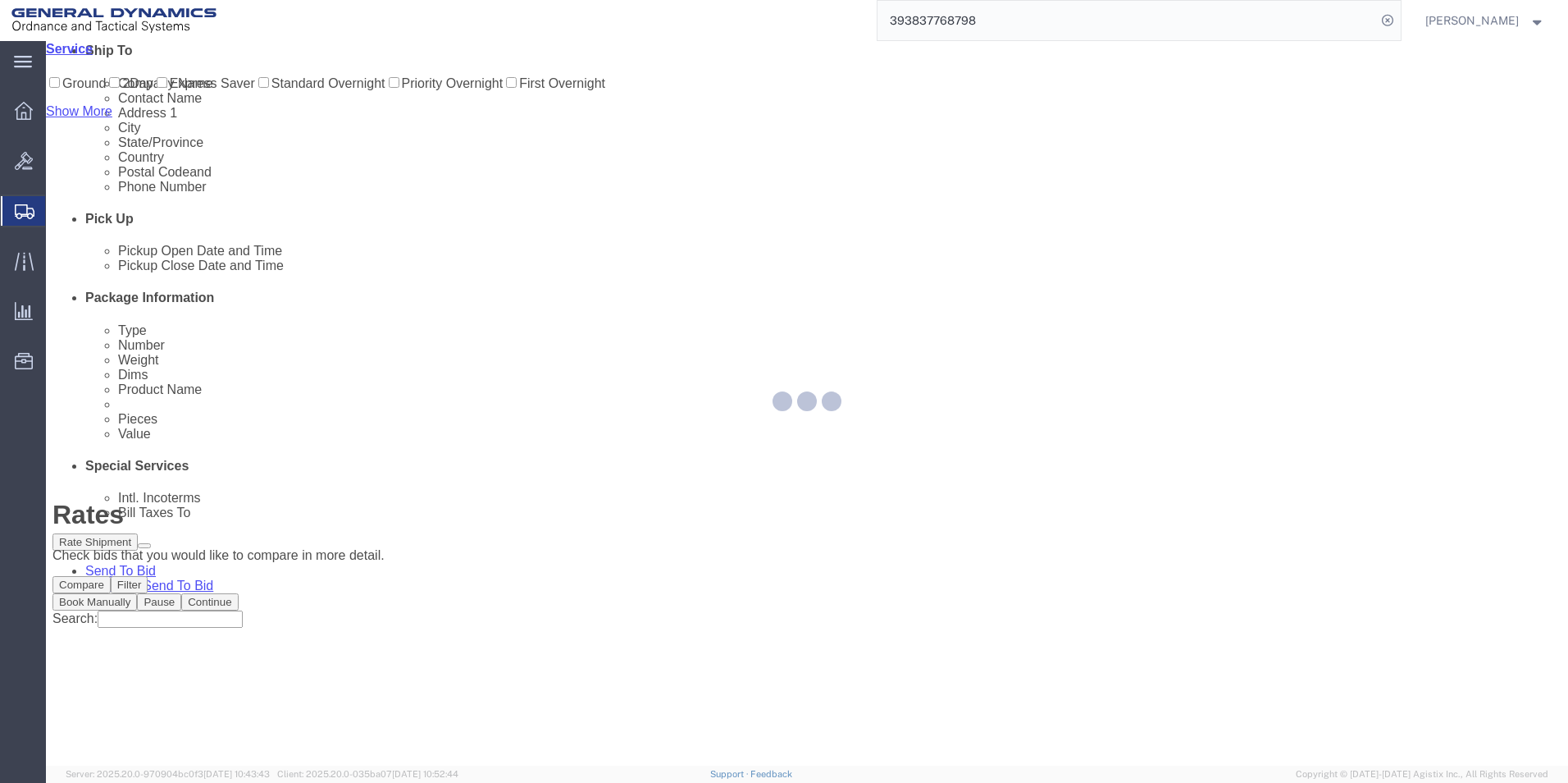
scroll to position [0, 0]
